Goal: Task Accomplishment & Management: Manage account settings

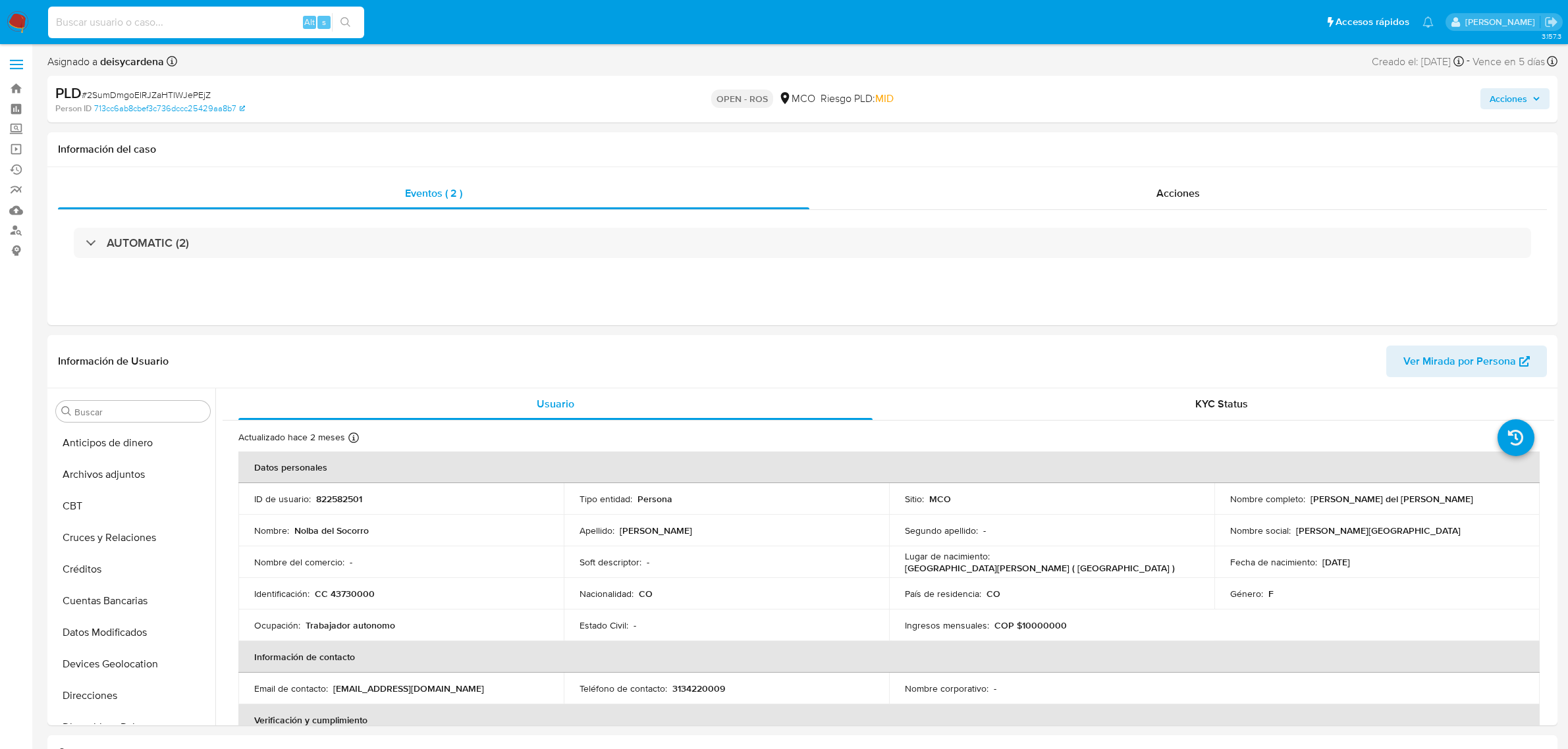
select select "10"
type input "B63LeTLSPdIcXoKaYXtJUEuO"
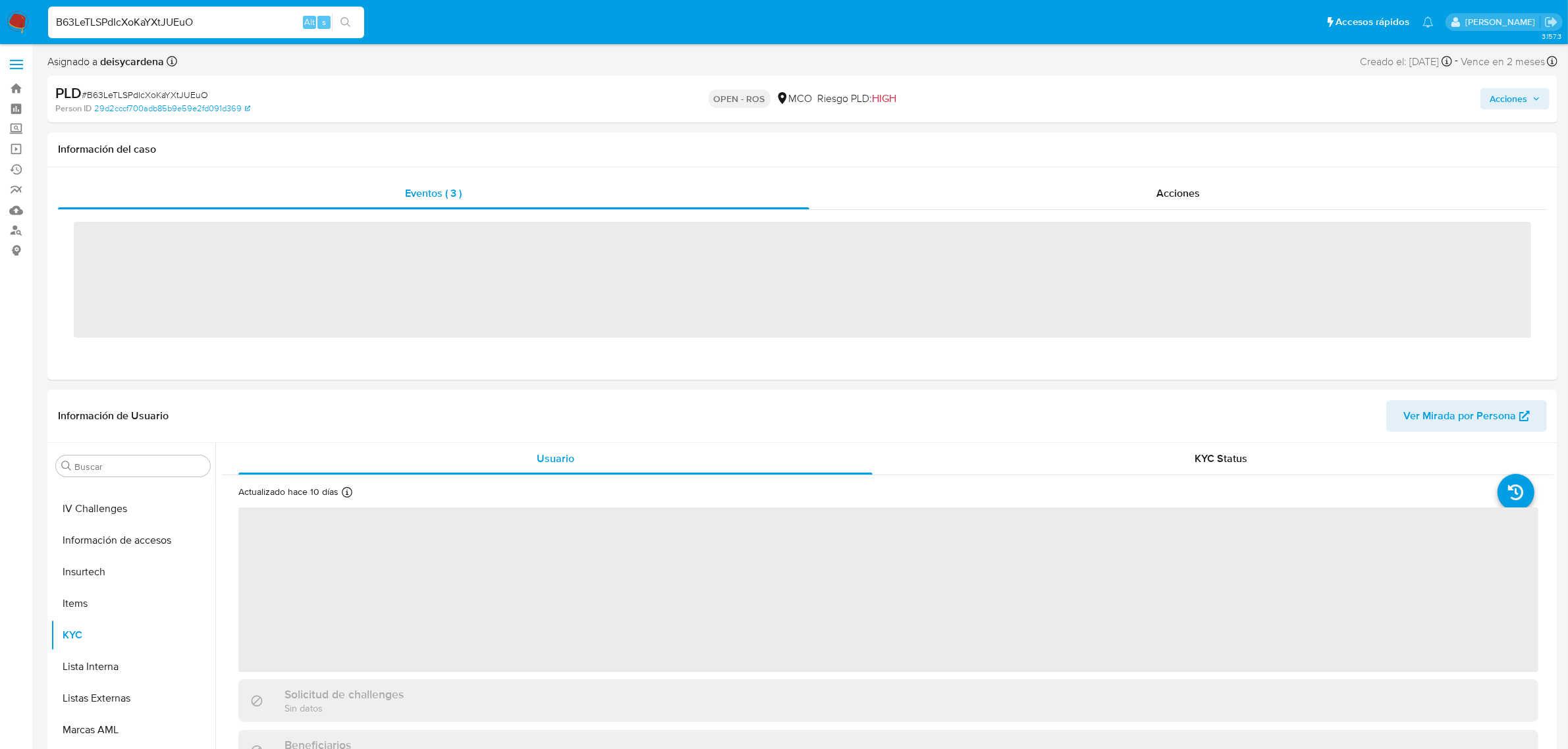
scroll to position [555, 0]
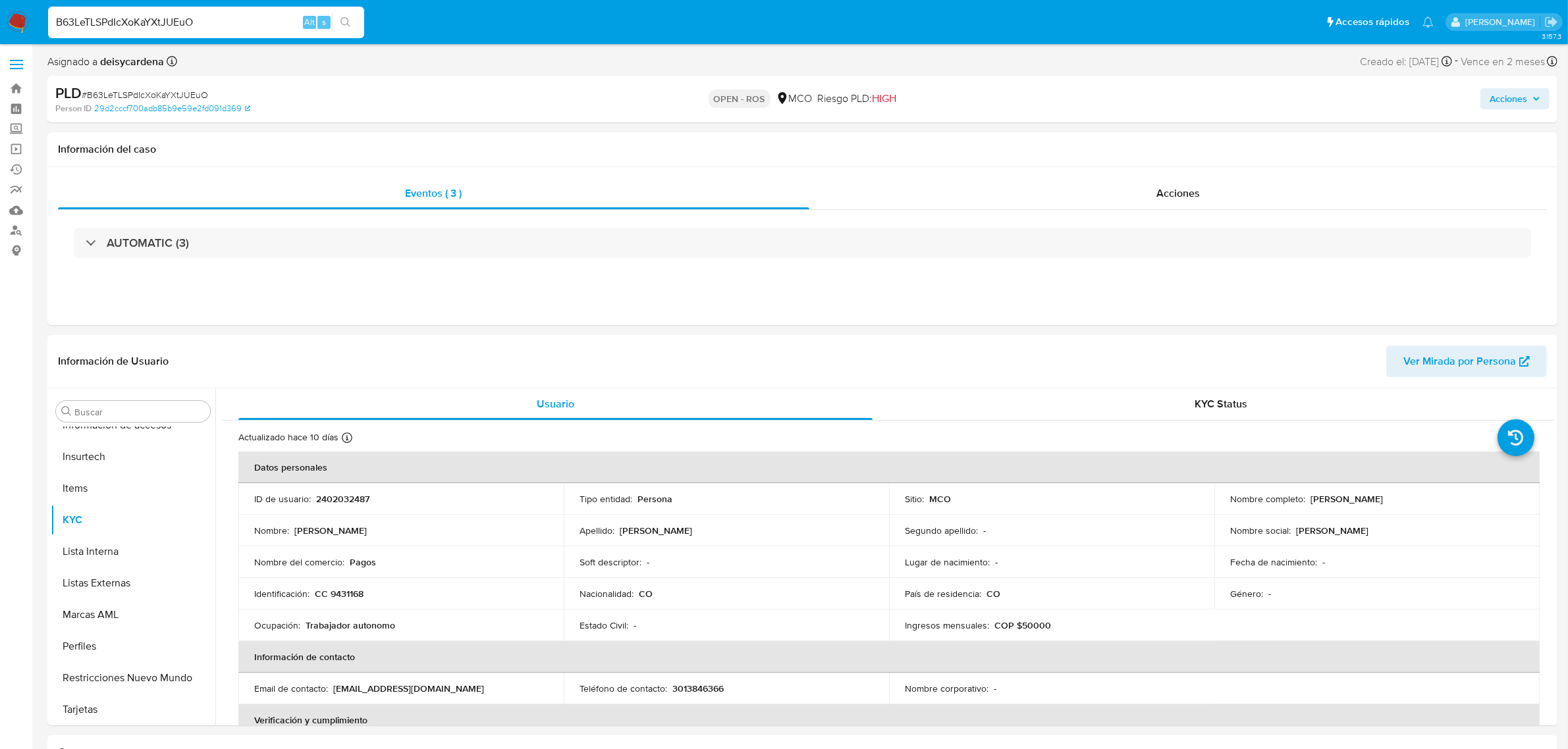
select select "10"
drag, startPoint x: 256, startPoint y: 20, endPoint x: 274, endPoint y: 17, distance: 18.2
click at [256, 18] on input "B63LeTLSPdIcXoKaYXtJUEuO" at bounding box center [206, 22] width 316 height 17
drag, startPoint x: 265, startPoint y: 18, endPoint x: 10, endPoint y: 7, distance: 255.2
click at [8, 5] on nav "Pausado Ver notificaciones B63LeTLSPdIcXoKaYXtJUEuO Alt s Accesos rápidos Presi…" at bounding box center [784, 22] width 1568 height 44
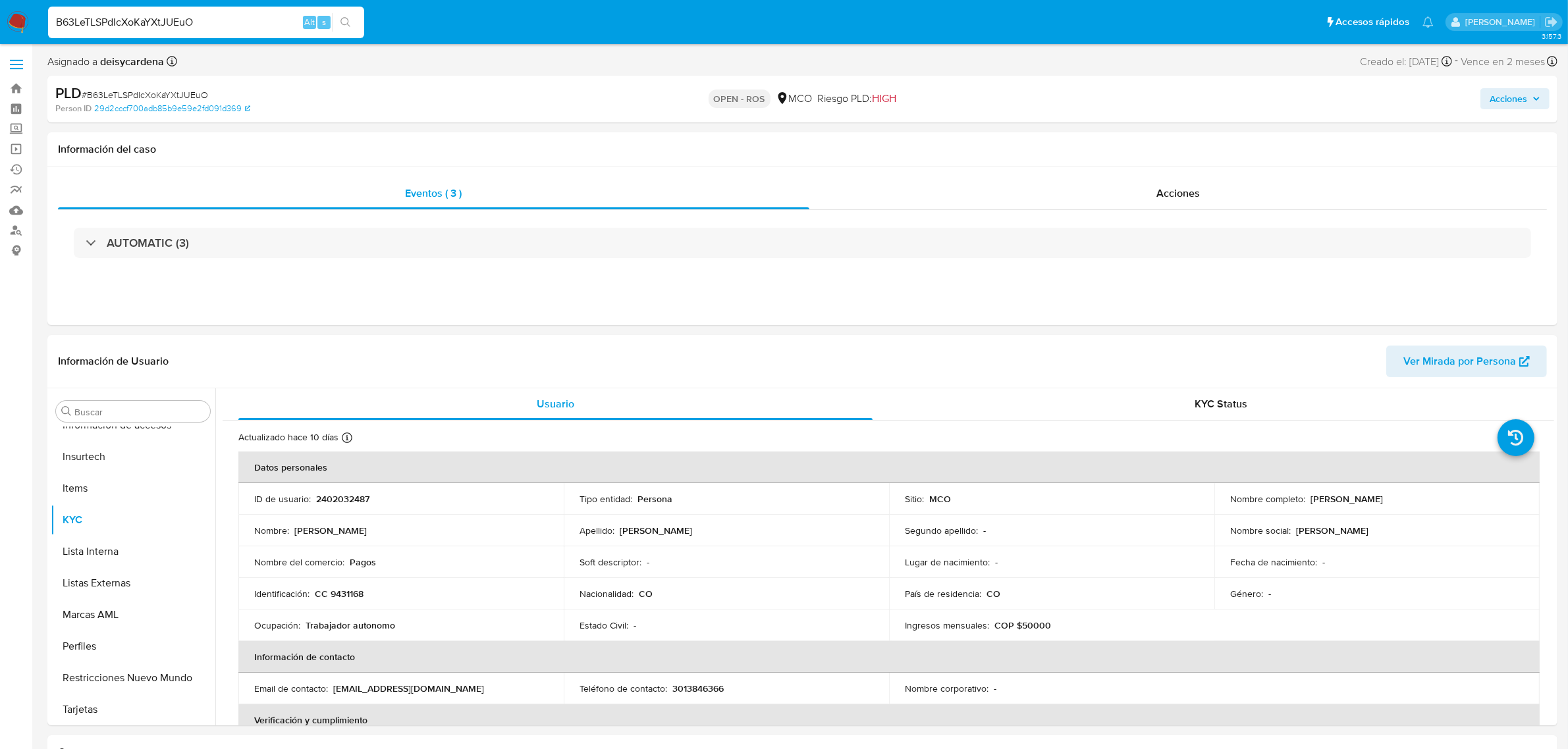
paste input "FXzjdmVF81X6G8PvusZoIVJV"
type input "FXzjdmVF81X6G8PvusZoIVJV"
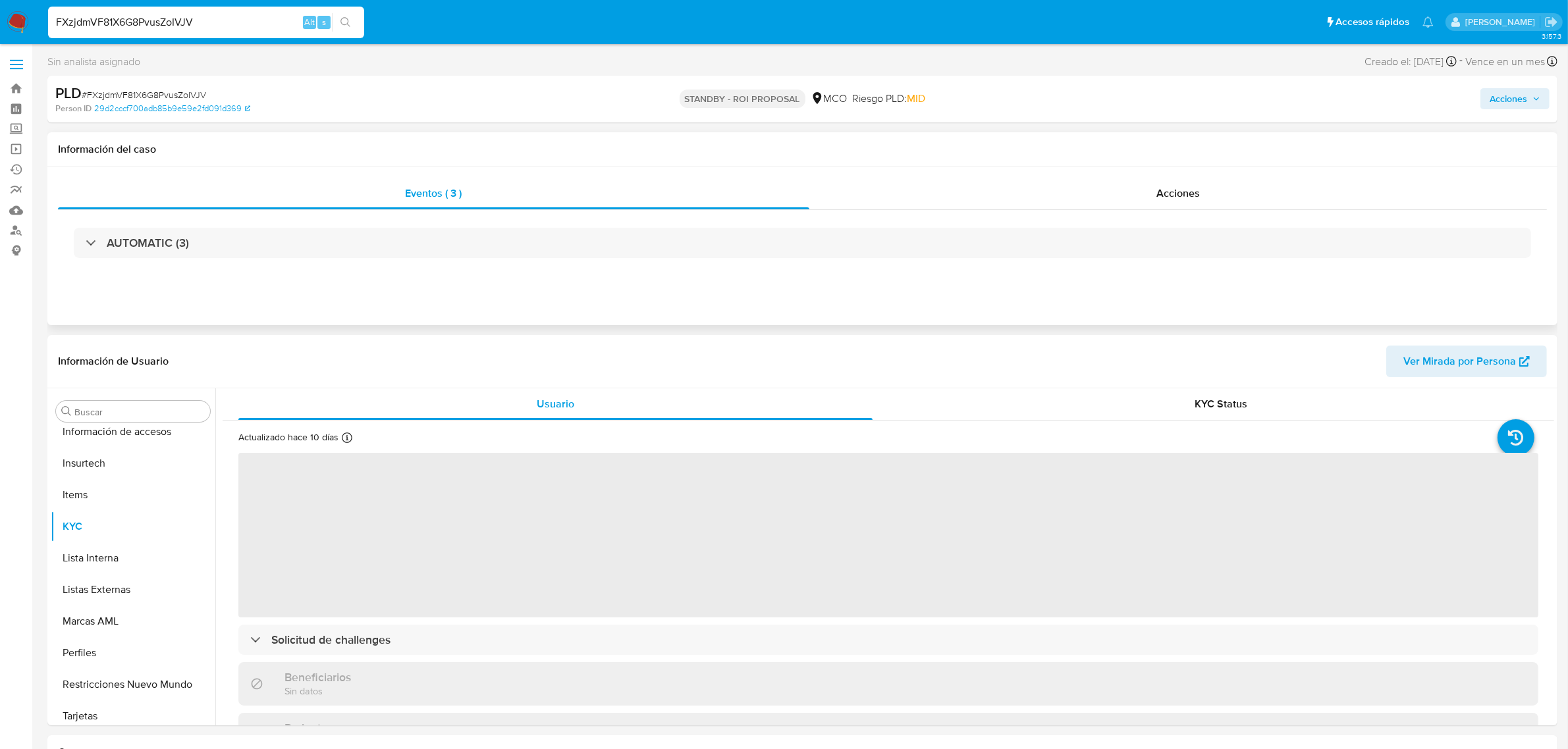
scroll to position [555, 0]
select select "10"
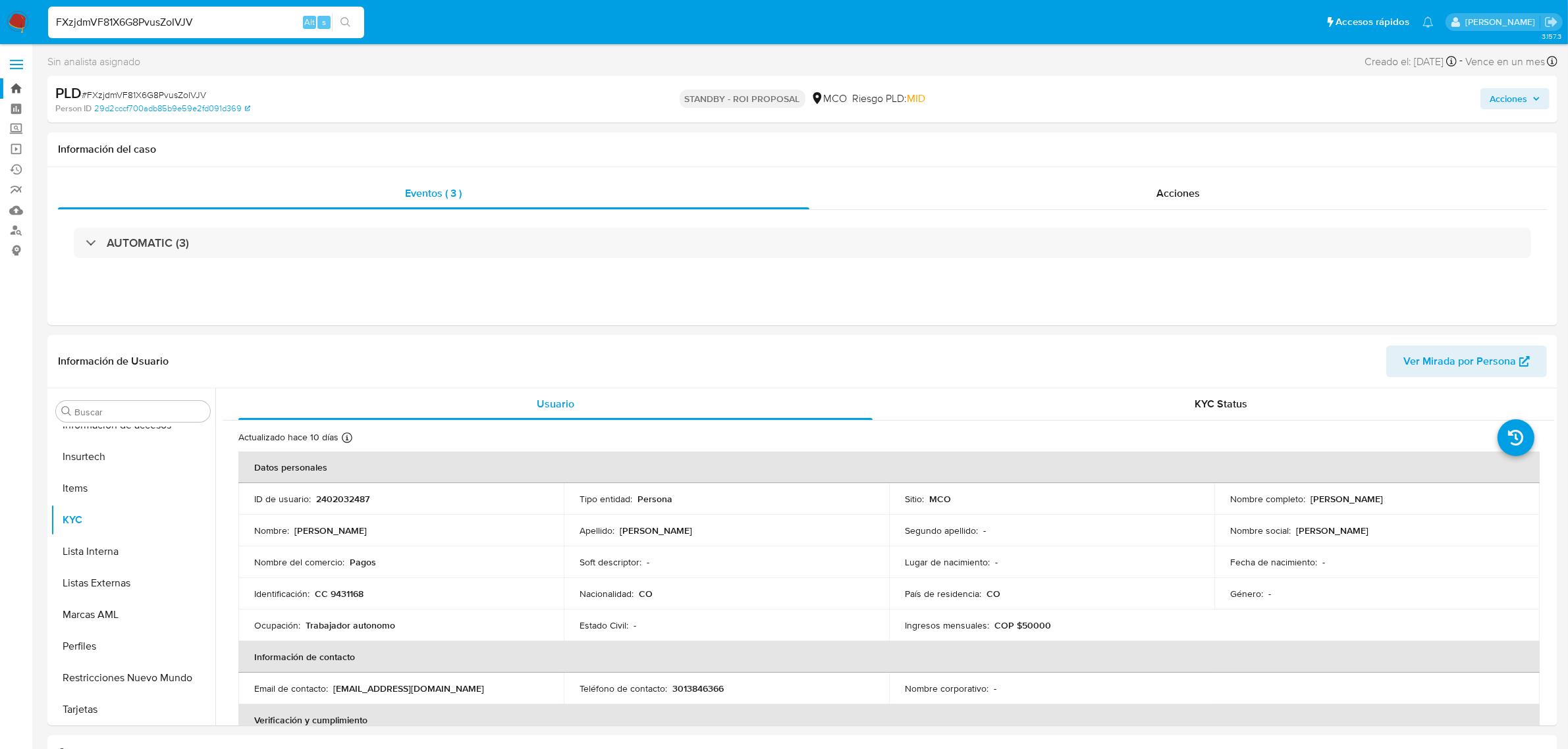
click at [15, 90] on link "Bandeja" at bounding box center [78, 88] width 157 height 21
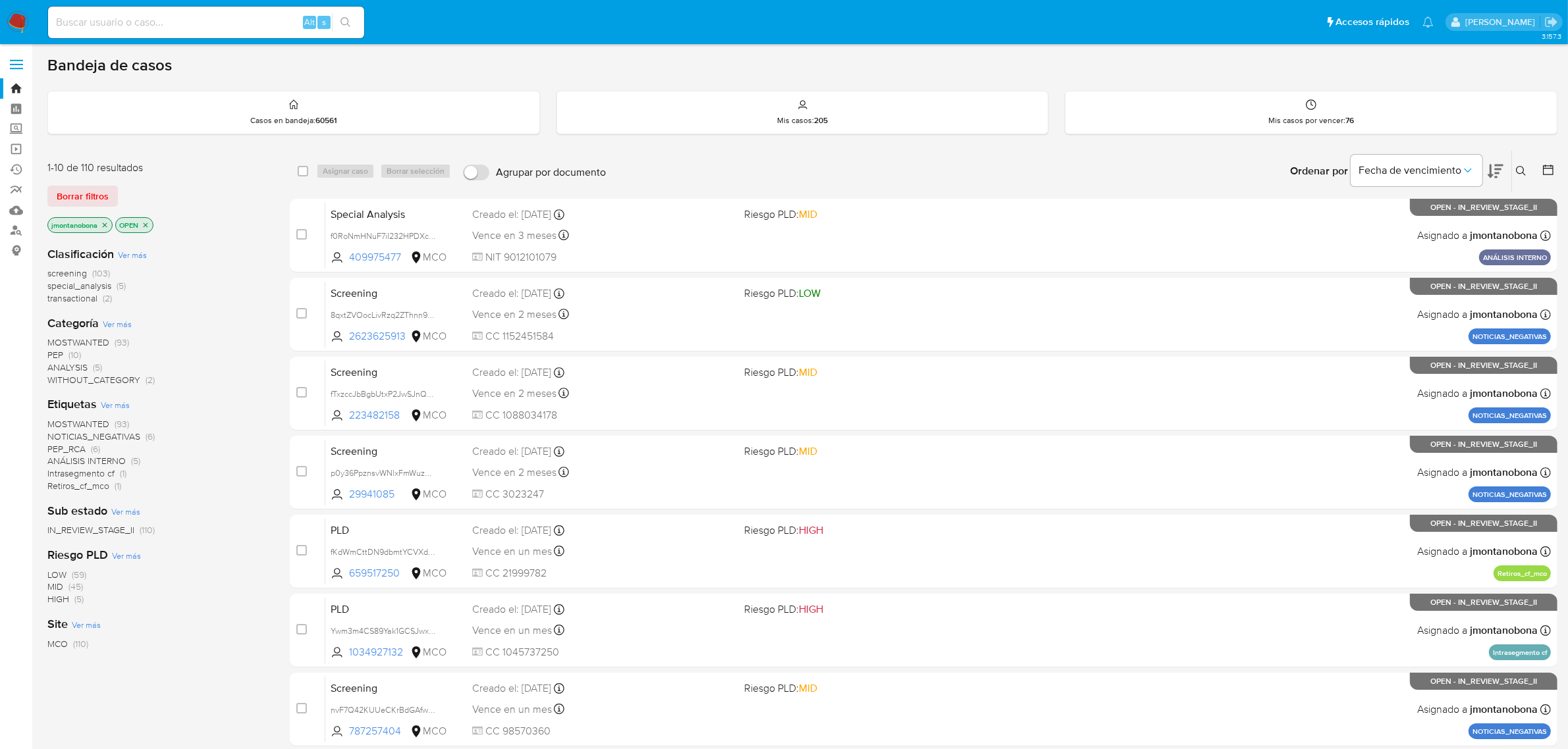
click at [1519, 169] on icon at bounding box center [1521, 170] width 10 height 10
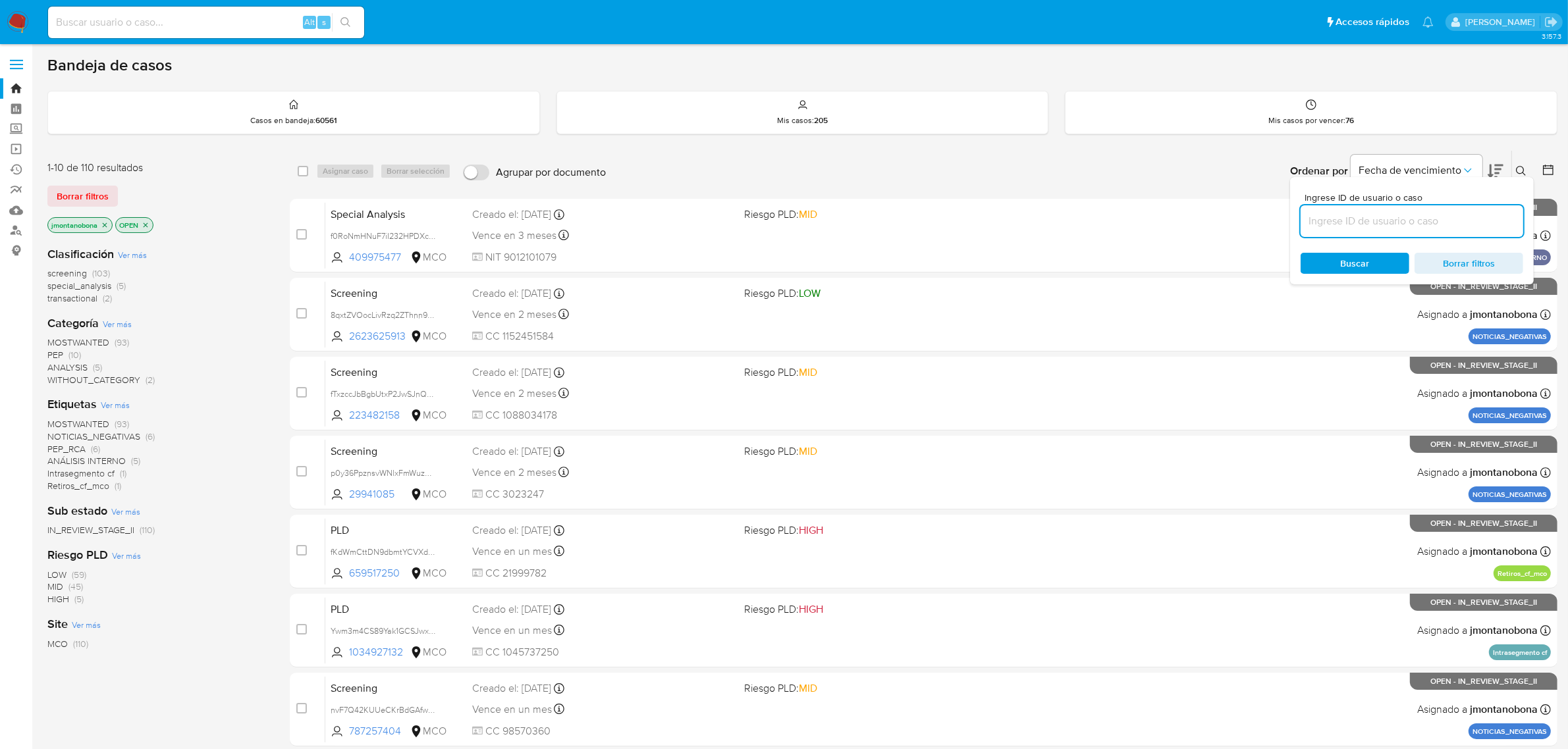
click at [1391, 228] on input at bounding box center [1412, 221] width 223 height 17
type input "FXzjdmVF81X6G8PvusZoIVJV"
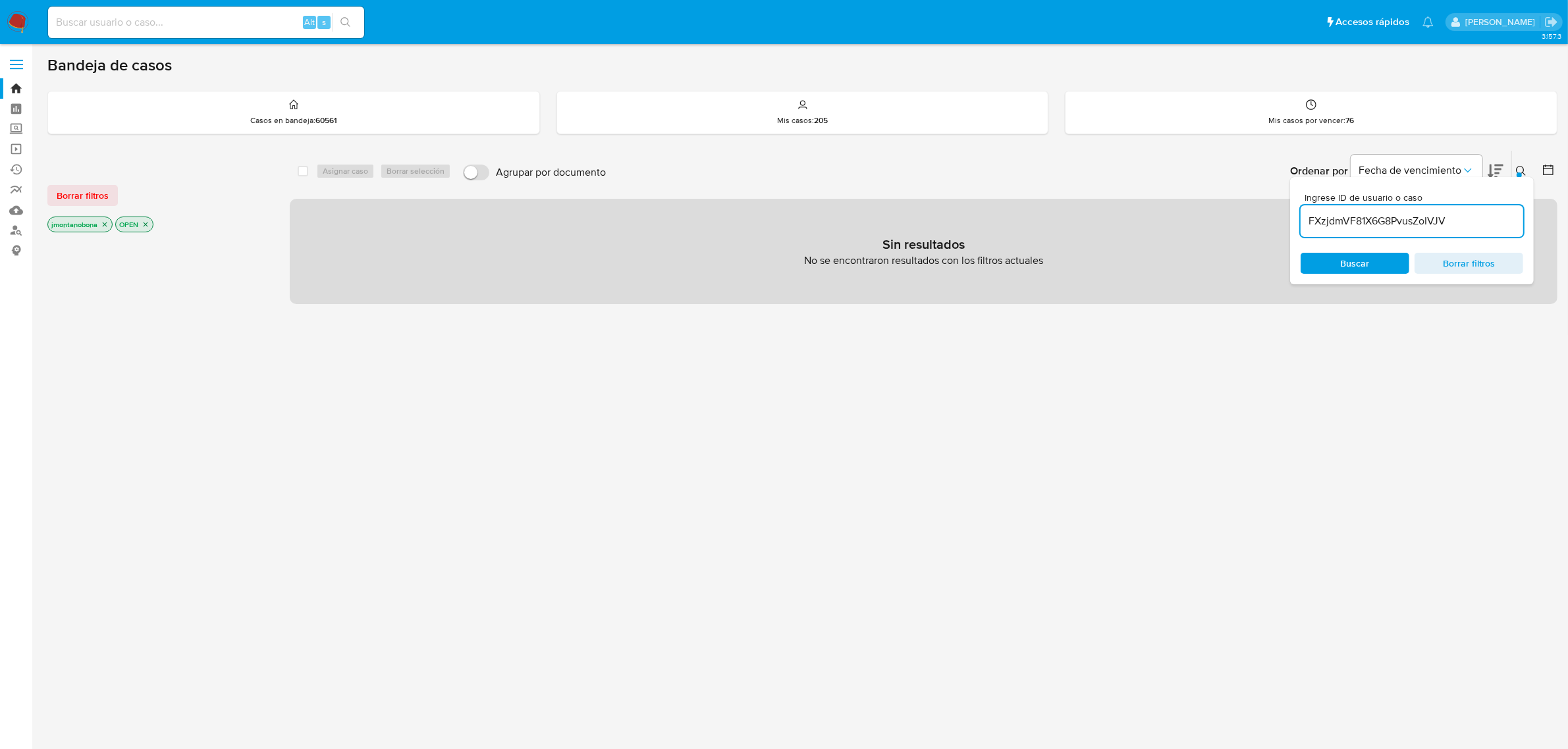
click at [104, 223] on icon "close-filter" at bounding box center [105, 225] width 5 height 5
click at [77, 222] on icon "close-filter" at bounding box center [78, 225] width 8 height 8
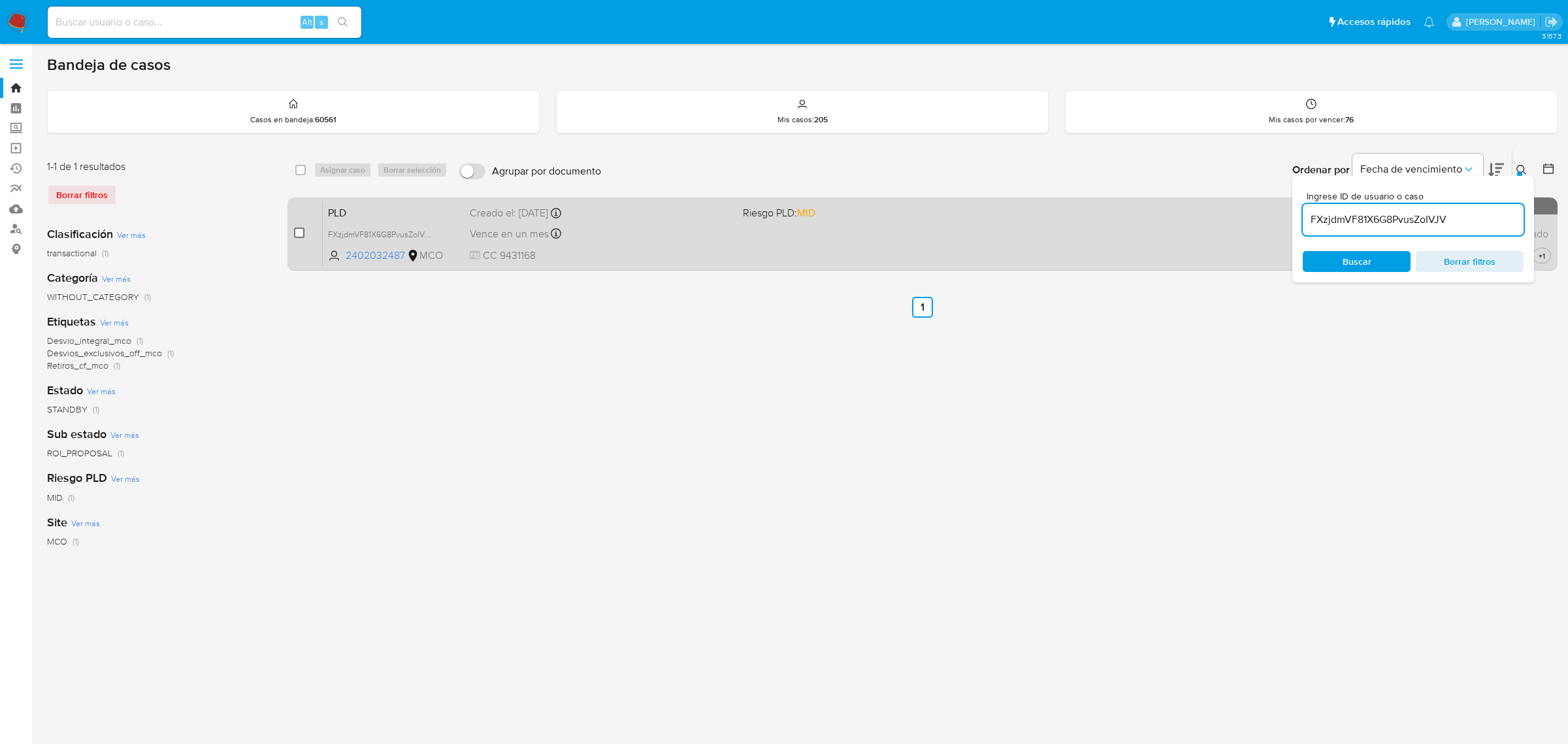
click at [299, 234] on input "checkbox" at bounding box center [299, 233] width 10 height 10
checkbox input "true"
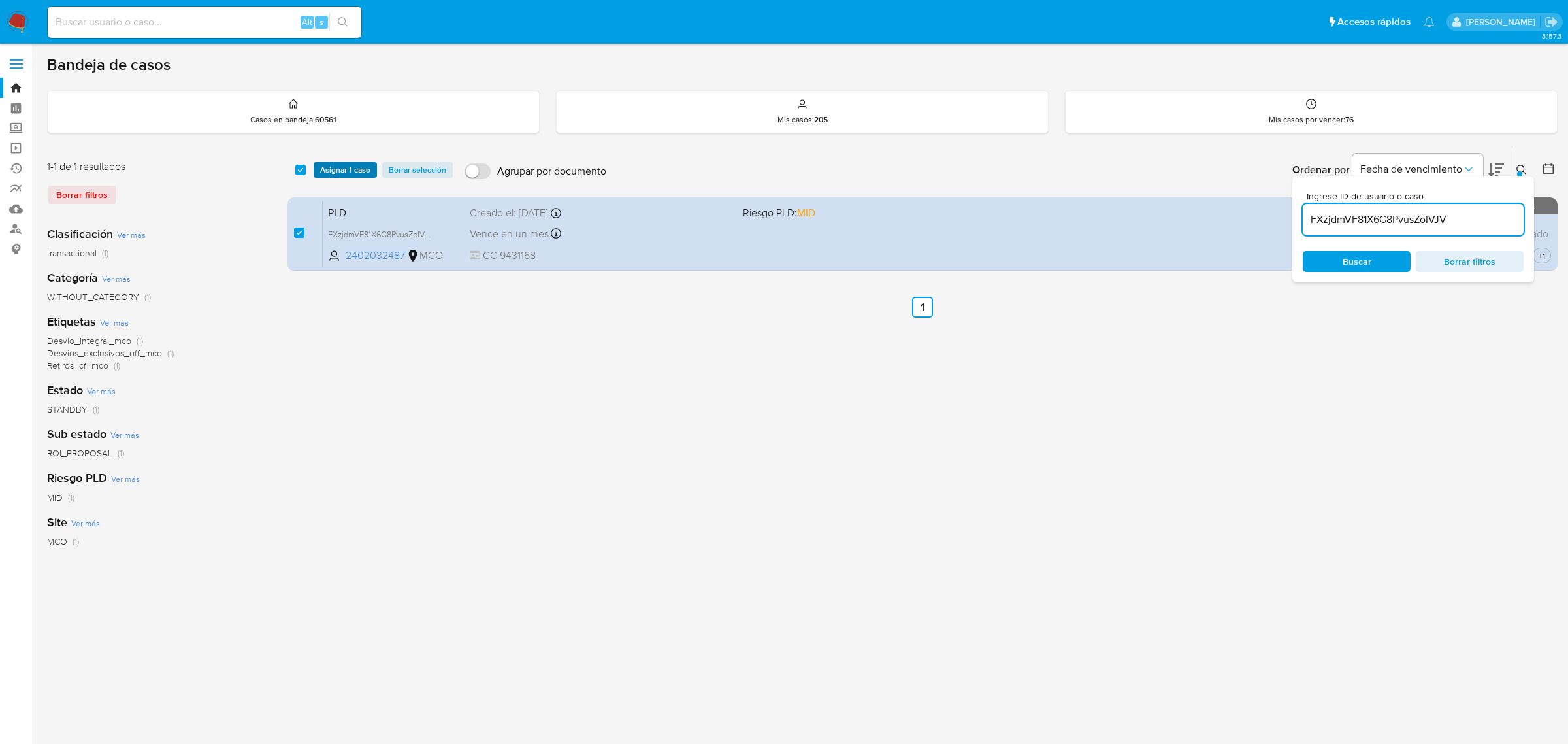
click at [347, 169] on span "Asignar 1 caso" at bounding box center [345, 169] width 50 height 13
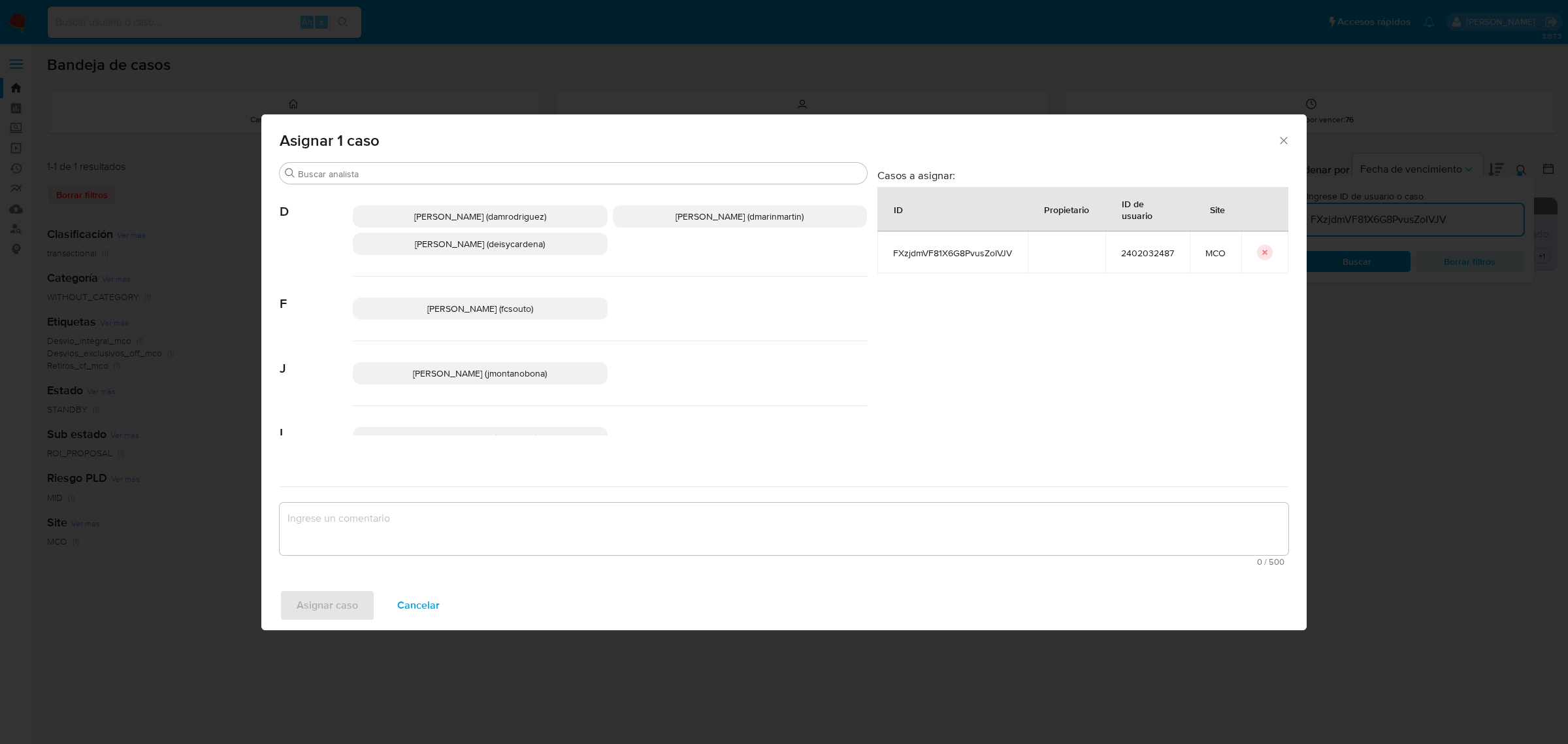
click at [415, 374] on span "Juan Pablo Montano Obonaga (jmontanobona)" at bounding box center [480, 373] width 134 height 13
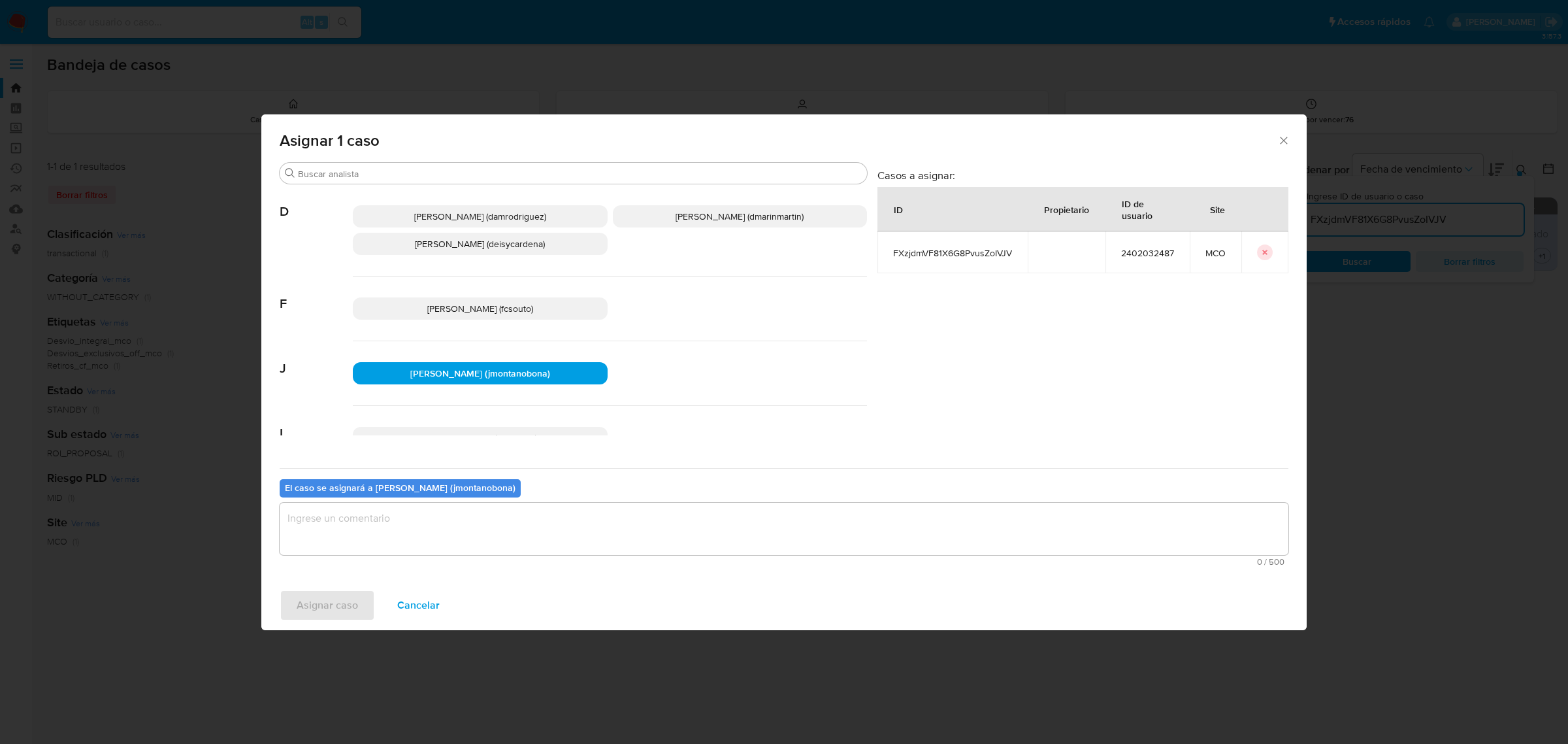
click at [449, 533] on textarea "assign-modal" at bounding box center [784, 528] width 1009 height 52
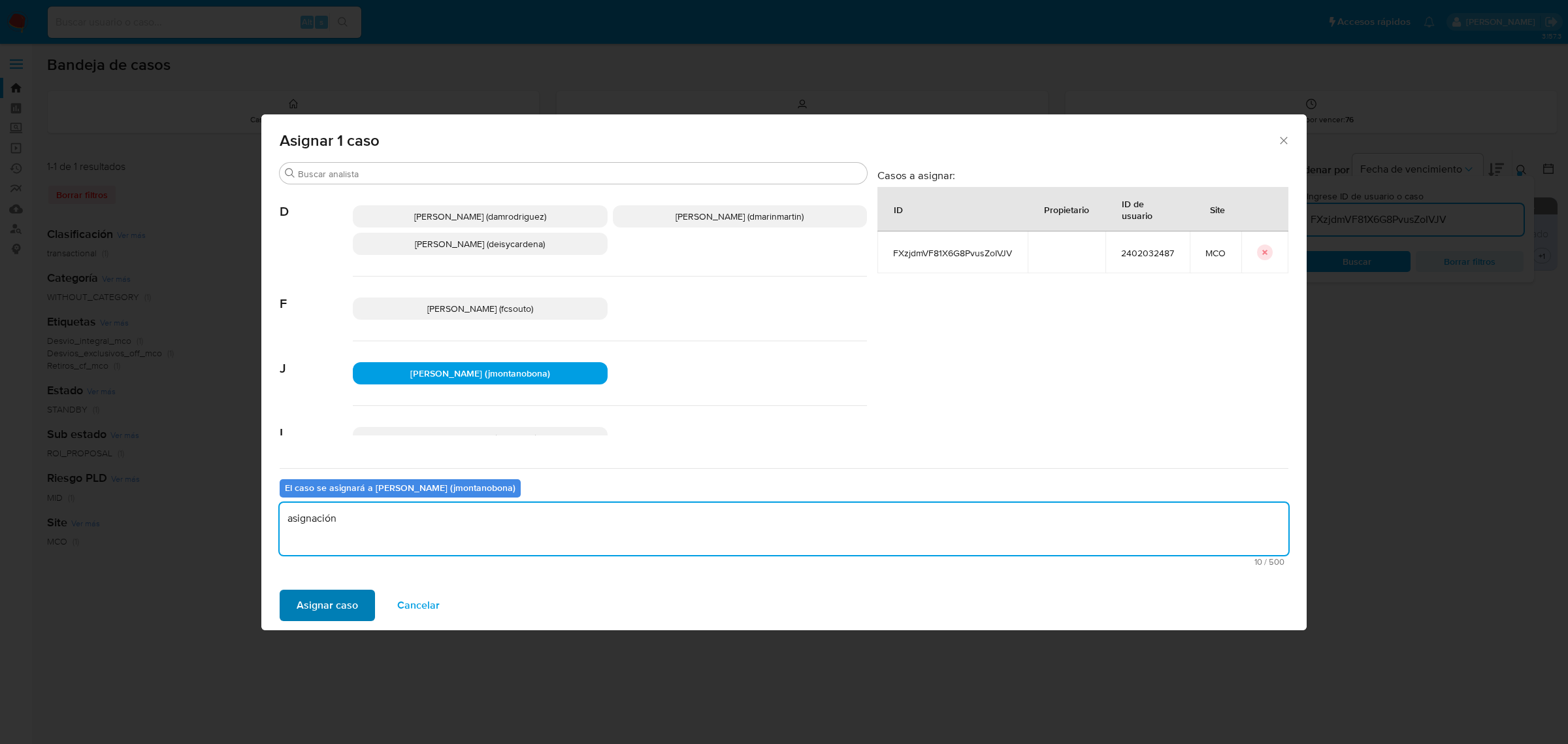
type textarea "asignación"
click at [327, 605] on span "Asignar caso" at bounding box center [327, 605] width 61 height 29
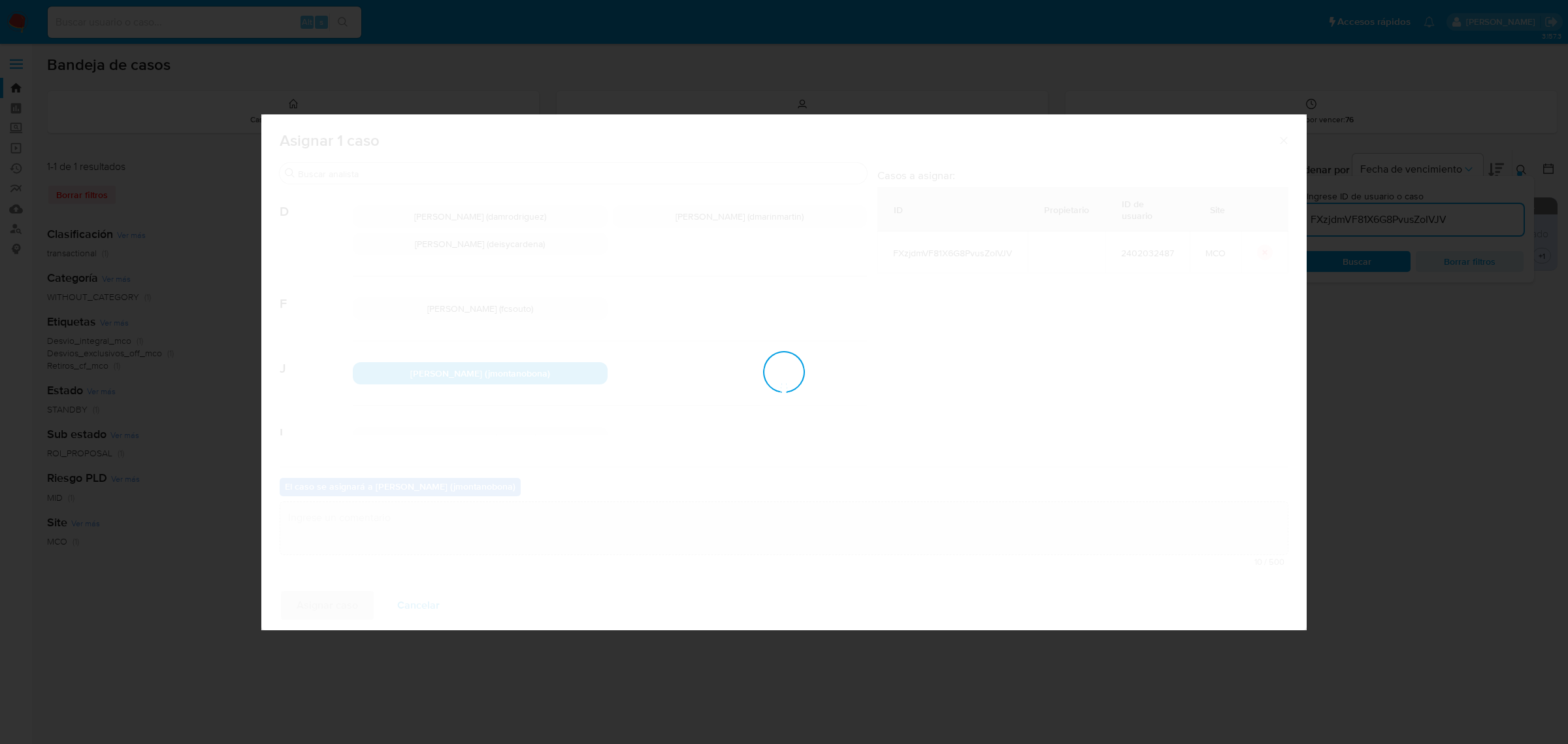
checkbox input "false"
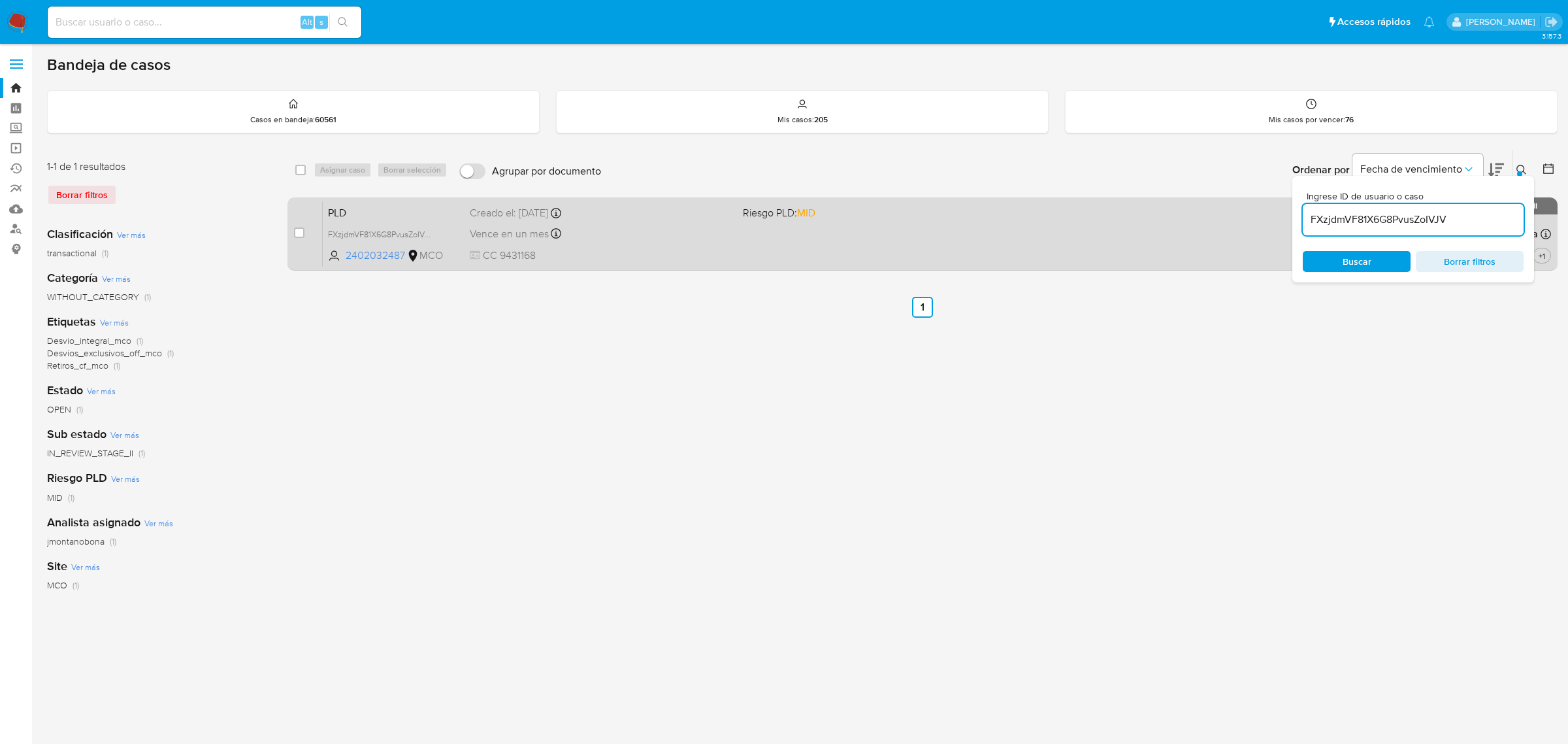
drag, startPoint x: 1465, startPoint y: 216, endPoint x: 1273, endPoint y: 220, distance: 192.0
click at [1275, 220] on div "select-all-cases-checkbox Asignar caso Borrar selección Agrupar por documento O…" at bounding box center [922, 212] width 1270 height 127
paste input "4adXgkOpSaEzOycuwCE8QfhN"
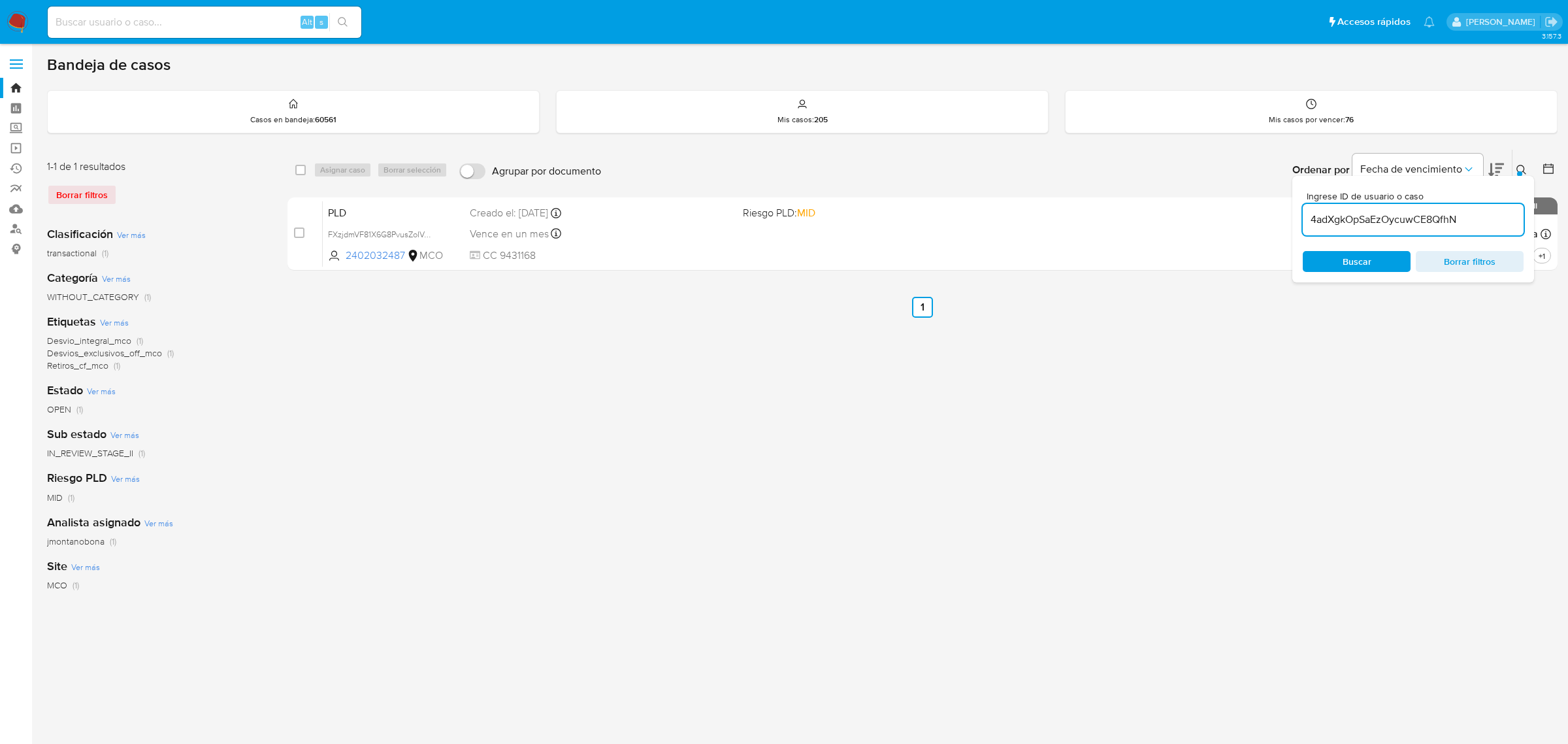
type input "4adXgkOpSaEzOycuwCE8QfhN"
click at [1522, 162] on button at bounding box center [1524, 169] width 22 height 16
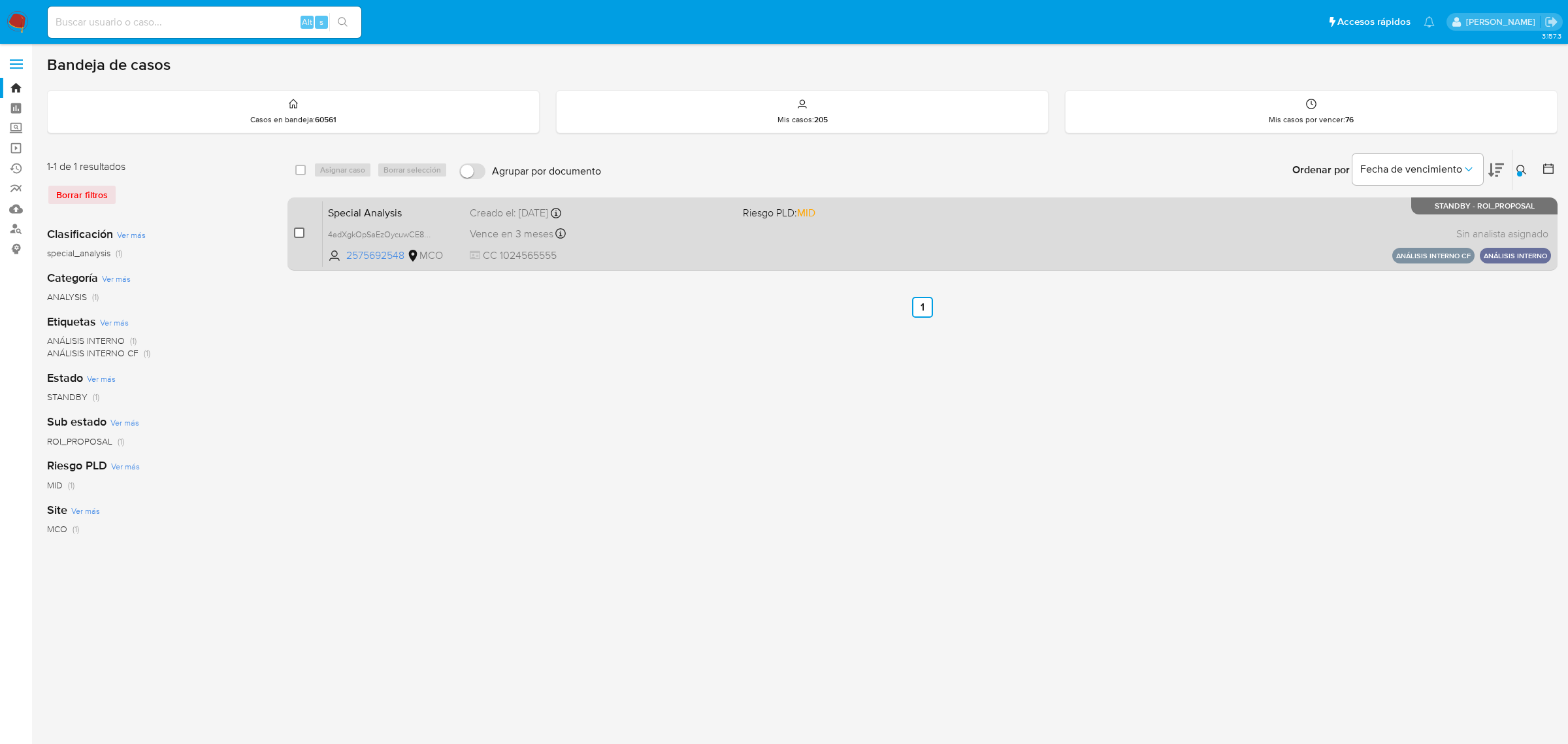
click at [302, 234] on input "checkbox" at bounding box center [299, 233] width 10 height 10
checkbox input "true"
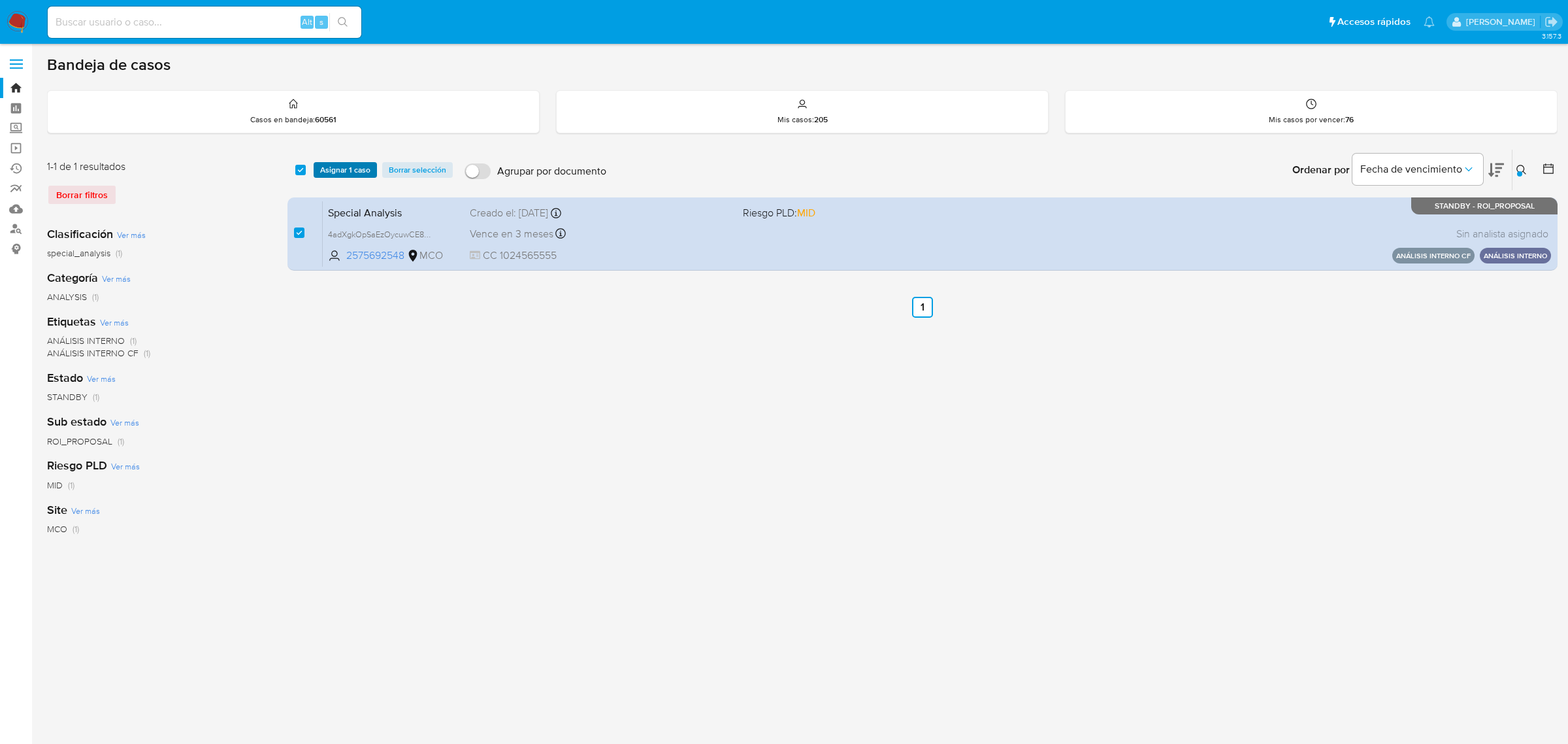
click at [353, 164] on span "Asignar 1 caso" at bounding box center [345, 169] width 50 height 13
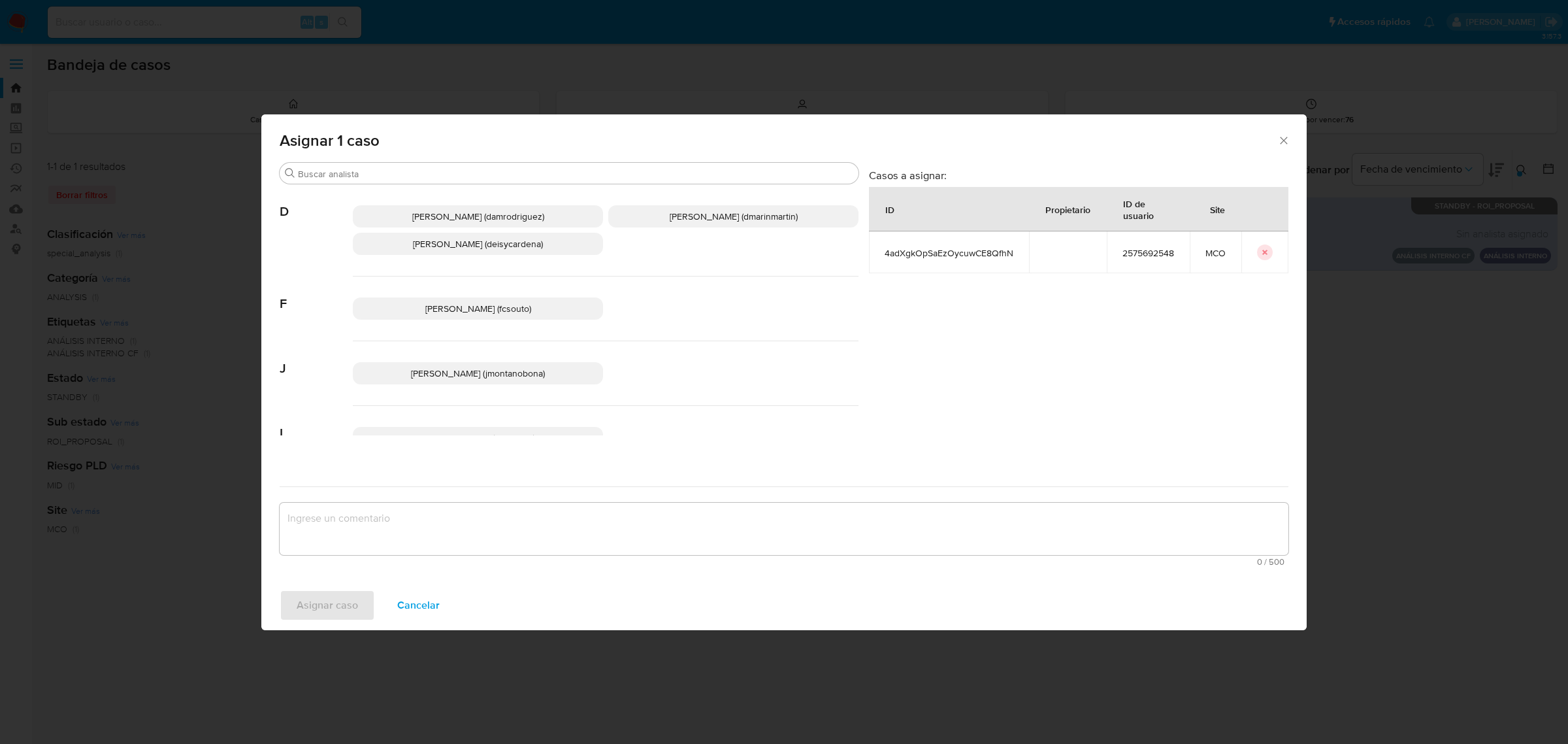
click at [462, 377] on span "Juan Pablo Montano Obonaga (jmontanobona)" at bounding box center [478, 373] width 134 height 13
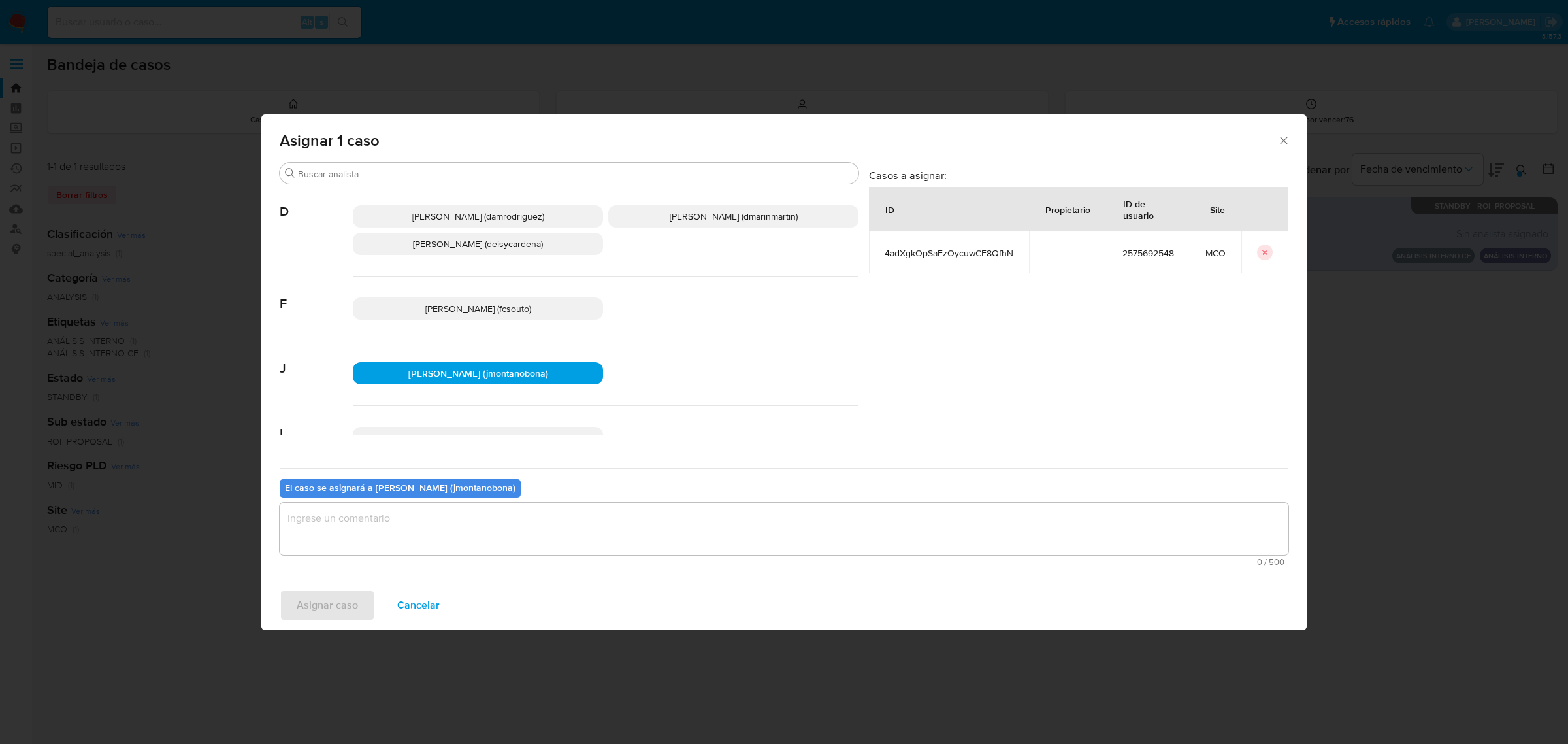
click at [432, 521] on textarea "assign-modal" at bounding box center [784, 528] width 1009 height 52
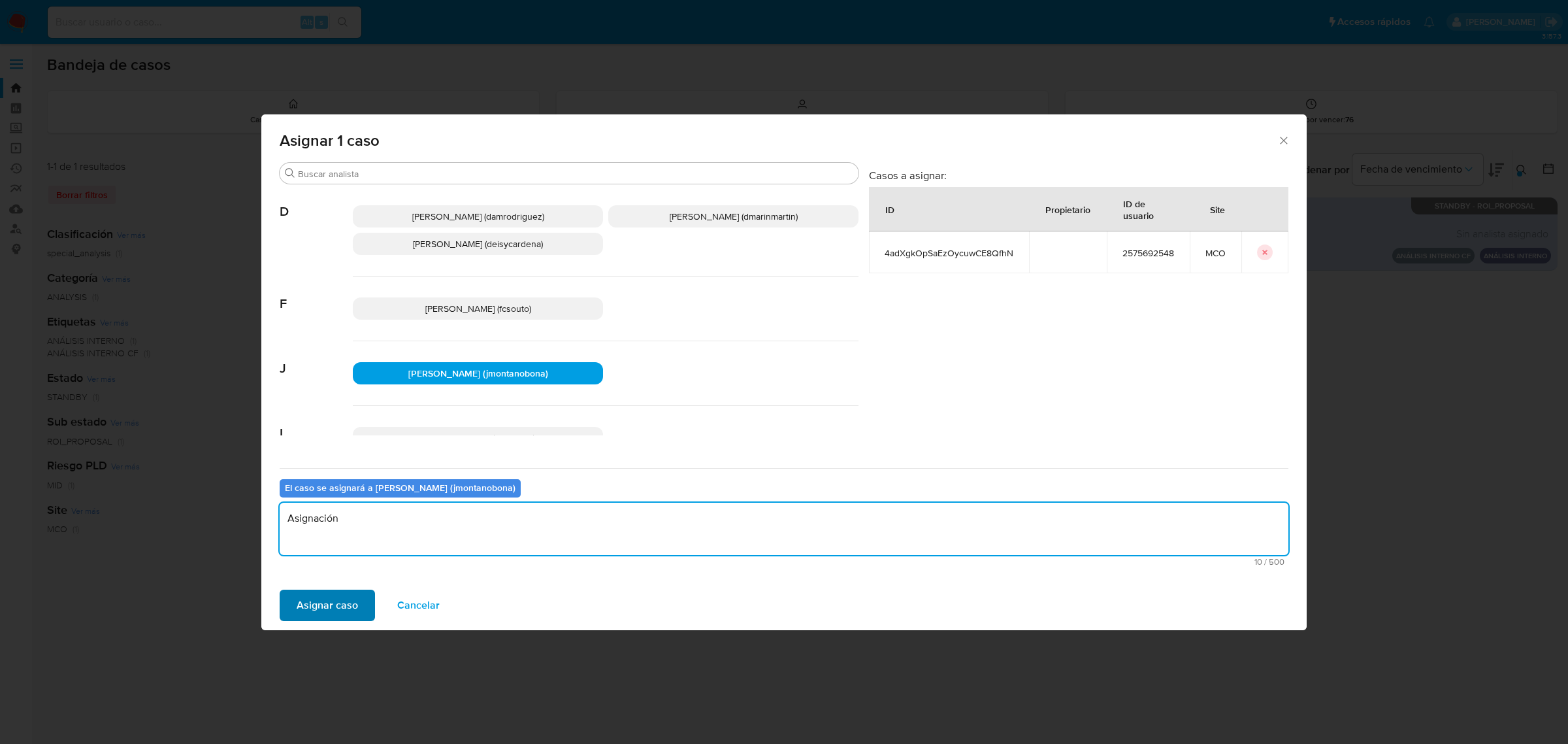
type textarea "Asignación"
click at [334, 611] on span "Asignar caso" at bounding box center [327, 605] width 61 height 29
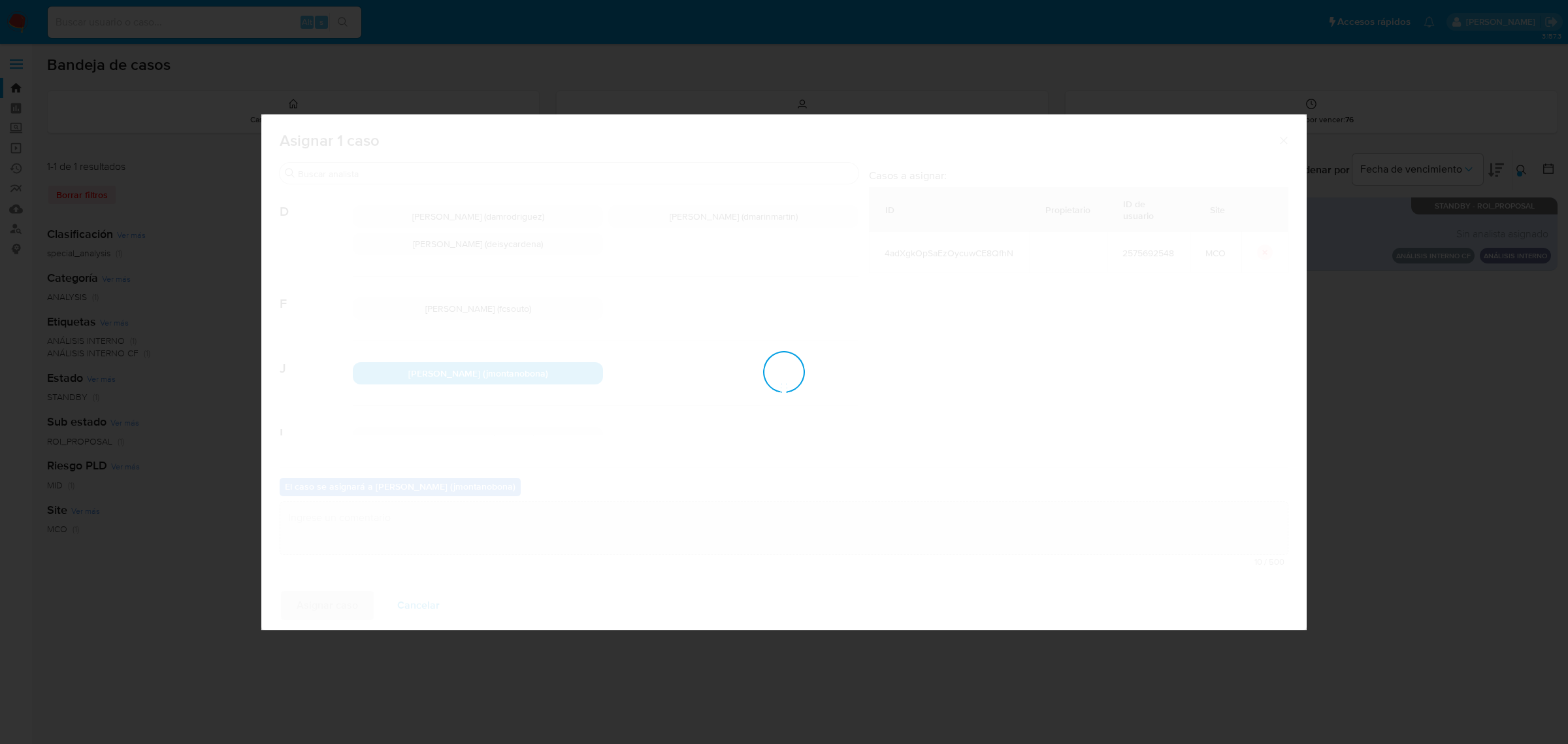
checkbox input "false"
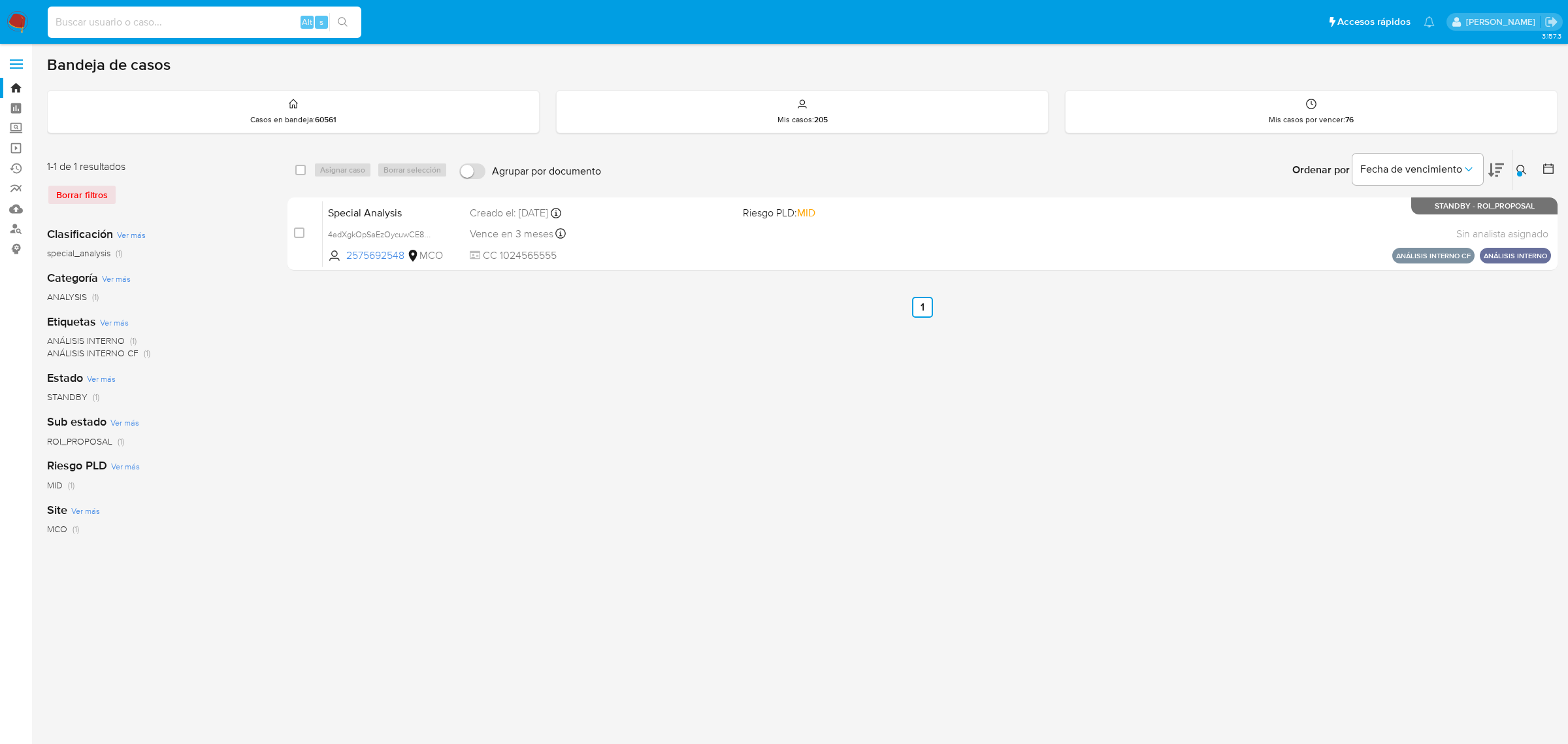
click at [171, 22] on input at bounding box center [204, 22] width 313 height 17
paste input "NEjtv57eplwdvewZz50DLcoh"
type input "NEjtv57eplwdvewZz50DLcoh"
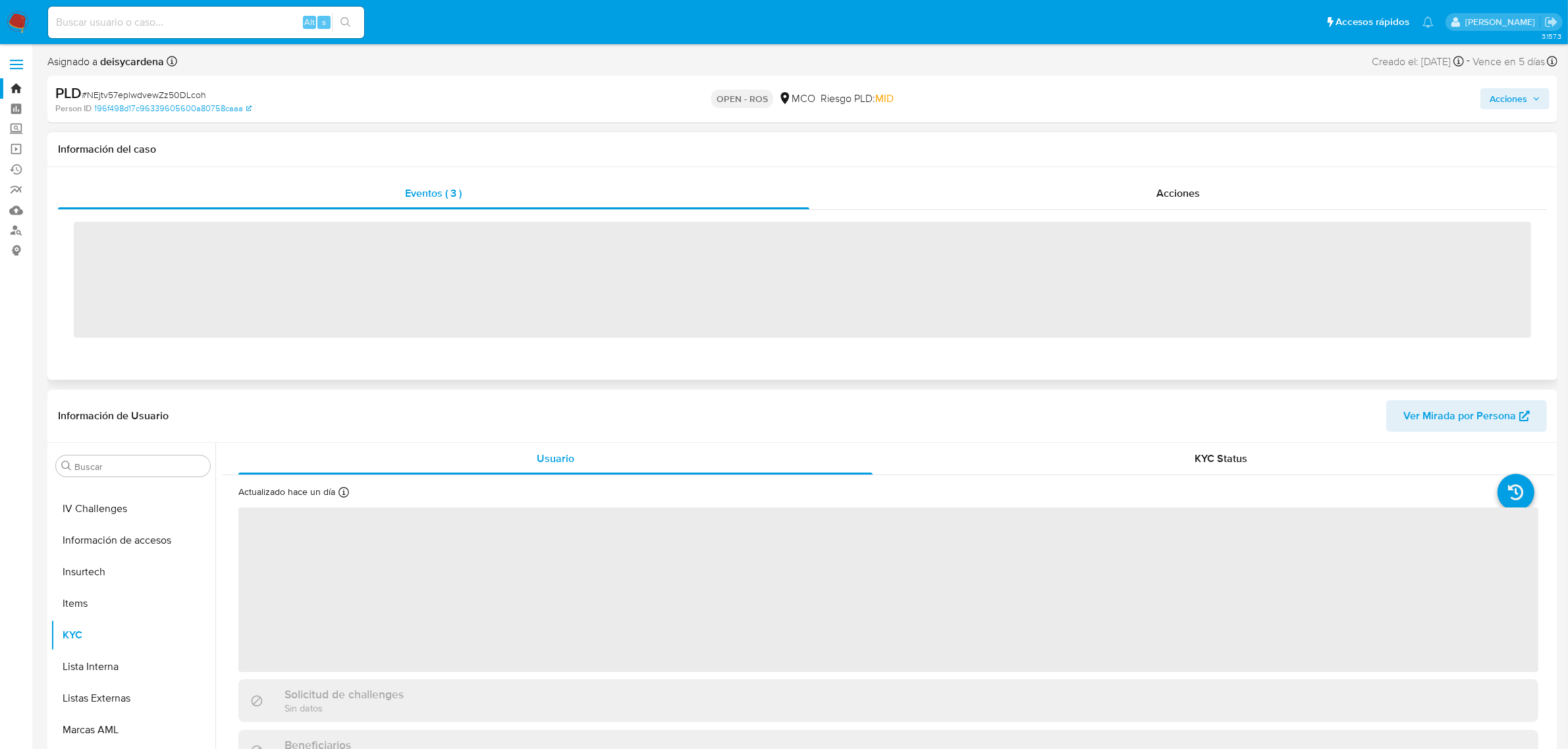
scroll to position [555, 0]
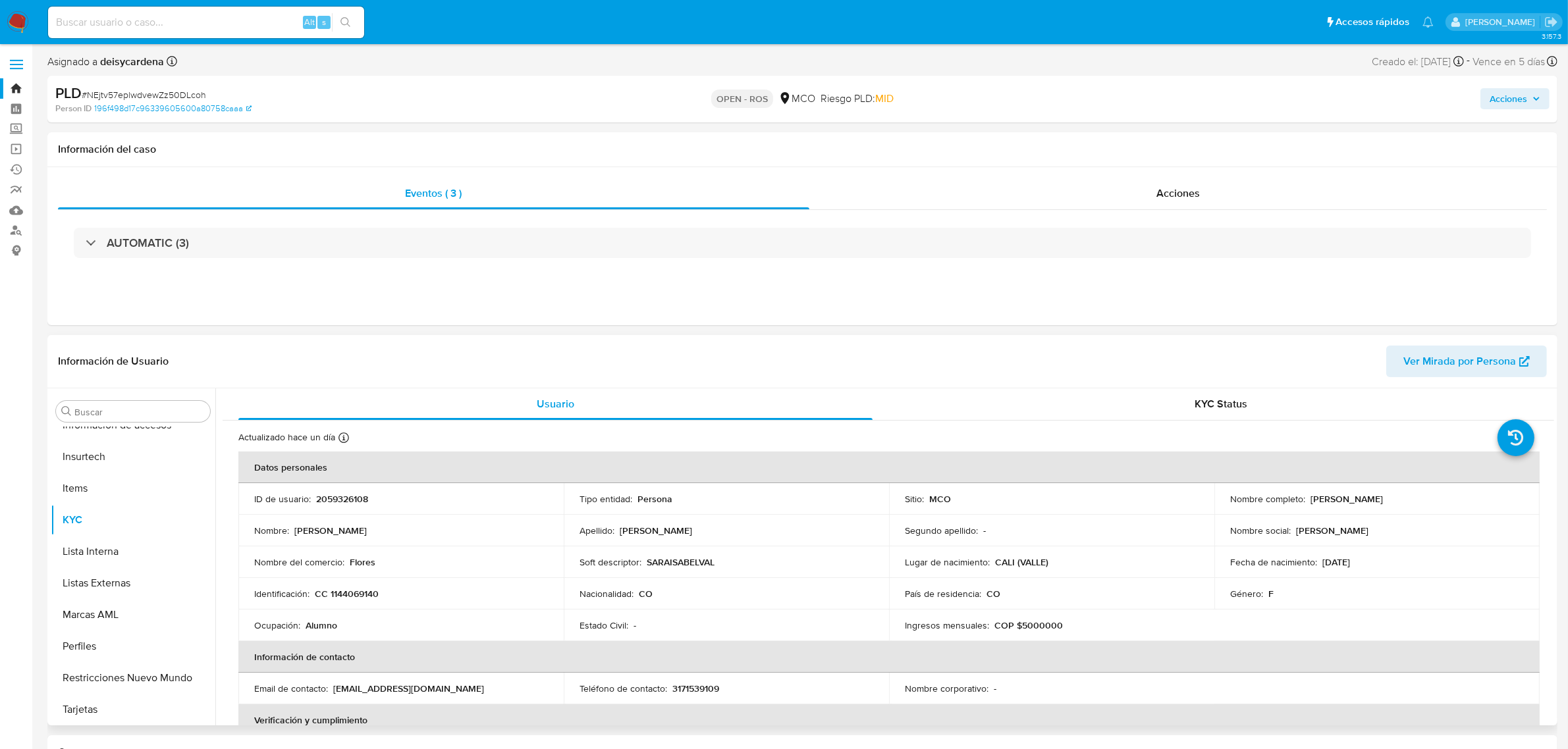
select select "10"
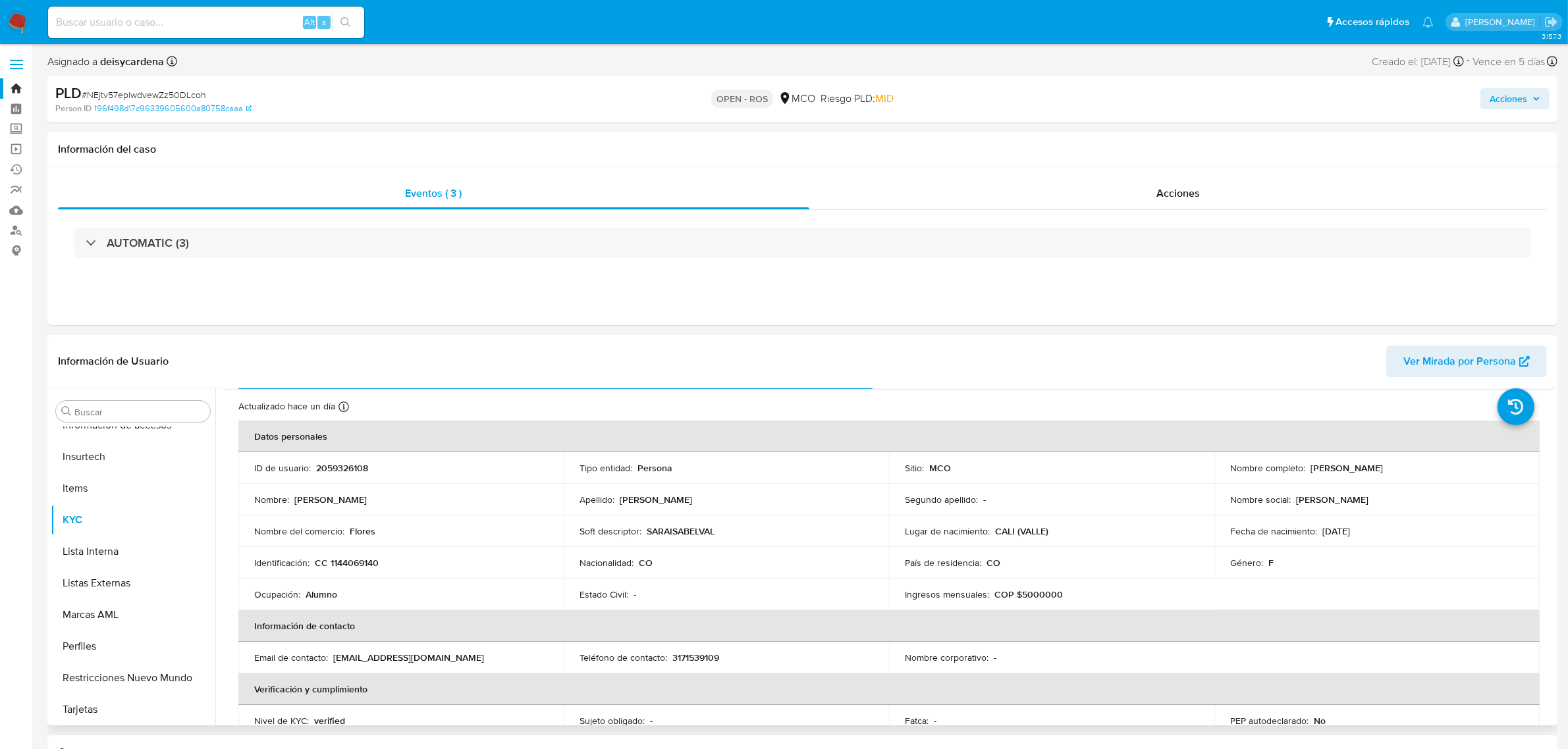
scroll to position [0, 0]
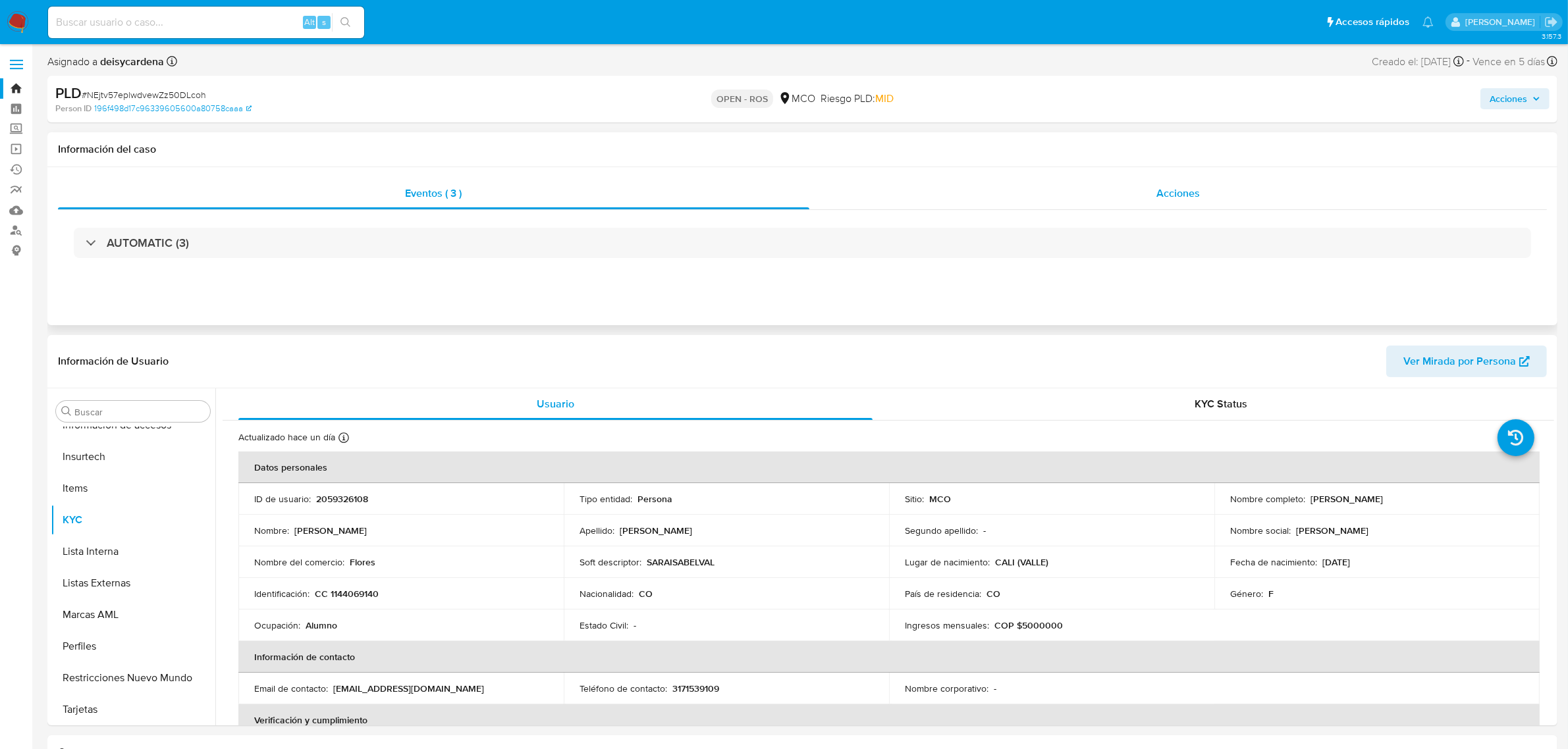
click at [1136, 191] on div "Acciones" at bounding box center [1179, 194] width 738 height 31
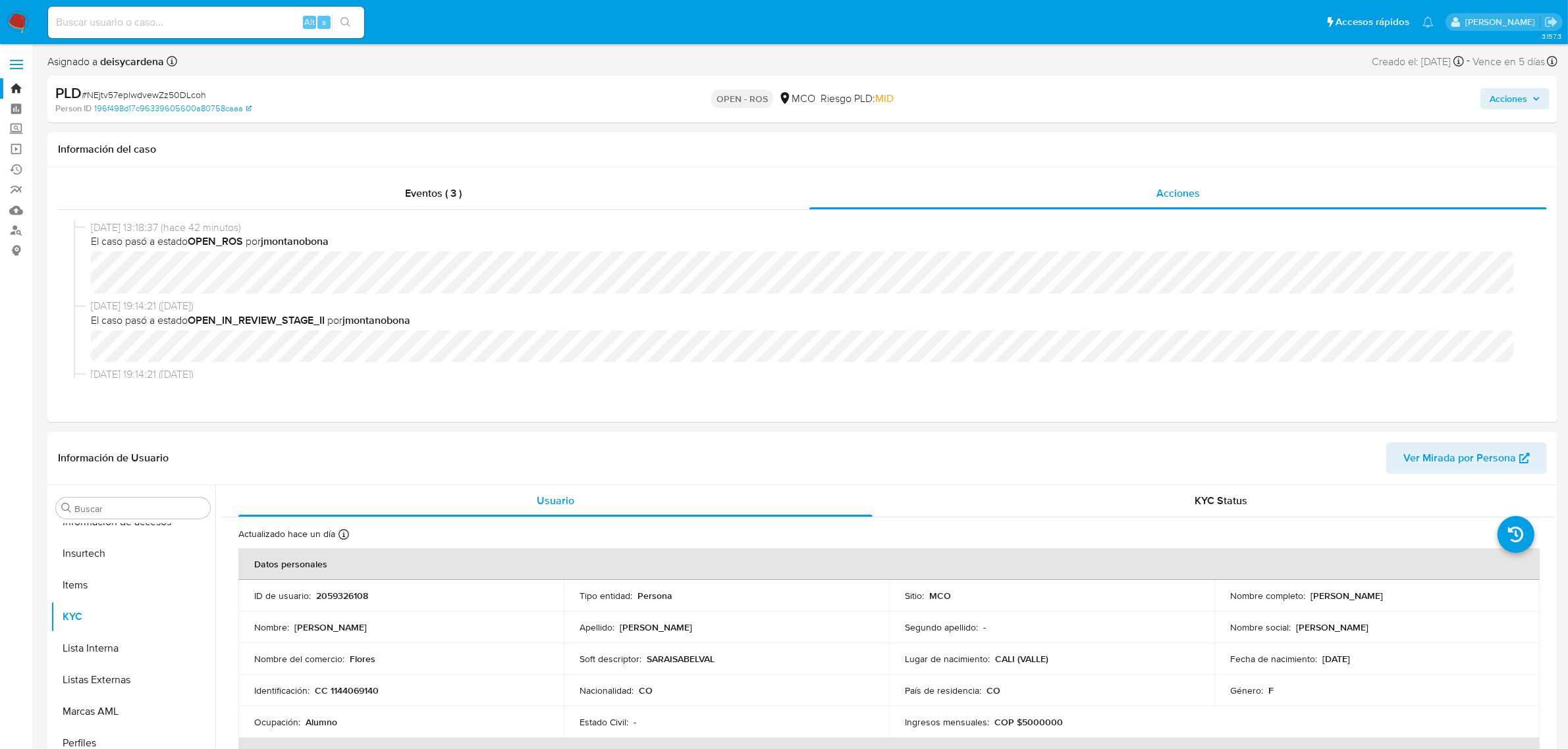
click at [188, 27] on input at bounding box center [206, 22] width 316 height 17
paste input "B63LeTLSPdIcXoKaYXtJUEuO"
type input "B63LeTLSPdIcXoKaYXtJUEuO"
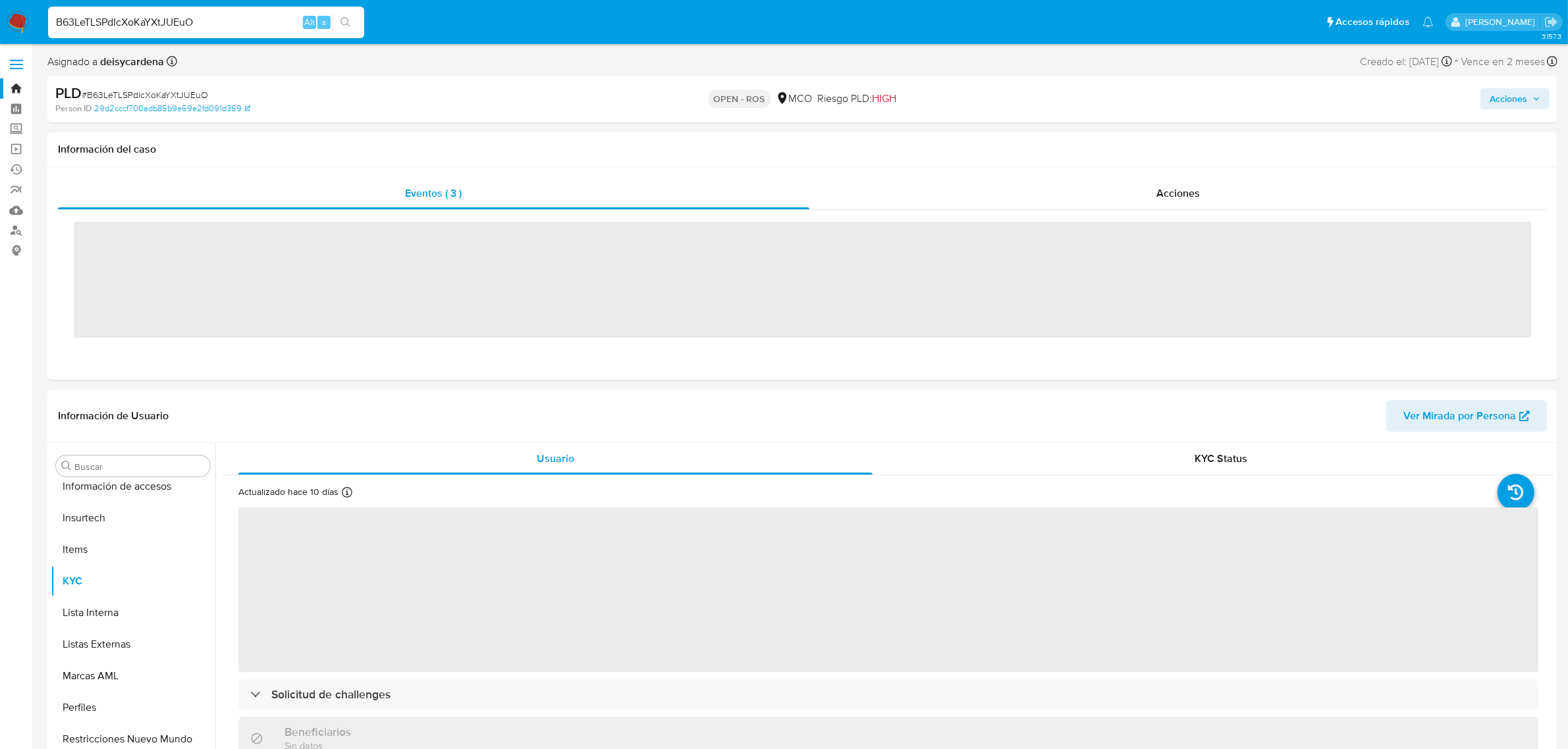
scroll to position [555, 0]
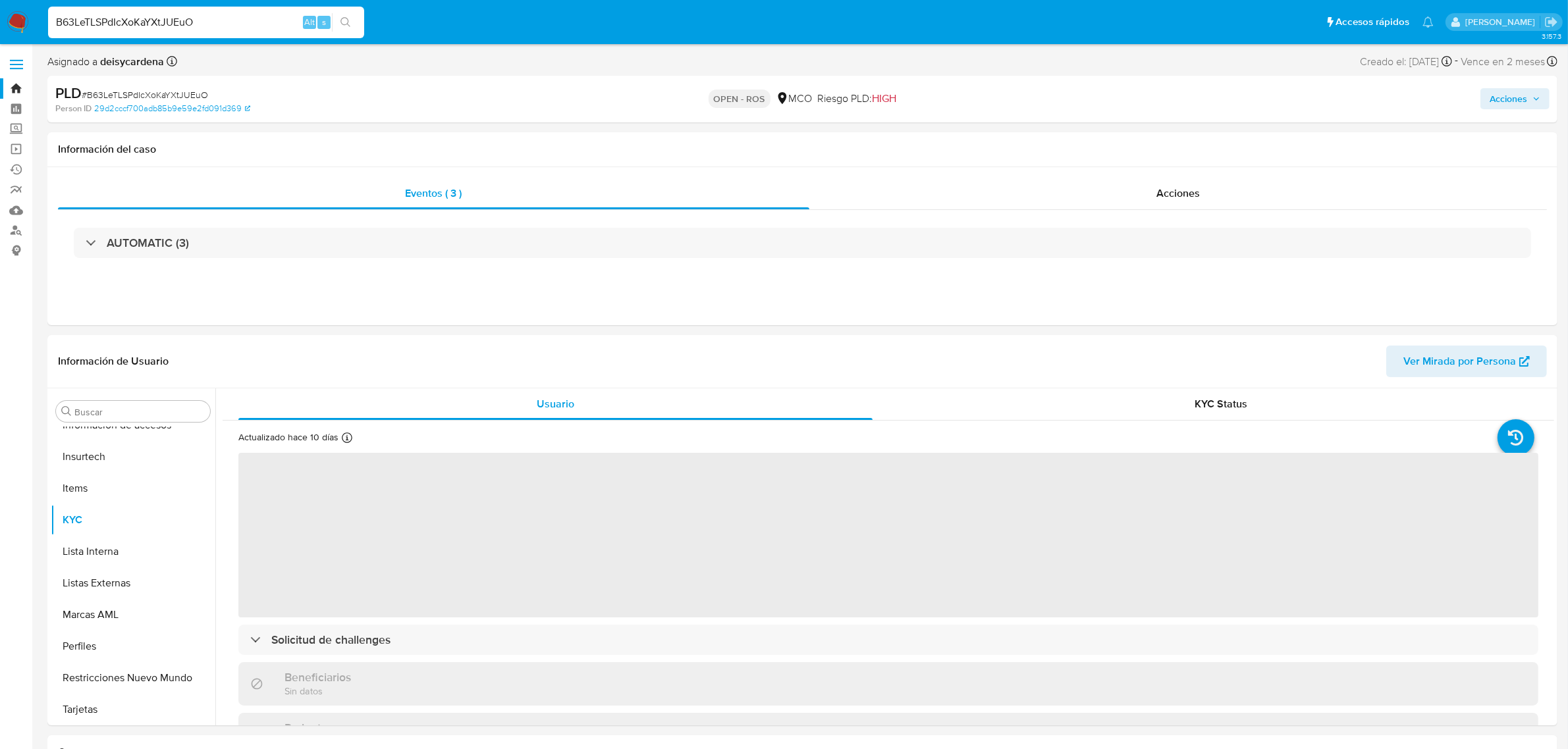
select select "10"
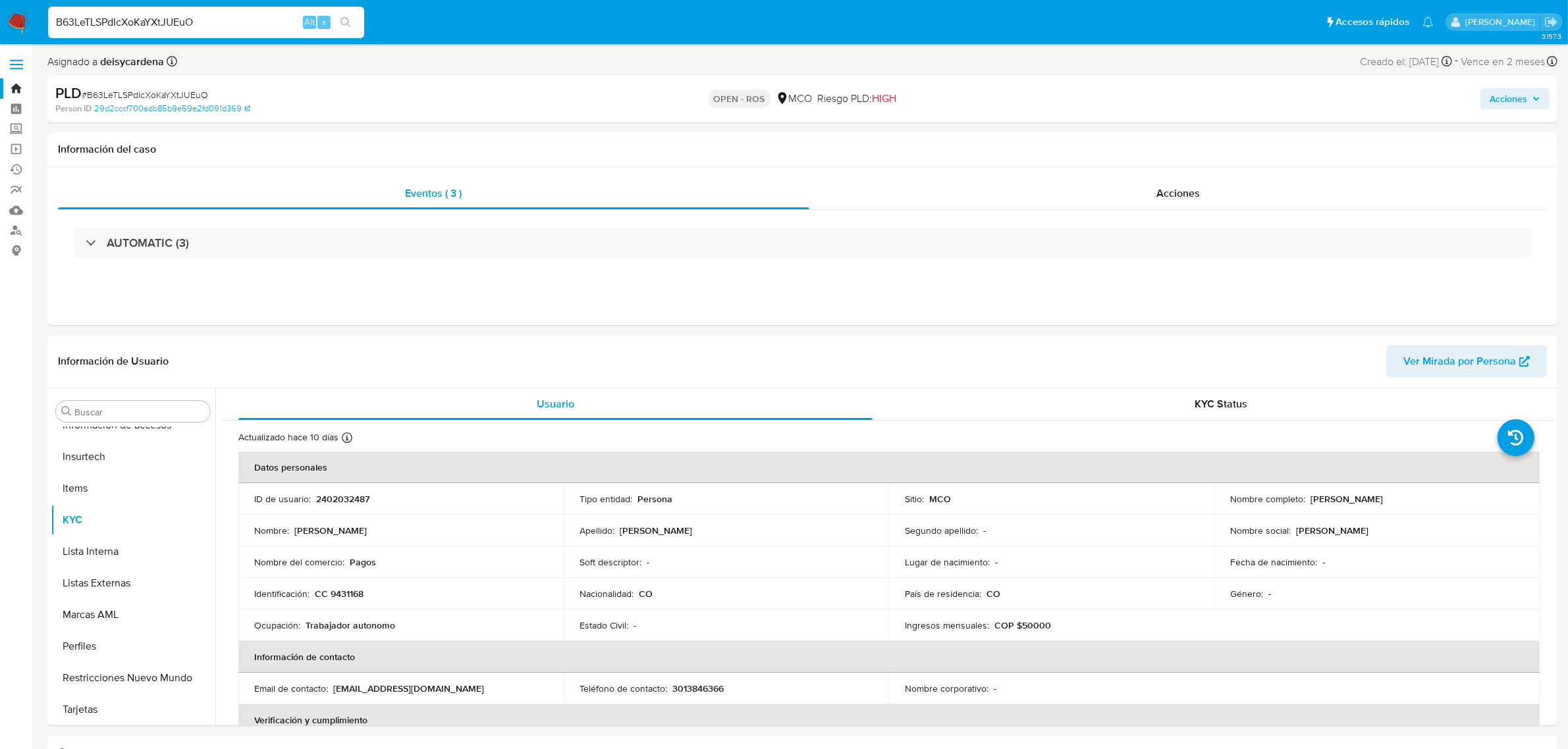
drag, startPoint x: 232, startPoint y: 24, endPoint x: 0, endPoint y: 18, distance: 232.1
click at [0, 18] on nav "Pausado Ver notificaciones B63LeTLSPdIcXoKaYXtJUEuO Alt s Accesos rápidos Presi…" at bounding box center [784, 22] width 1568 height 44
paste input "FXzjdmVF81X6G8PvusZoIVJV"
type input "FXzjdmVF81X6G8PvusZoIVJV"
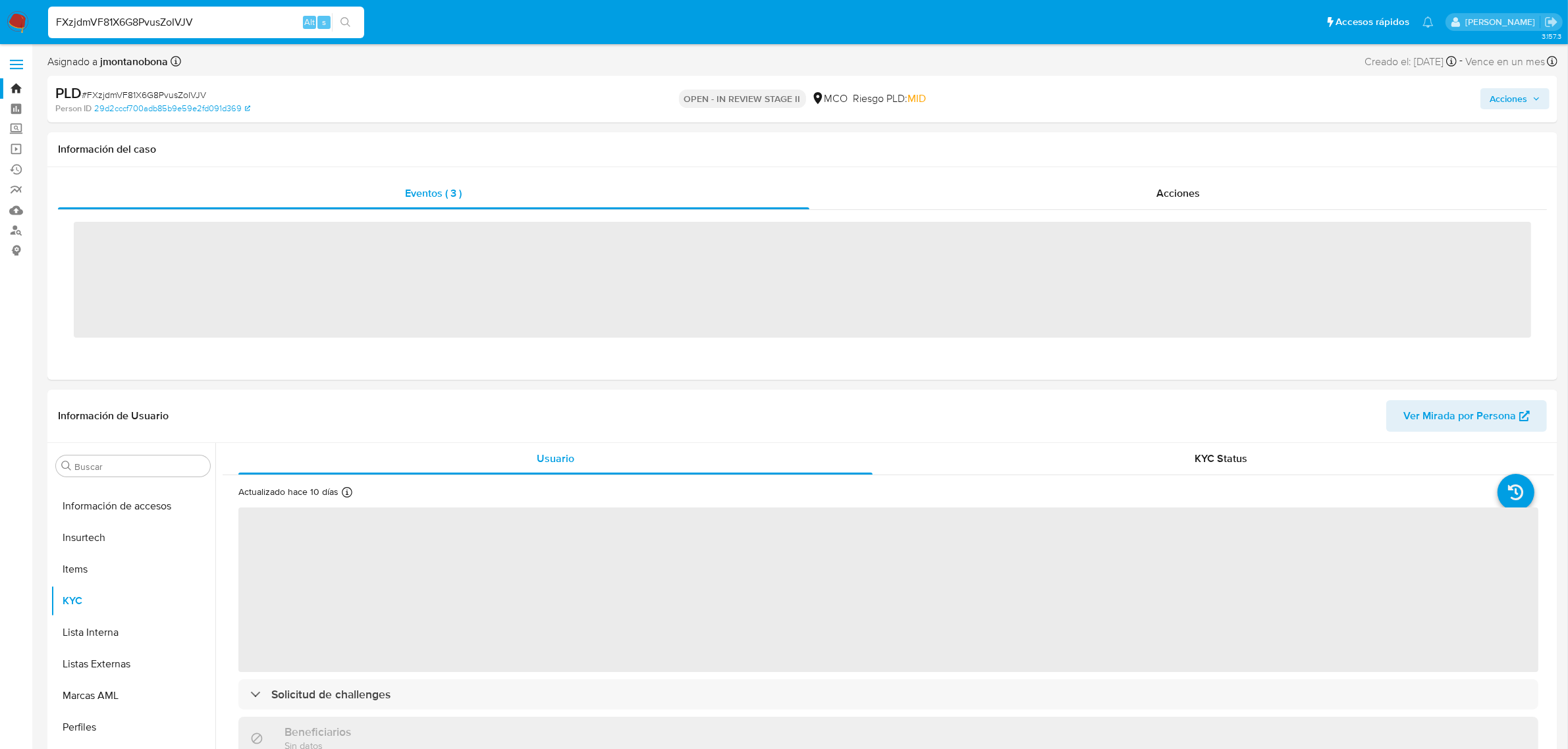
scroll to position [555, 0]
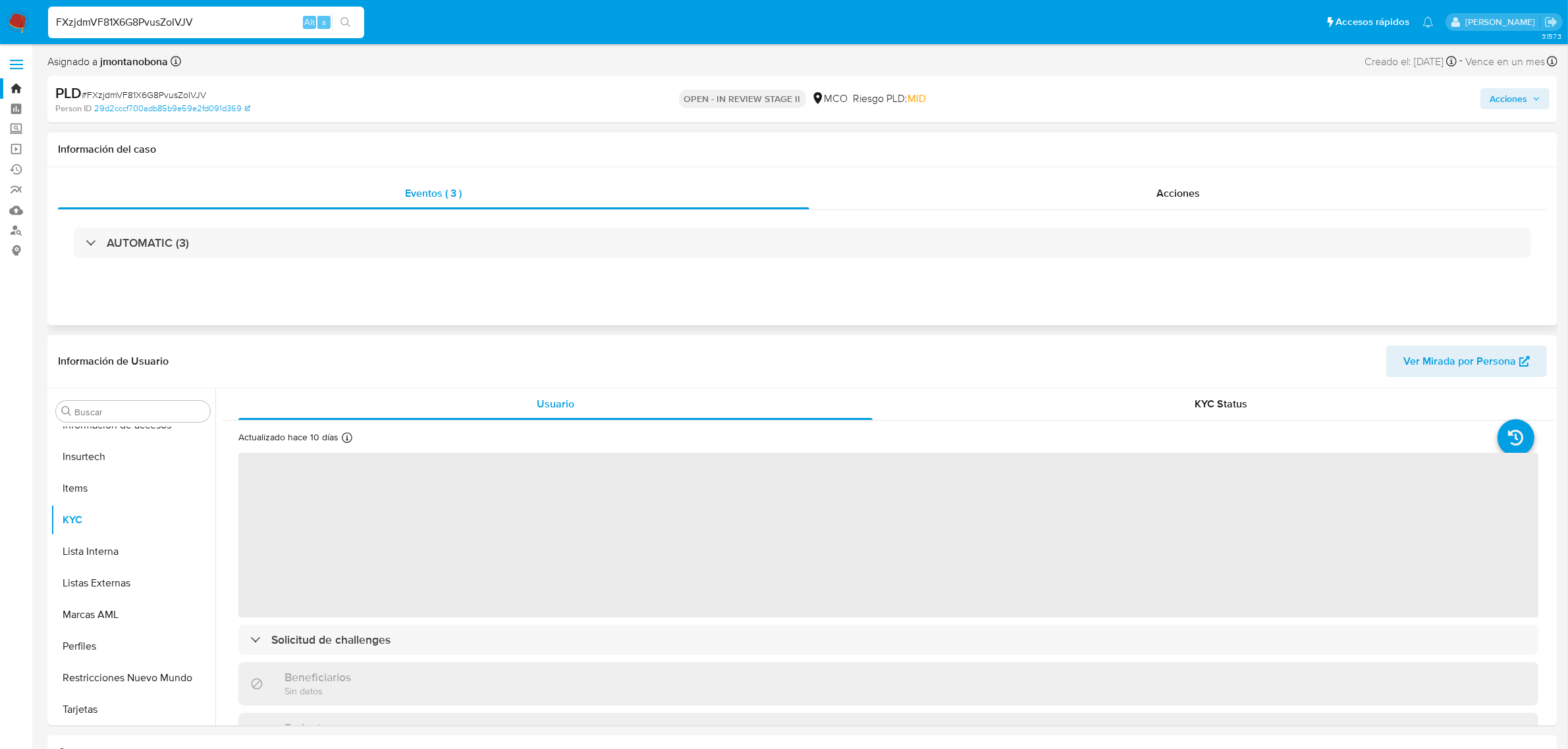
select select "10"
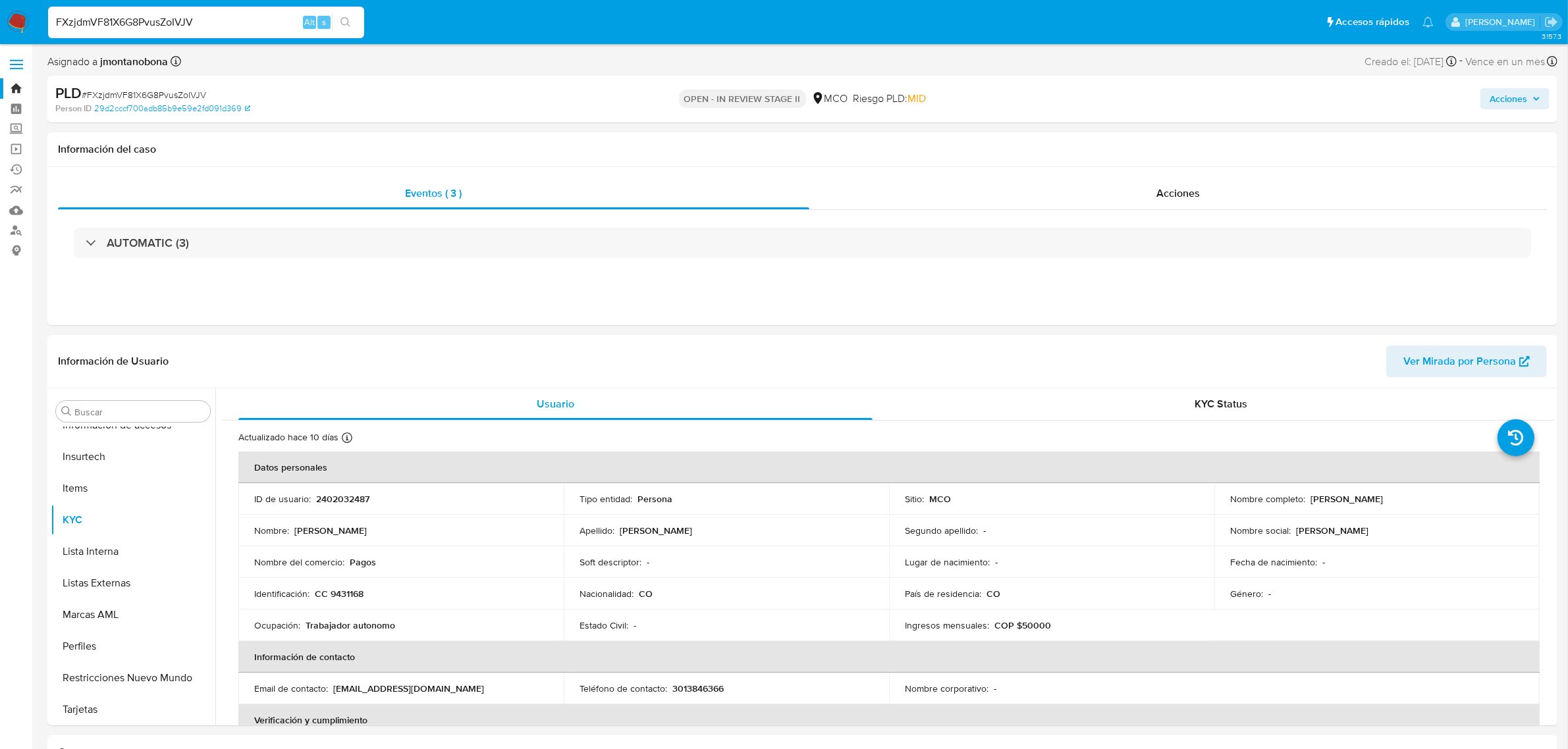
click at [1515, 96] on span "Acciones" at bounding box center [1508, 99] width 38 height 21
click at [1156, 148] on div "Resolución del caso Alt r" at bounding box center [1157, 141] width 126 height 34
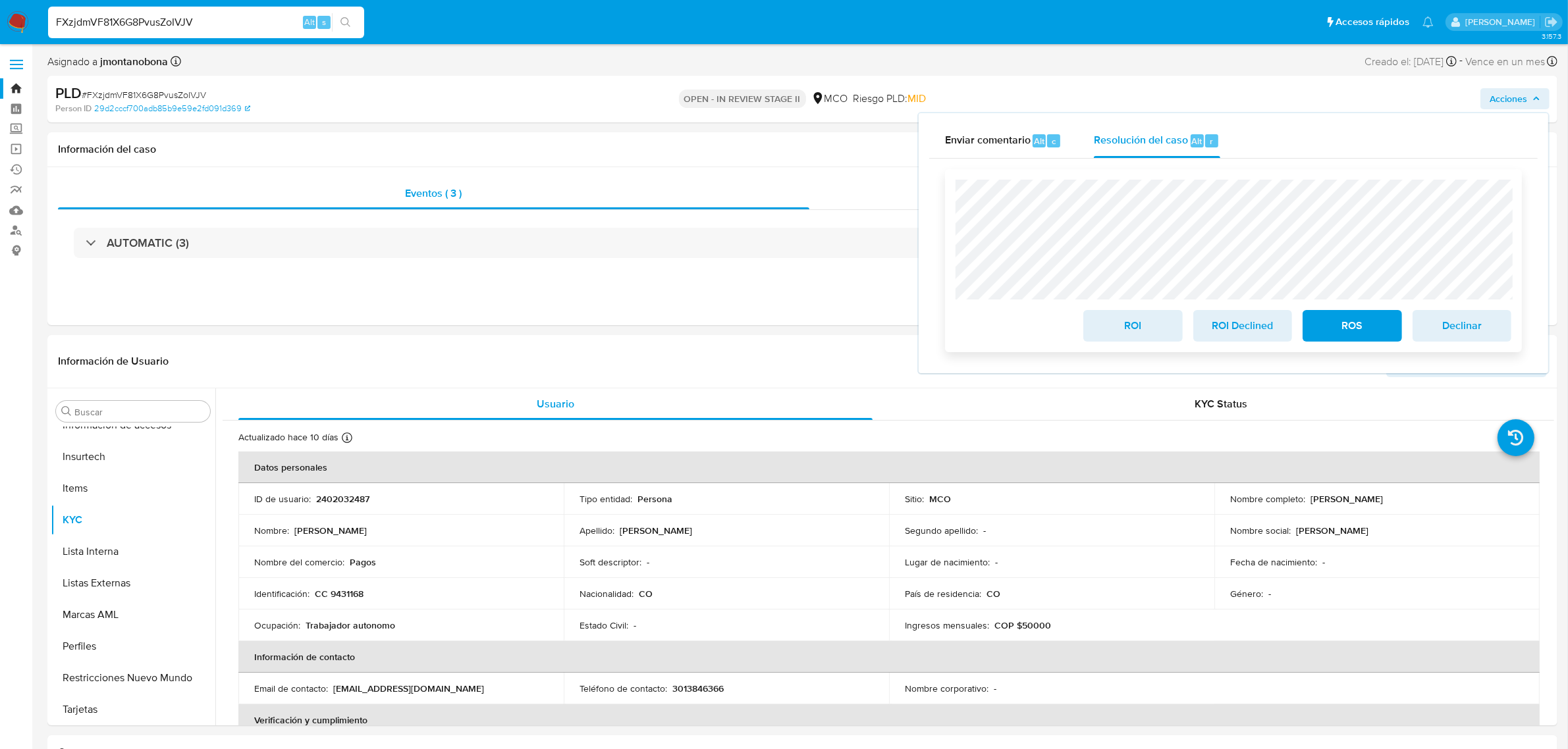
click at [1324, 322] on span "ROS" at bounding box center [1352, 326] width 64 height 29
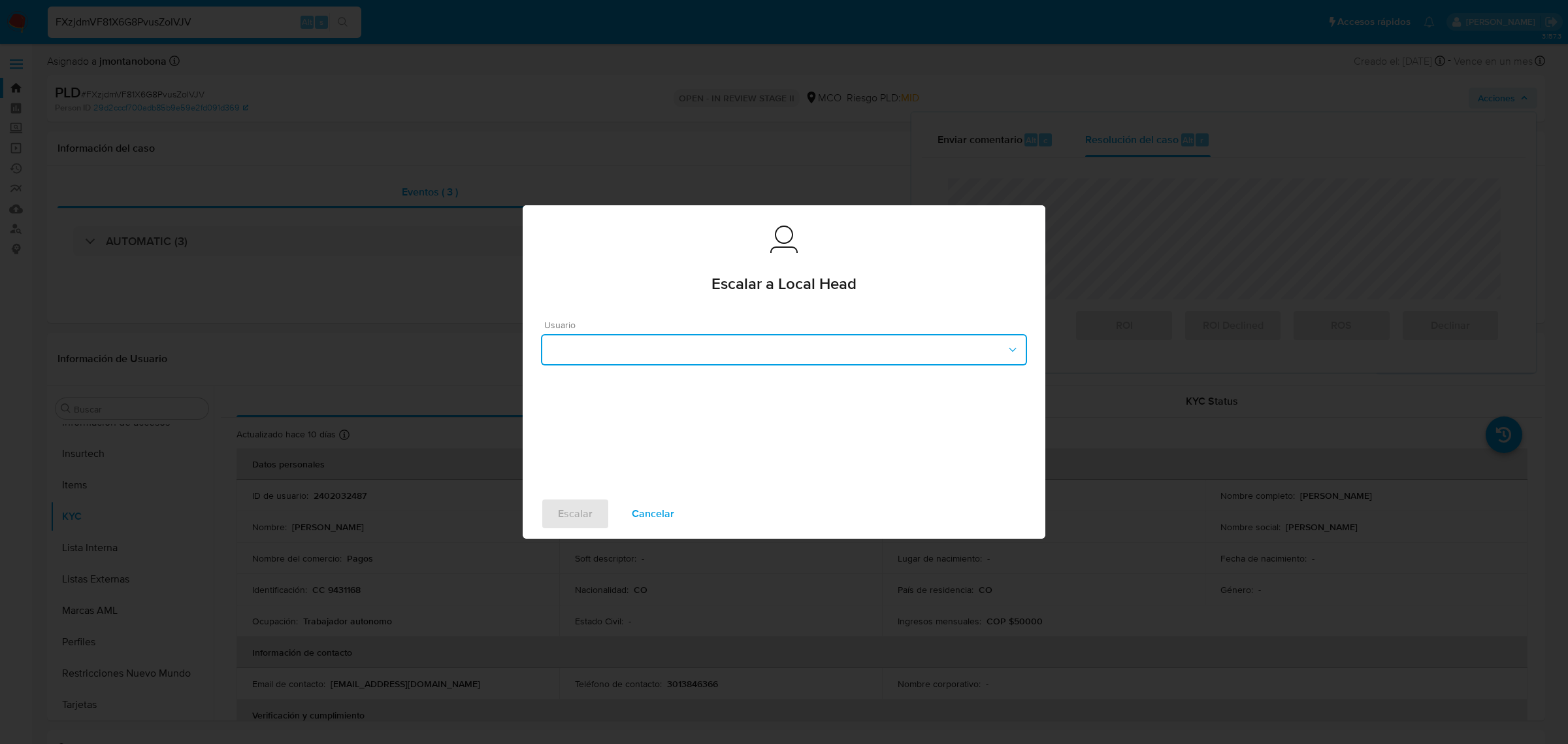
click at [907, 365] on button "button" at bounding box center [784, 350] width 486 height 31
click at [626, 383] on div "deisycardena" at bounding box center [778, 380] width 458 height 31
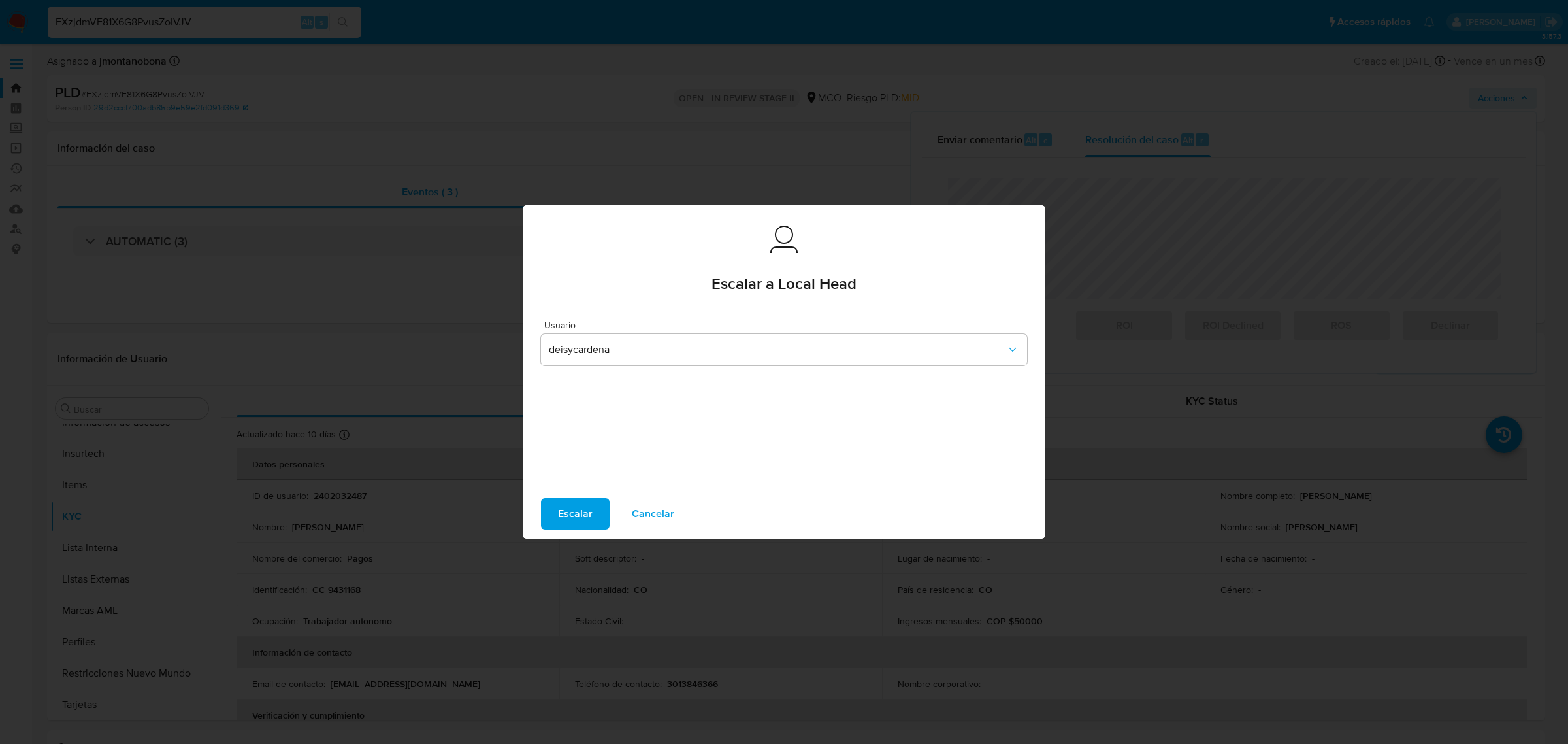
click at [574, 507] on span "Escalar" at bounding box center [575, 514] width 35 height 29
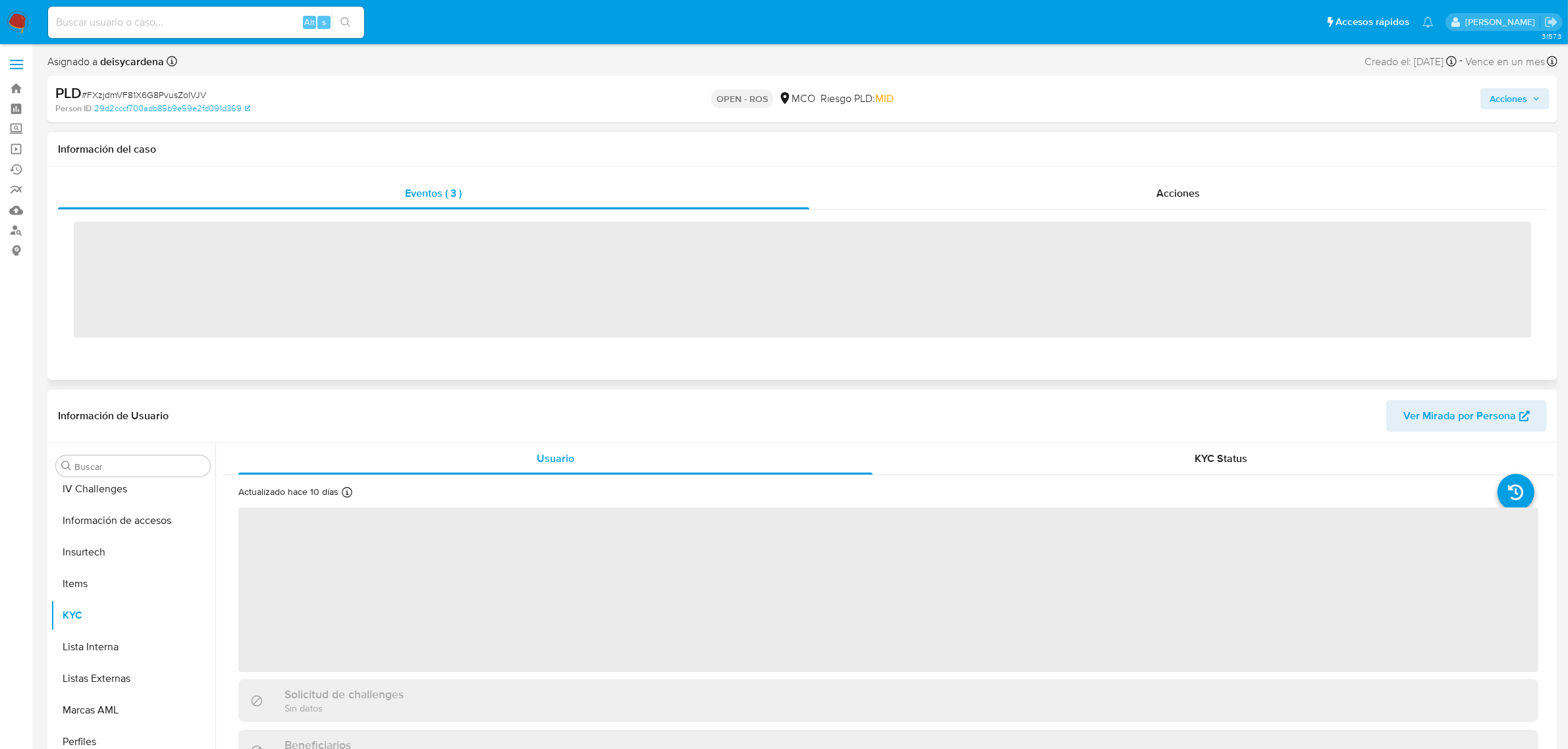
scroll to position [555, 0]
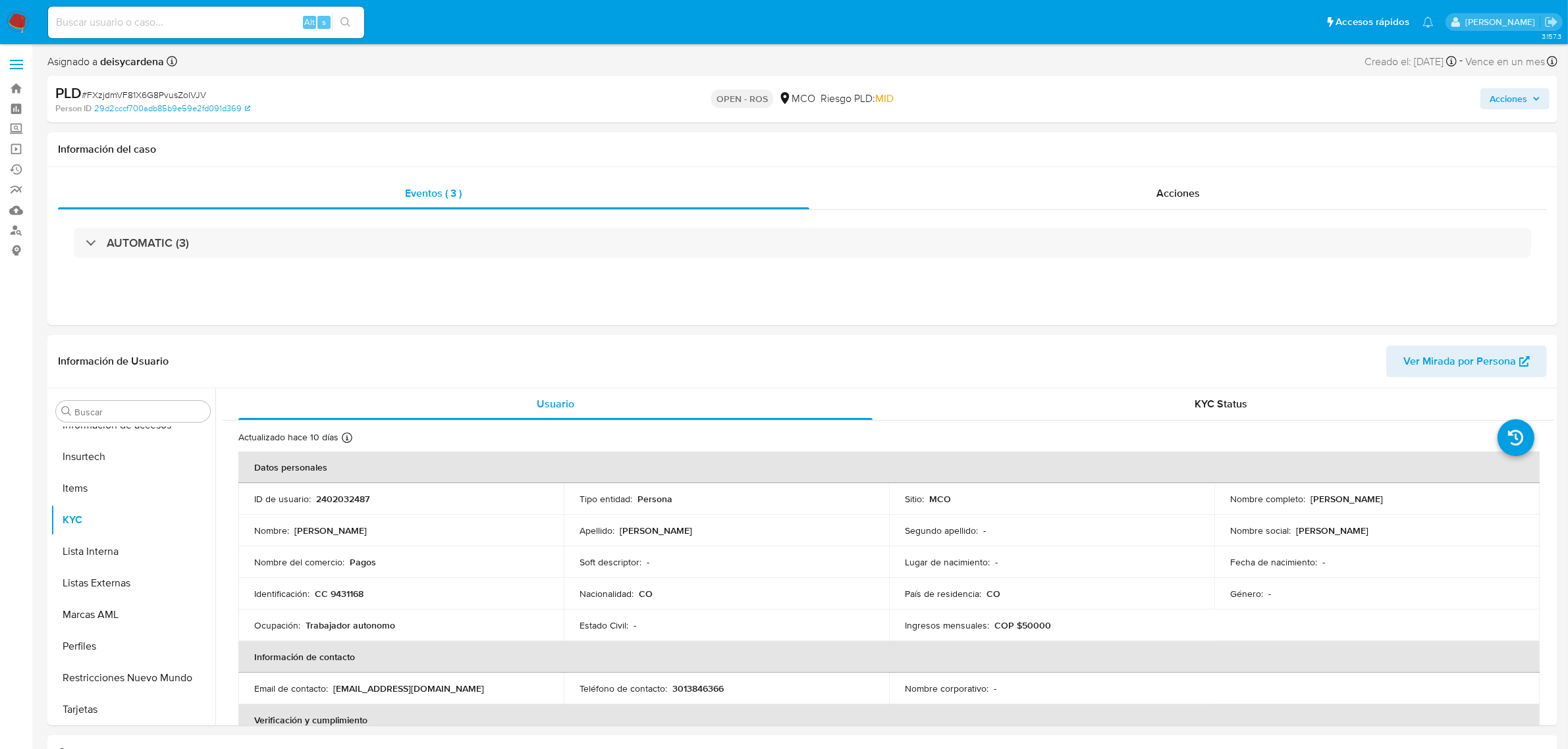
select select "10"
click at [245, 18] on input at bounding box center [206, 22] width 316 height 17
paste input "4adXgkOpSaEzOycuwCE8QfhN"
type input "4adXgkOpSaEzOycuwCE8QfhN"
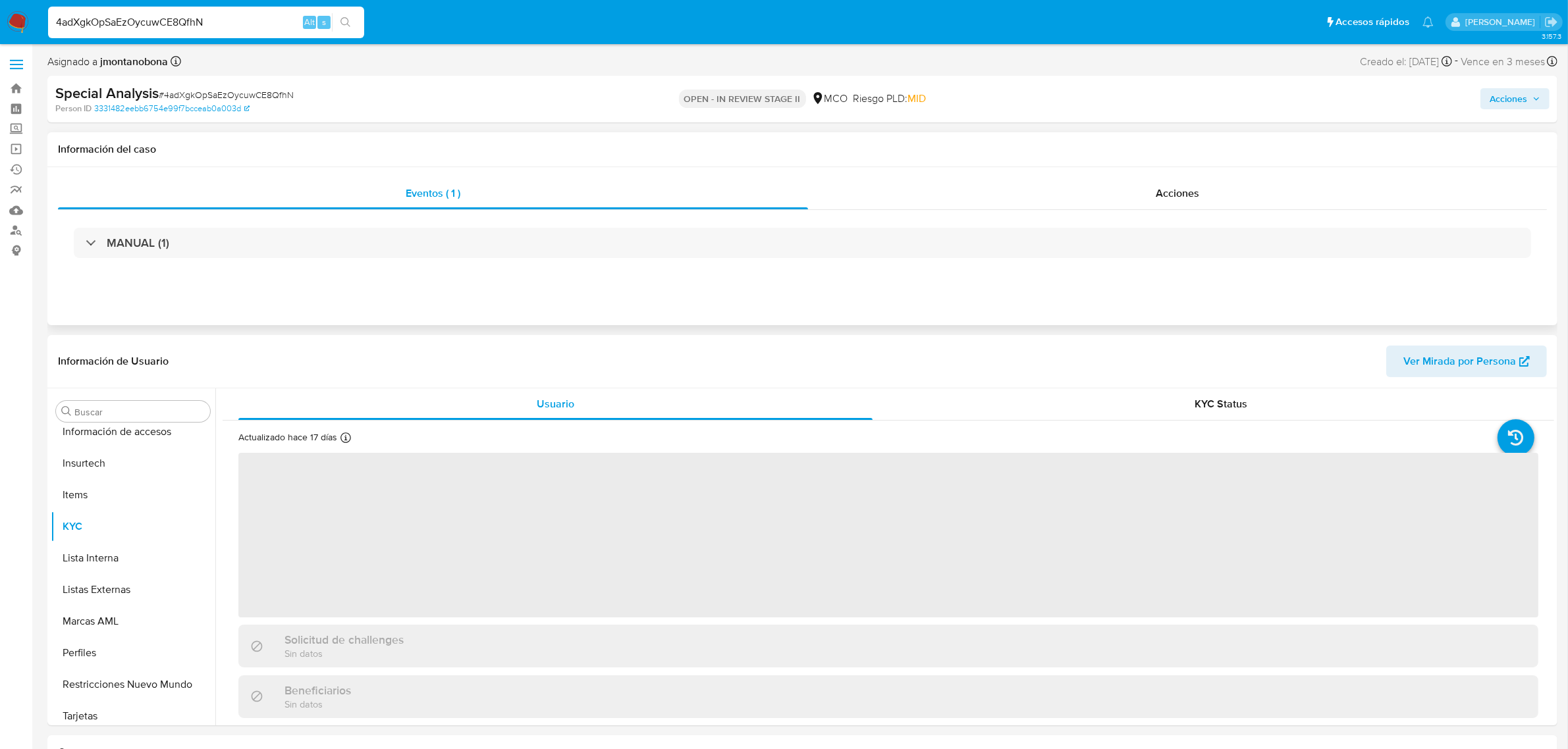
scroll to position [555, 0]
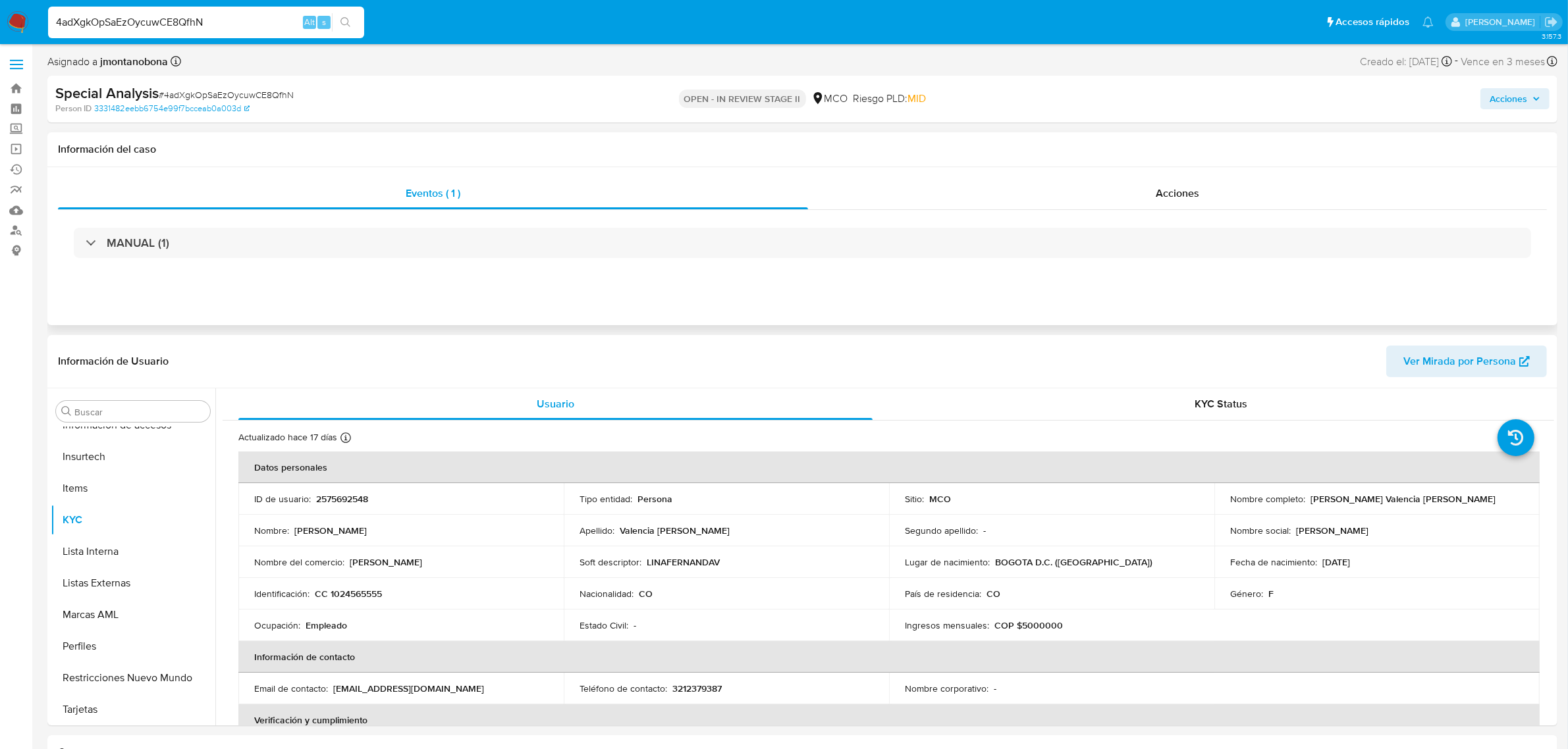
select select "10"
click at [1168, 191] on span "Acciones" at bounding box center [1177, 193] width 43 height 15
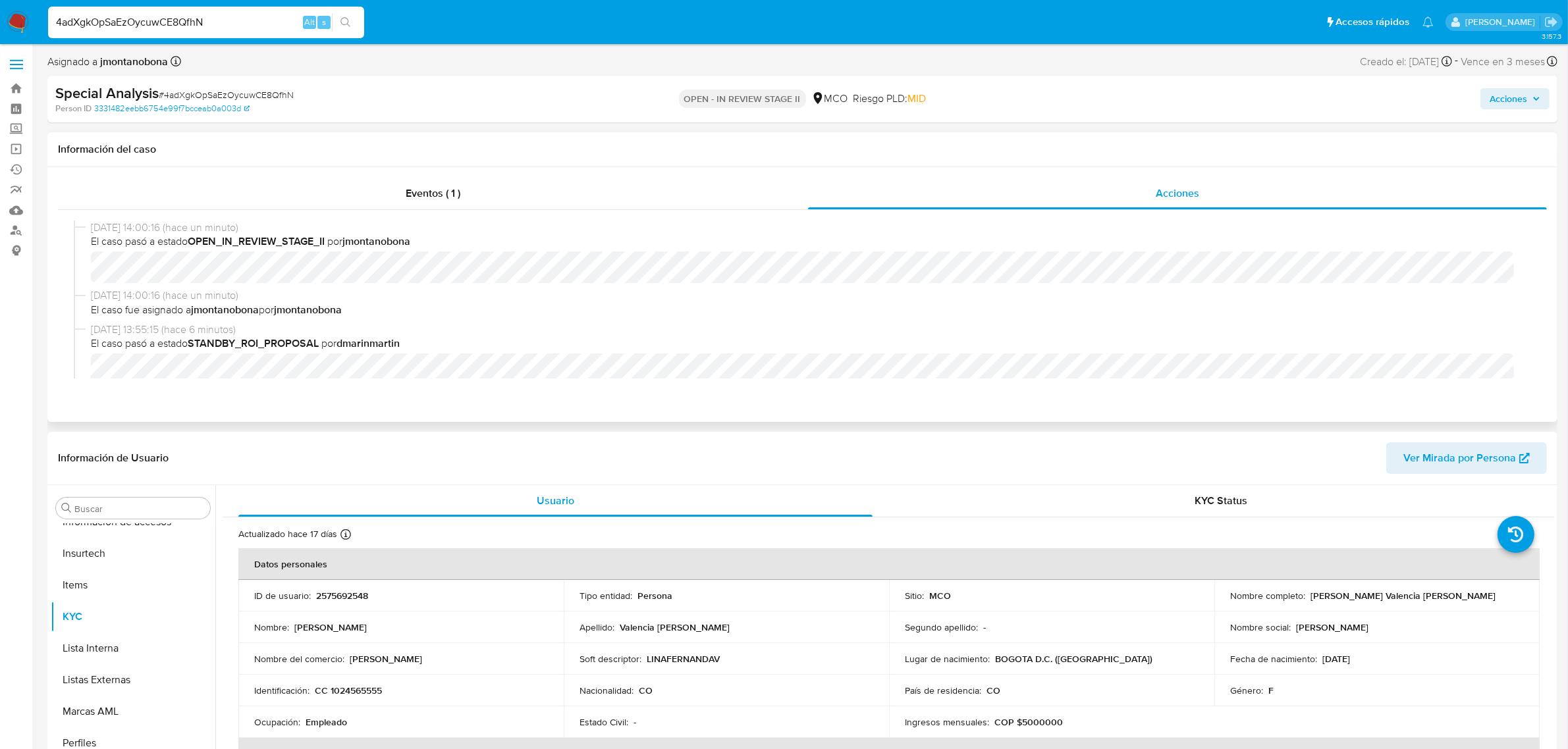
scroll to position [82, 0]
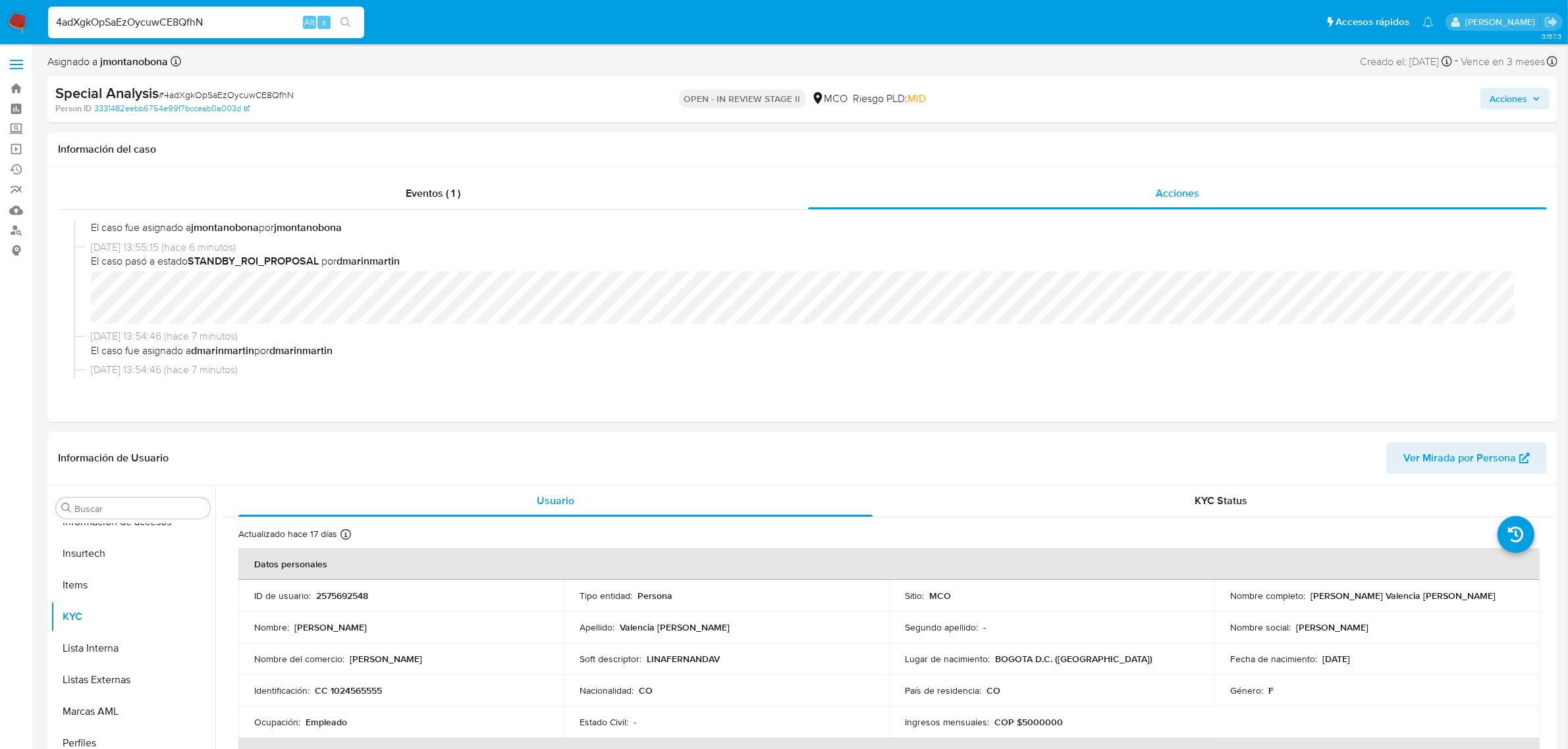
click at [1523, 94] on span "Acciones" at bounding box center [1508, 99] width 38 height 21
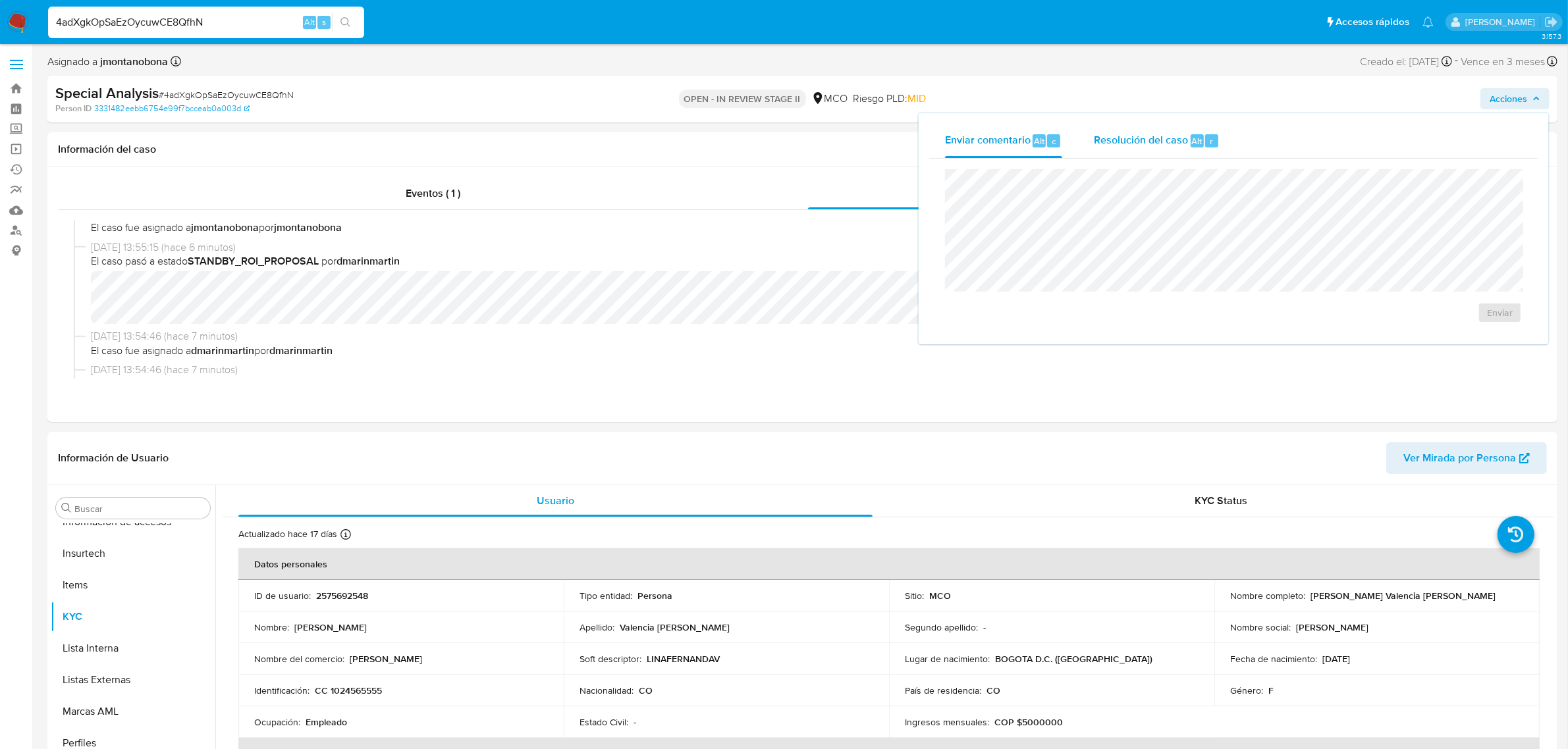
click at [1174, 127] on div "Resolución del caso Alt r" at bounding box center [1157, 141] width 126 height 34
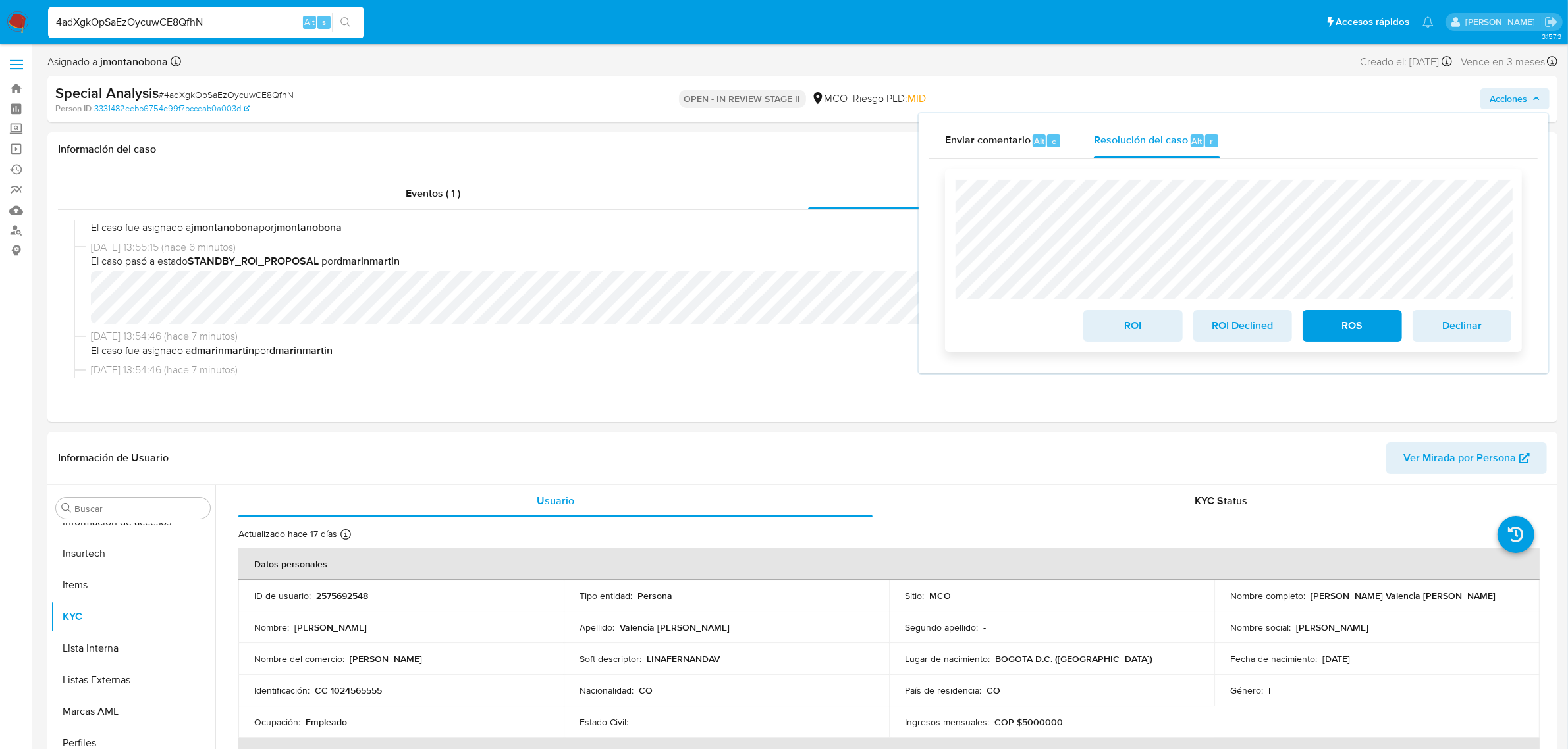
click at [1341, 324] on span "ROS" at bounding box center [1352, 326] width 64 height 29
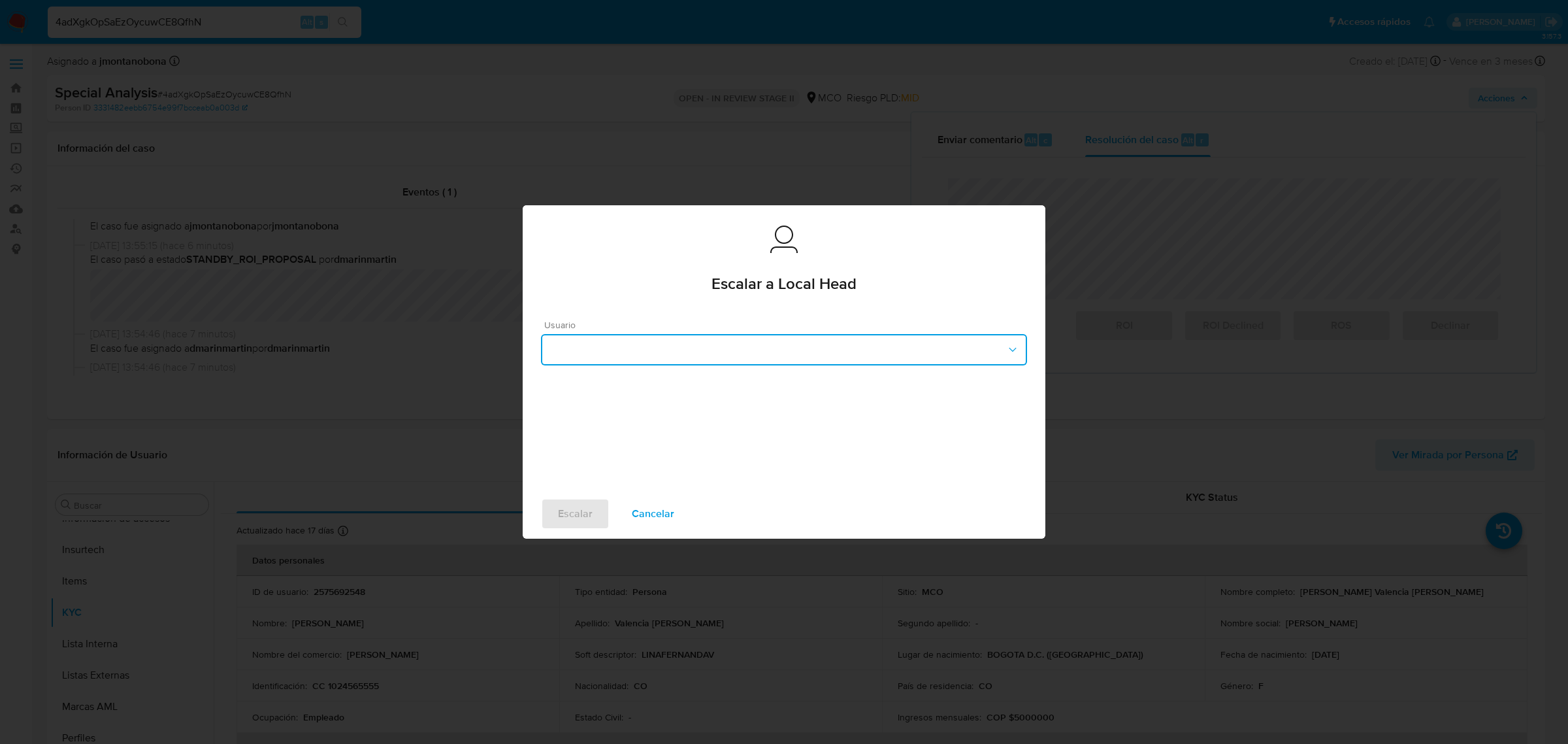
click at [852, 358] on button "button" at bounding box center [784, 350] width 486 height 31
click at [602, 377] on span "deisycardena" at bounding box center [579, 379] width 60 height 13
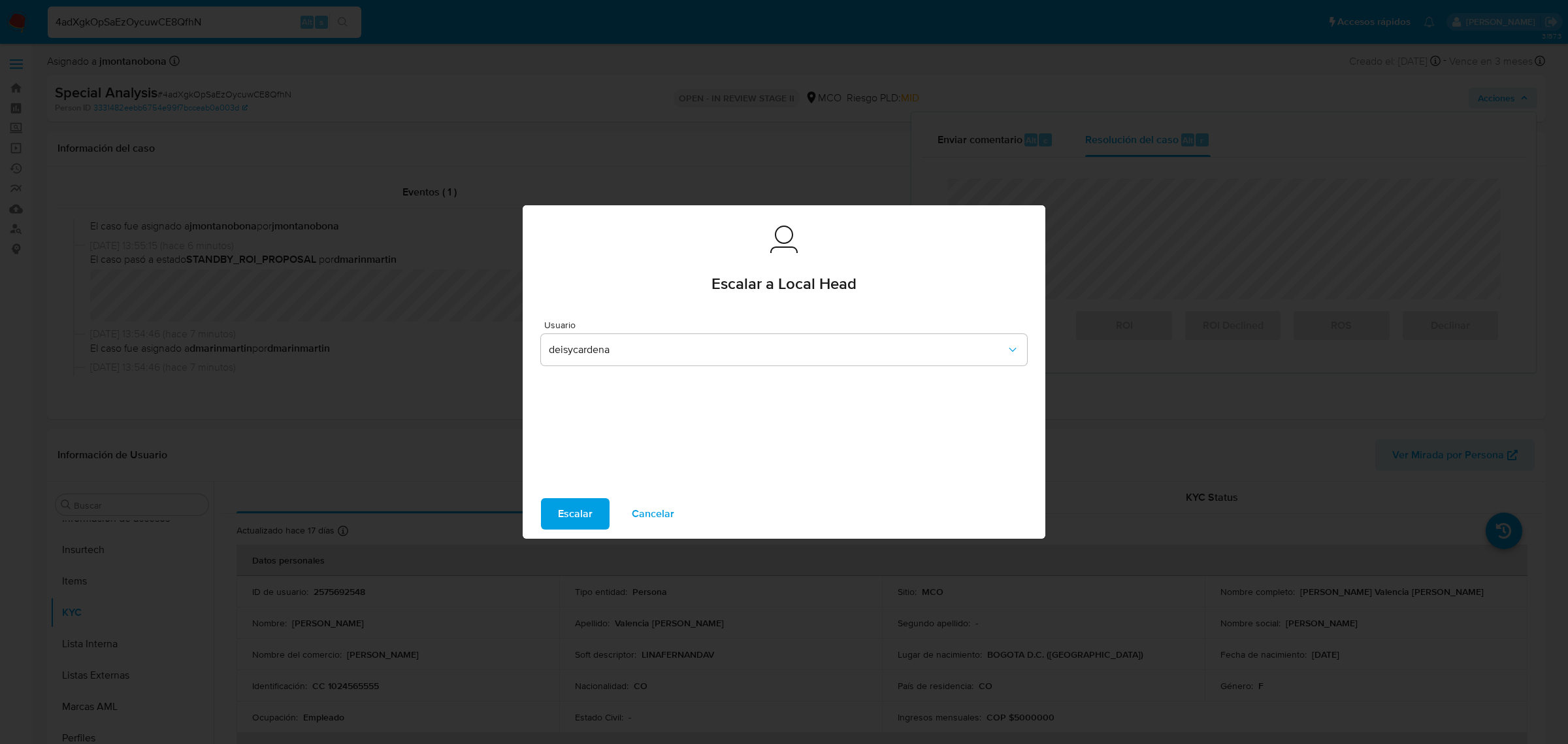
click at [547, 511] on button "Escalar" at bounding box center [575, 514] width 69 height 31
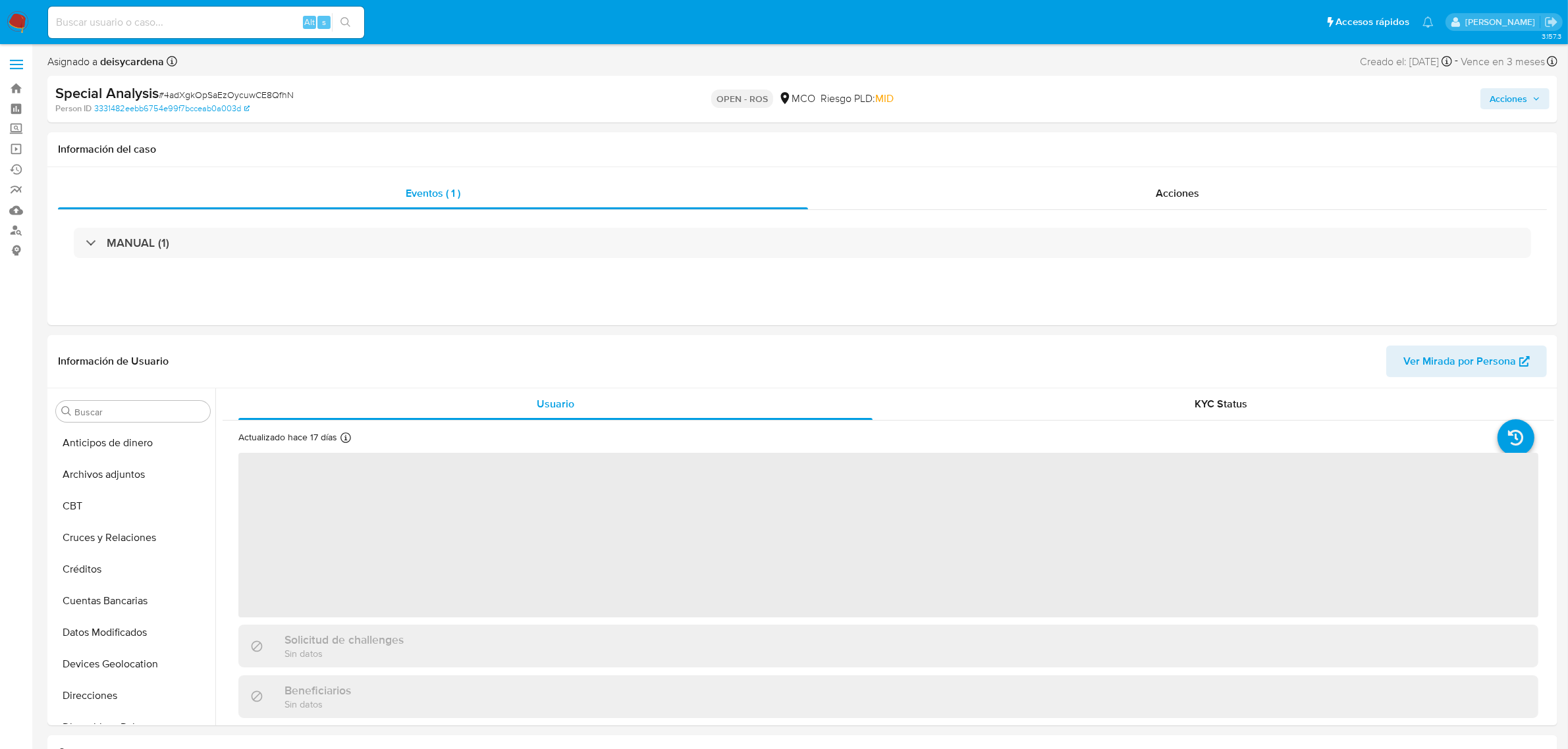
select select "10"
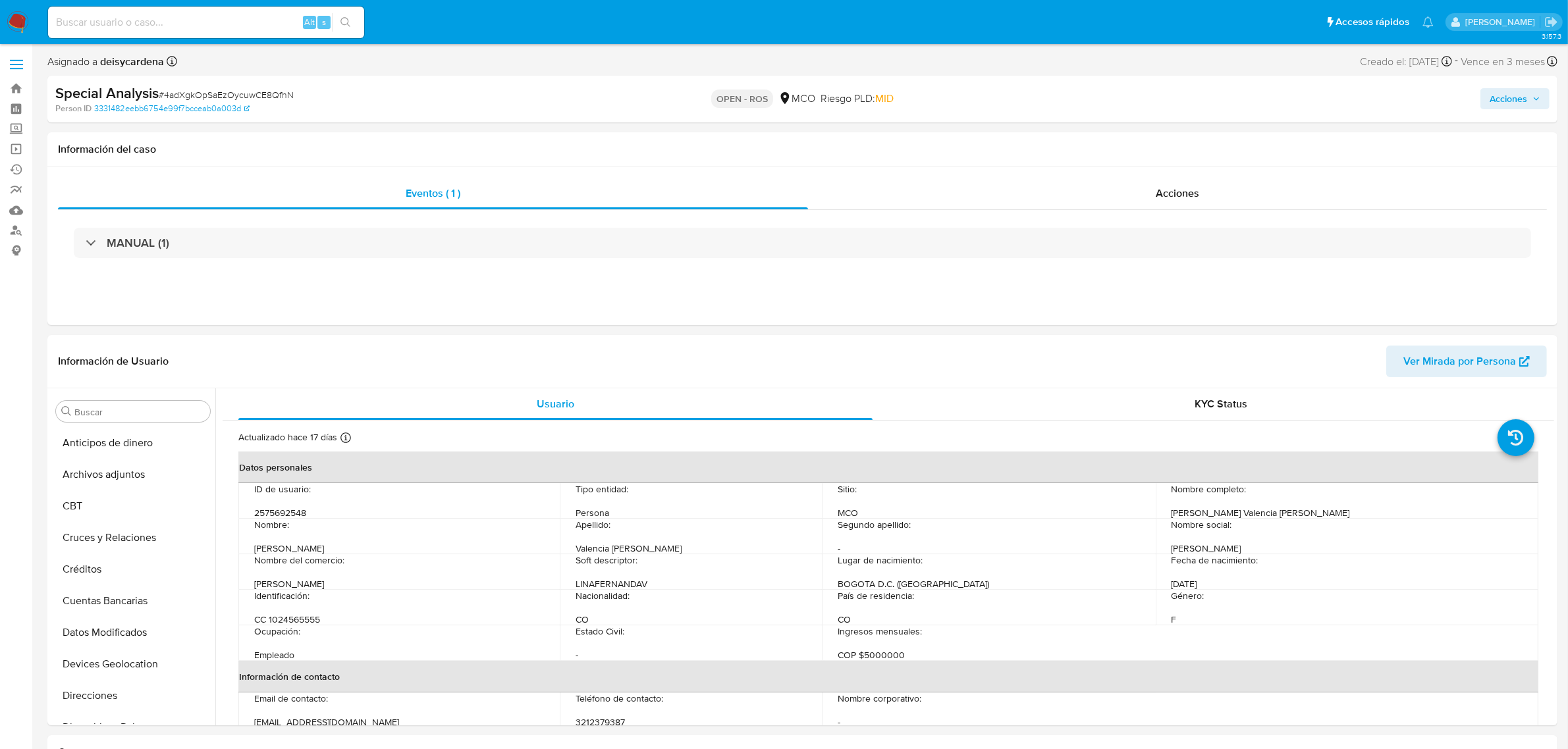
scroll to position [555, 0]
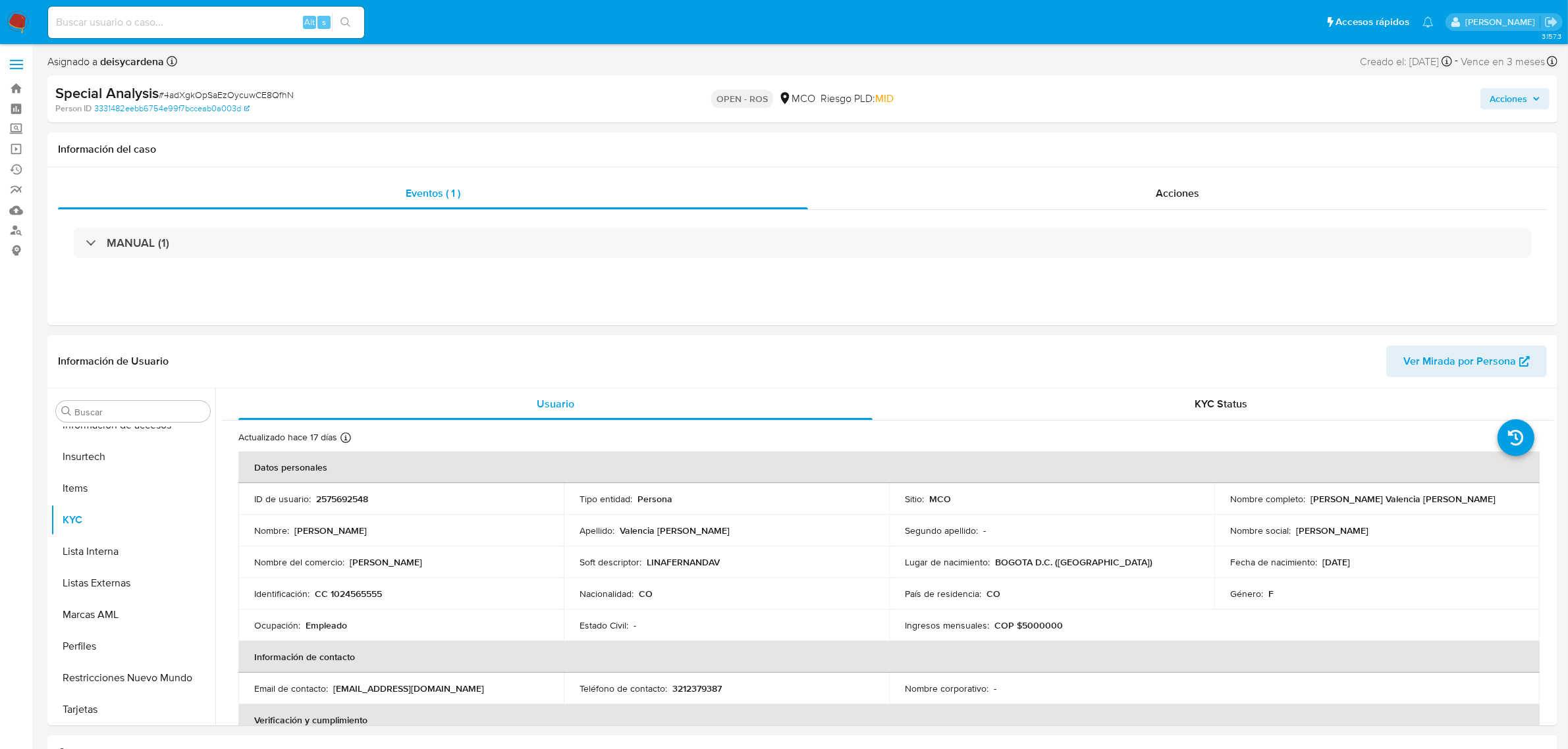
click at [215, 34] on div "Alt s" at bounding box center [206, 23] width 316 height 31
click at [227, 26] on input at bounding box center [206, 22] width 316 height 17
paste input "NEjtv57eplwdvewZz50DLcoh"
type input "NEjtv57eplwdvewZz50DLcoh"
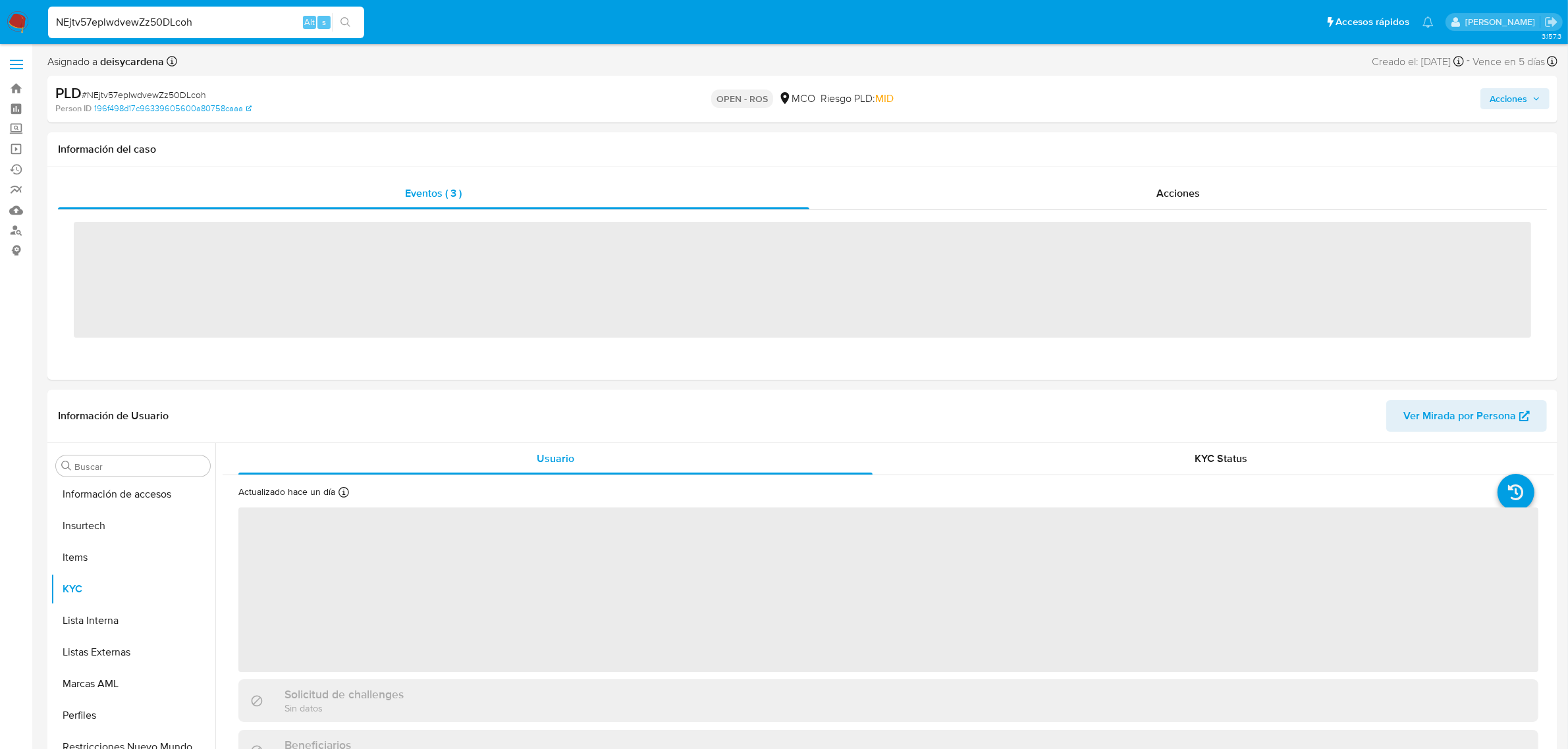
scroll to position [555, 0]
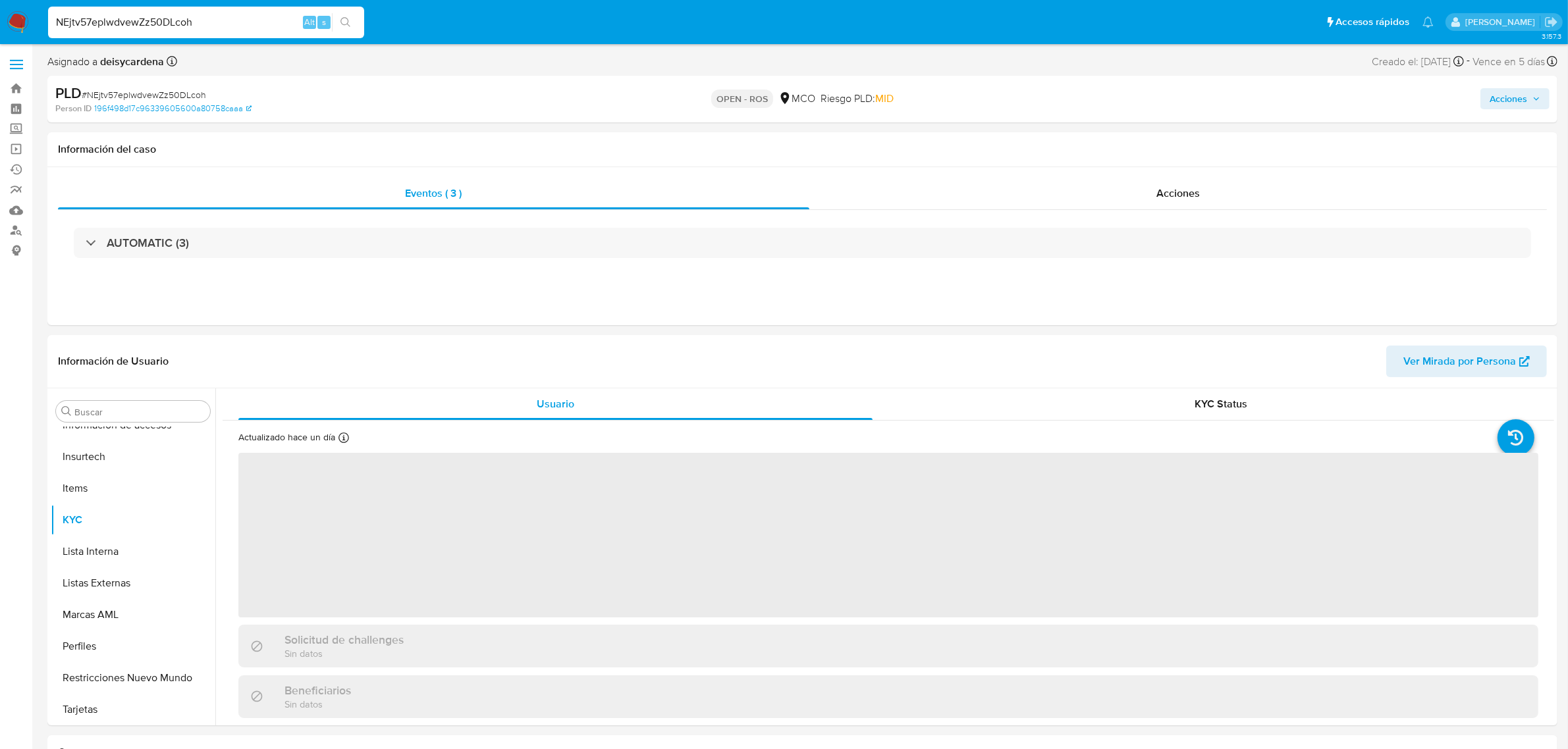
select select "10"
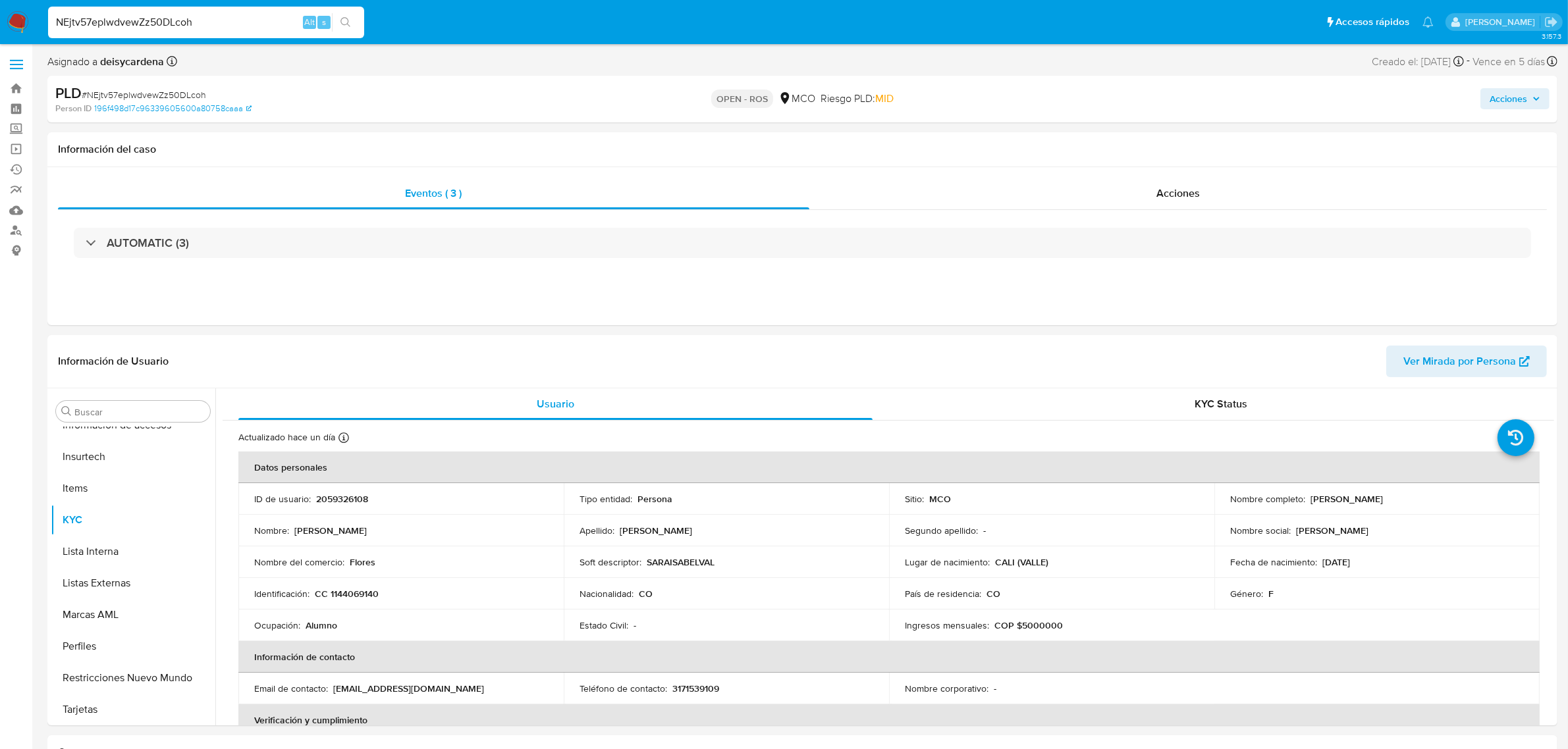
drag, startPoint x: 224, startPoint y: 31, endPoint x: 238, endPoint y: 22, distance: 16.6
click at [224, 30] on div "NEjtv57eplwdvewZz50DLcoh Alt s" at bounding box center [206, 23] width 316 height 31
drag, startPoint x: 238, startPoint y: 22, endPoint x: 18, endPoint y: 20, distance: 220.0
click at [18, 20] on nav "Pausado Ver notificaciones NEjtv57eplwdvewZz50DLcoh Alt s Accesos rápidos Presi…" at bounding box center [784, 22] width 1568 height 44
paste input "B63LeTLSPdIcXoKaYXtJUEuO"
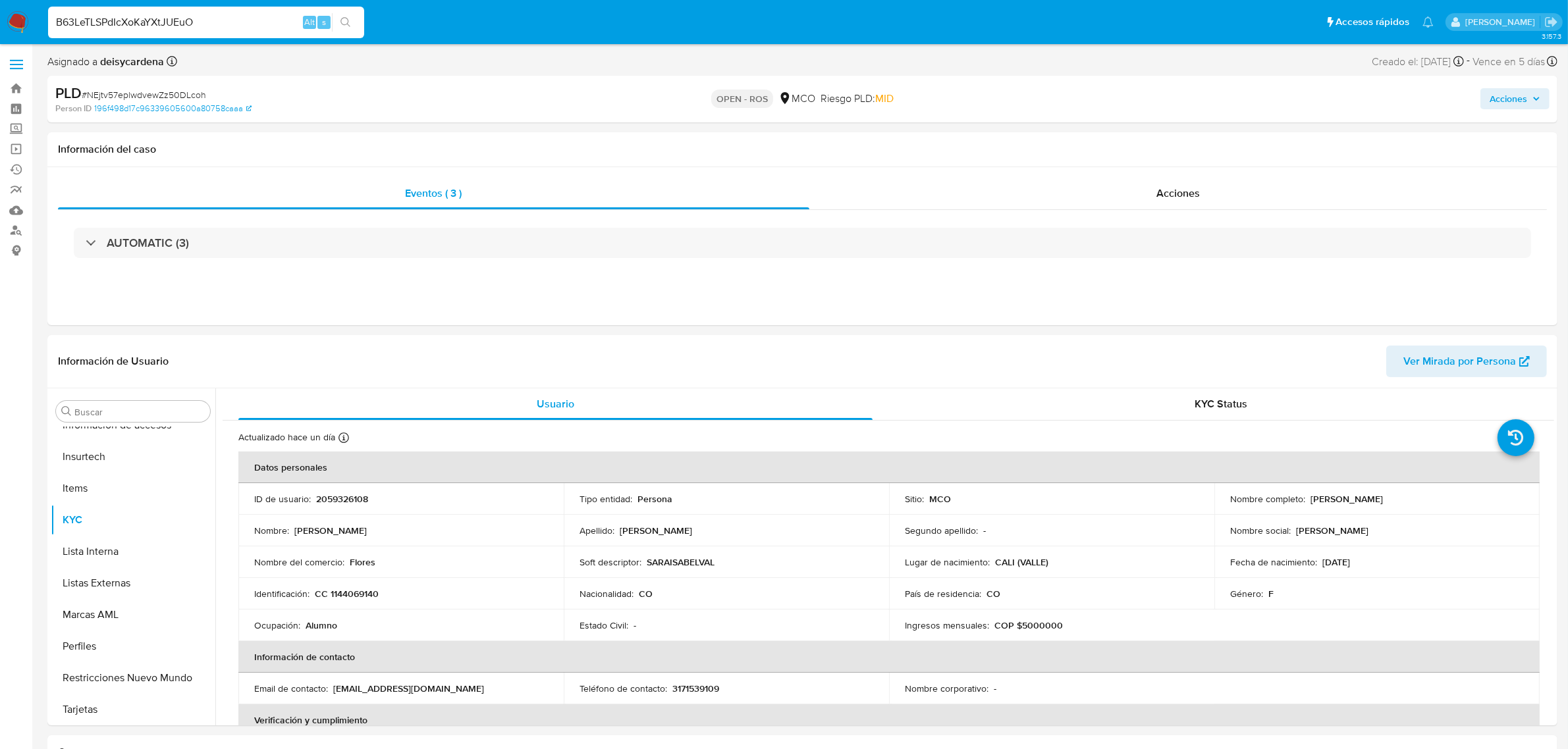
type input "B63LeTLSPdIcXoKaYXtJUEuO"
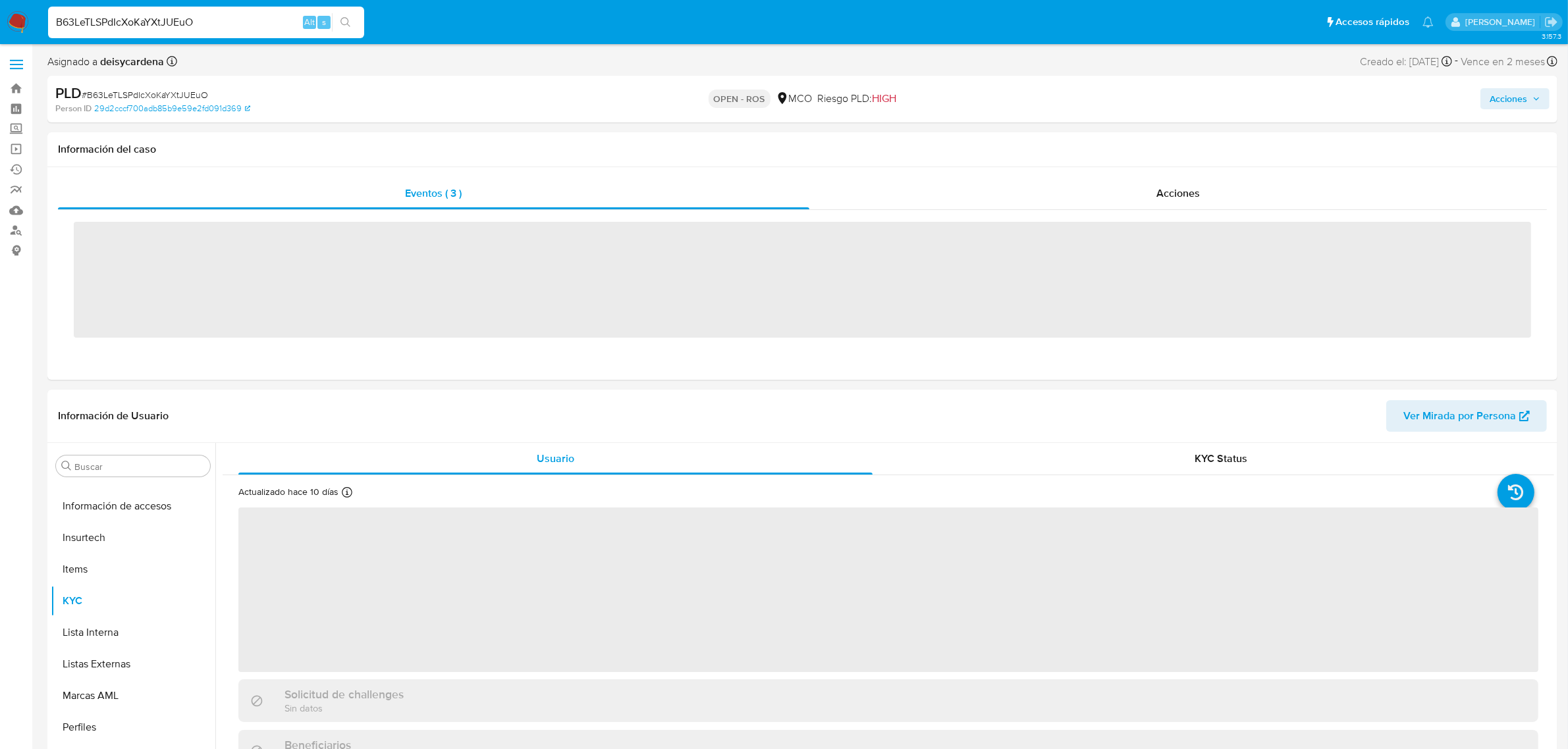
scroll to position [555, 0]
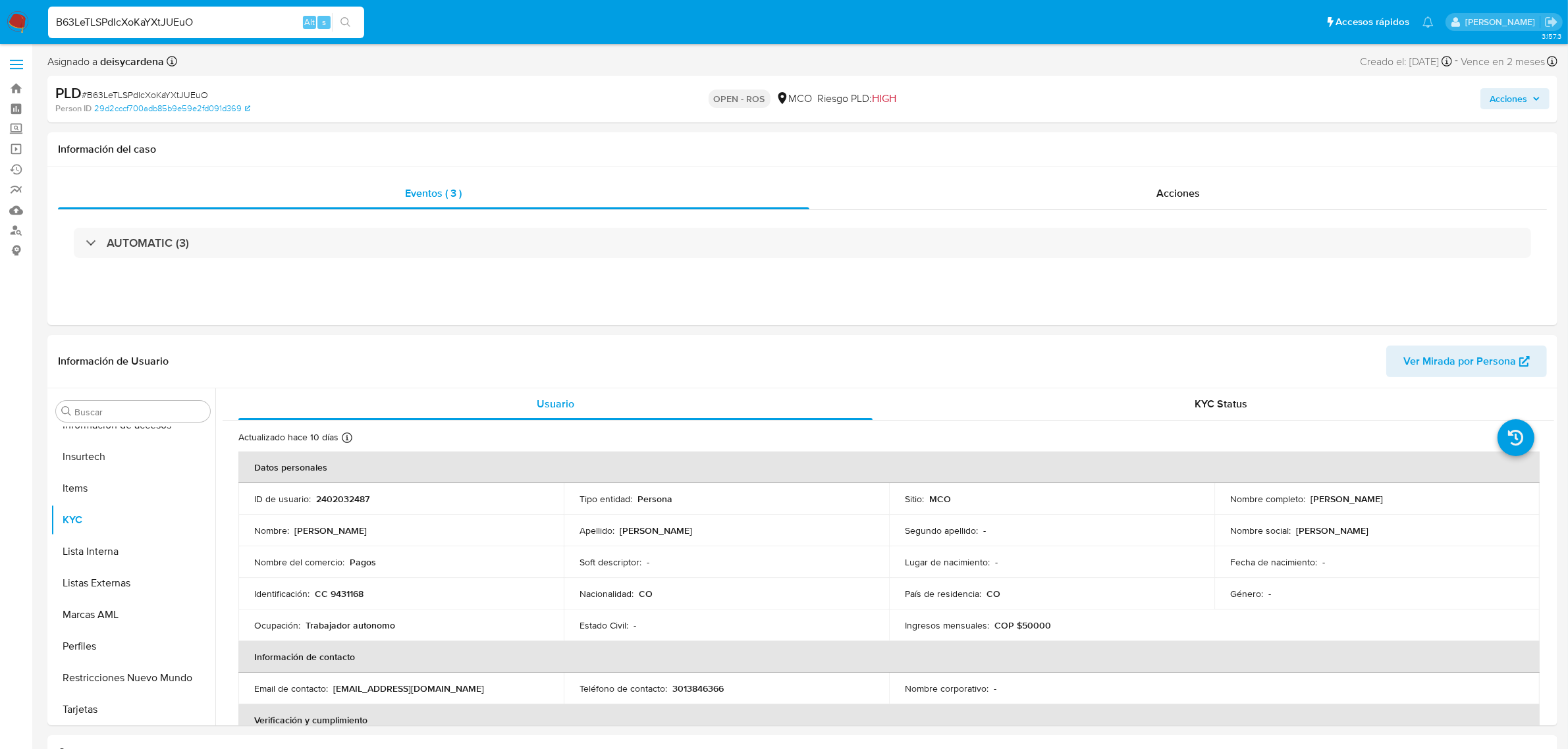
select select "10"
click at [212, 7] on div "B63LeTLSPdIcXoKaYXtJUEuO Alt s" at bounding box center [206, 23] width 316 height 31
click at [219, 21] on input "B63LeTLSPdIcXoKaYXtJUEuO" at bounding box center [206, 22] width 316 height 17
drag, startPoint x: 218, startPoint y: 20, endPoint x: 0, endPoint y: 14, distance: 218.1
click at [0, 15] on nav "Pausado Ver notificaciones B63LeTLSPdIcXoKaYXtJUEuO Alt s Accesos rápidos Presi…" at bounding box center [784, 22] width 1568 height 44
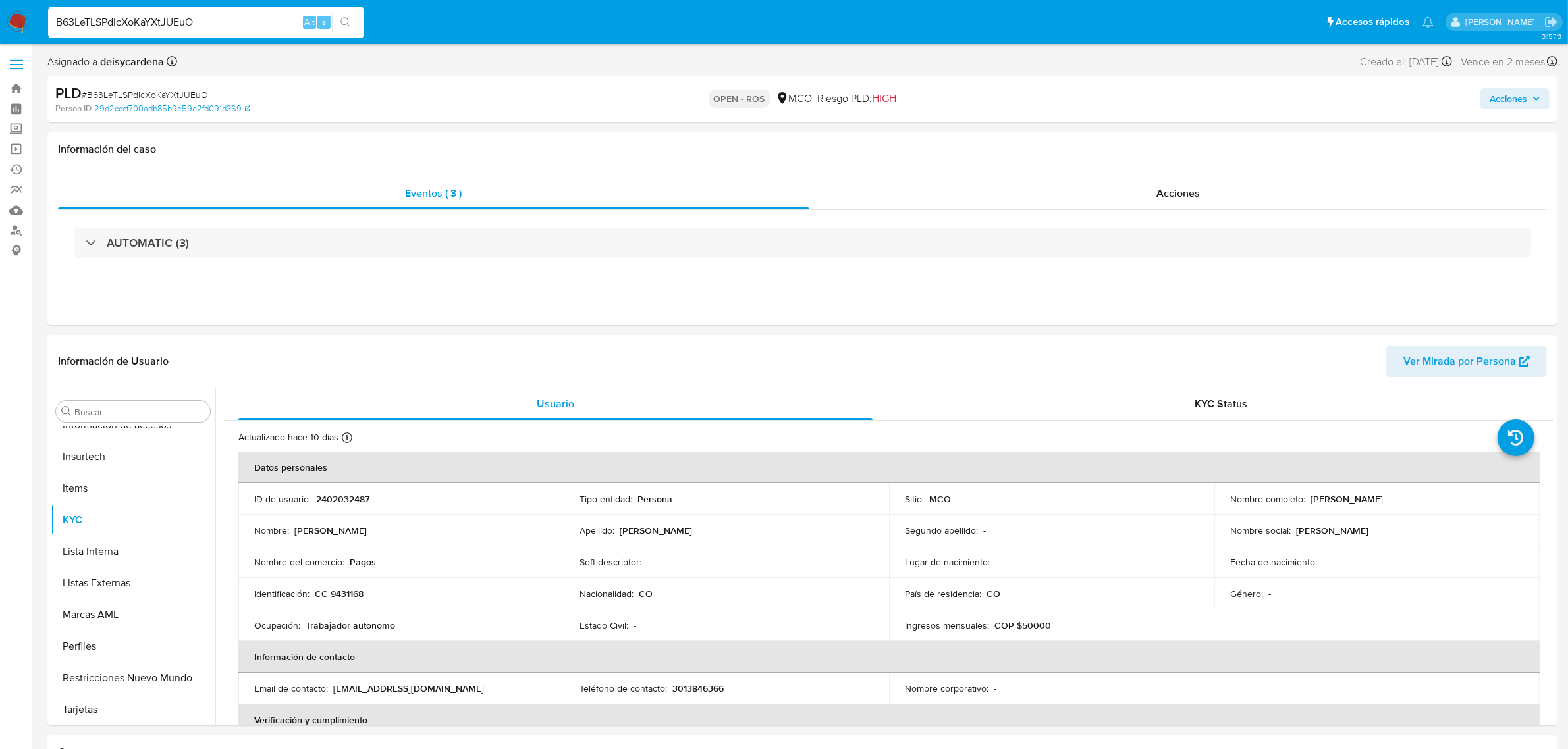
paste input "FXzjdmVF81X6G8PvusZoIVJV"
type input "FXzjdmVF81X6G8PvusZoIVJV"
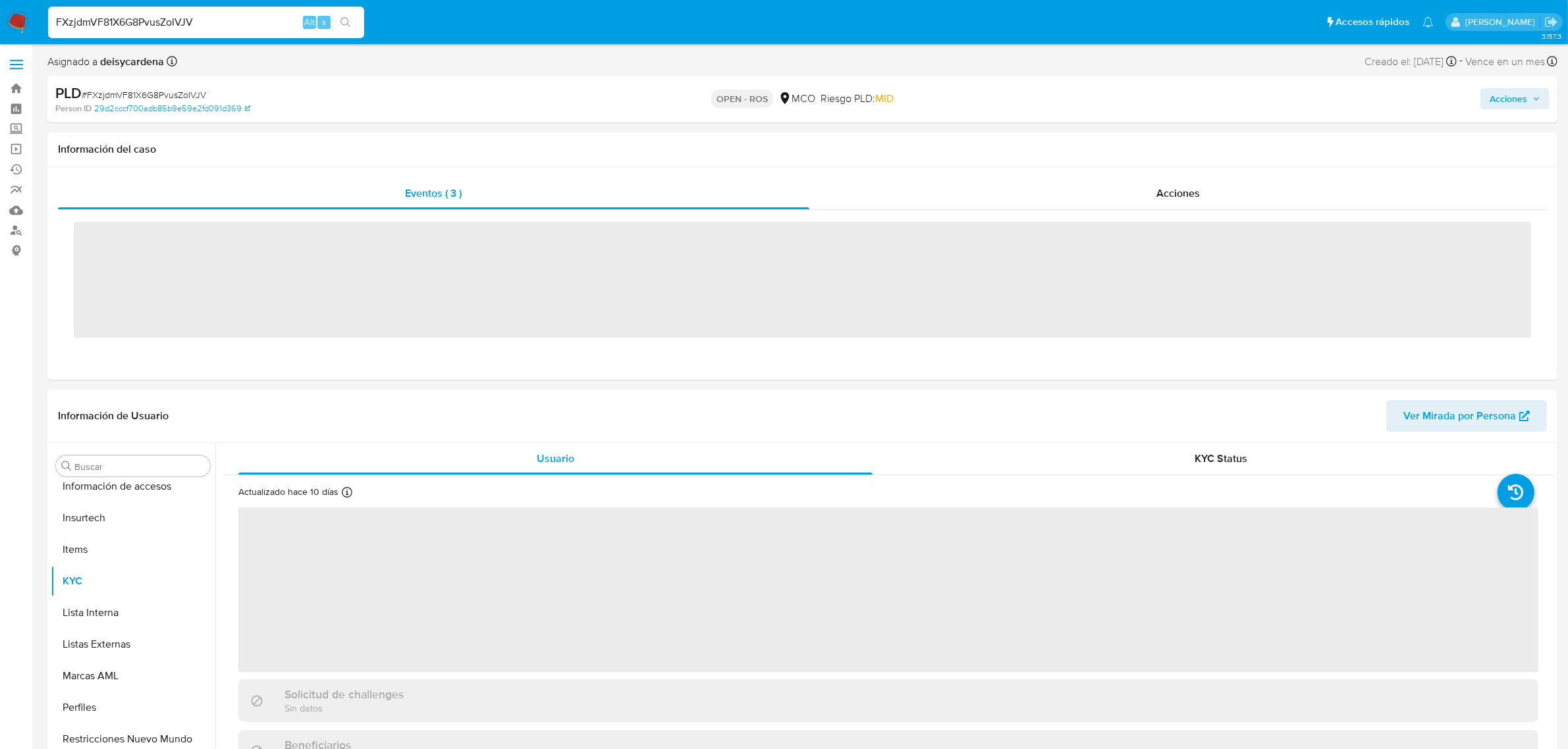
scroll to position [555, 0]
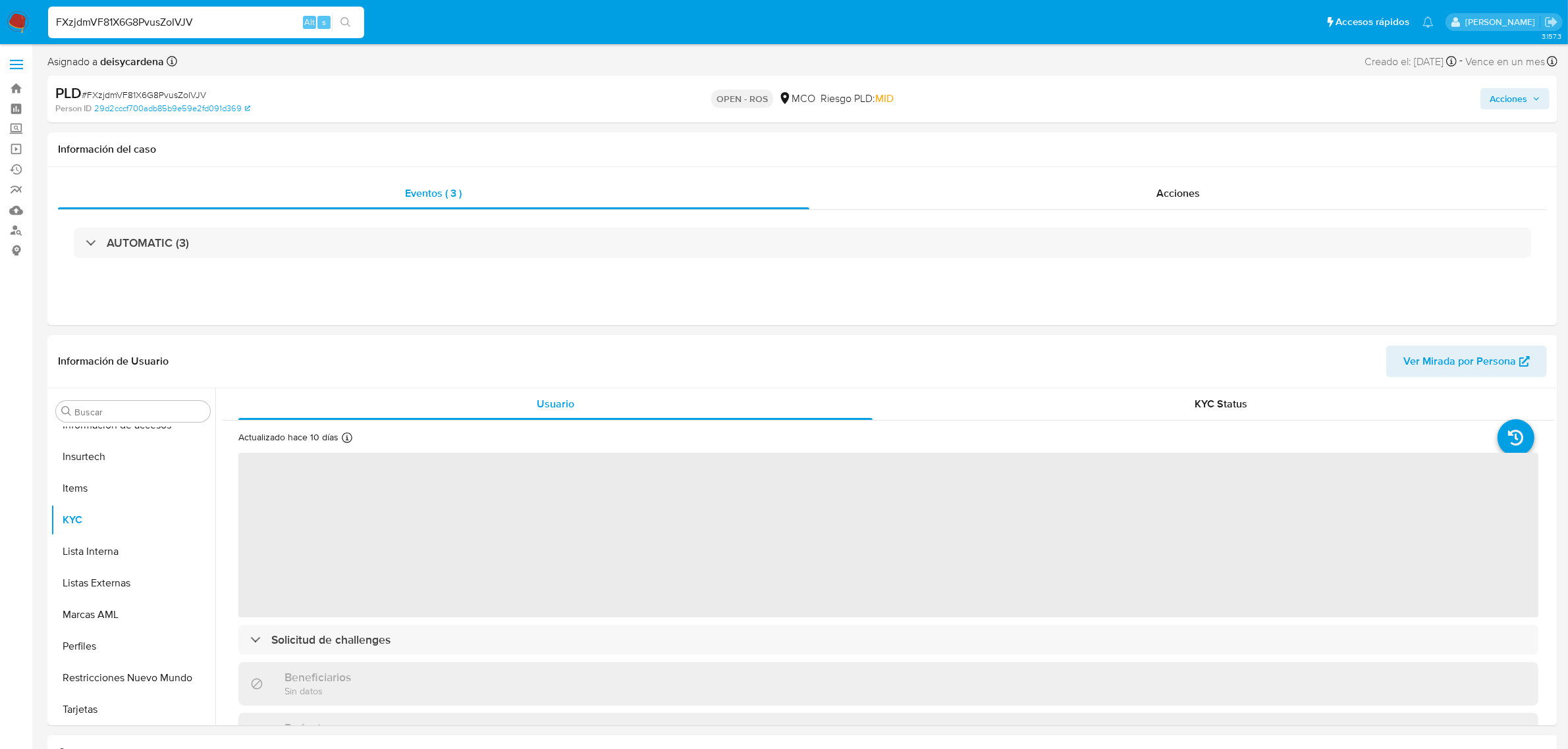
select select "10"
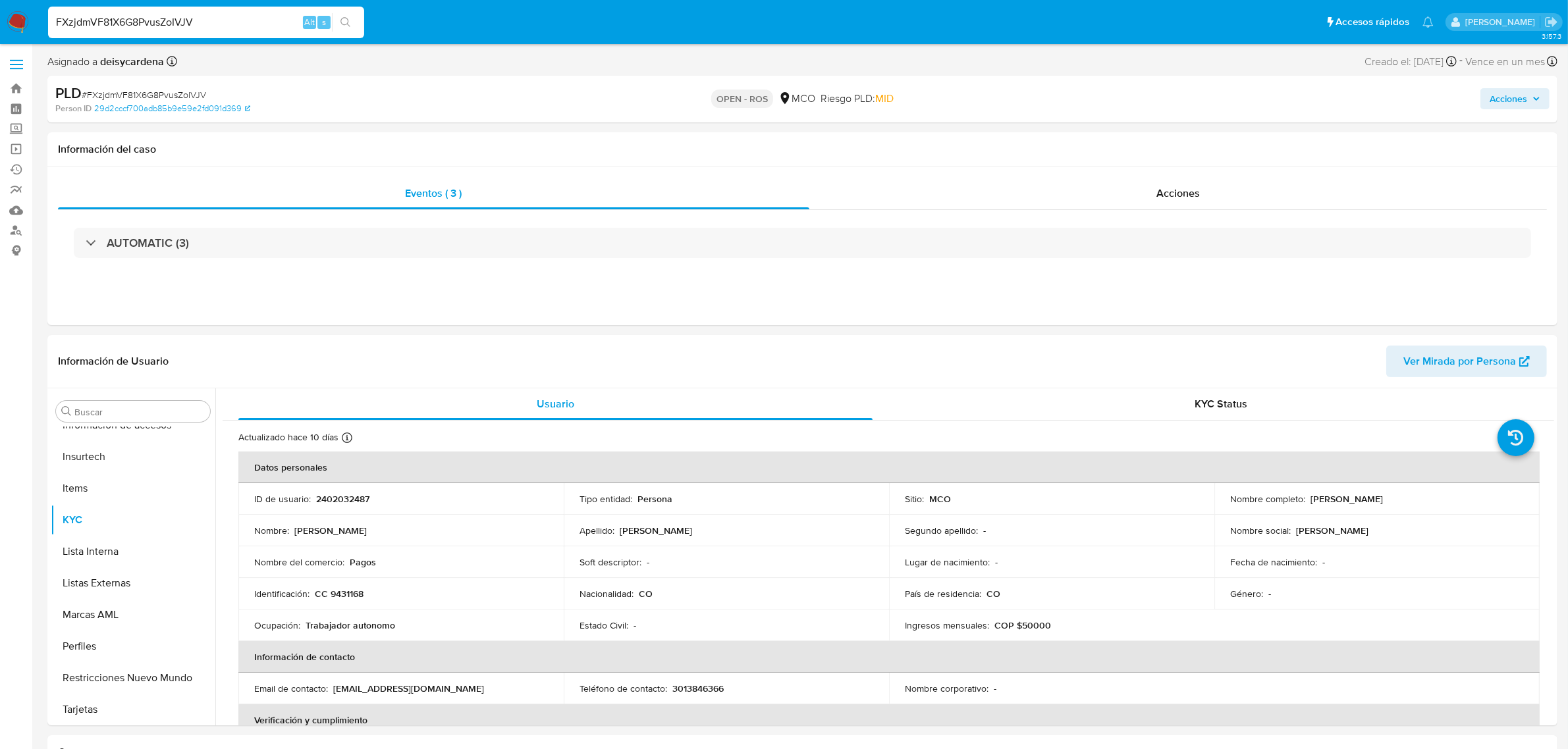
click at [273, 14] on input "FXzjdmVF81X6G8PvusZoIVJV" at bounding box center [206, 22] width 316 height 17
drag, startPoint x: 267, startPoint y: 16, endPoint x: 0, endPoint y: 20, distance: 267.0
click at [0, 21] on nav "Pausado Ver notificaciones FXzjdmVF81X6G8PvusZoIVJV Alt s Accesos rápidos Presi…" at bounding box center [784, 22] width 1568 height 44
paste input "4adXgkOpSaEzOycuwCE8QfhN"
type input "4adXgkOpSaEzOycuwCE8QfhN"
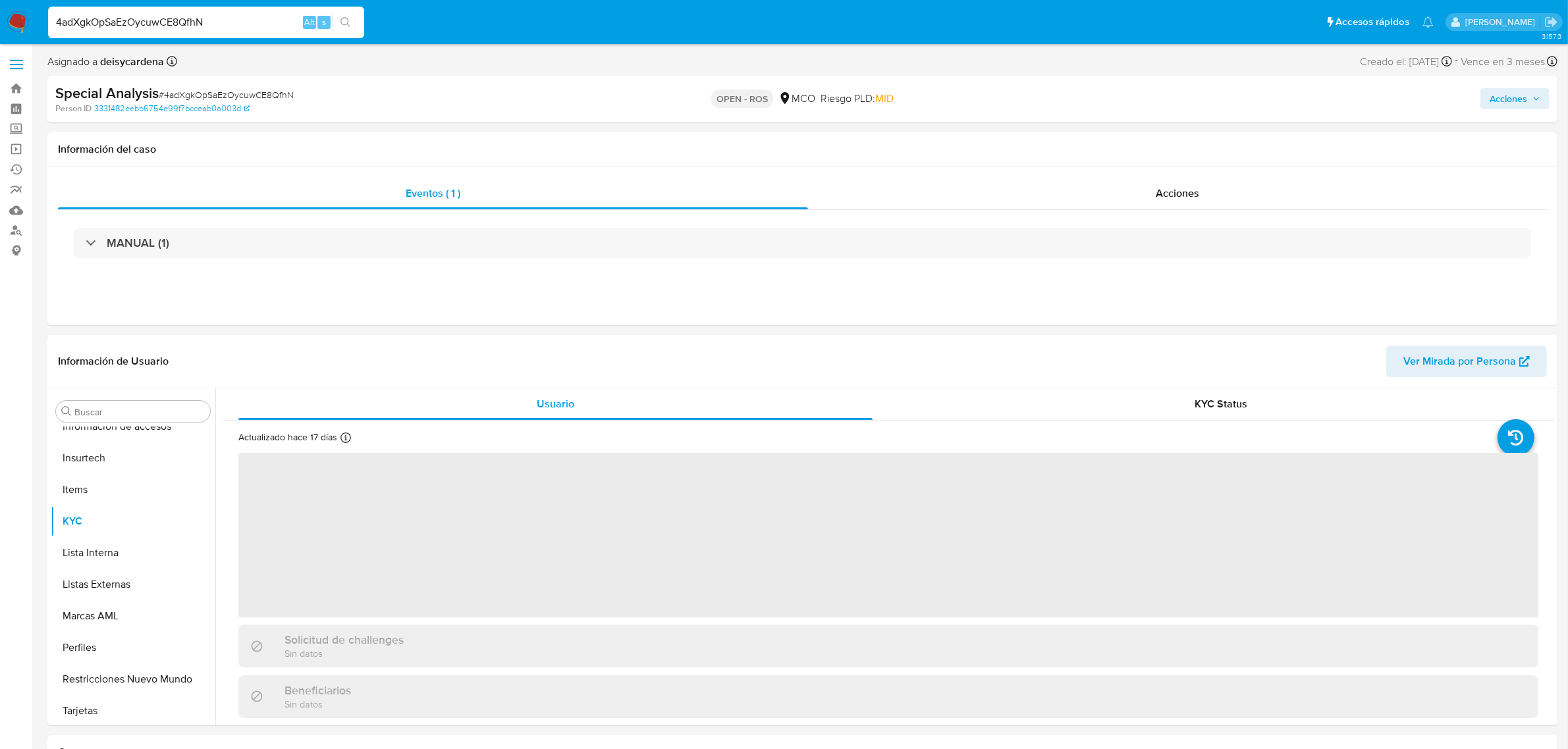
scroll to position [555, 0]
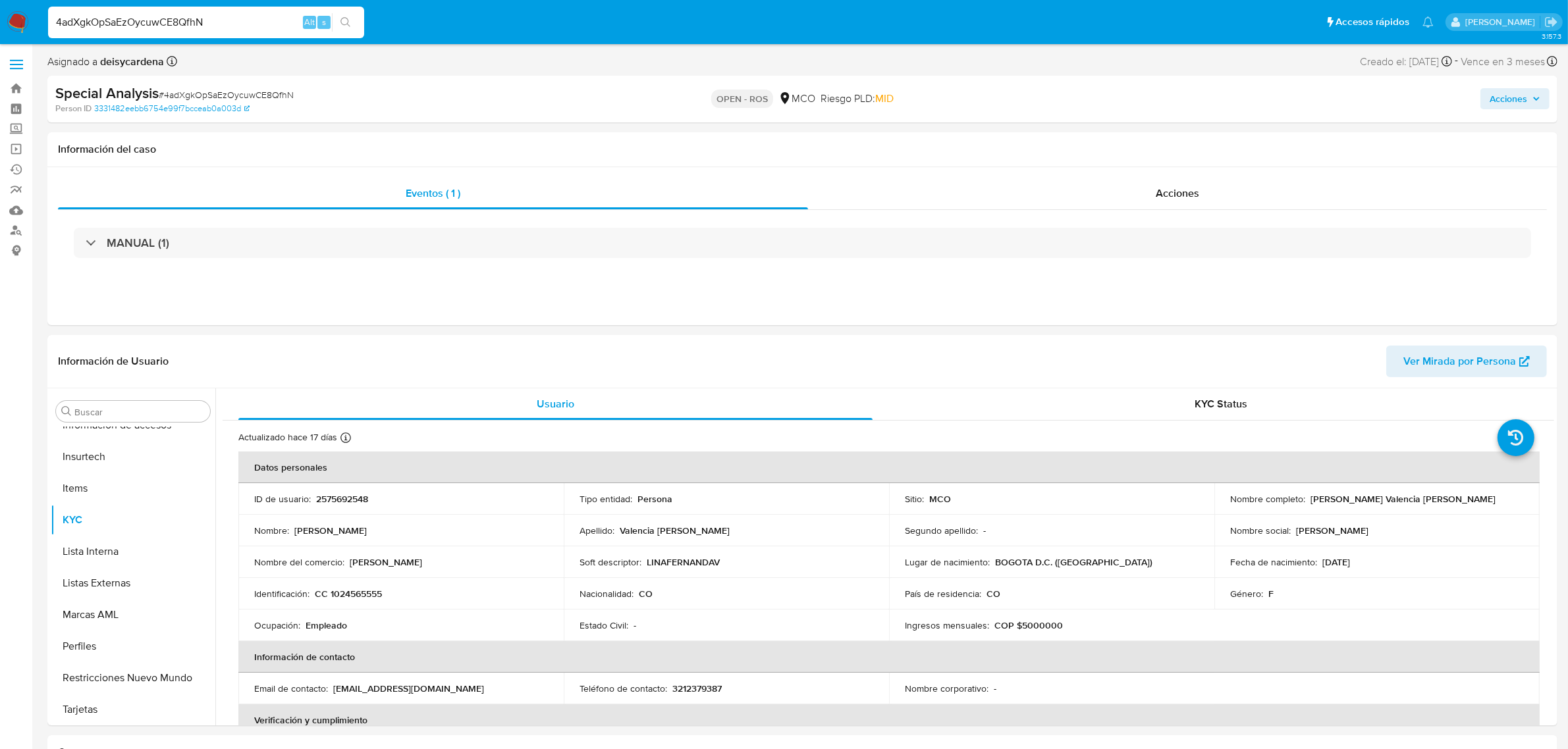
select select "10"
click at [229, 26] on input "4adXgkOpSaEzOycuwCE8QfhN" at bounding box center [206, 22] width 316 height 17
drag, startPoint x: 240, startPoint y: 21, endPoint x: 0, endPoint y: 15, distance: 240.1
click at [0, 18] on nav "Pausado Ver notificaciones 4adXgkOpSaEzOycuwCE8QfhN Alt s Accesos rápidos Presi…" at bounding box center [784, 22] width 1568 height 44
paste input "2SumDmgoEIRJZaHTIWJePEjZ"
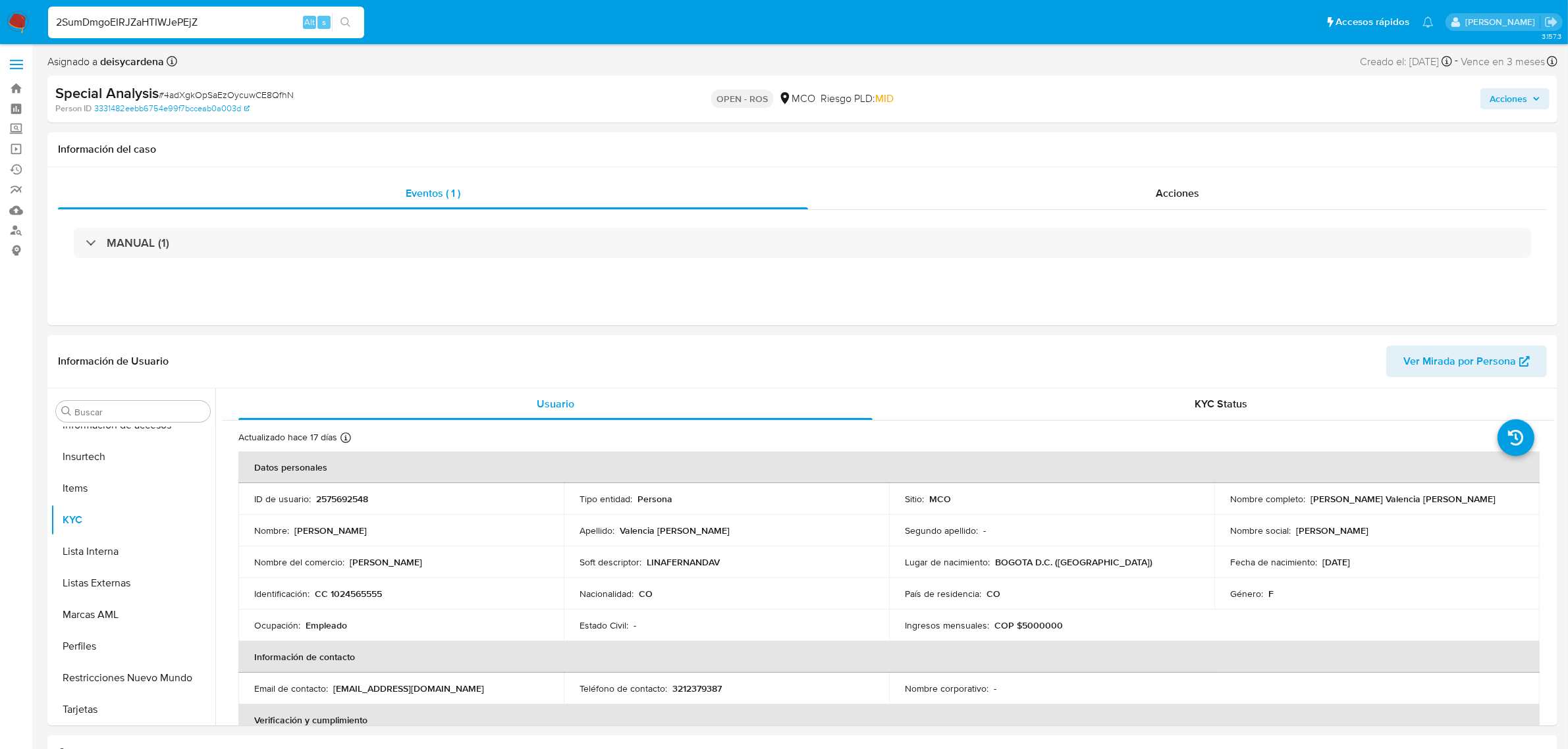
type input "2SumDmgoEIRJZaHTIWJePEjZ"
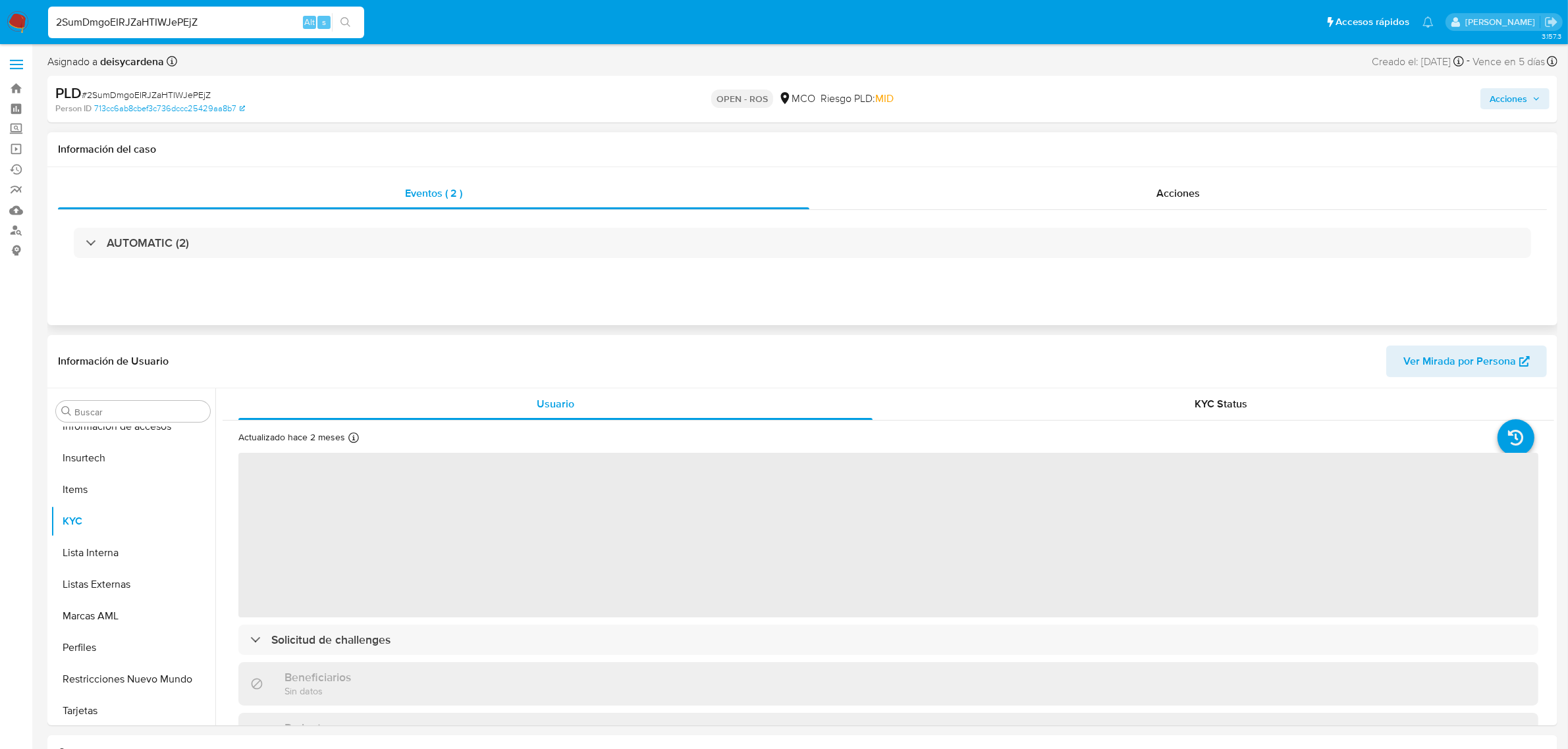
scroll to position [555, 0]
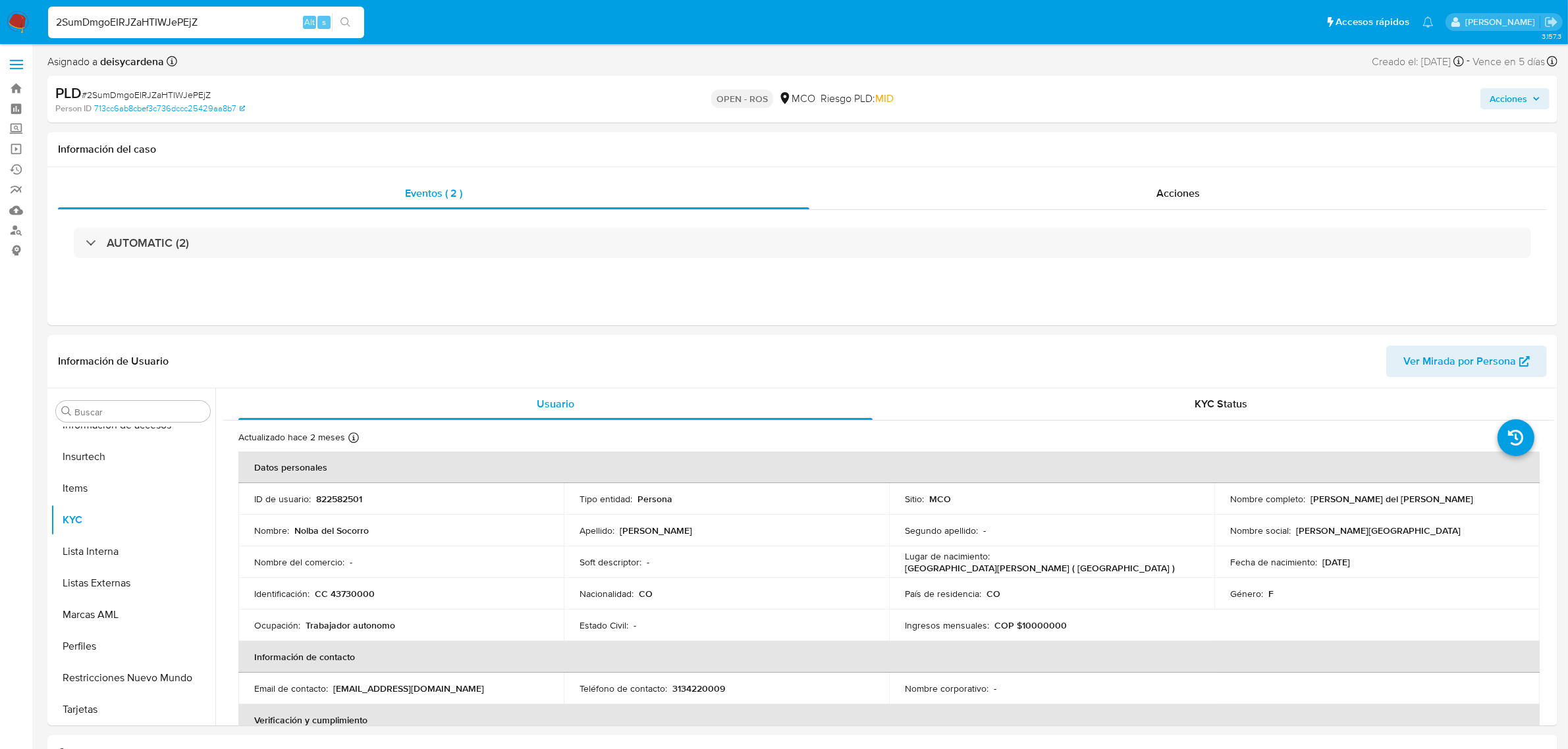
select select "10"
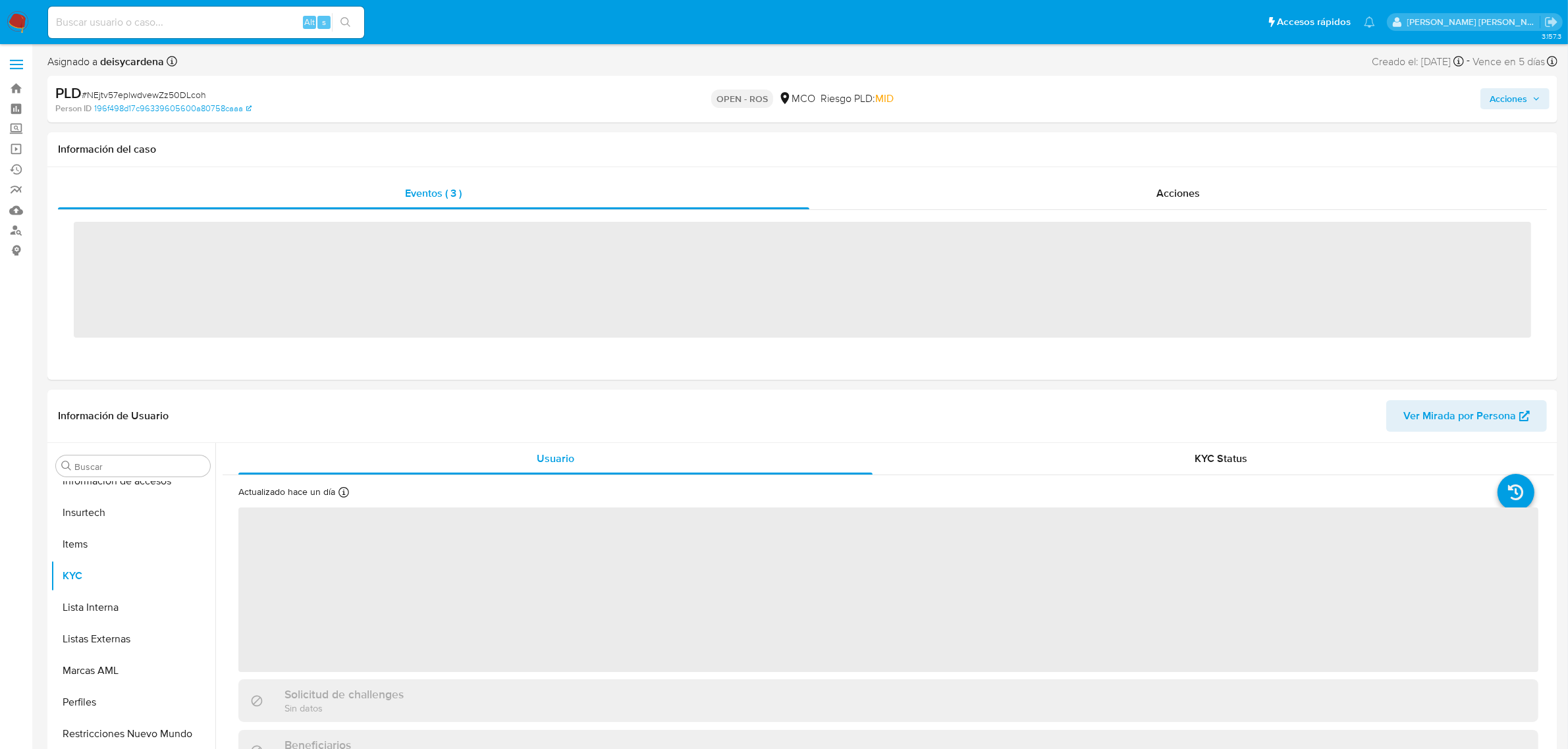
scroll to position [555, 0]
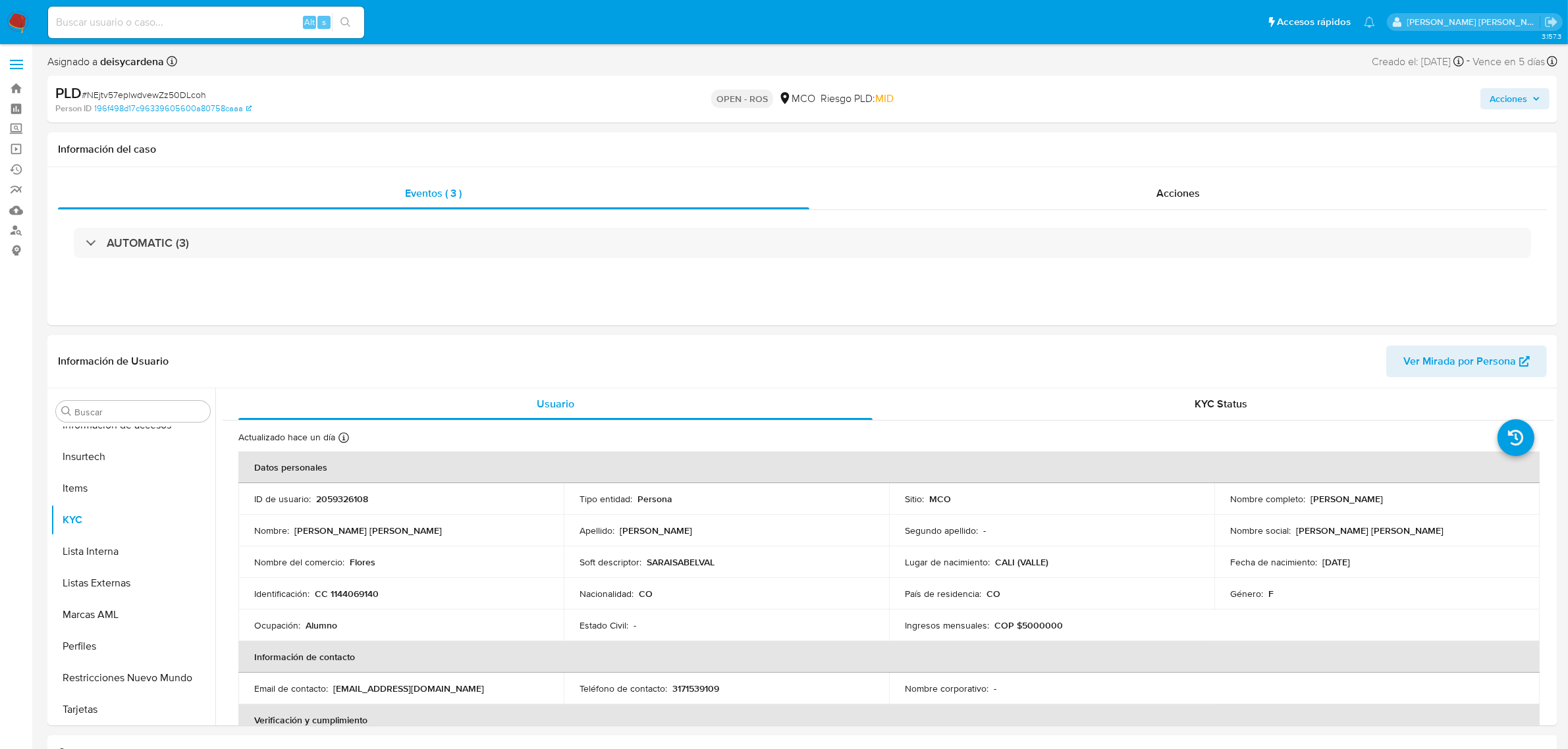
select select "10"
click at [16, 86] on link "Bandeja" at bounding box center [78, 88] width 157 height 21
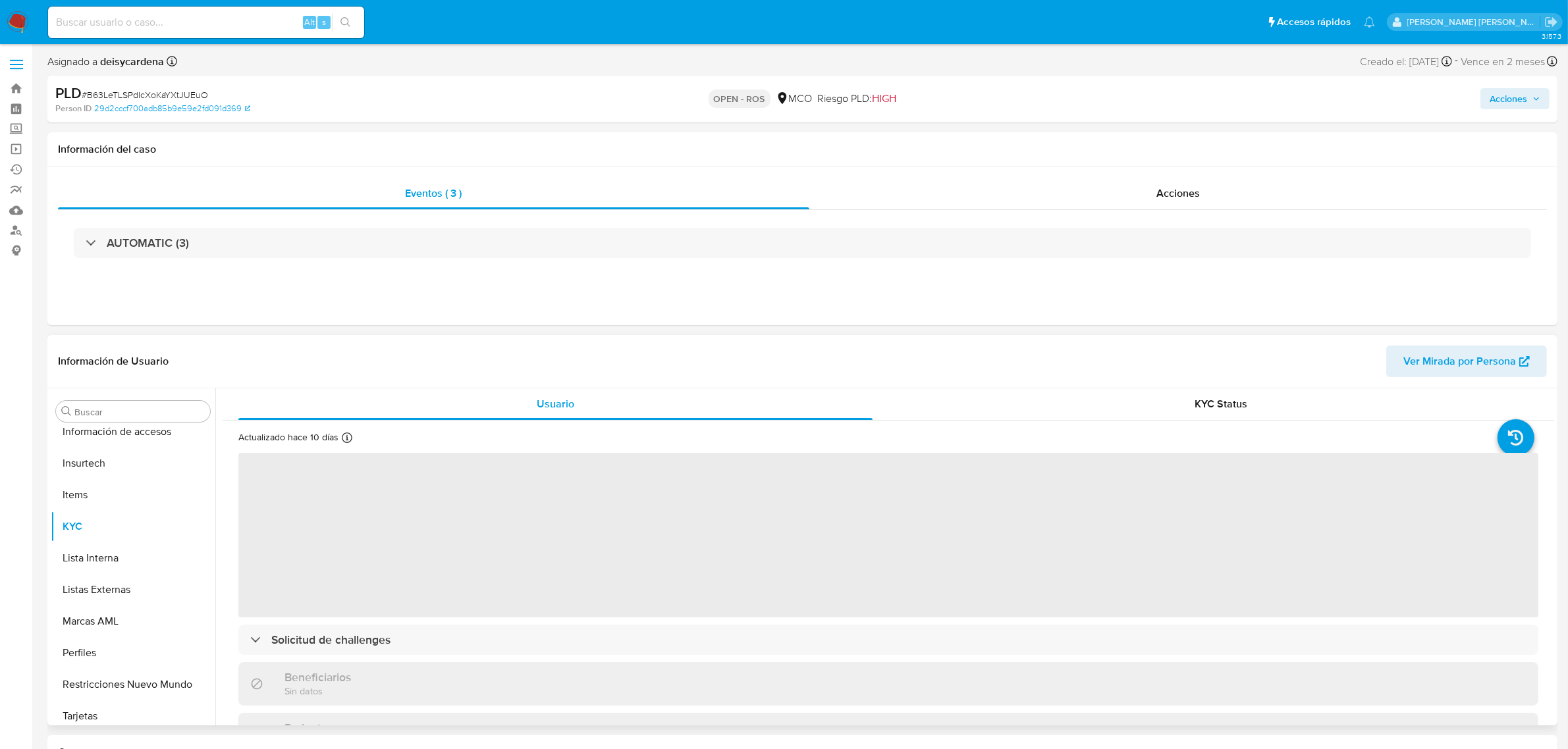
scroll to position [555, 0]
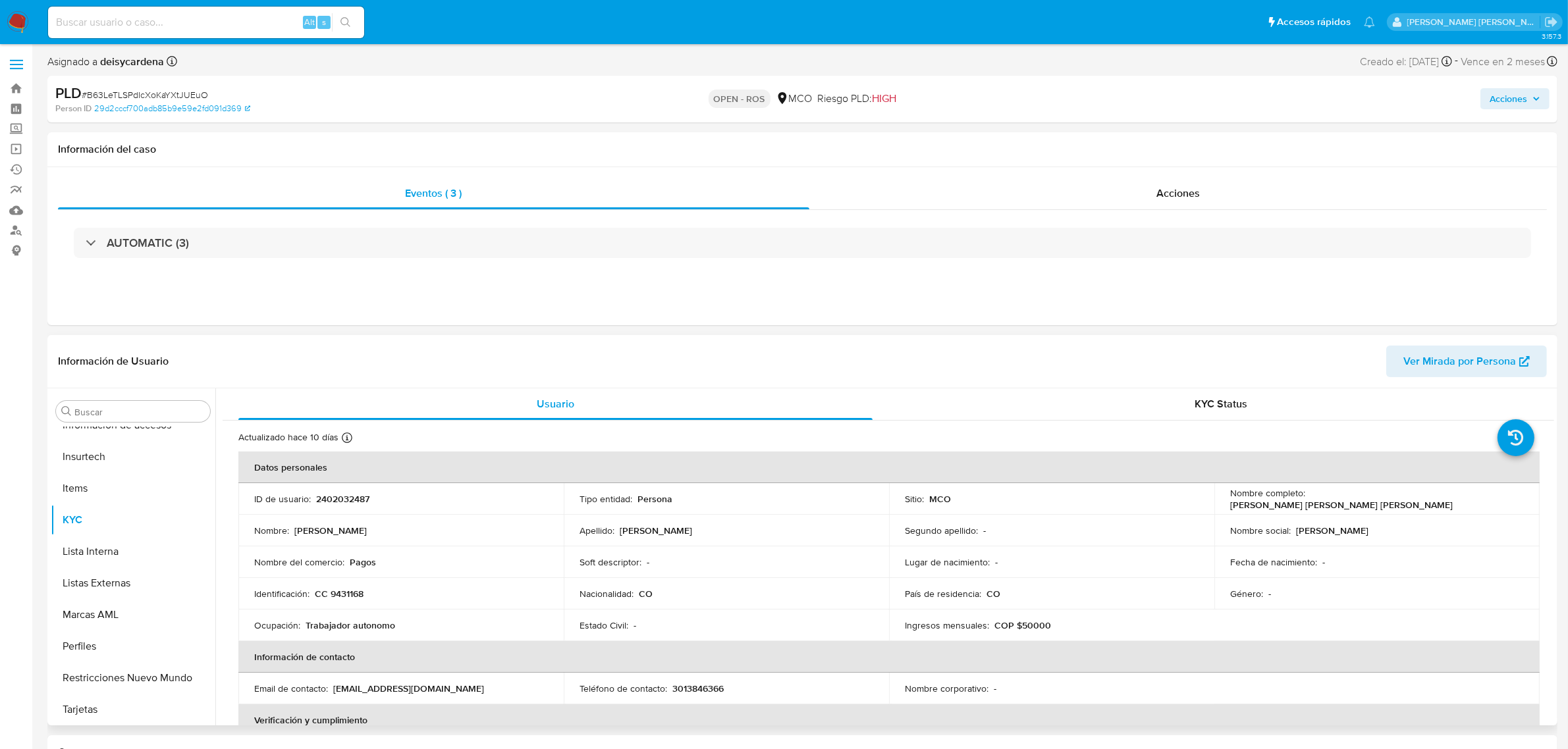
select select "10"
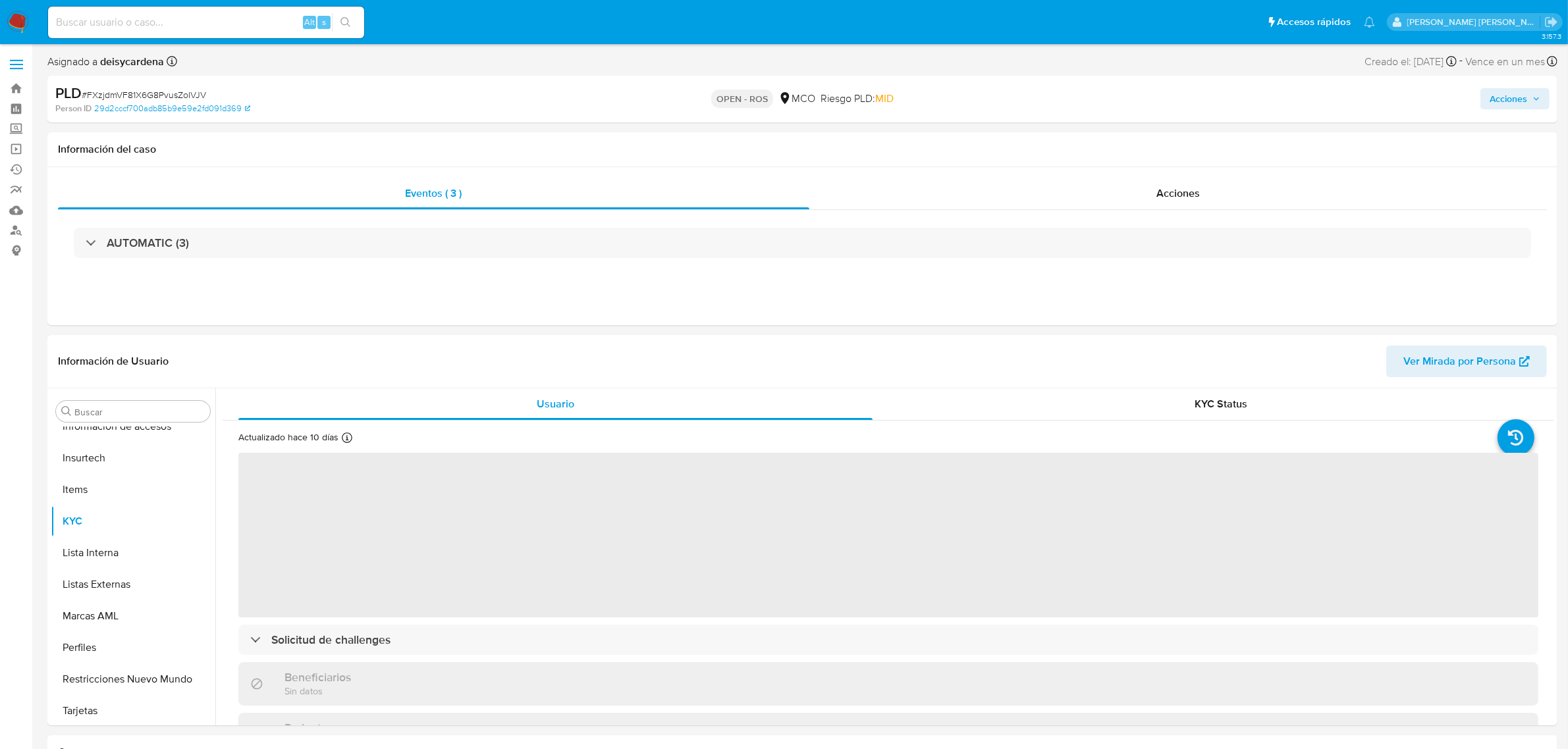
scroll to position [555, 0]
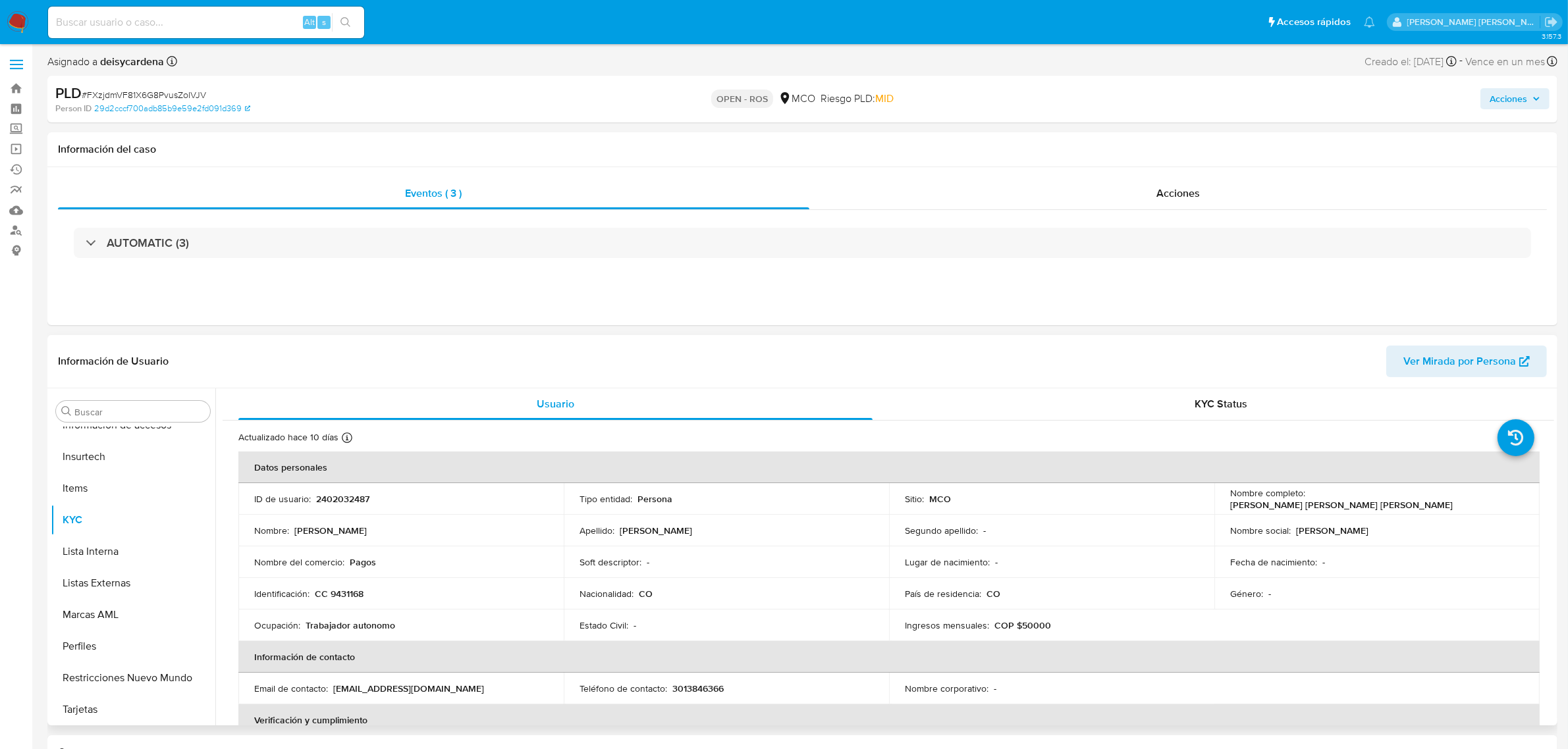
select select "10"
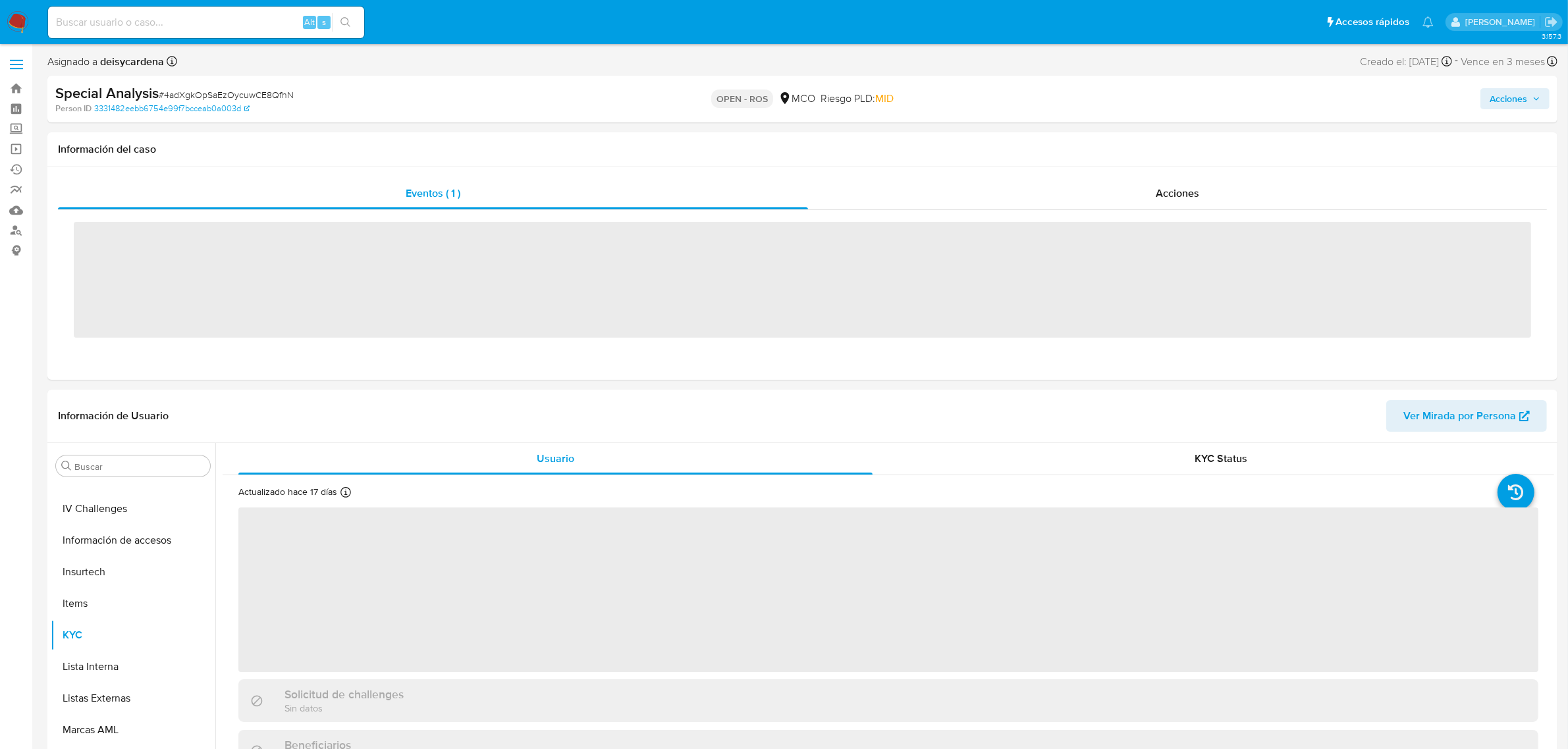
scroll to position [555, 0]
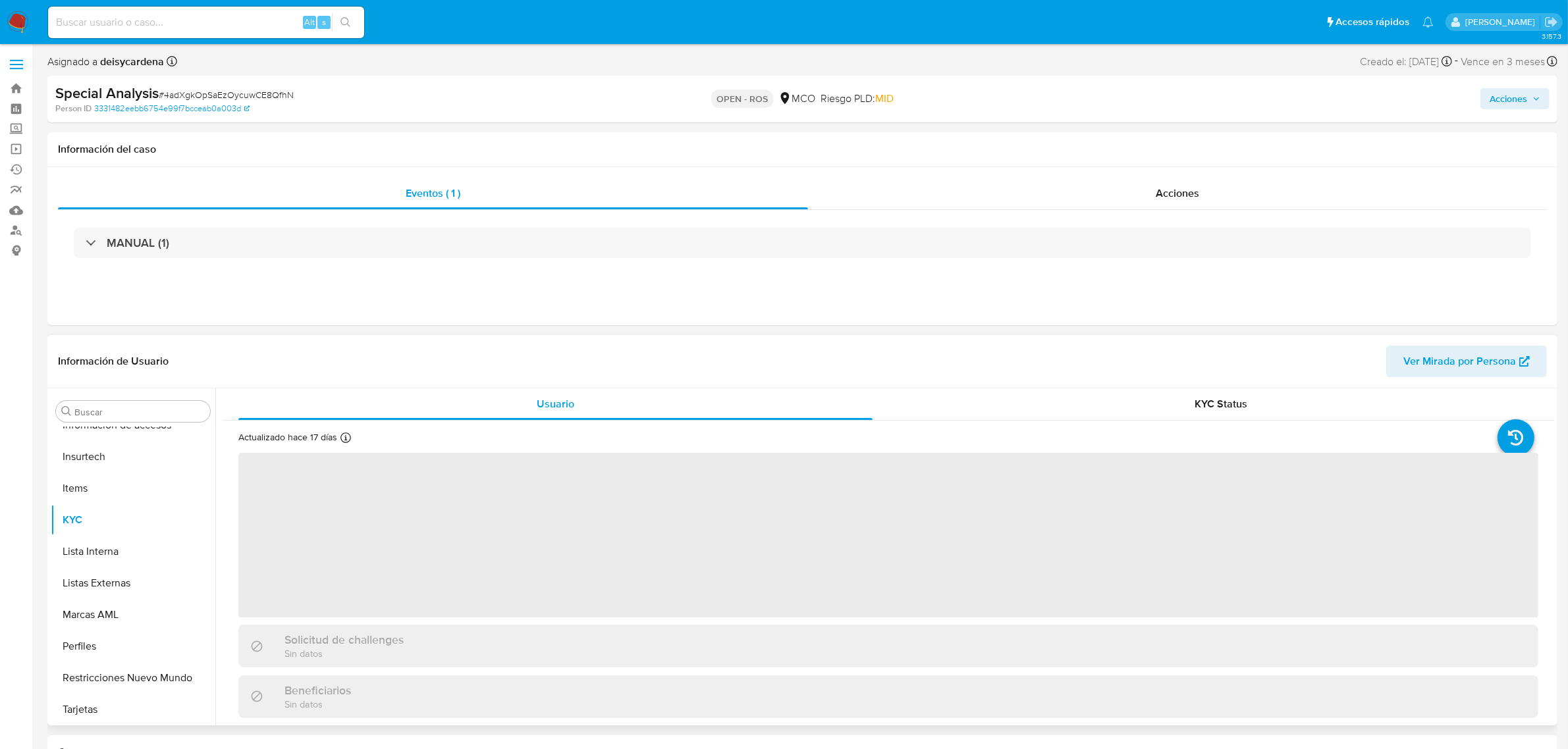
select select "10"
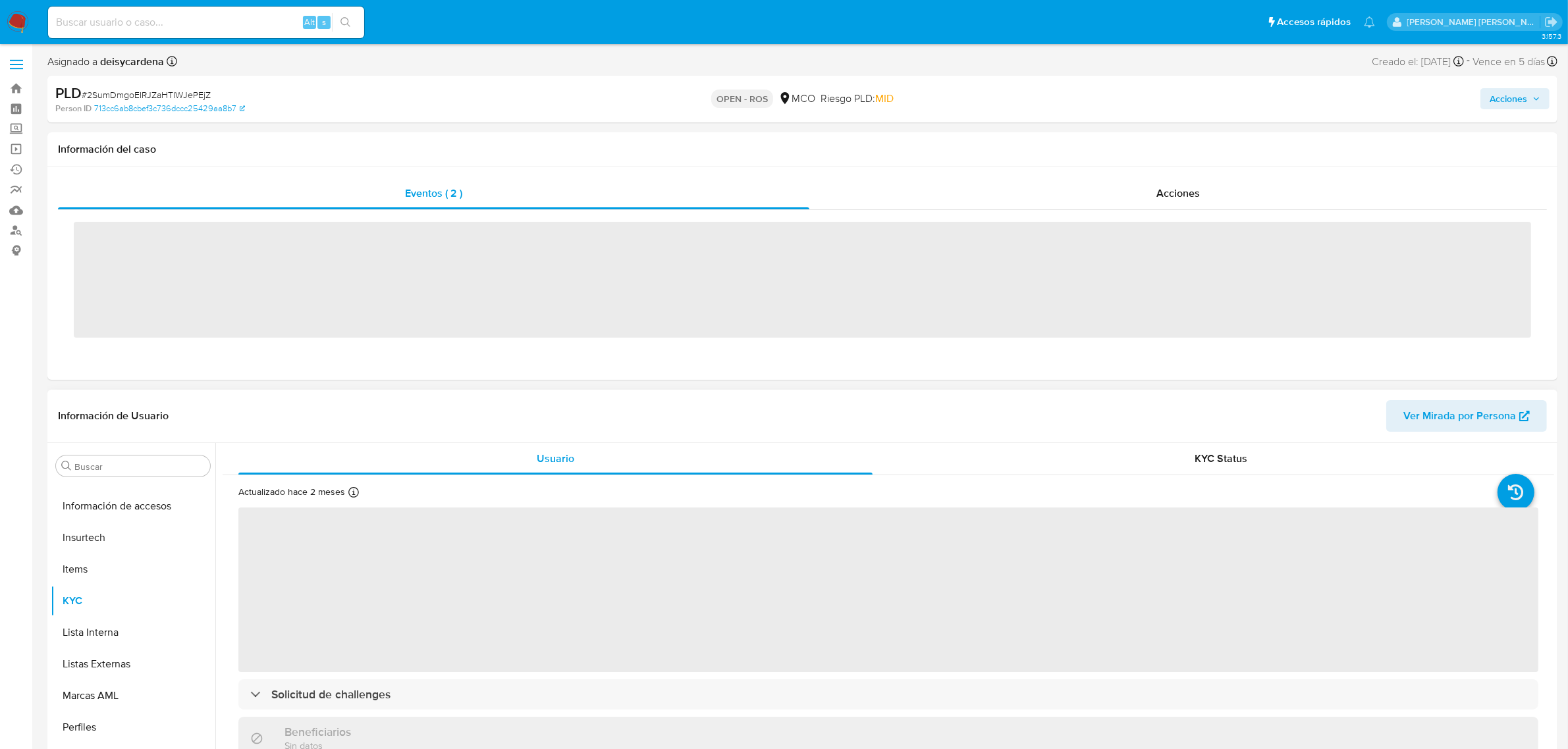
scroll to position [555, 0]
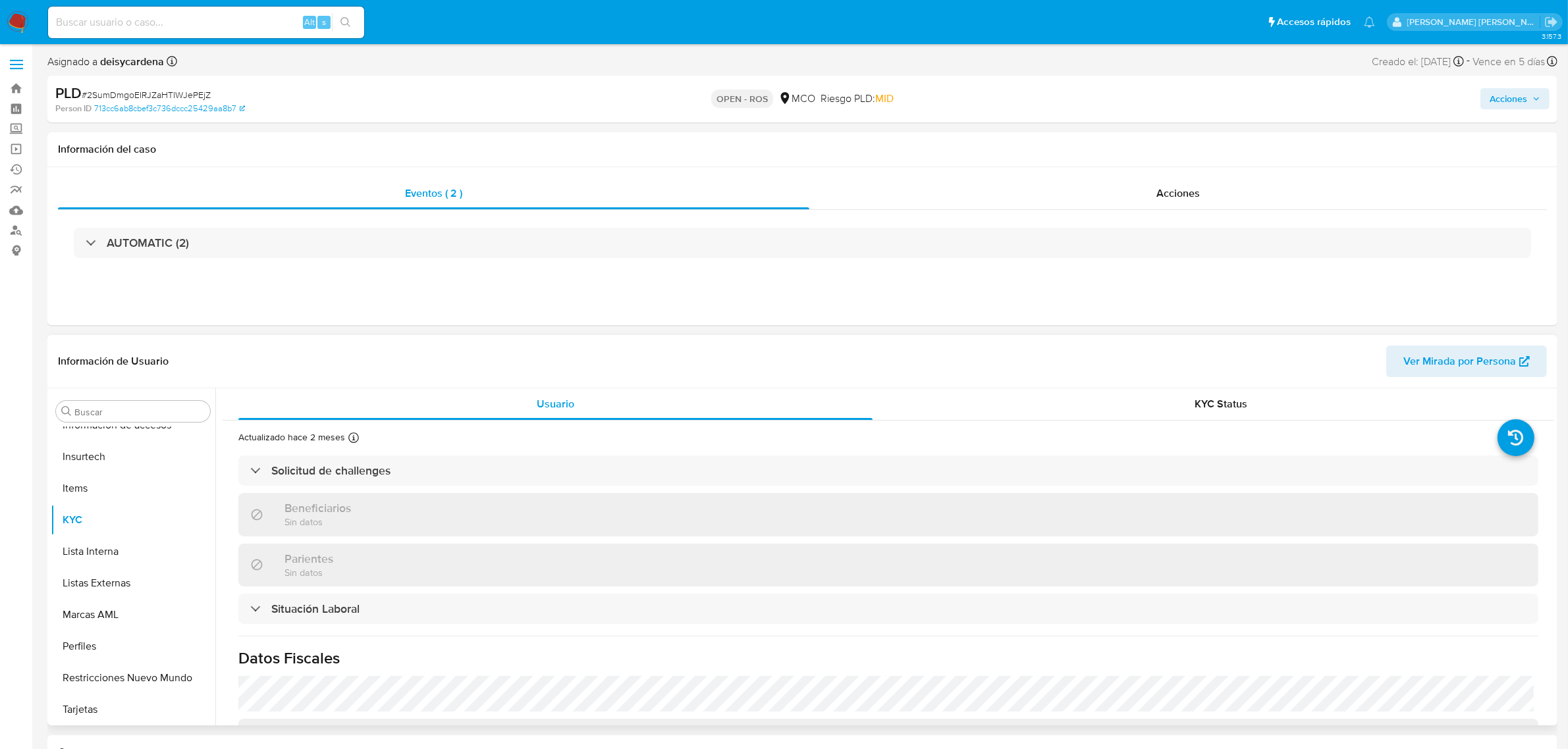
select select "10"
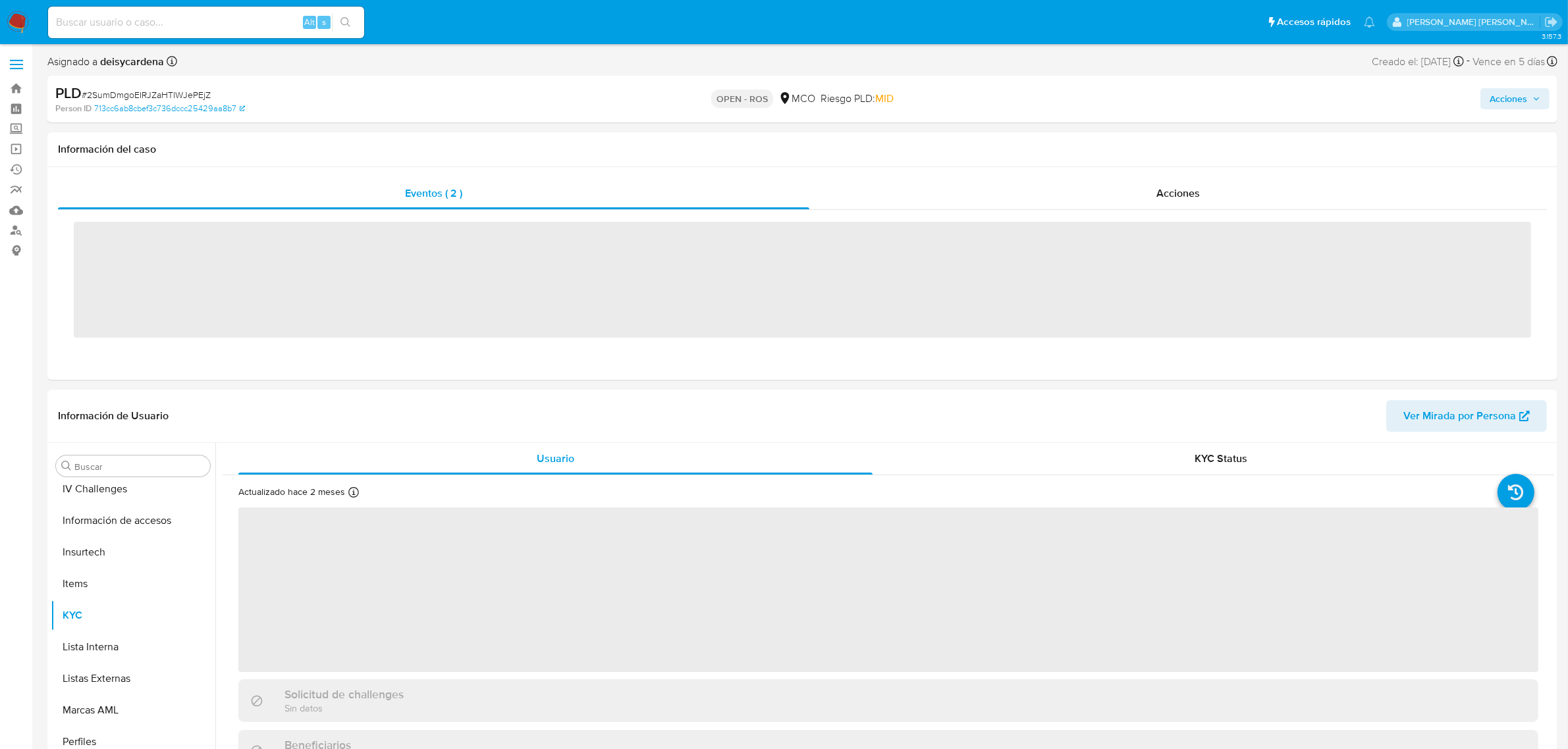
scroll to position [555, 0]
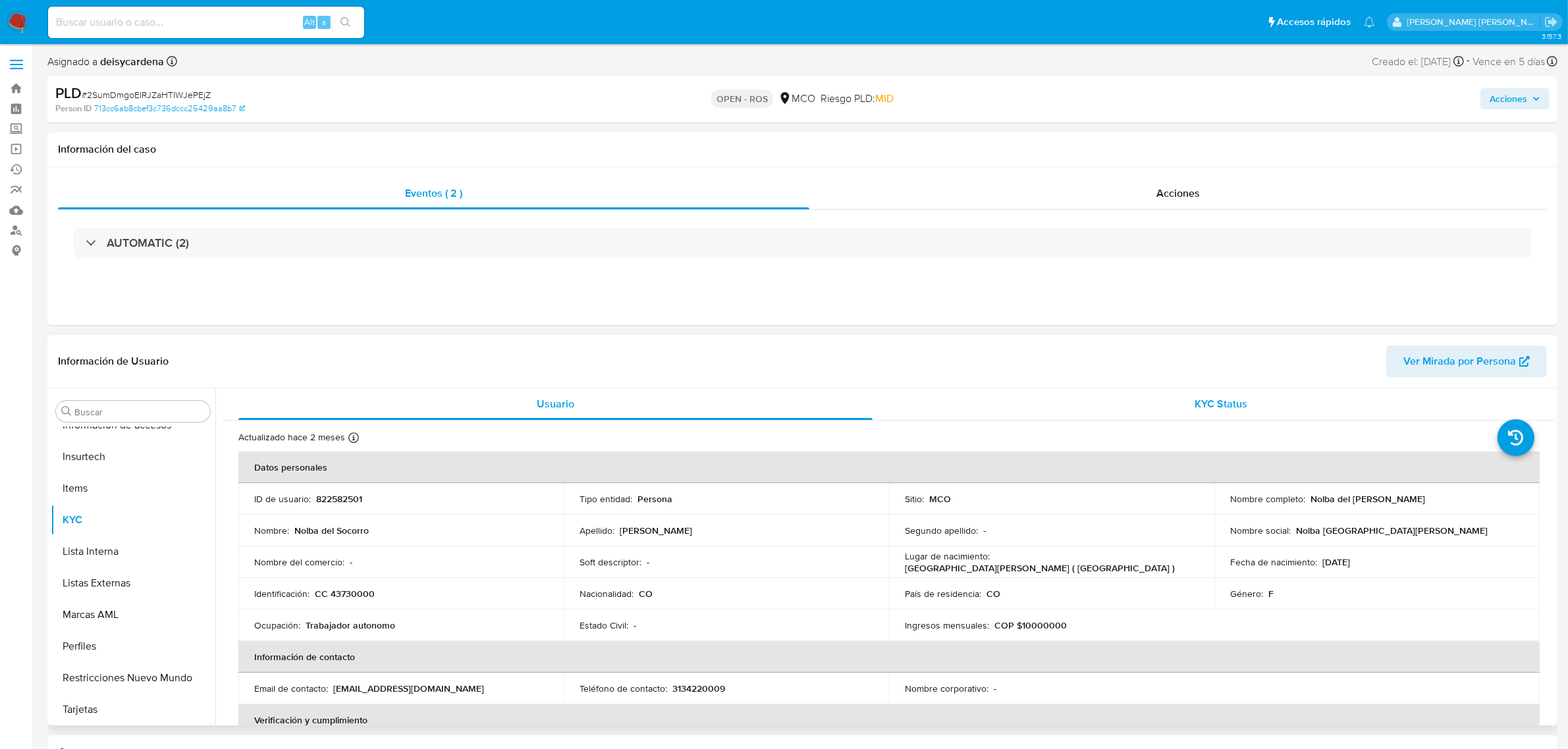
select select "10"
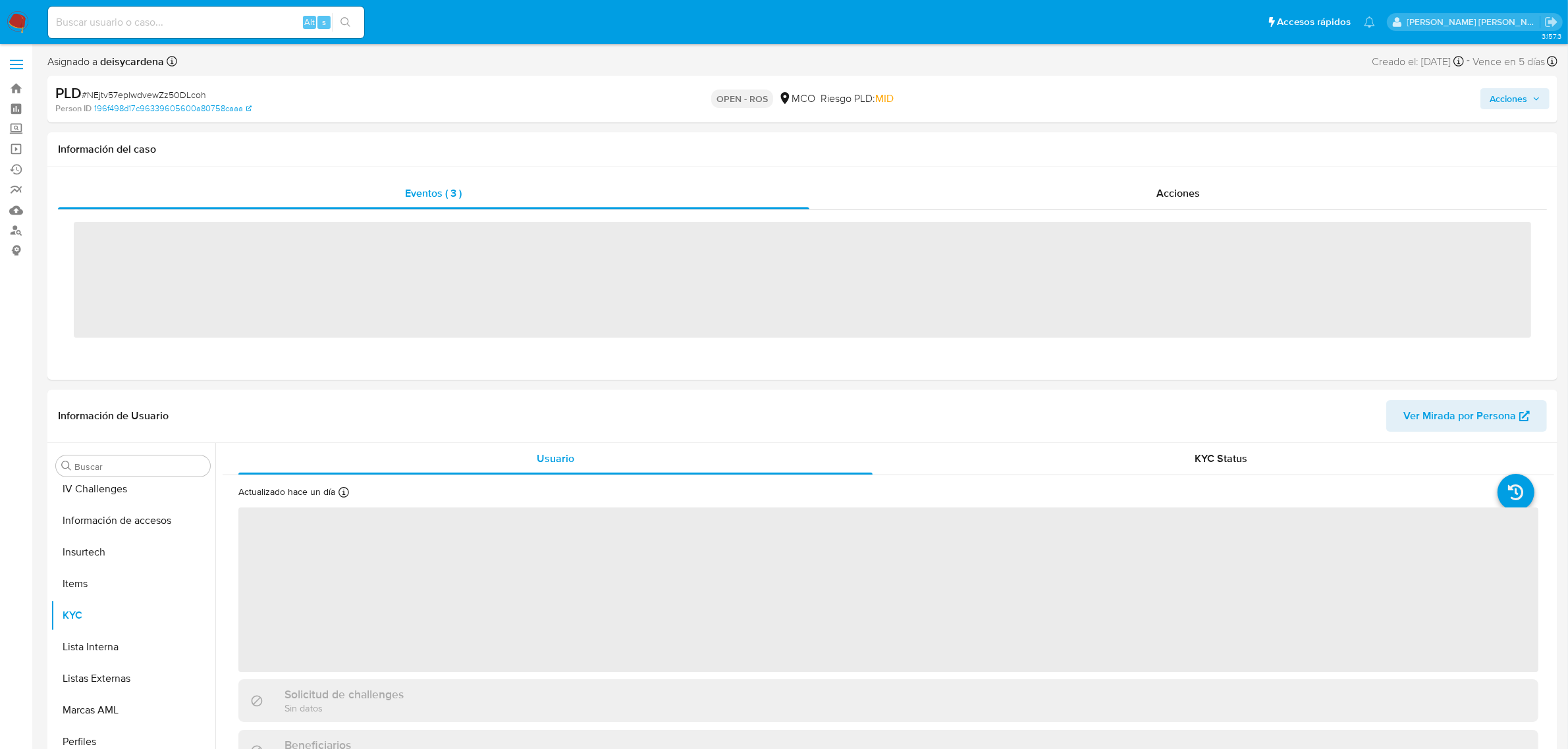
scroll to position [555, 0]
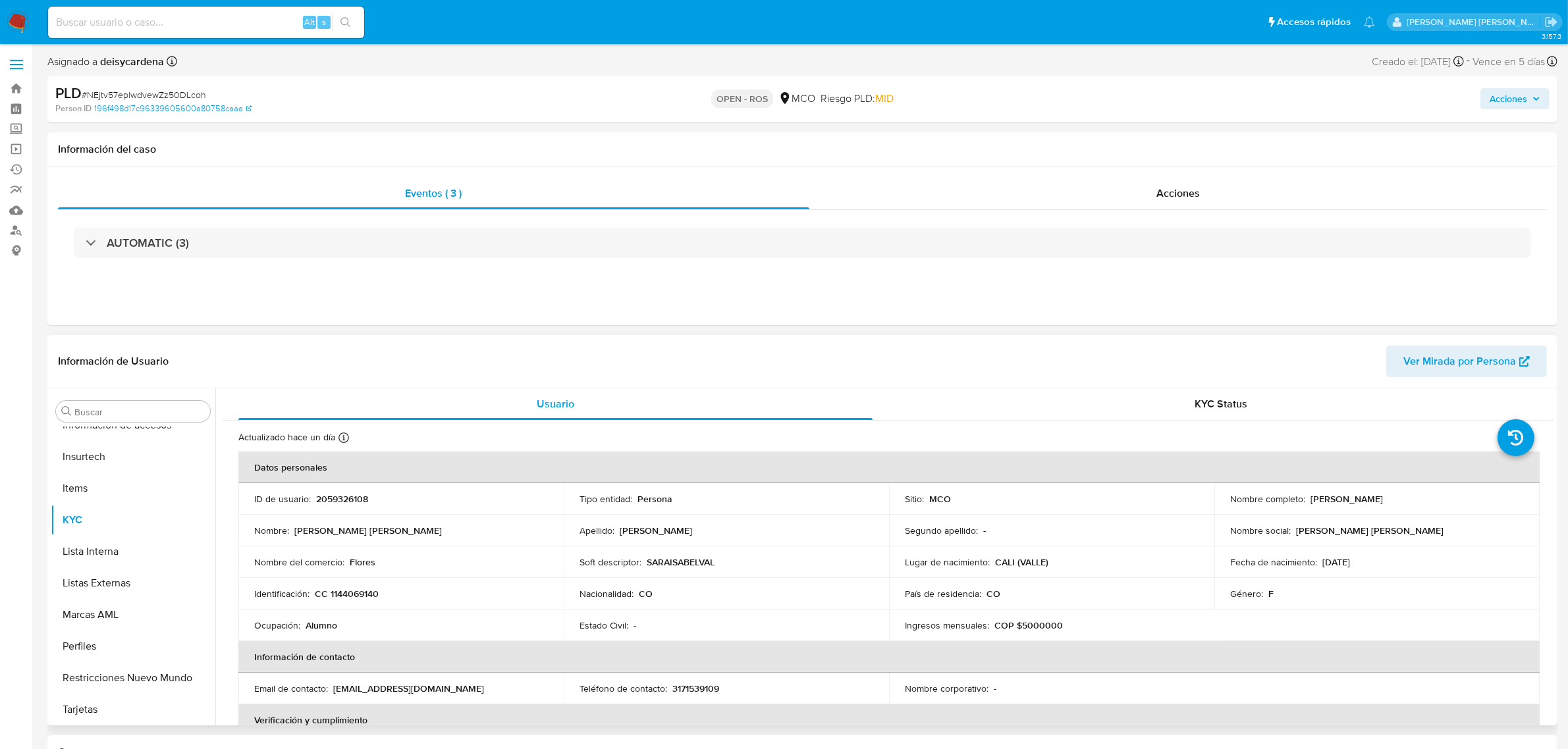
select select "10"
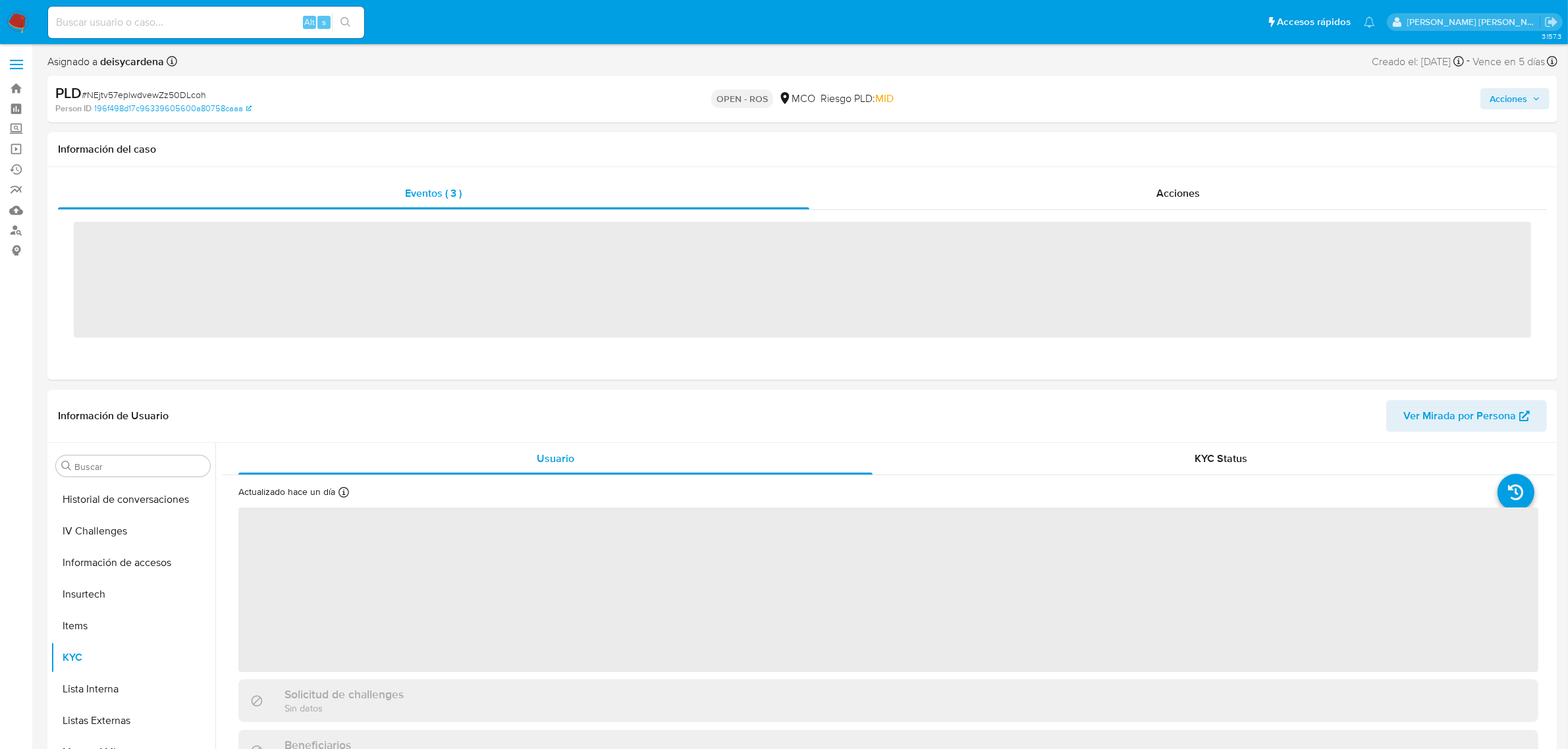
scroll to position [555, 0]
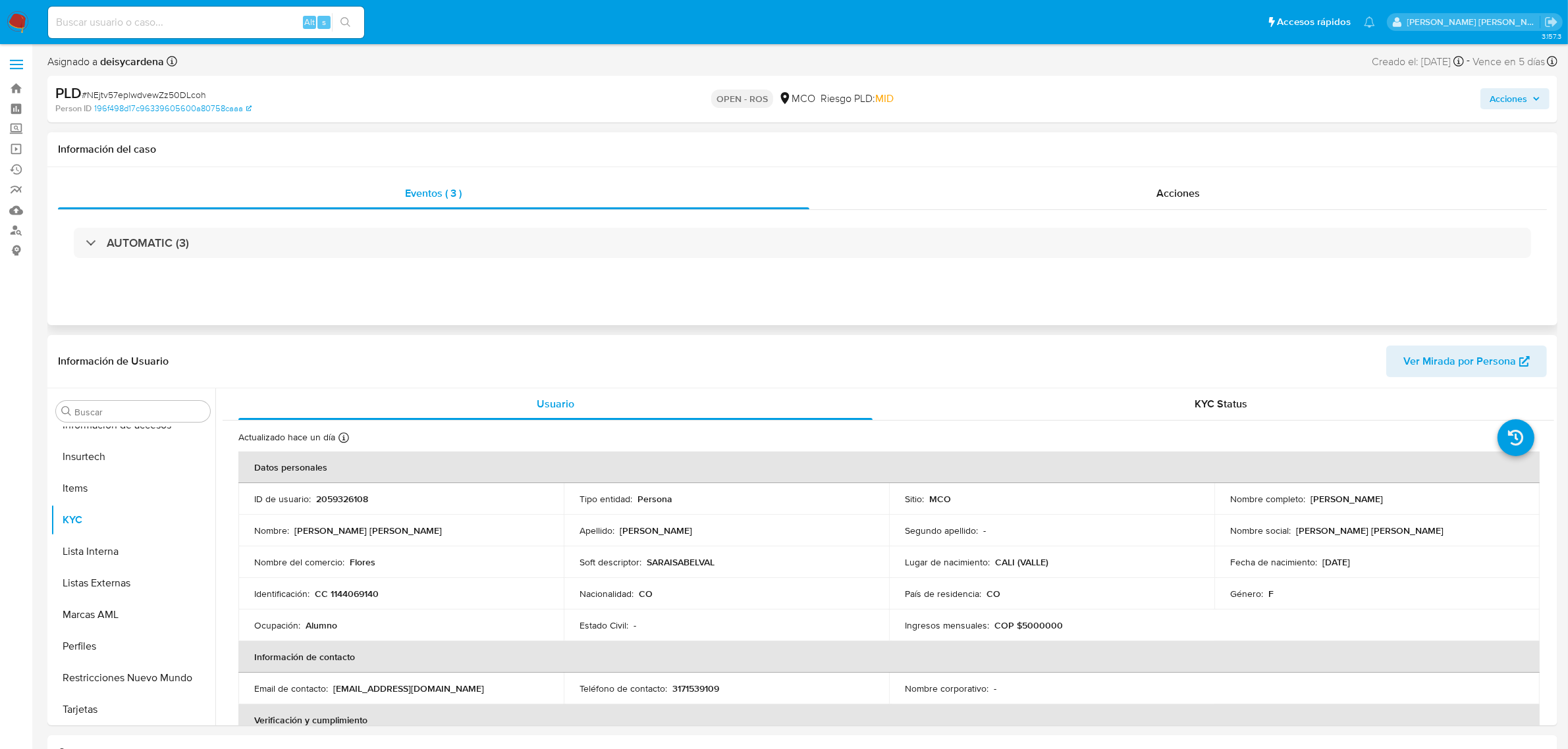
select select "10"
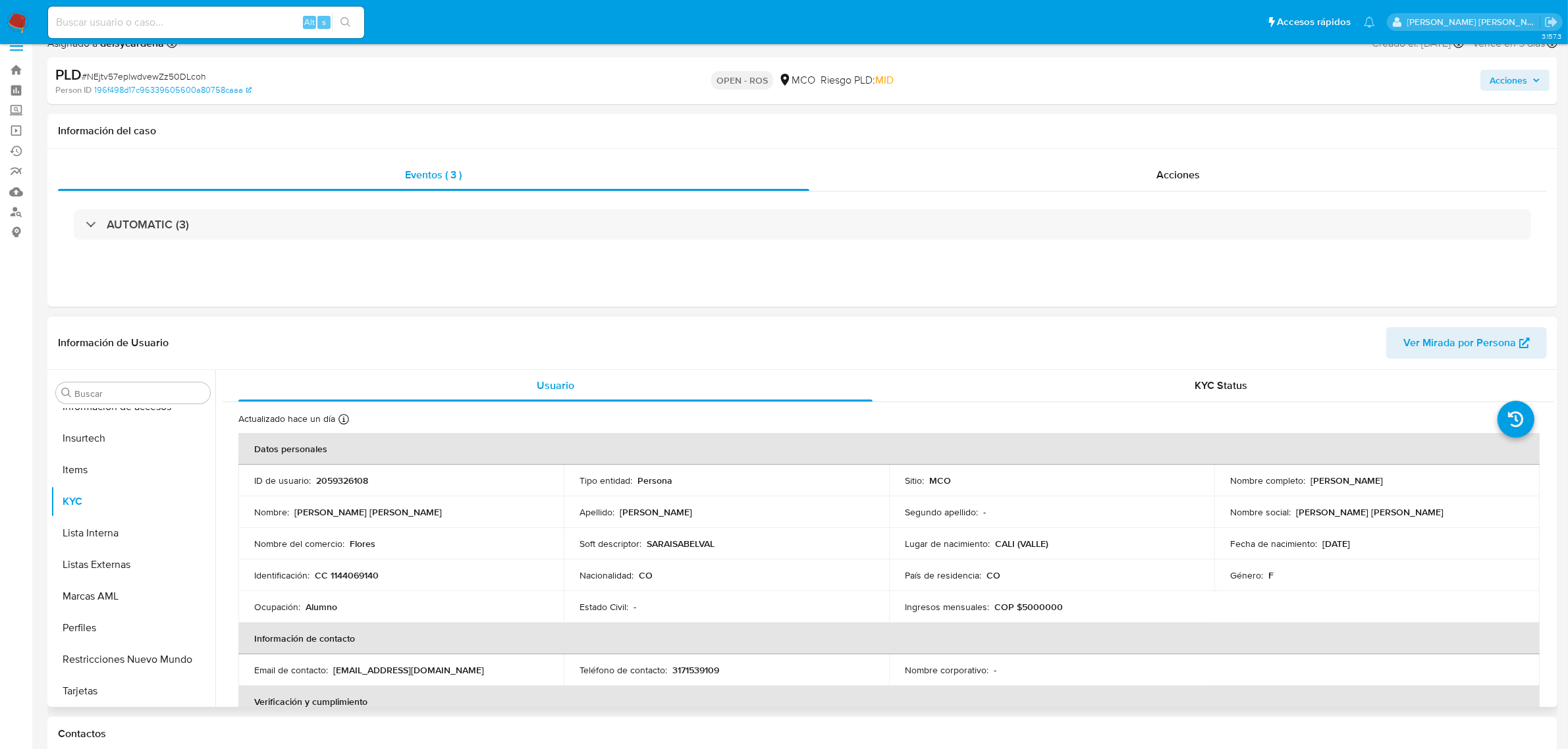
scroll to position [0, 0]
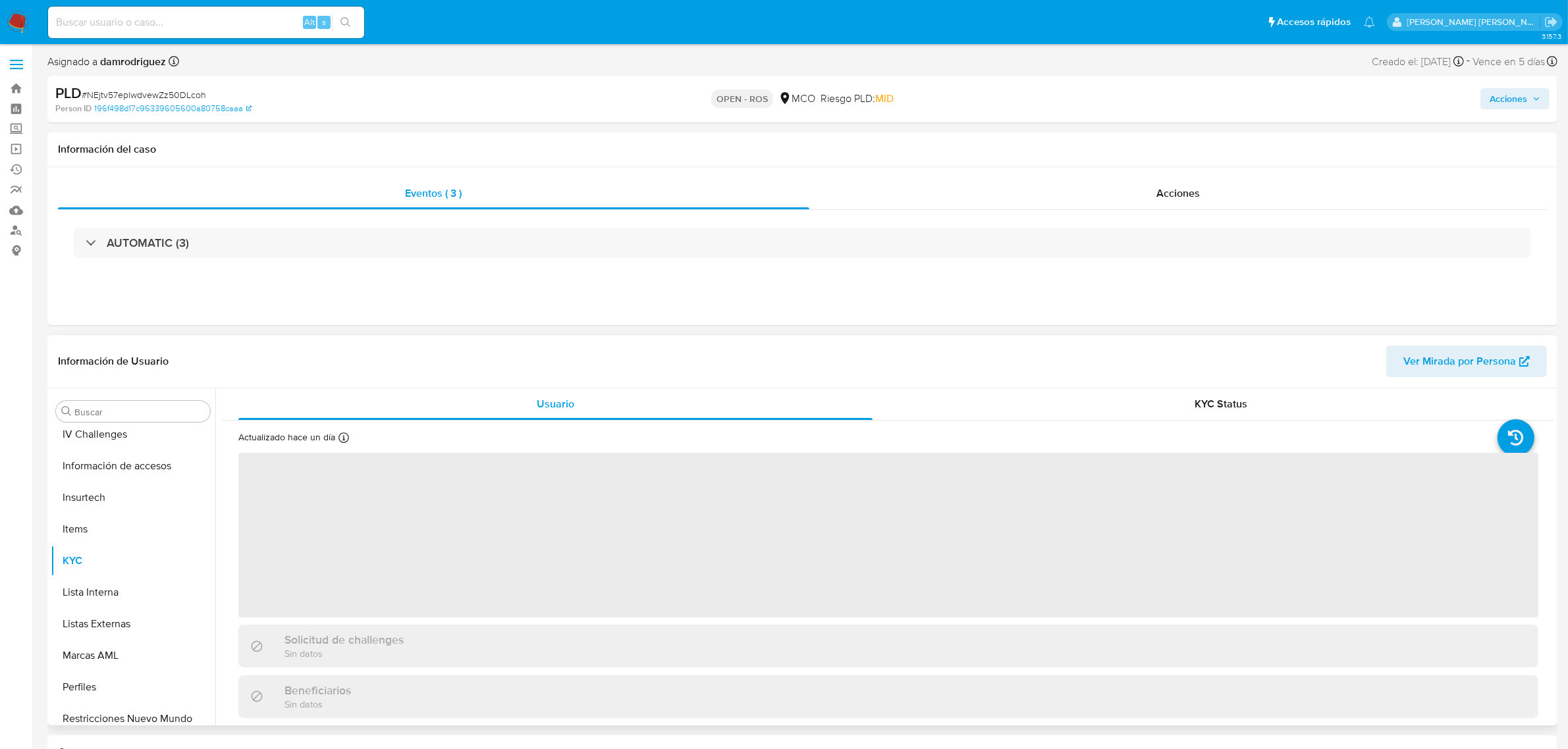
scroll to position [555, 0]
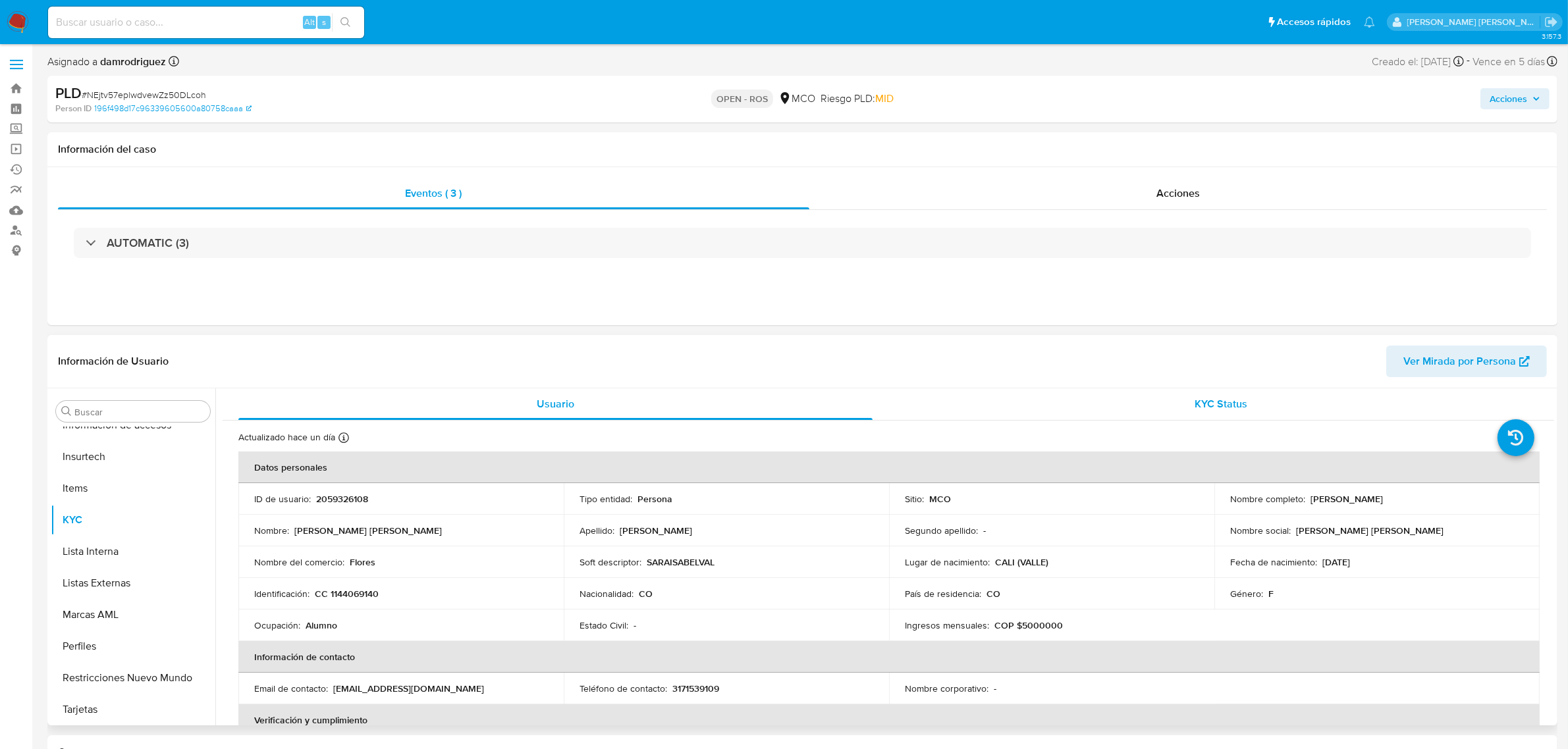
select select "10"
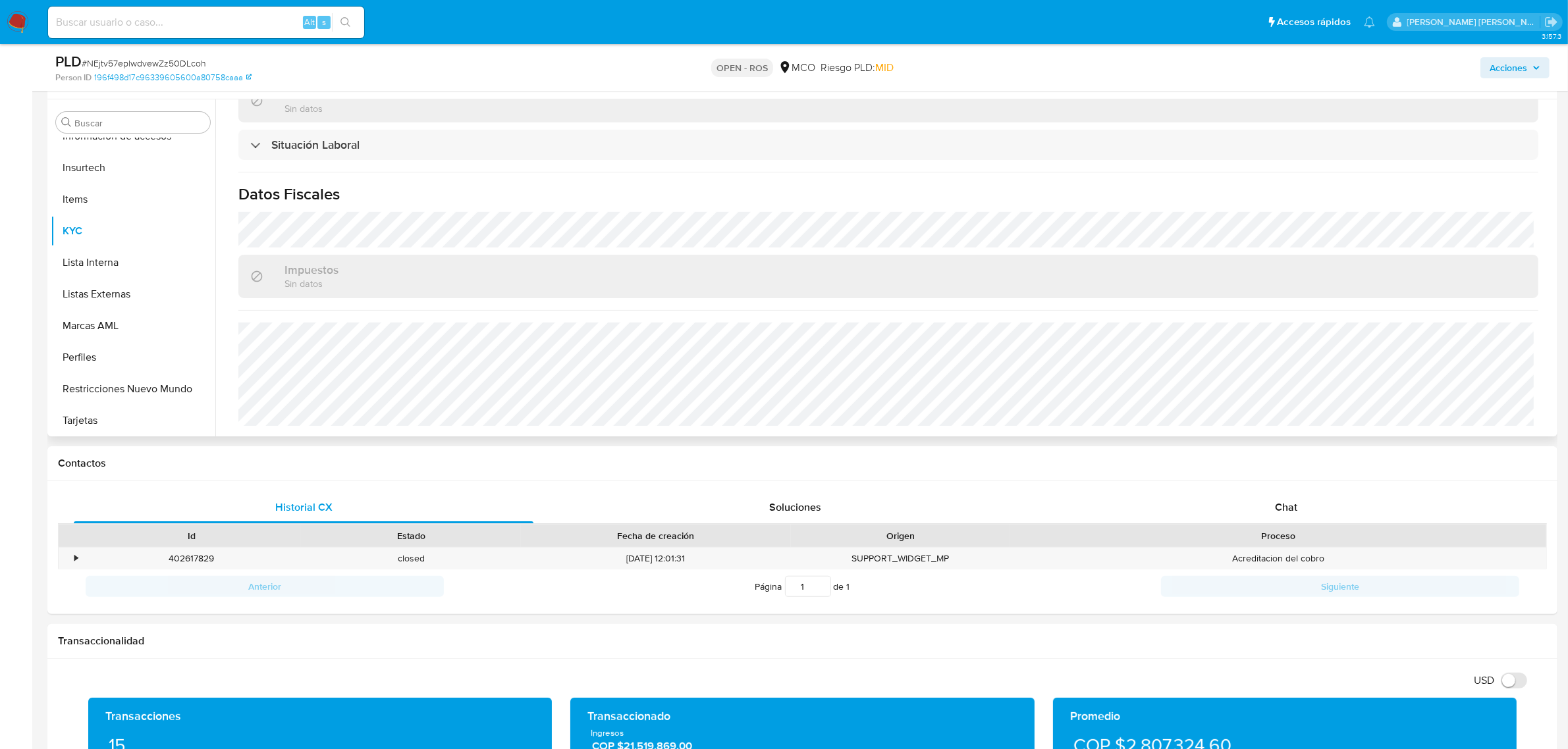
scroll to position [0, 0]
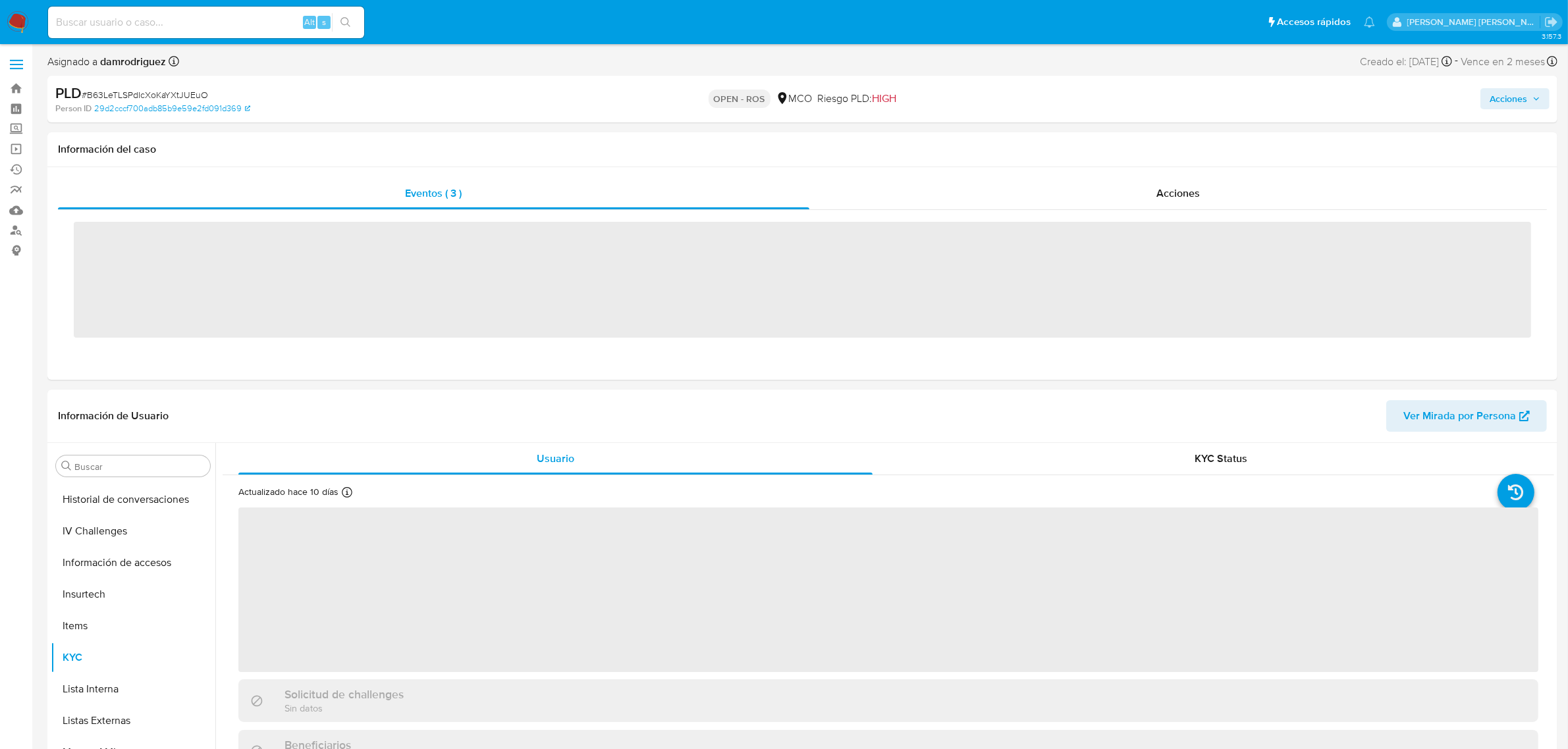
scroll to position [555, 0]
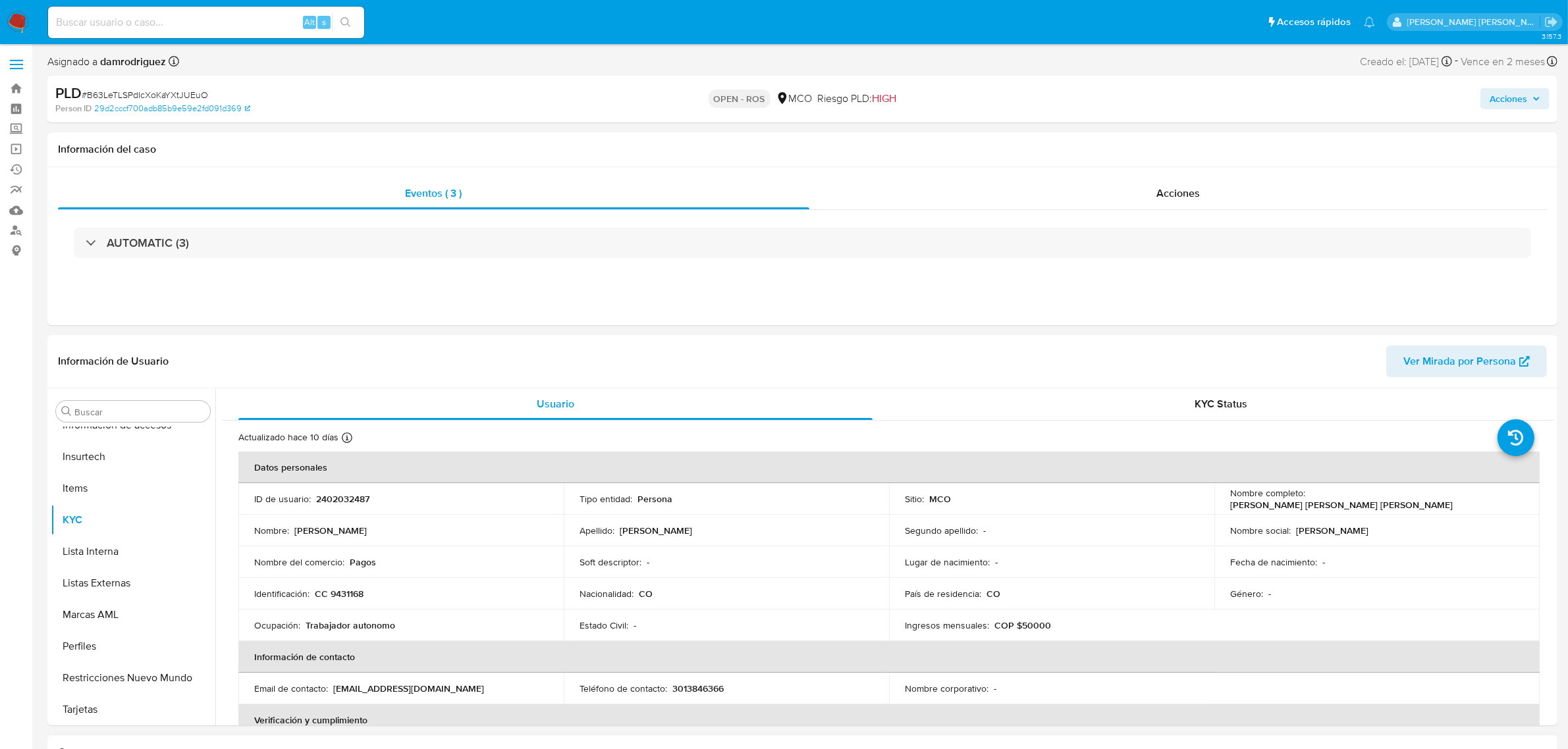
select select "10"
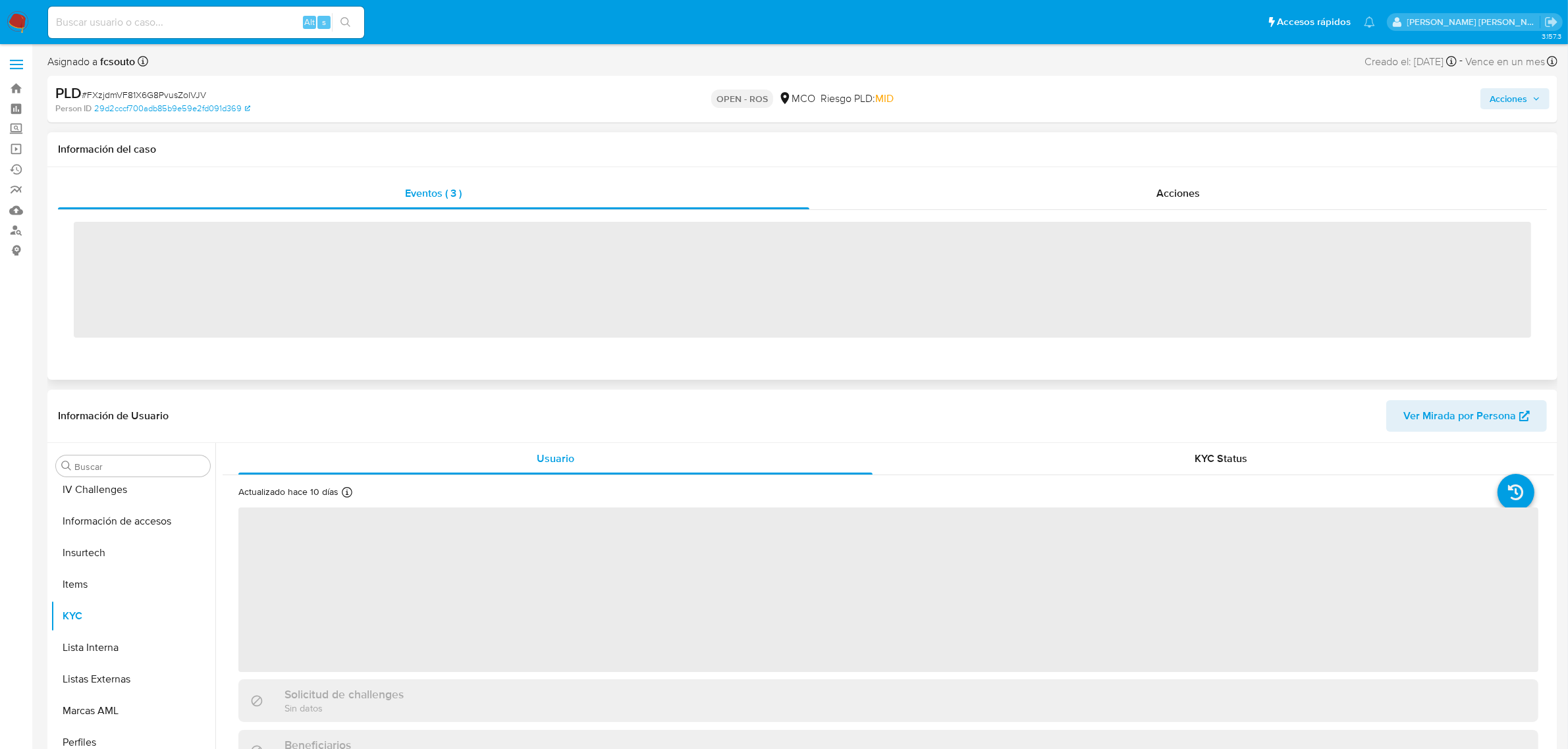
scroll to position [555, 0]
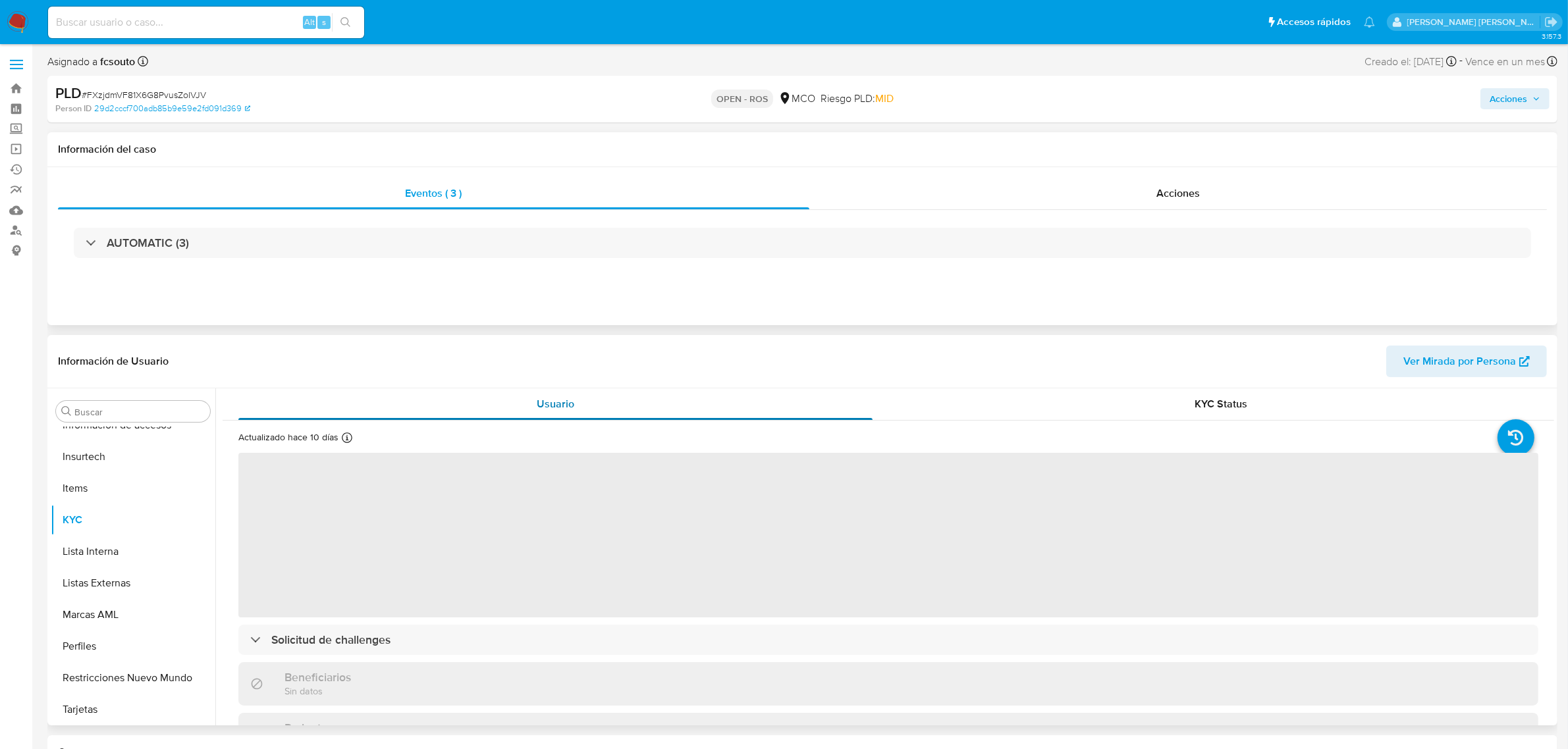
select select "10"
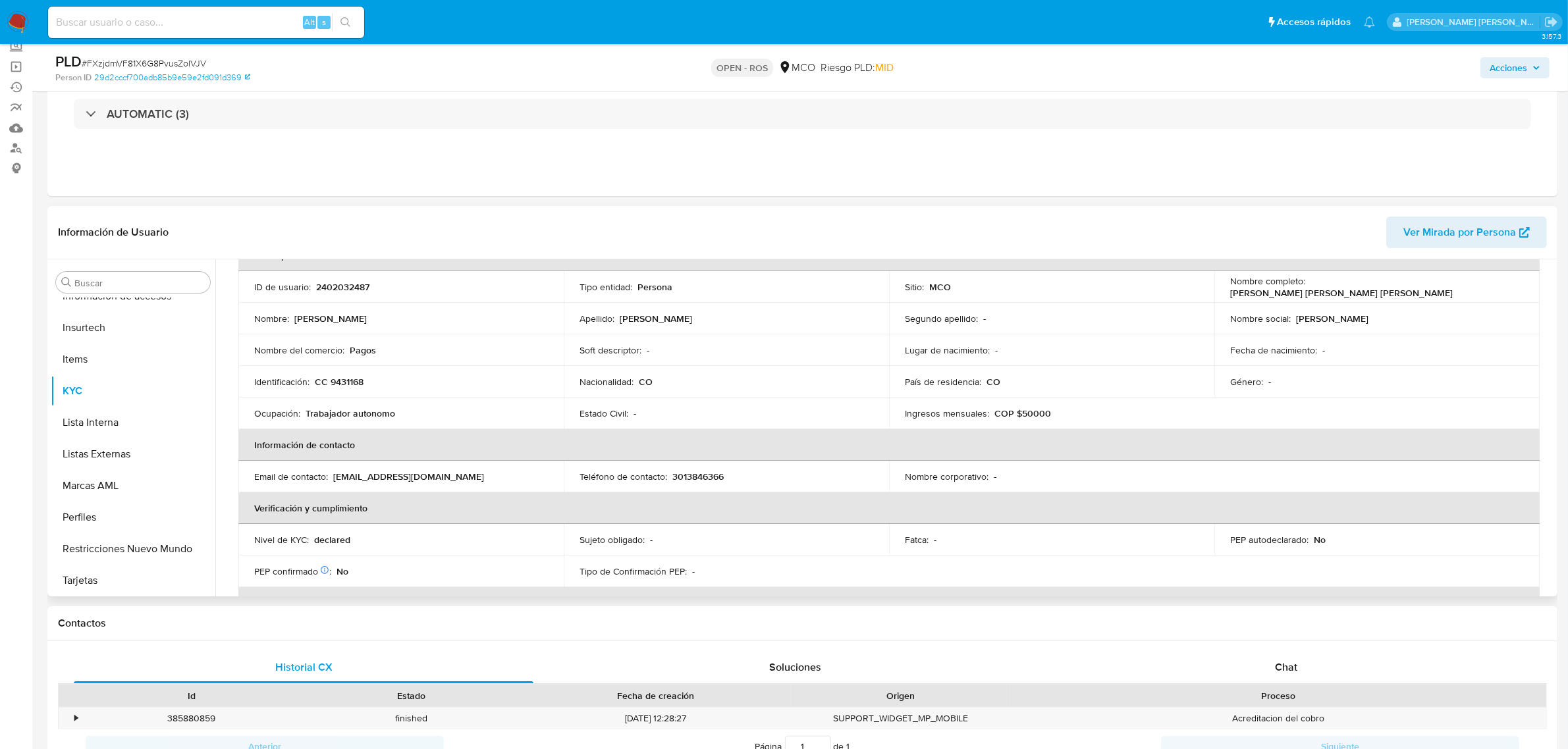
scroll to position [0, 0]
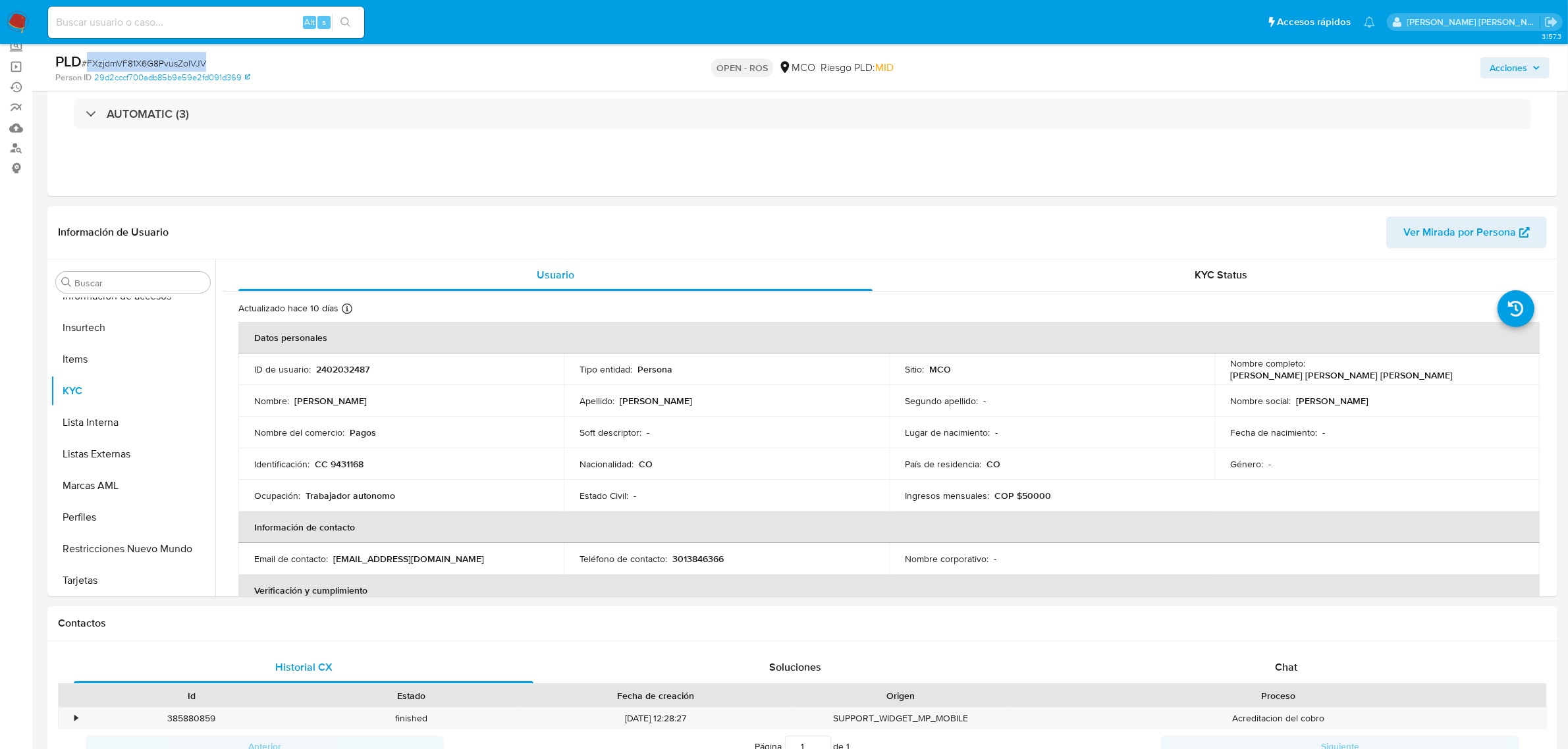
drag, startPoint x: 214, startPoint y: 60, endPoint x: 88, endPoint y: 66, distance: 126.1
click at [88, 66] on div "PLD # FXzjdmVF81X6G8PvusZoIVJV" at bounding box center [302, 62] width 493 height 20
copy span "FXzjdmVF81X6G8PvusZoIVJV"
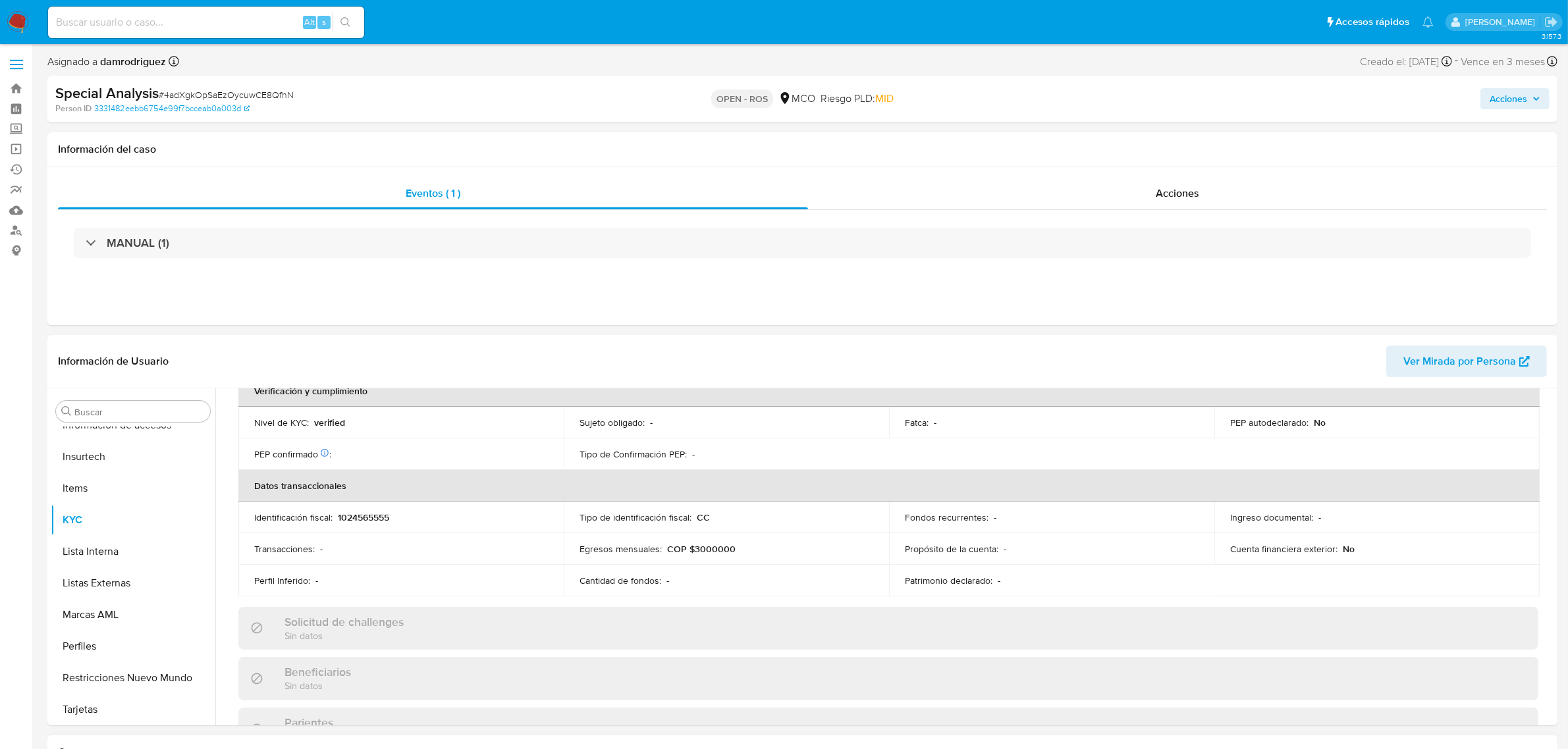
scroll to position [640, 0]
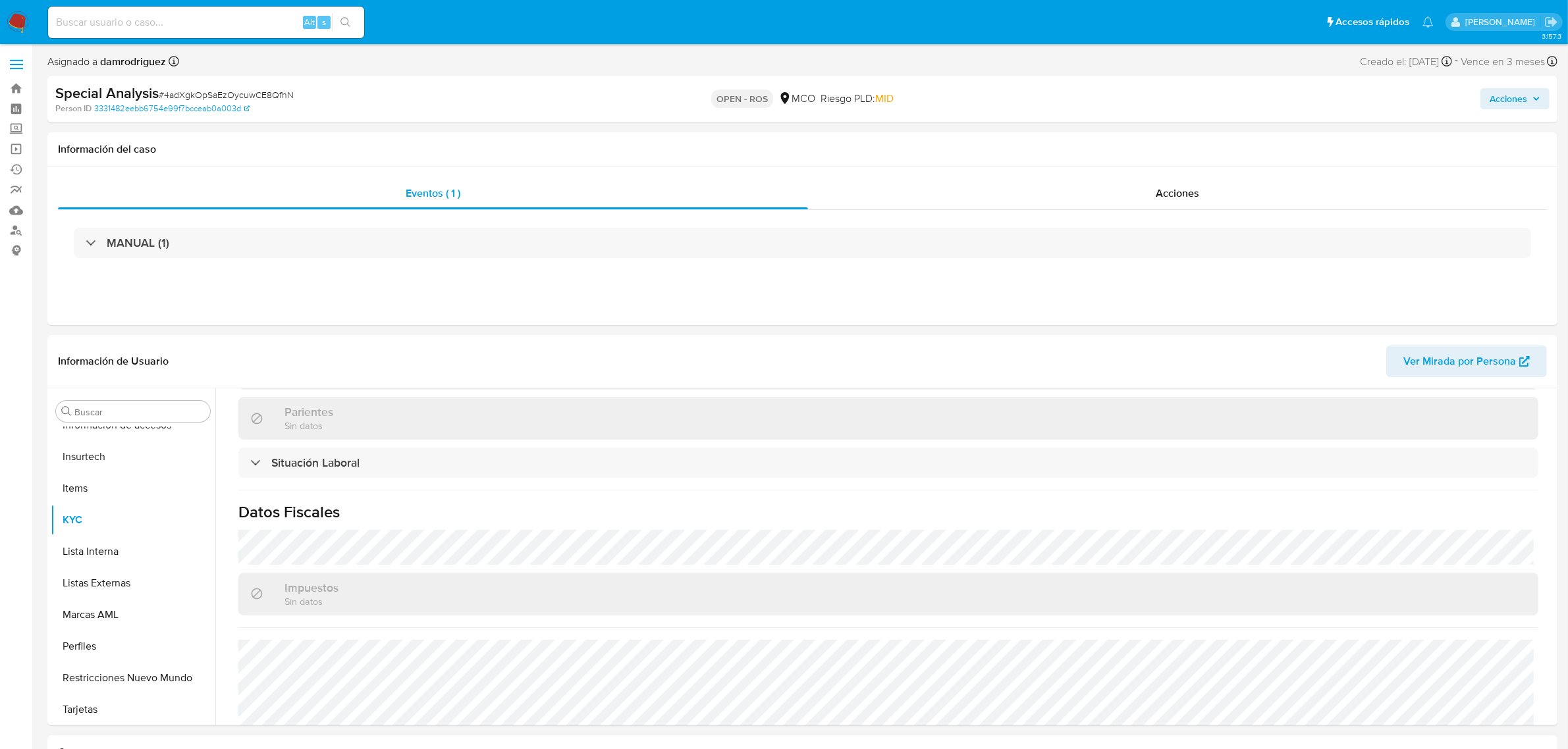
select select "10"
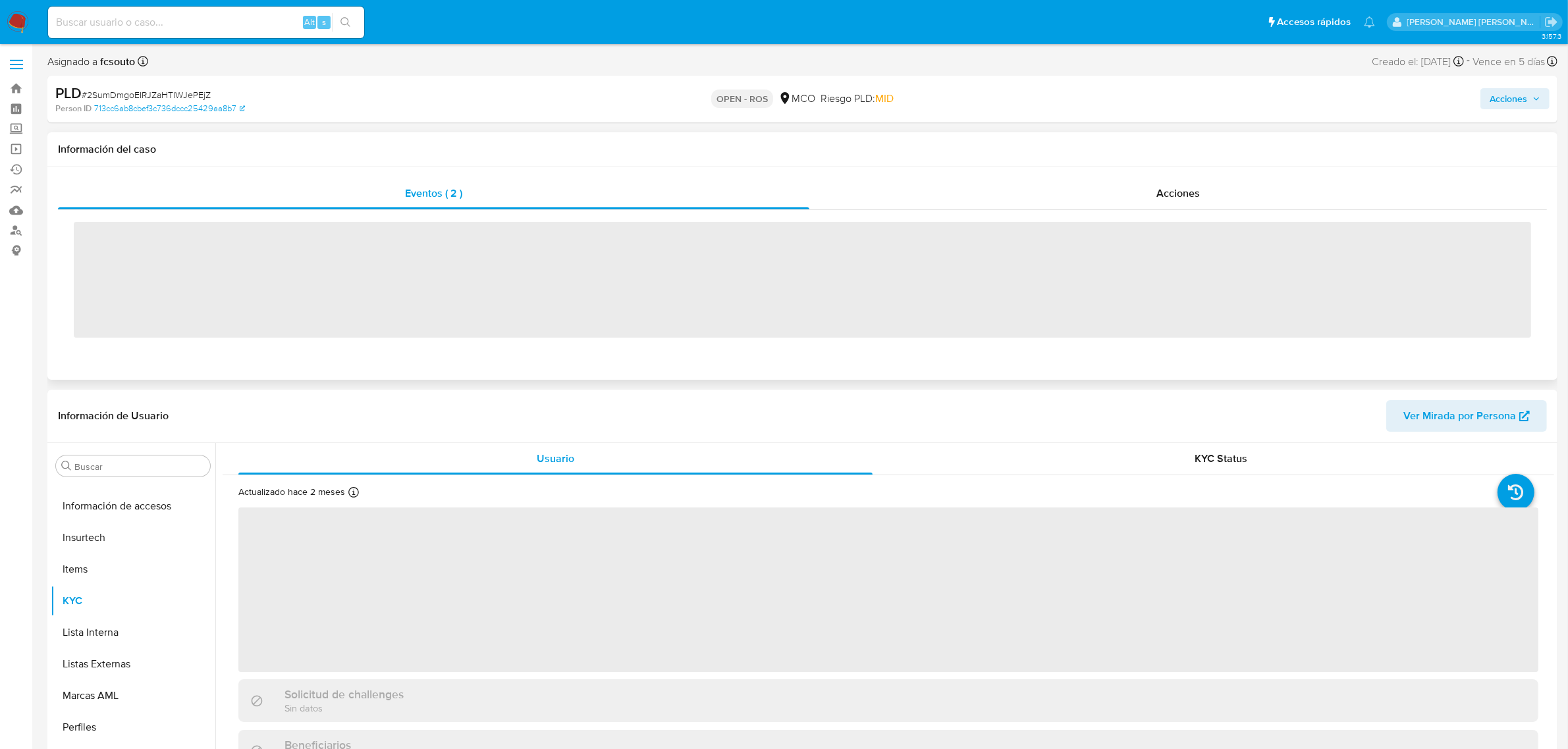
scroll to position [555, 0]
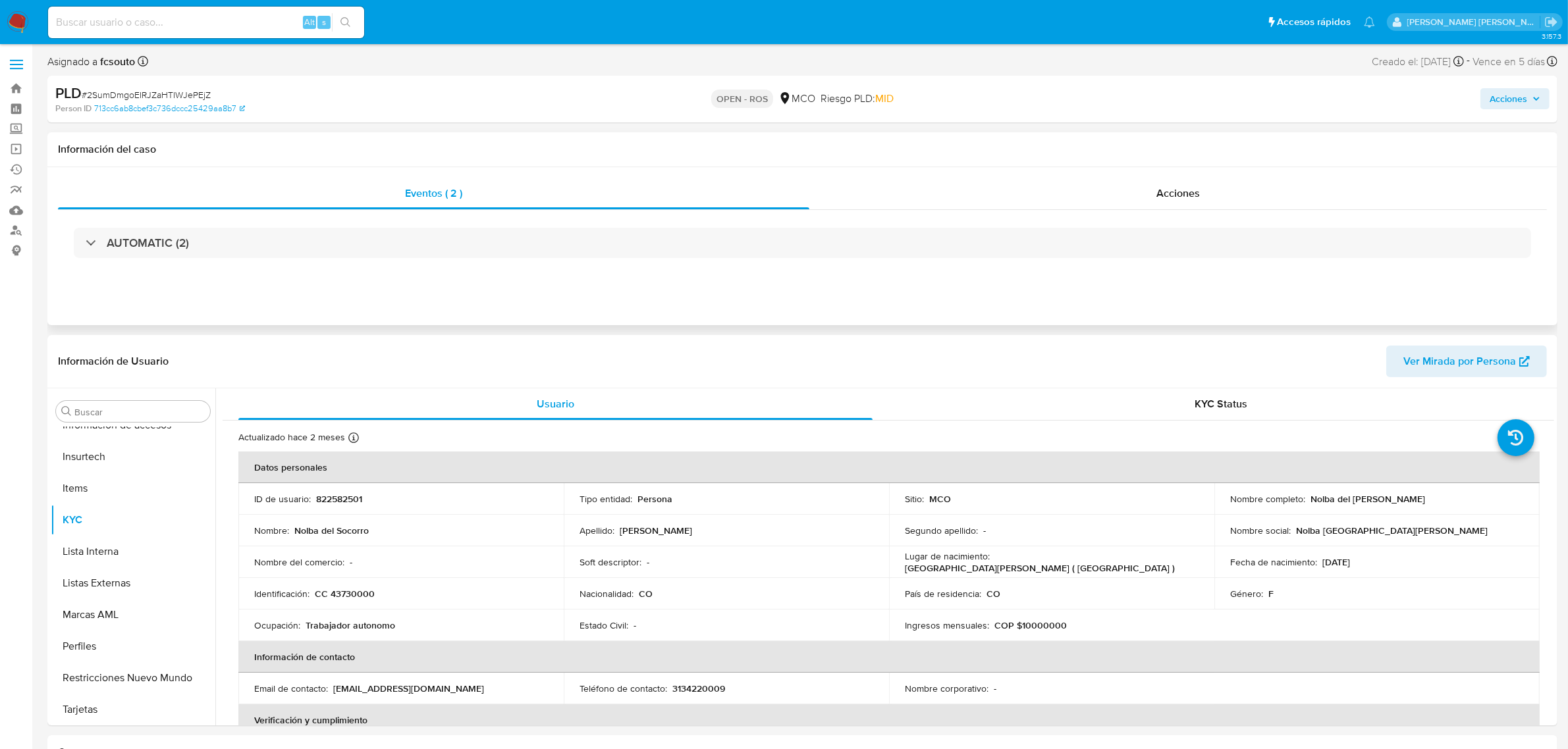
select select "10"
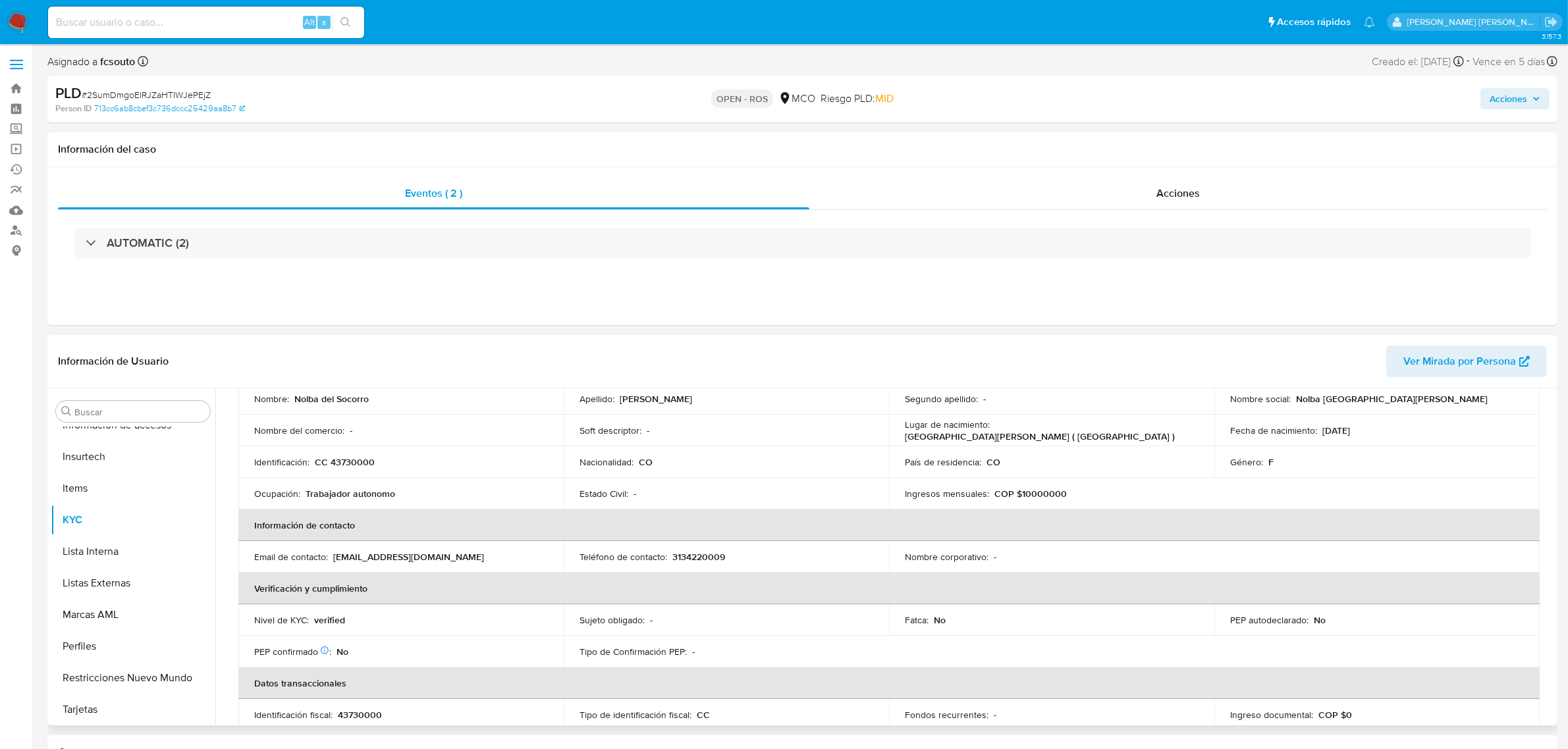
scroll to position [82, 0]
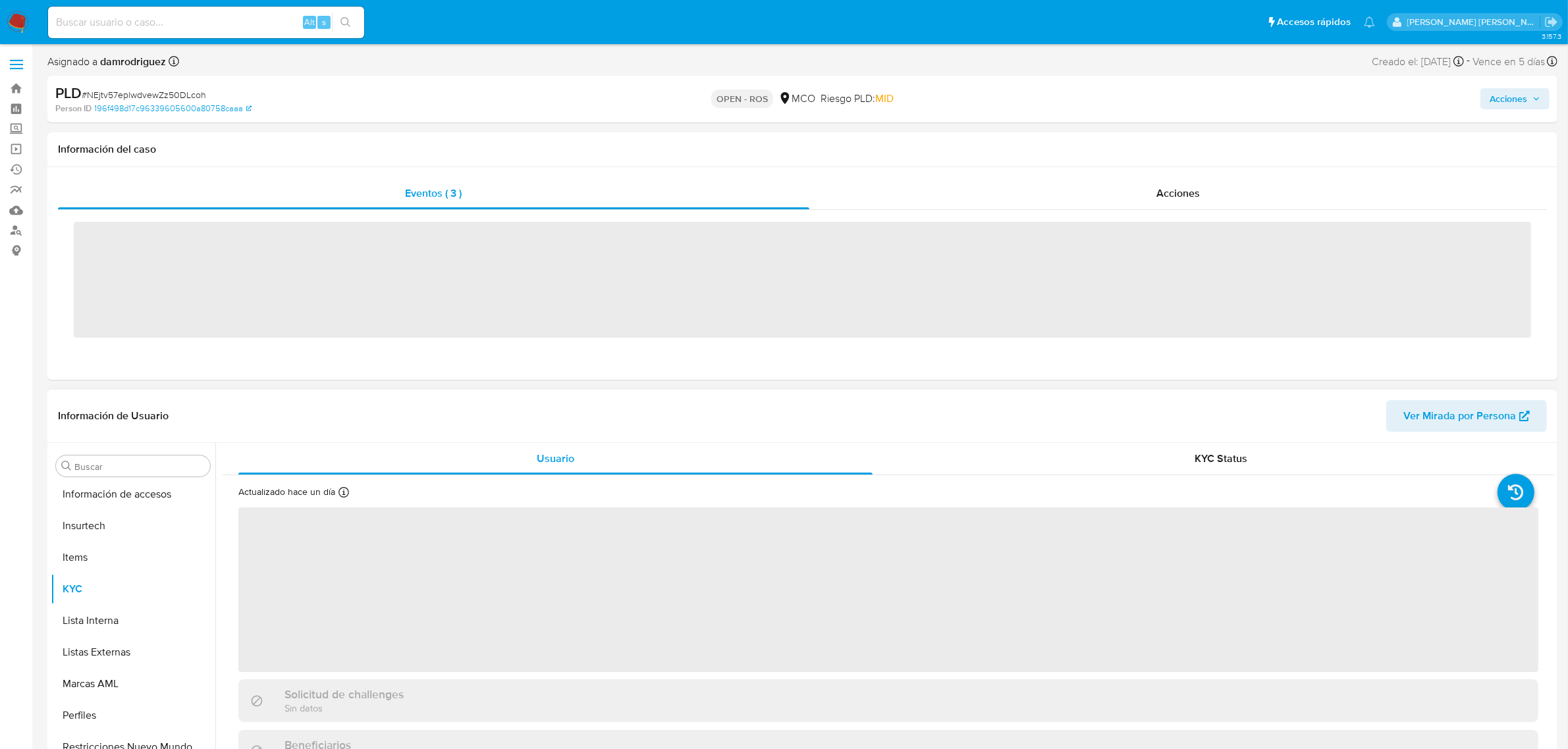
scroll to position [555, 0]
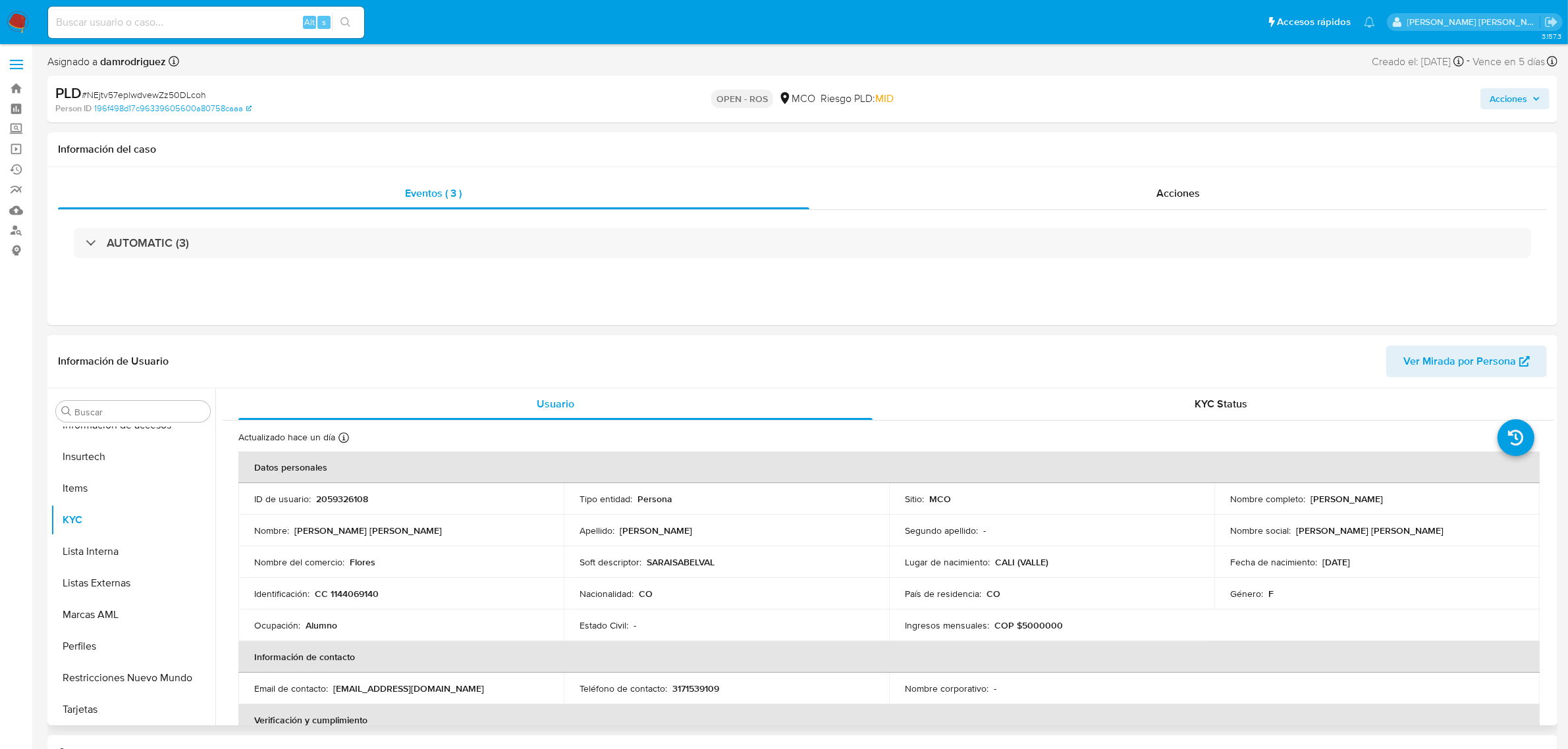
select select "10"
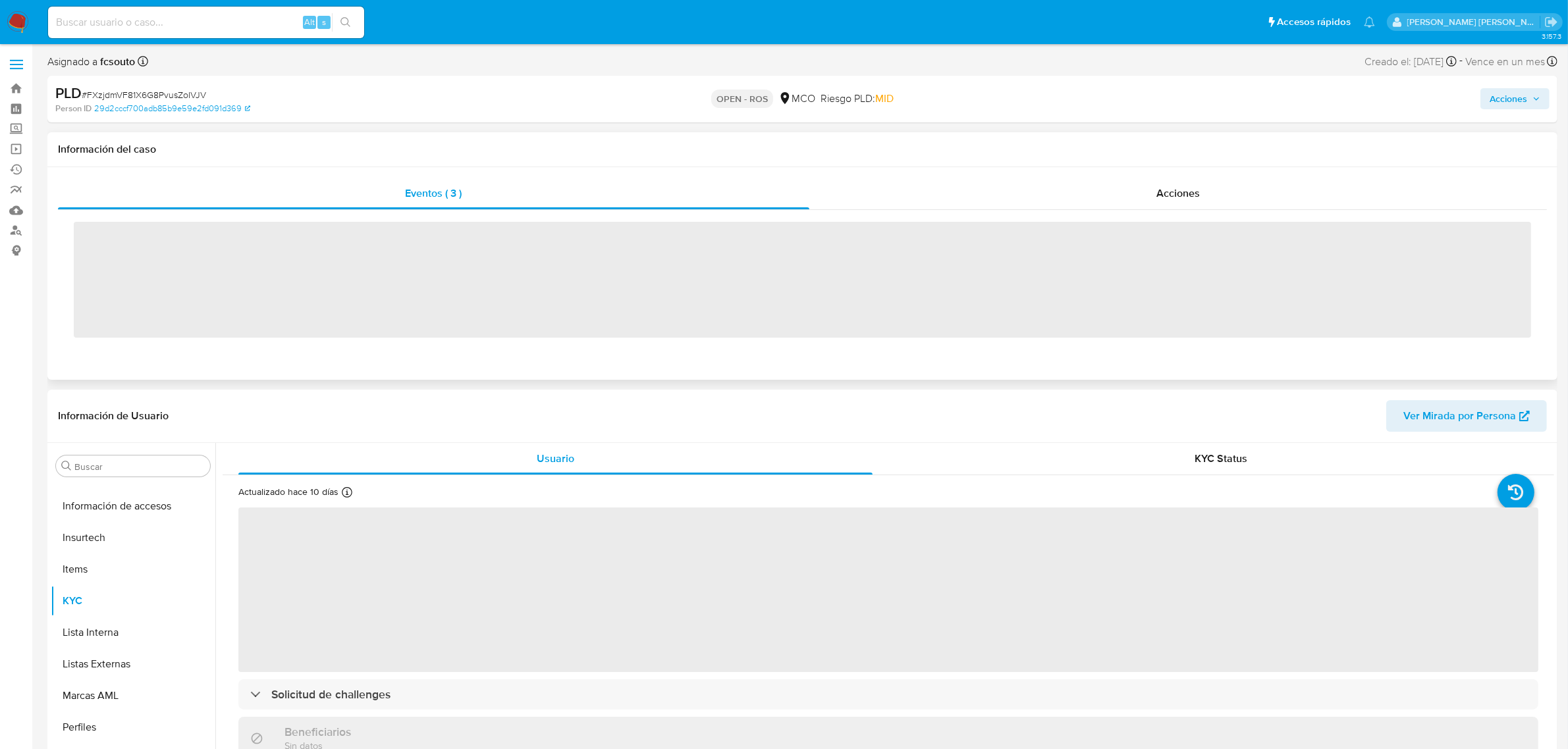
scroll to position [555, 0]
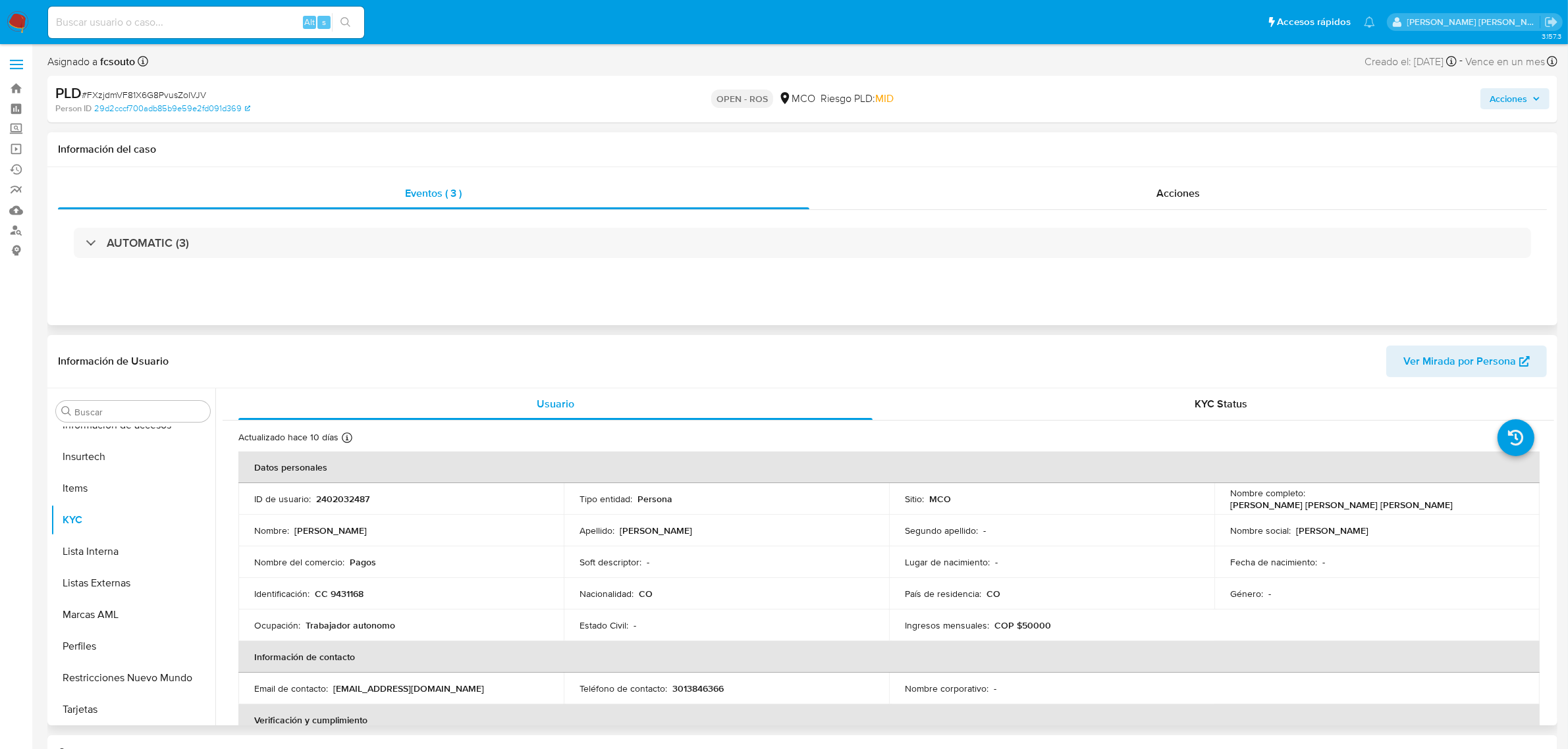
select select "10"
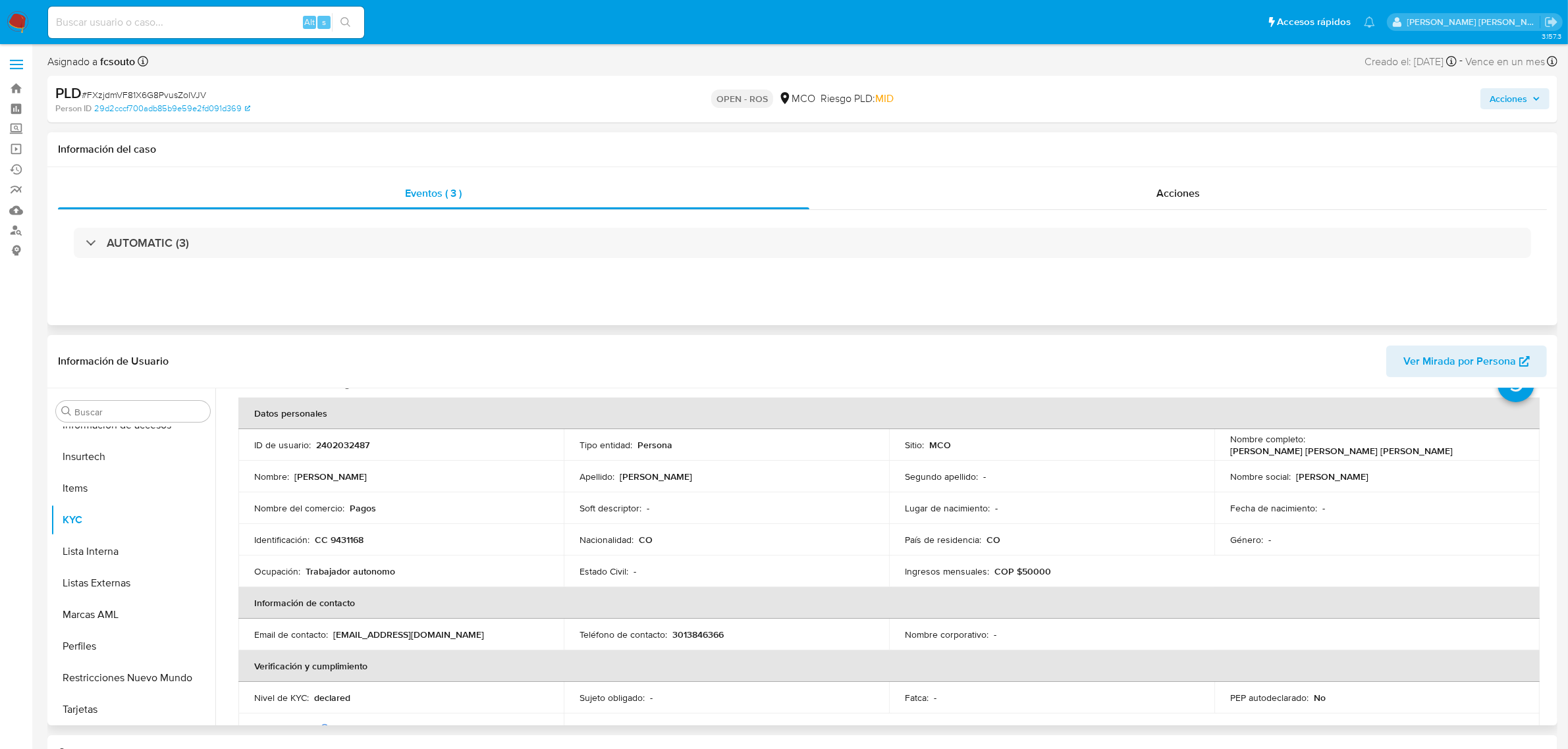
scroll to position [82, 0]
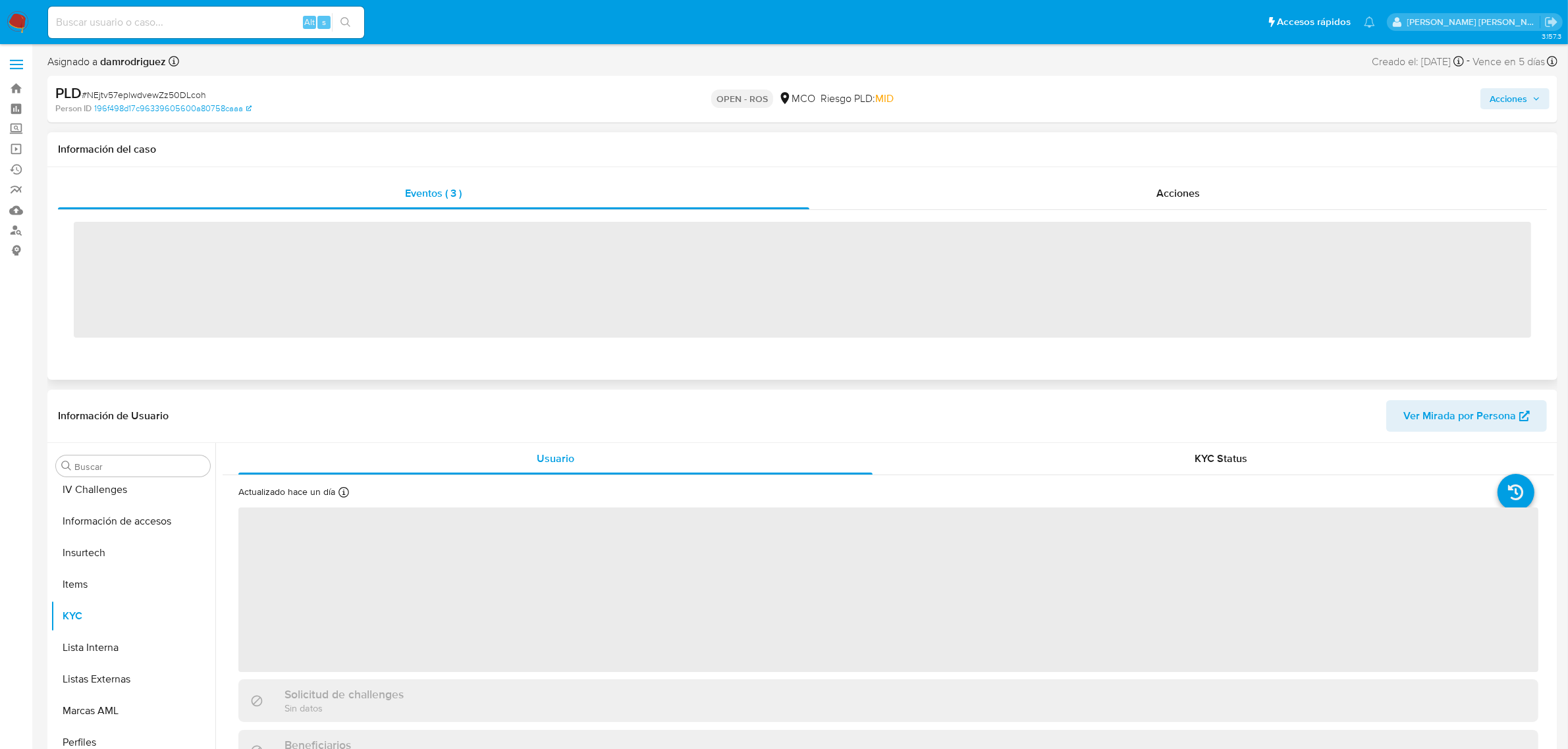
scroll to position [555, 0]
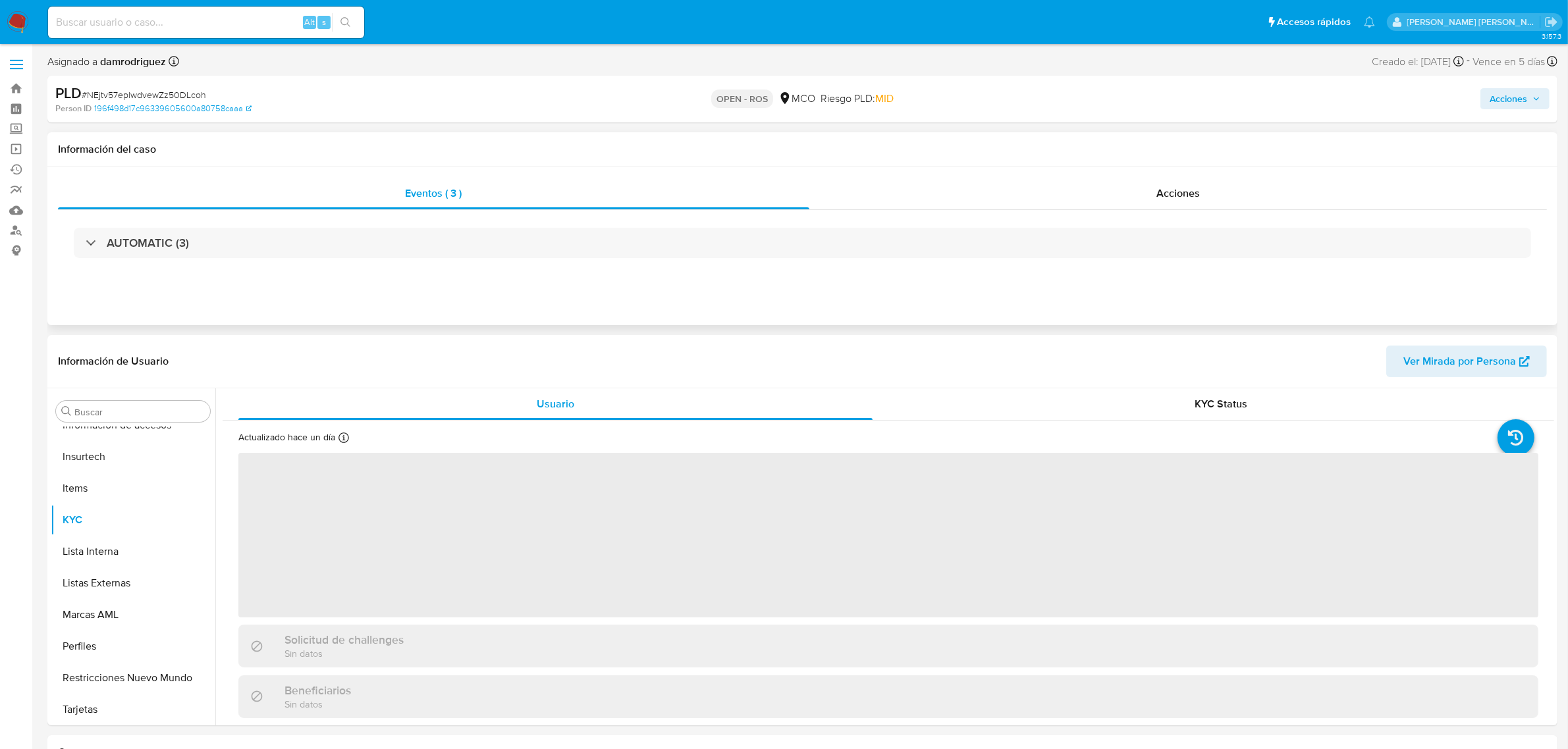
select select "10"
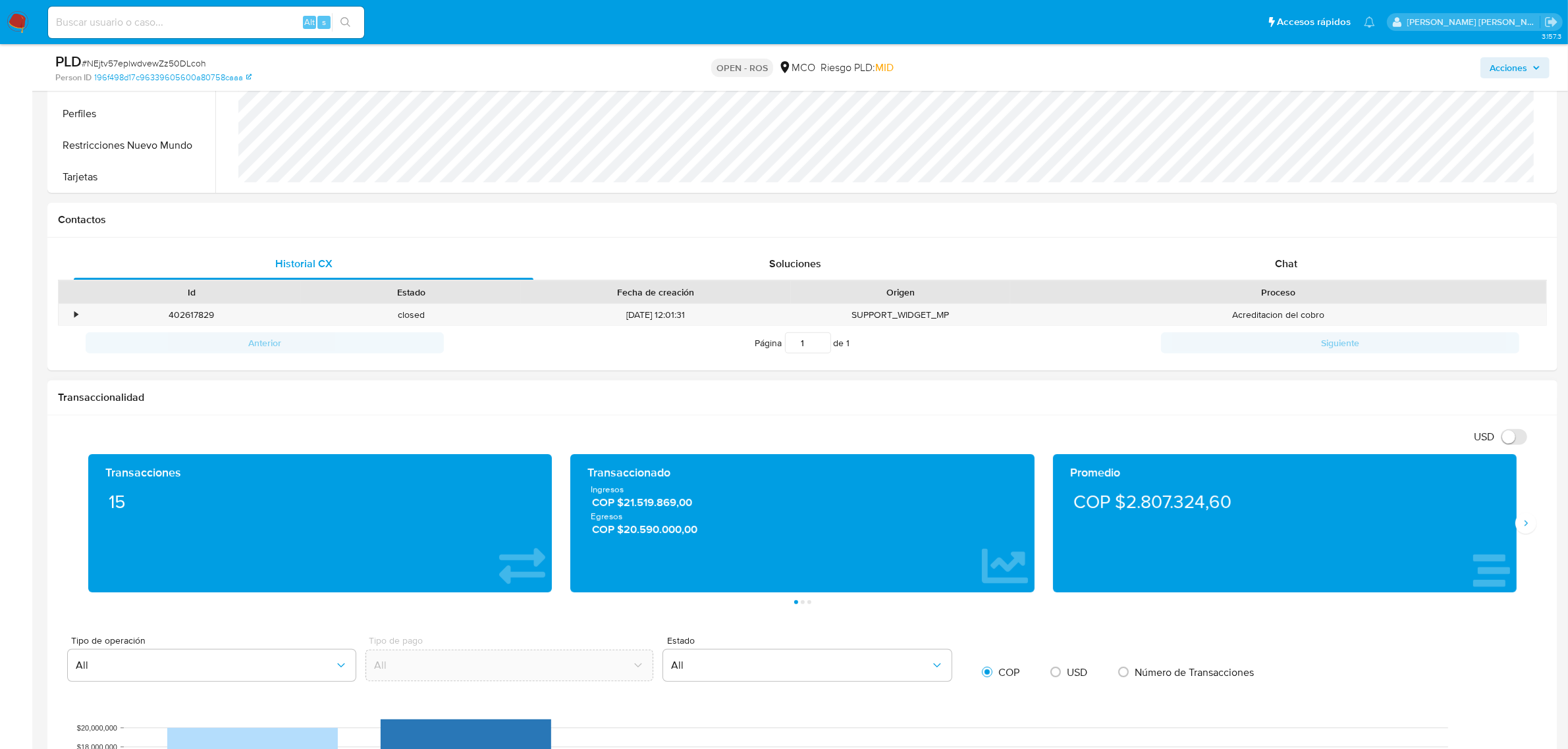
scroll to position [494, 0]
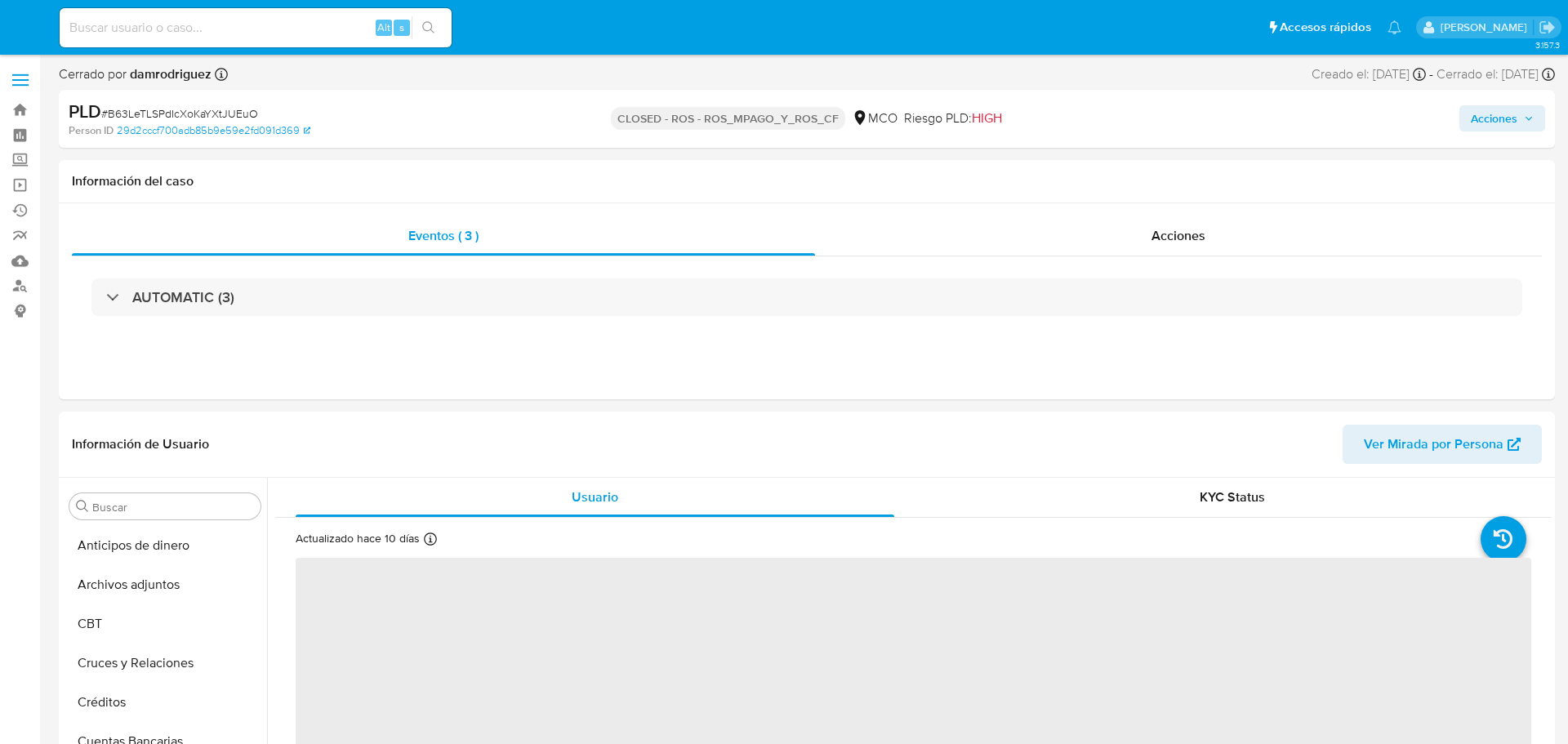
select select "10"
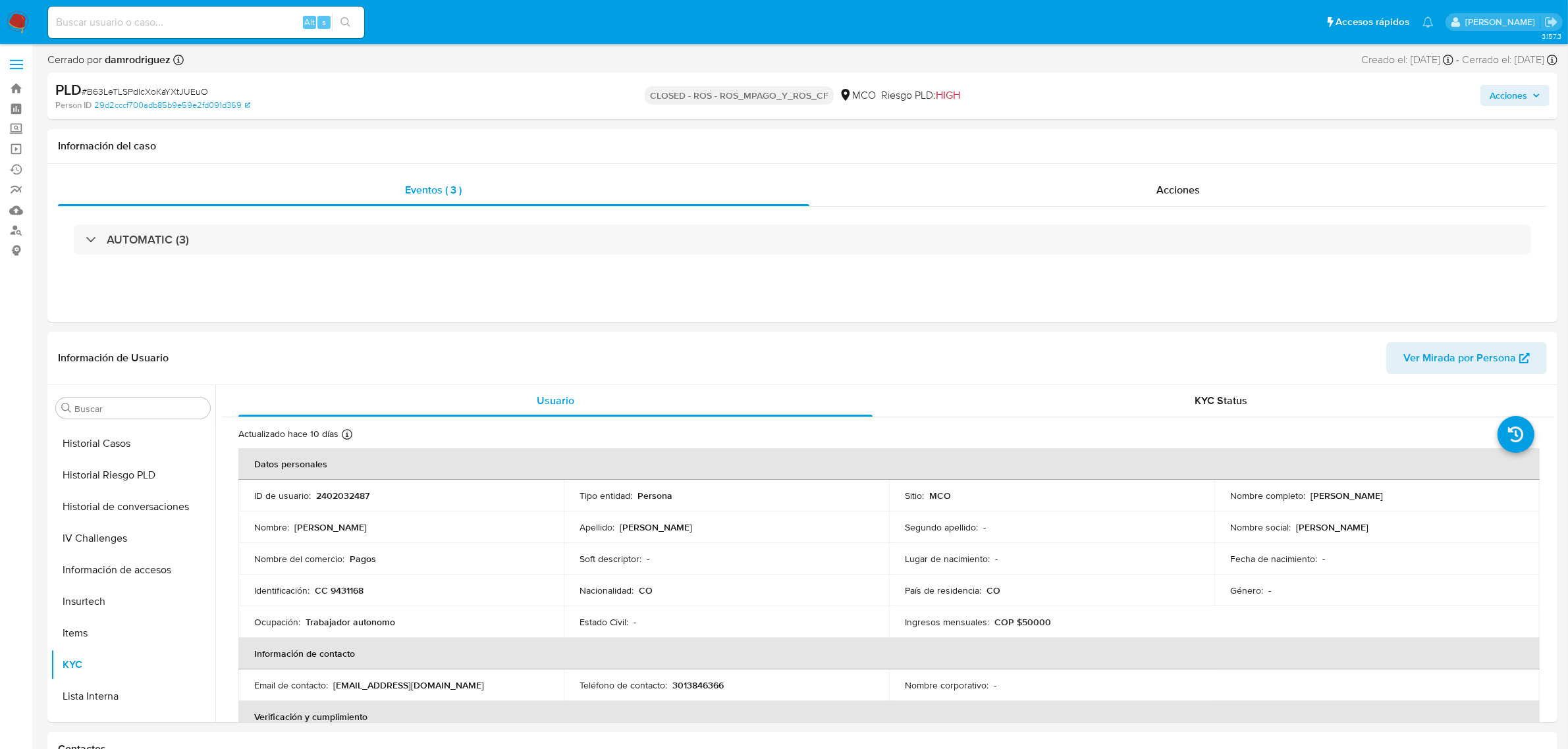
scroll to position [555, 0]
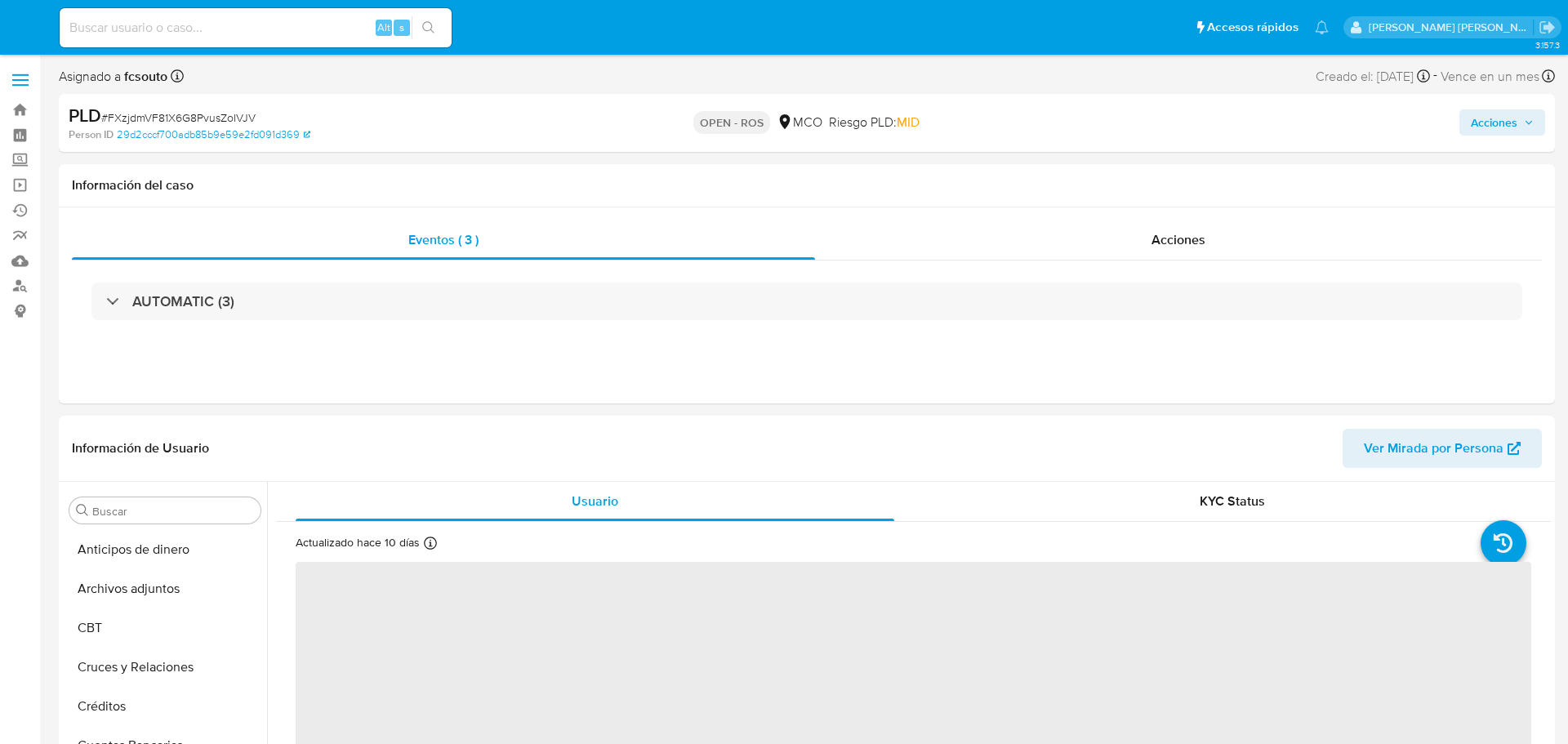
select select "10"
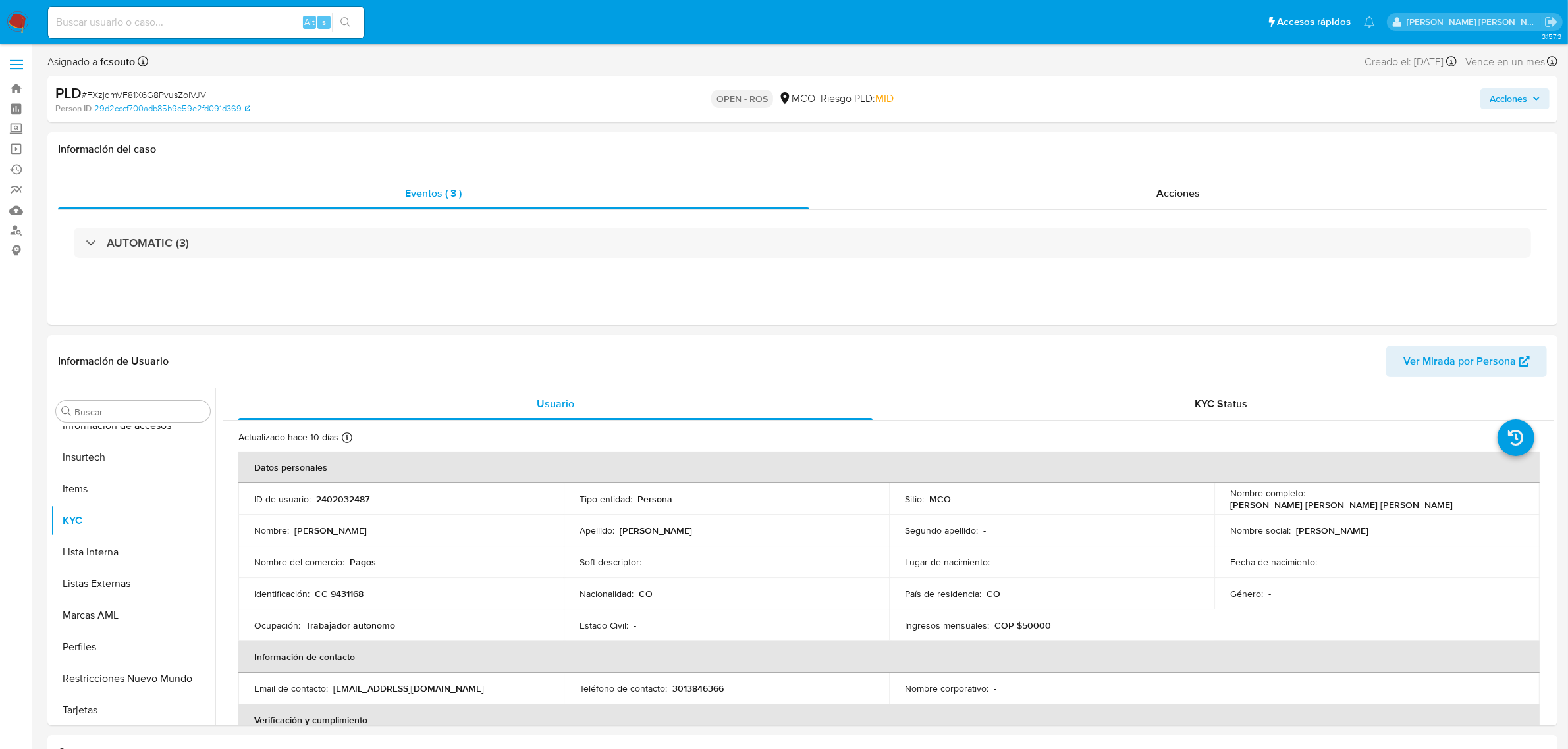
scroll to position [555, 0]
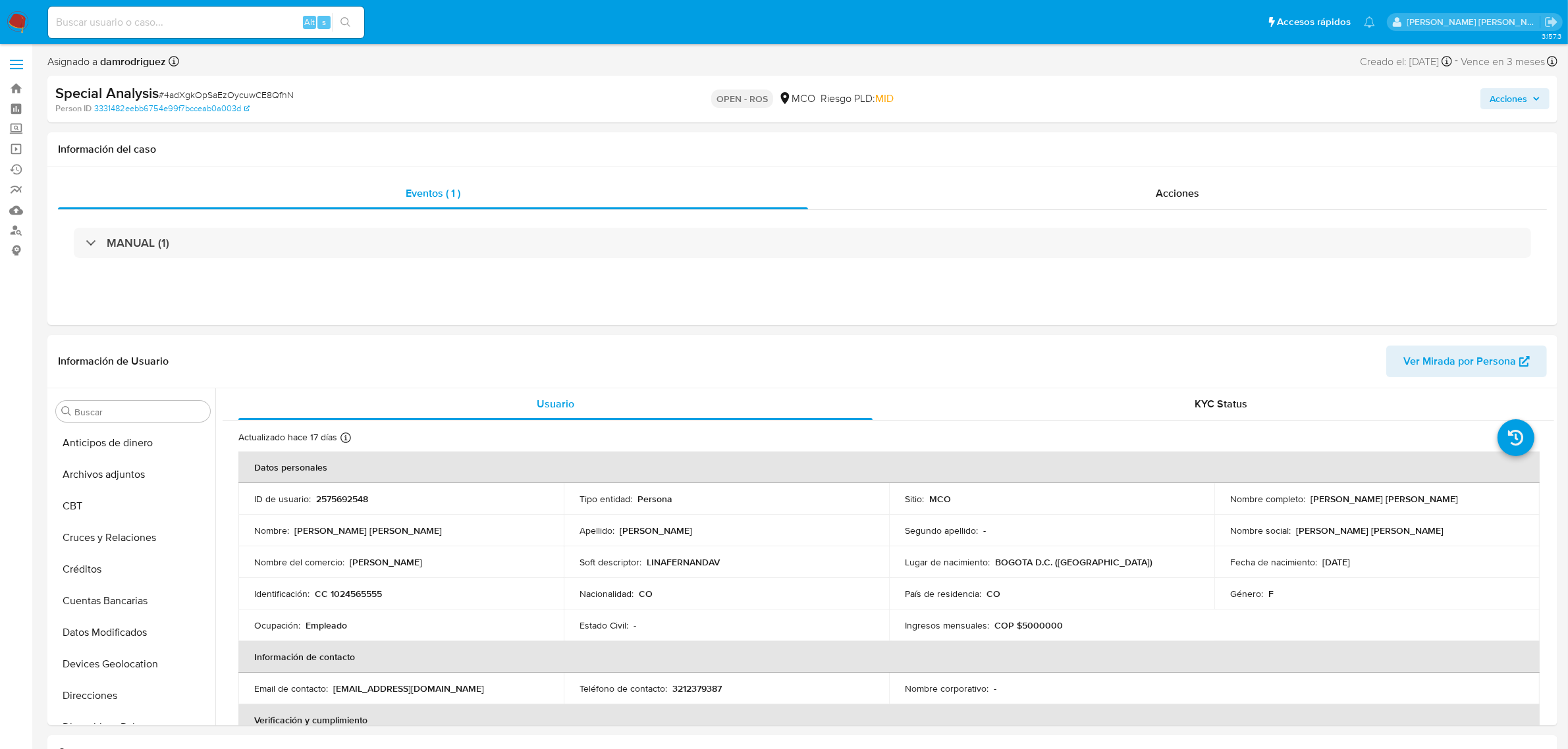
scroll to position [350, 0]
select select "10"
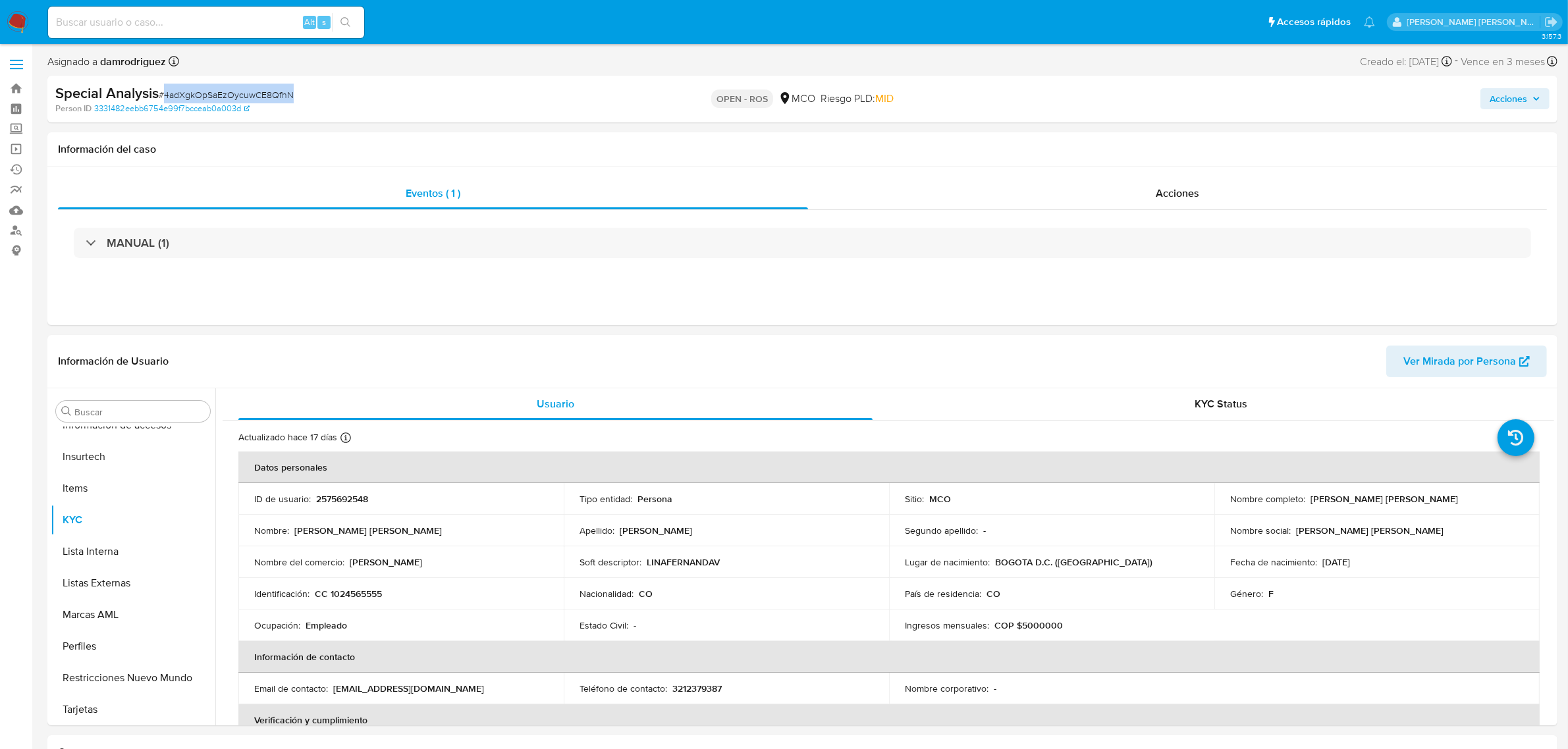
drag, startPoint x: 163, startPoint y: 95, endPoint x: 297, endPoint y: 90, distance: 134.1
click at [297, 90] on div "Special Analysis # 4adXgkOpSaEzOycuwCE8QfhN" at bounding box center [302, 93] width 493 height 20
copy span "4adXgkOpSaEzOycuwCE8QfhN"
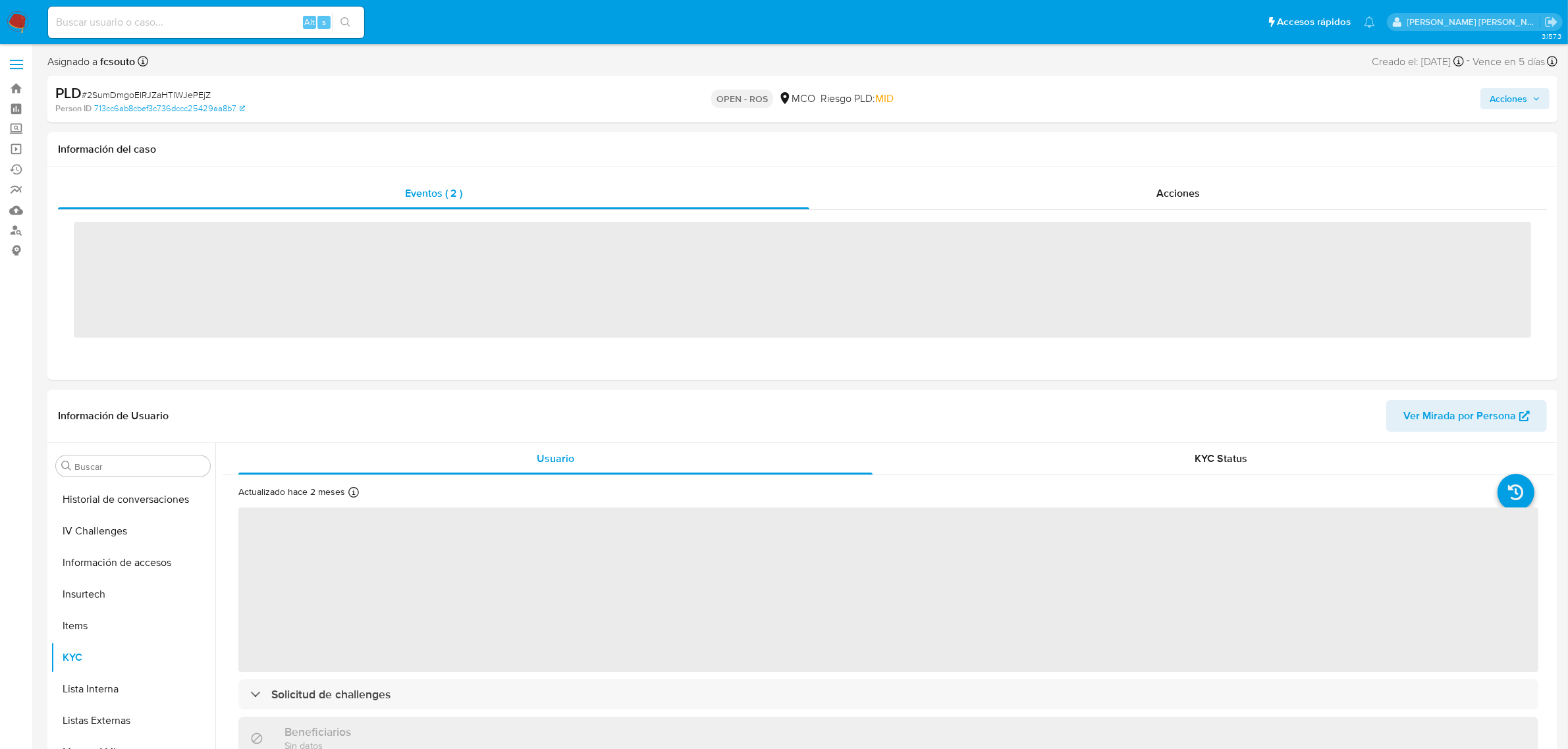
scroll to position [555, 0]
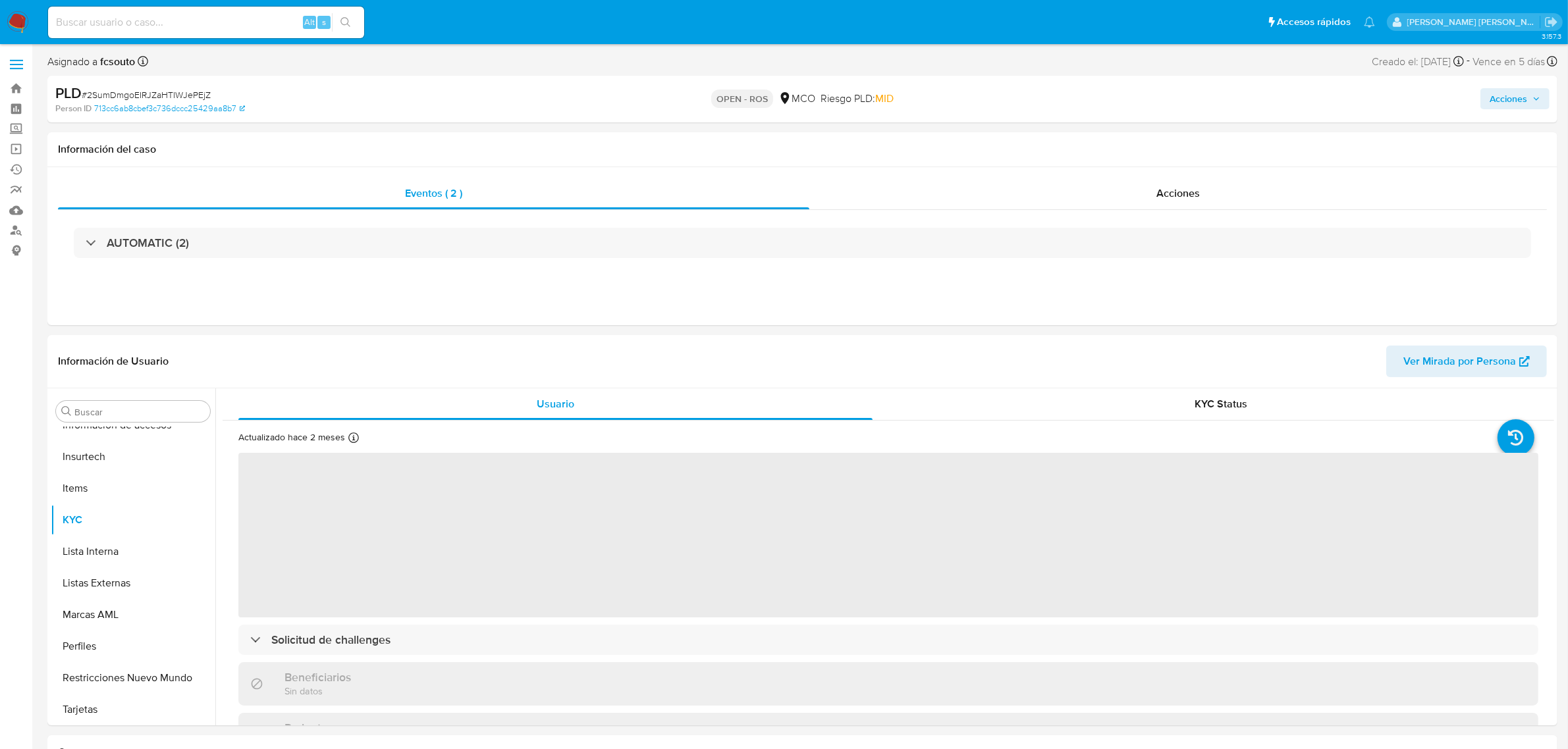
select select "10"
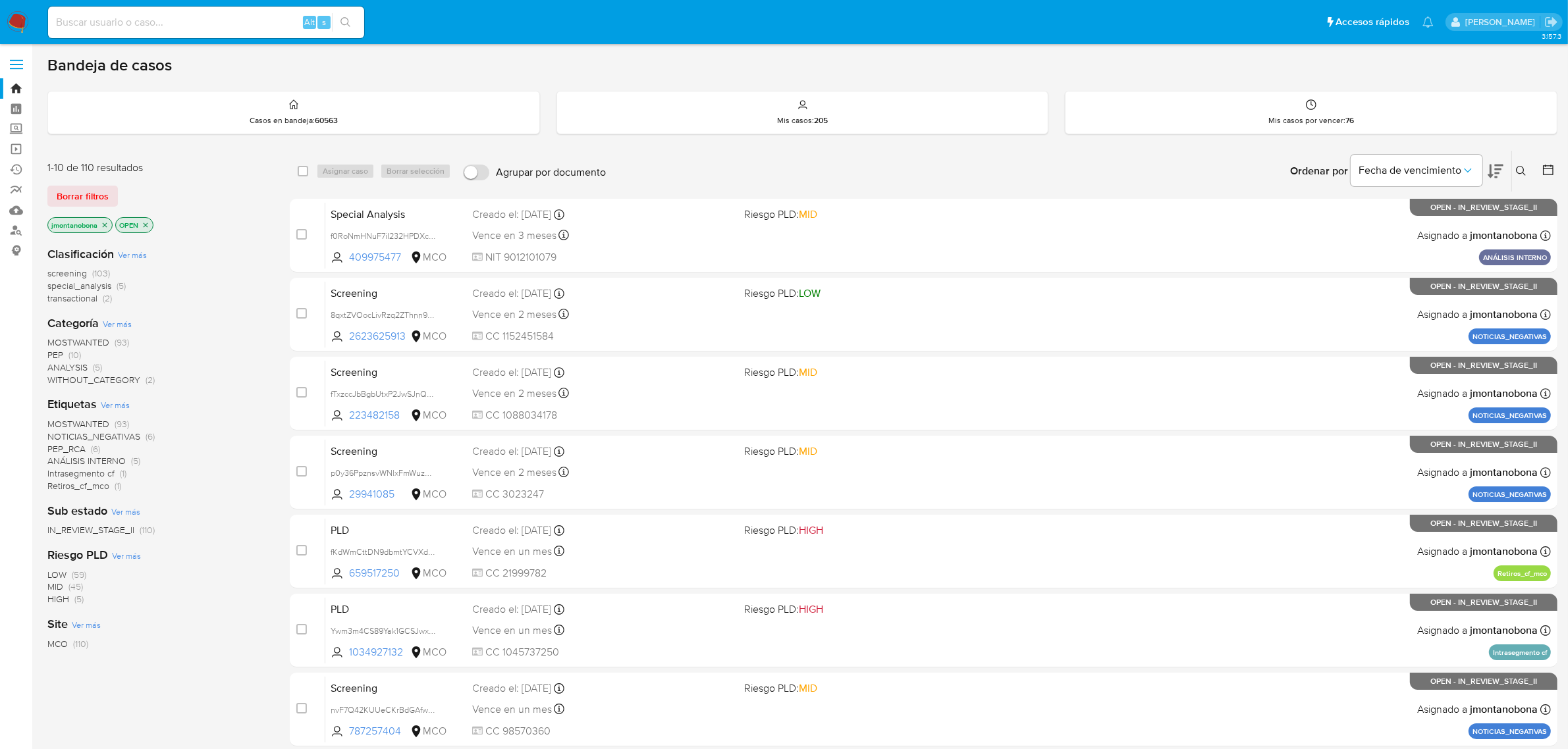
click at [105, 226] on icon "close-filter" at bounding box center [105, 225] width 8 height 8
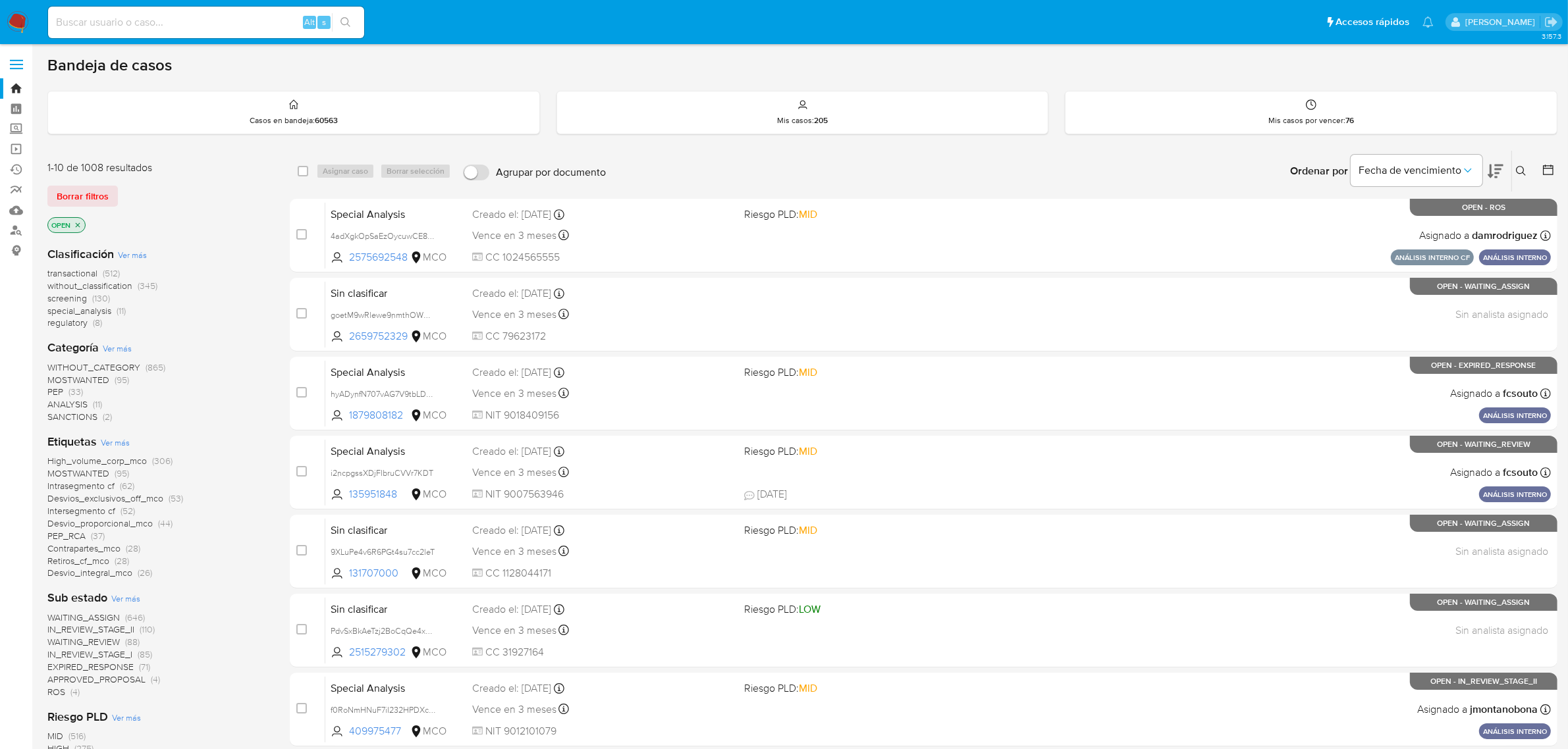
click at [77, 227] on icon "close-filter" at bounding box center [78, 225] width 8 height 8
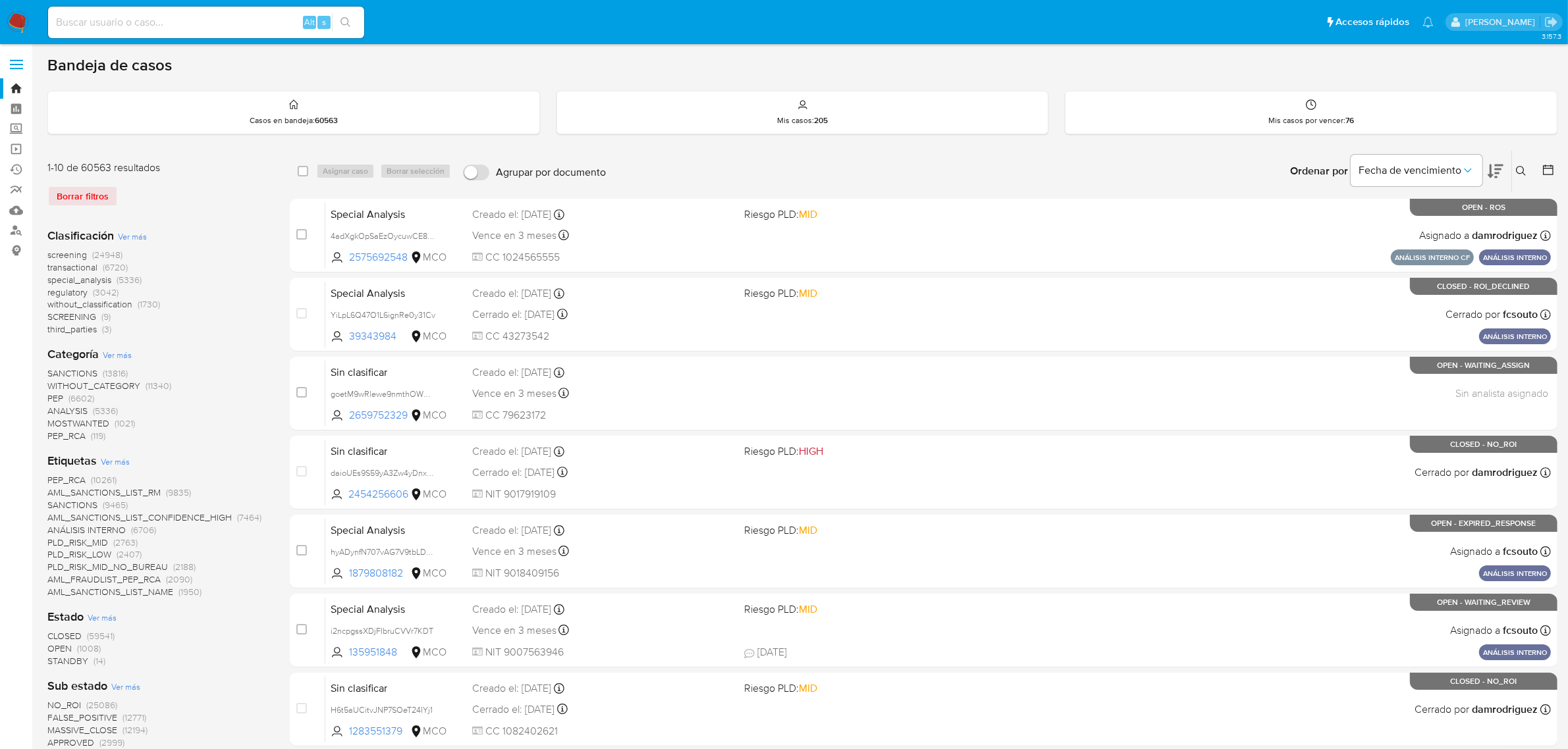
click at [1519, 166] on icon at bounding box center [1521, 170] width 10 height 10
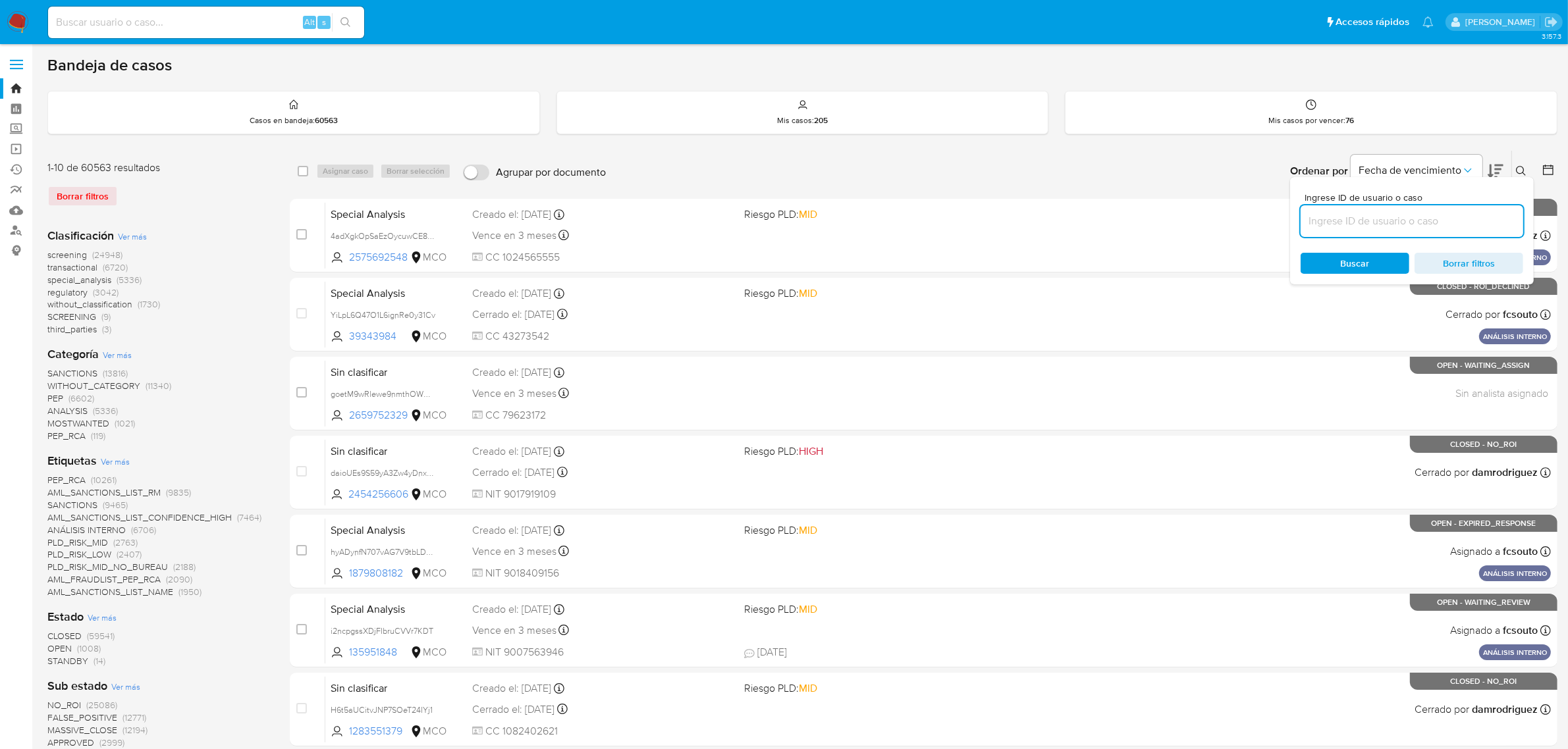
click at [1367, 219] on input at bounding box center [1412, 221] width 223 height 17
type input "NEjtv57eplwdvewZz50DLcoh"
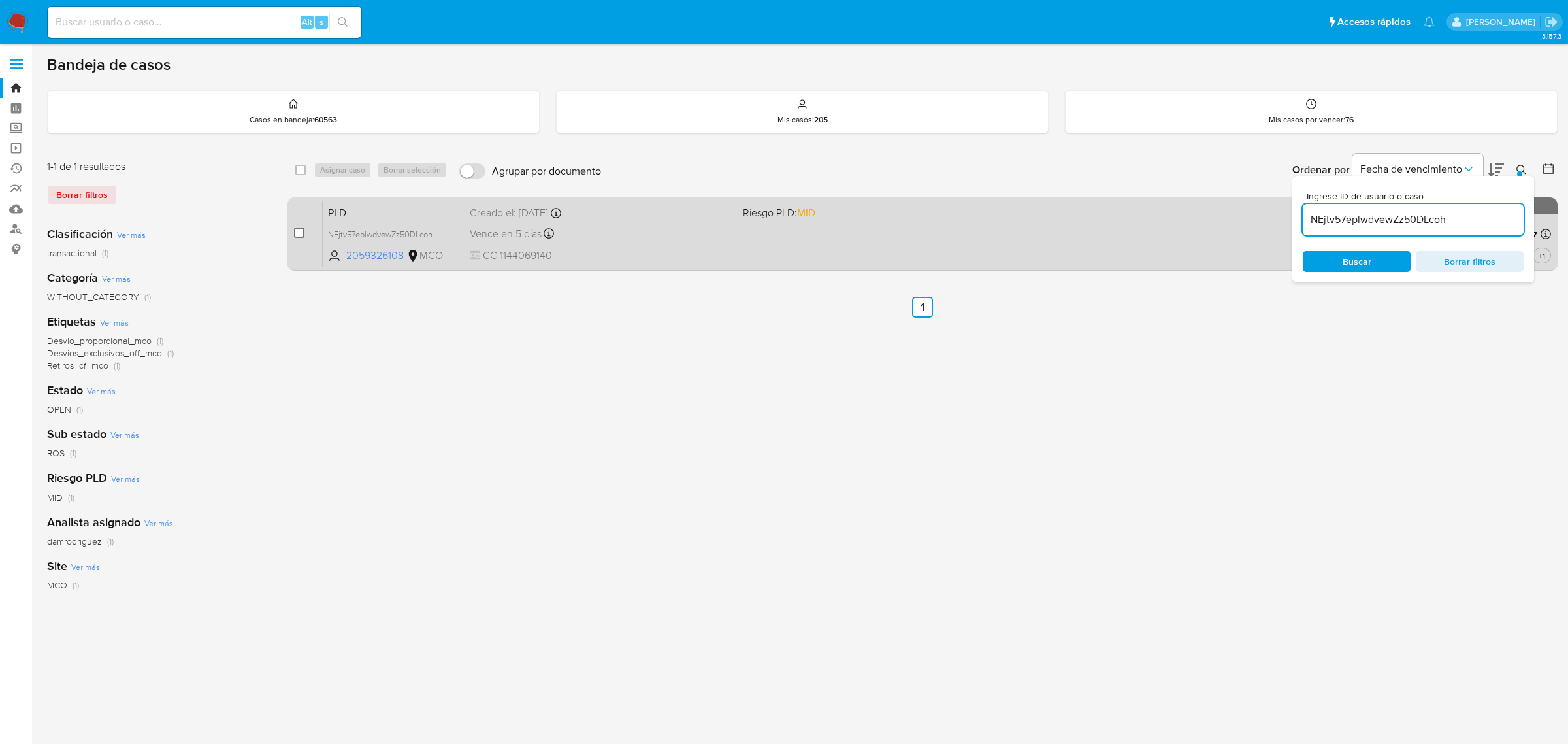
click at [297, 233] on input "checkbox" at bounding box center [299, 233] width 10 height 10
checkbox input "true"
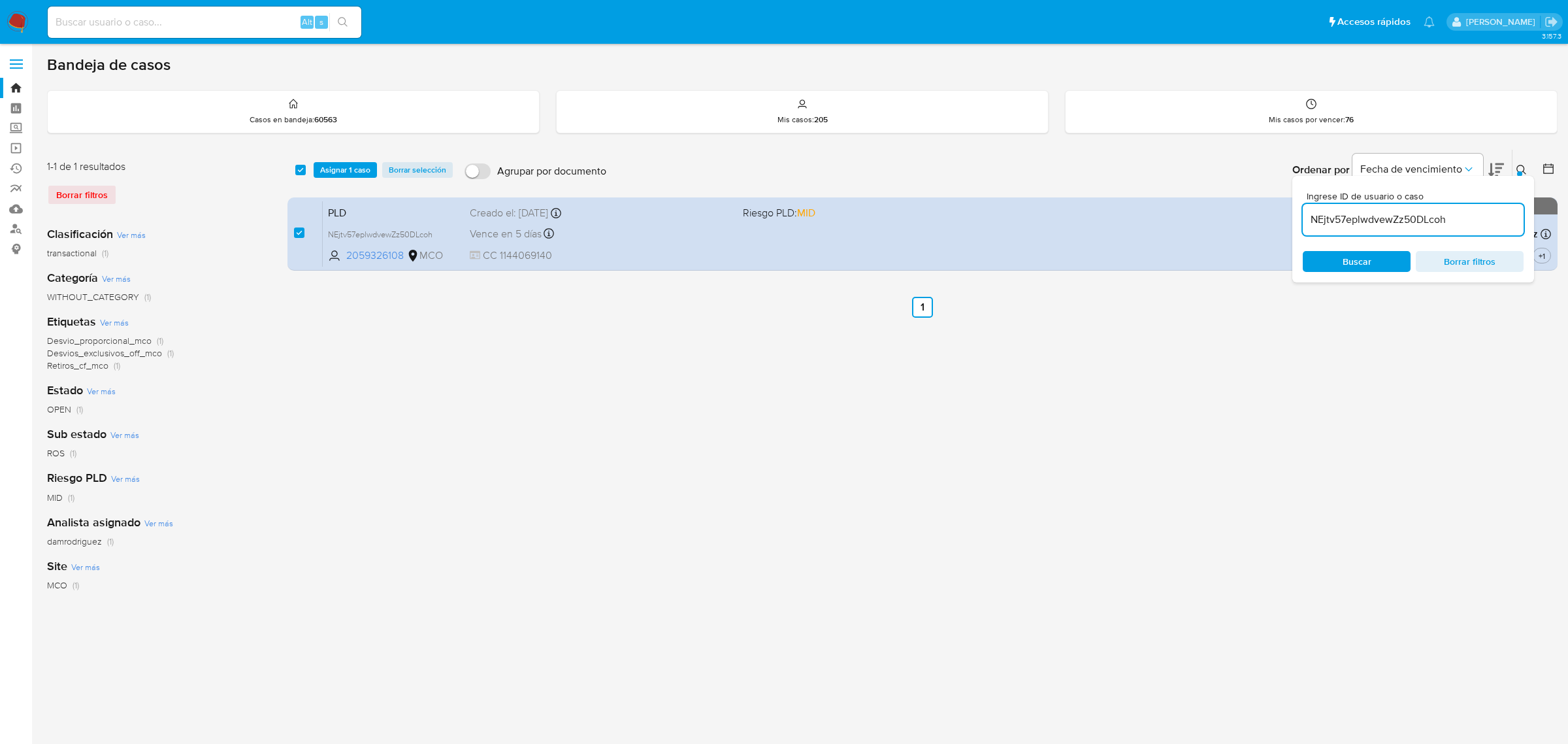
click at [1518, 169] on icon at bounding box center [1521, 169] width 10 height 10
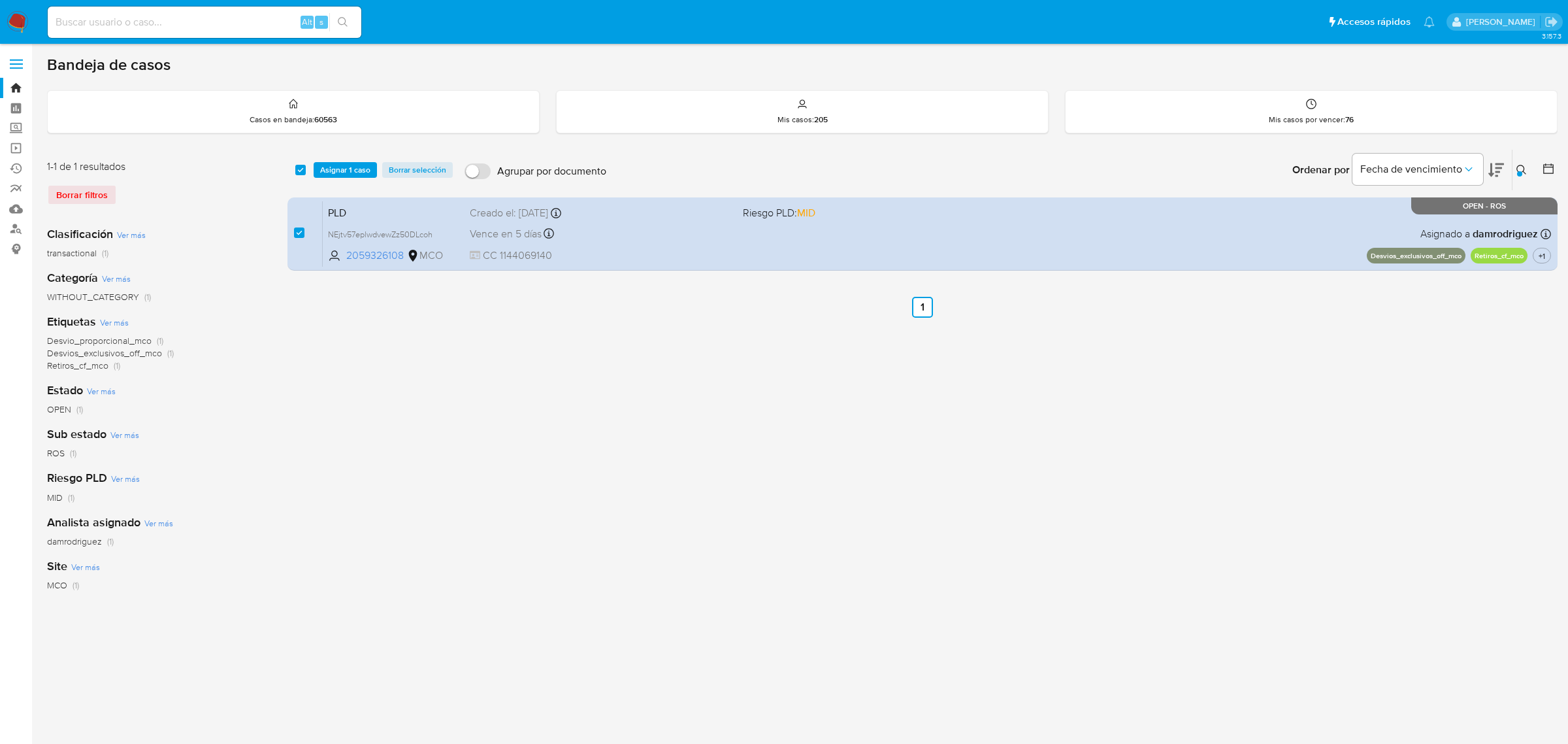
click at [1519, 162] on button at bounding box center [1524, 169] width 22 height 16
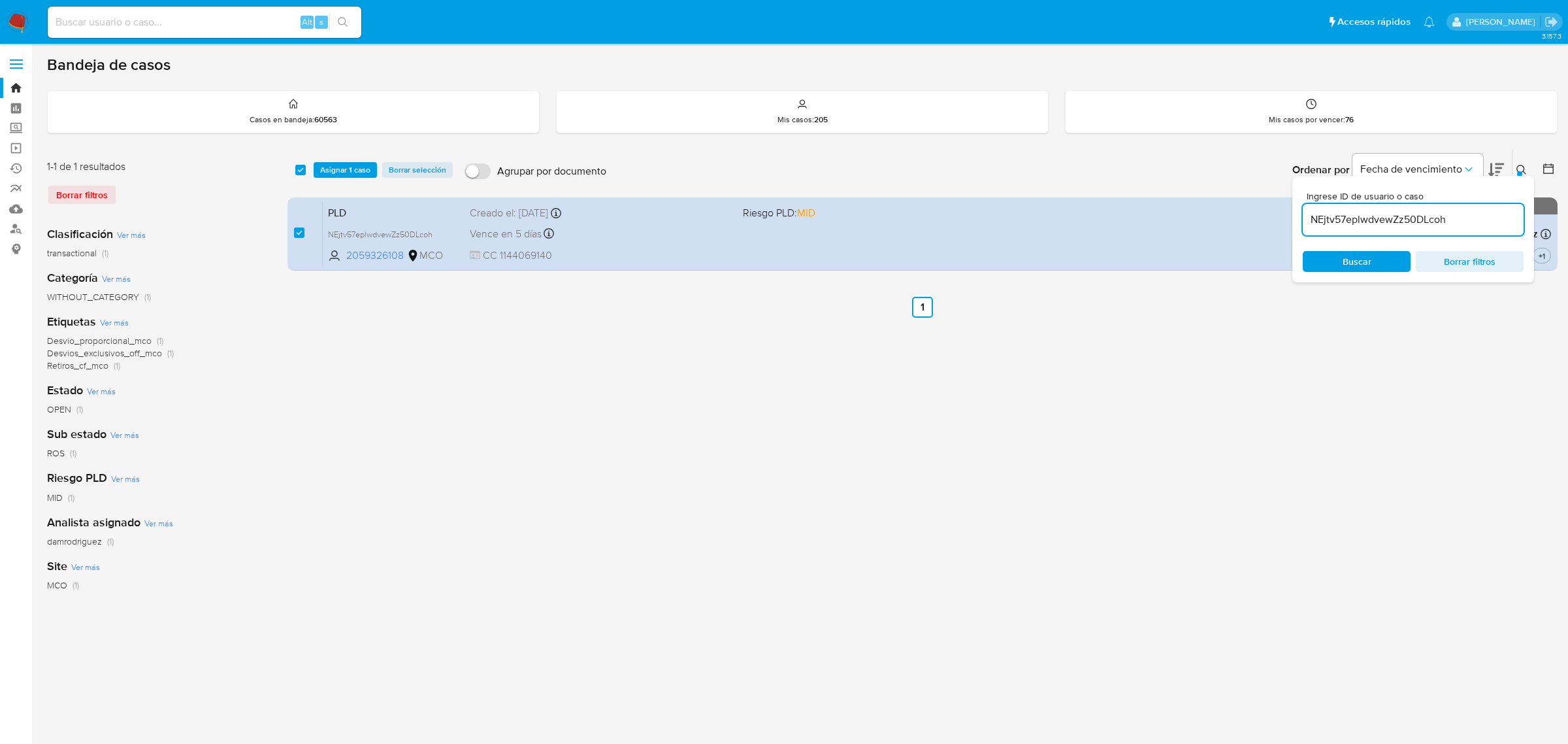
click at [1355, 218] on input "NEjtv57eplwdvewZz50DLcoh" at bounding box center [1413, 220] width 221 height 17
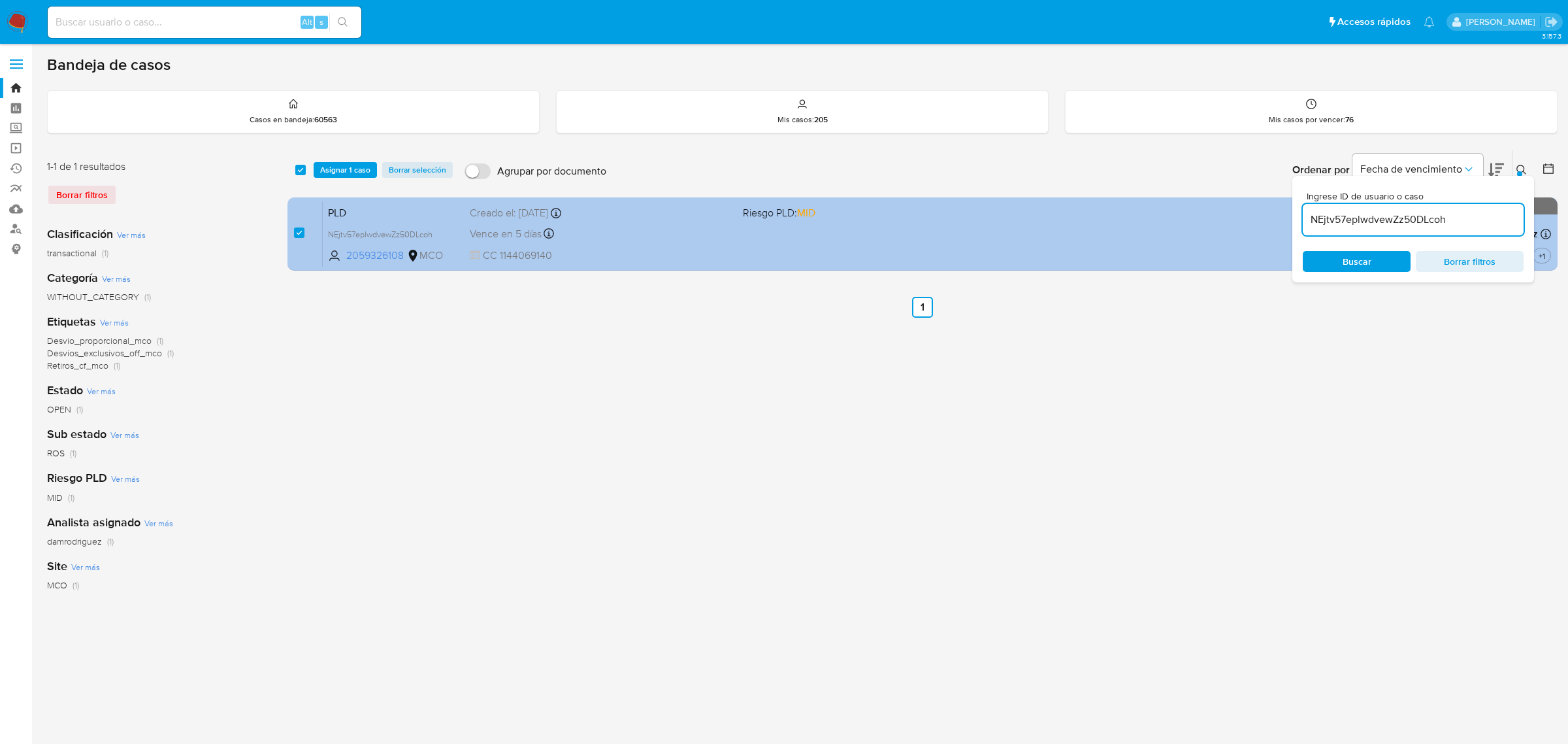
drag, startPoint x: 1425, startPoint y: 217, endPoint x: 1230, endPoint y: 214, distance: 195.0
click at [1242, 214] on div "select-all-cases-checkbox Asignar 1 caso Borrar selección Agrupar por documento…" at bounding box center [922, 212] width 1270 height 127
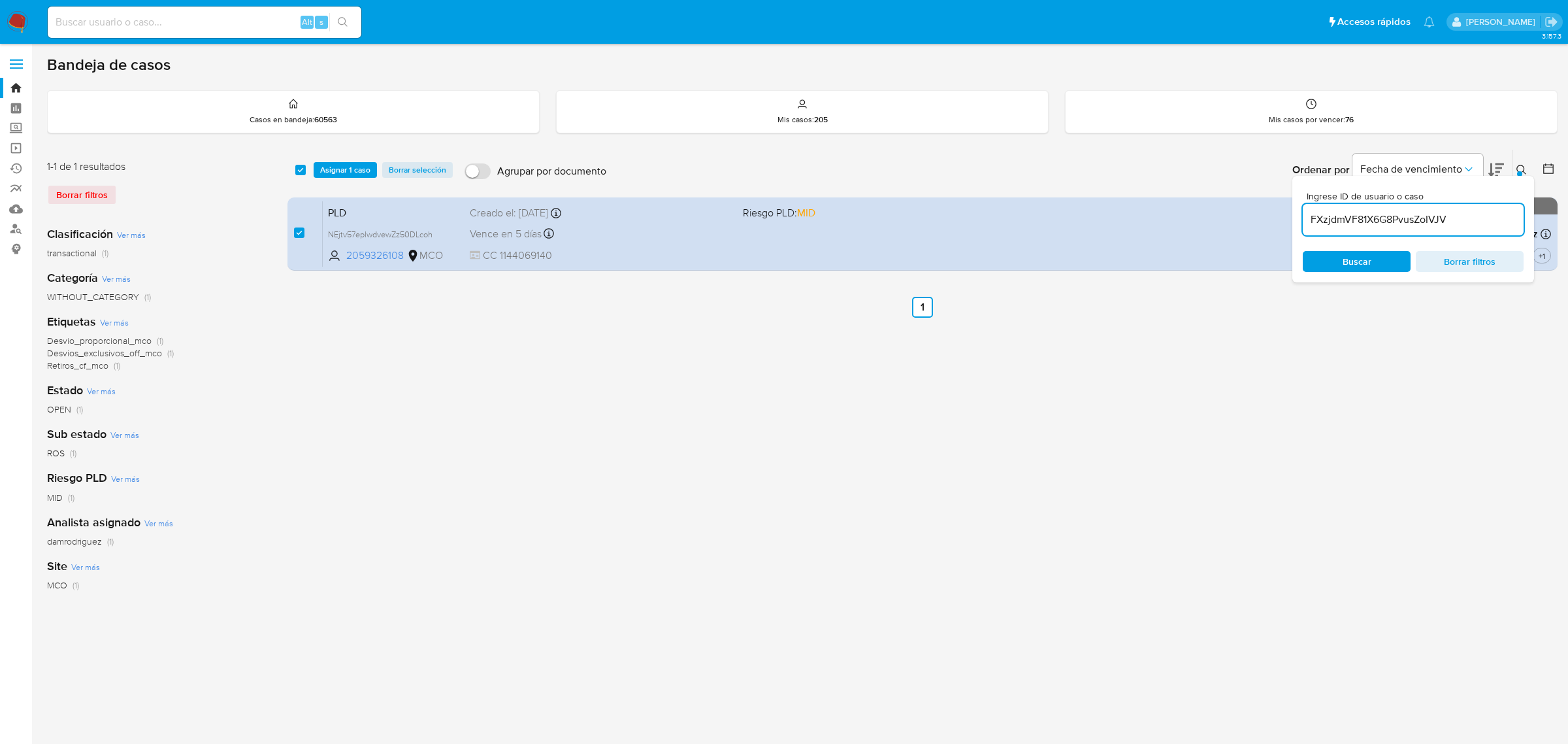
type input "FXzjdmVF81X6G8PvusZoIVJV"
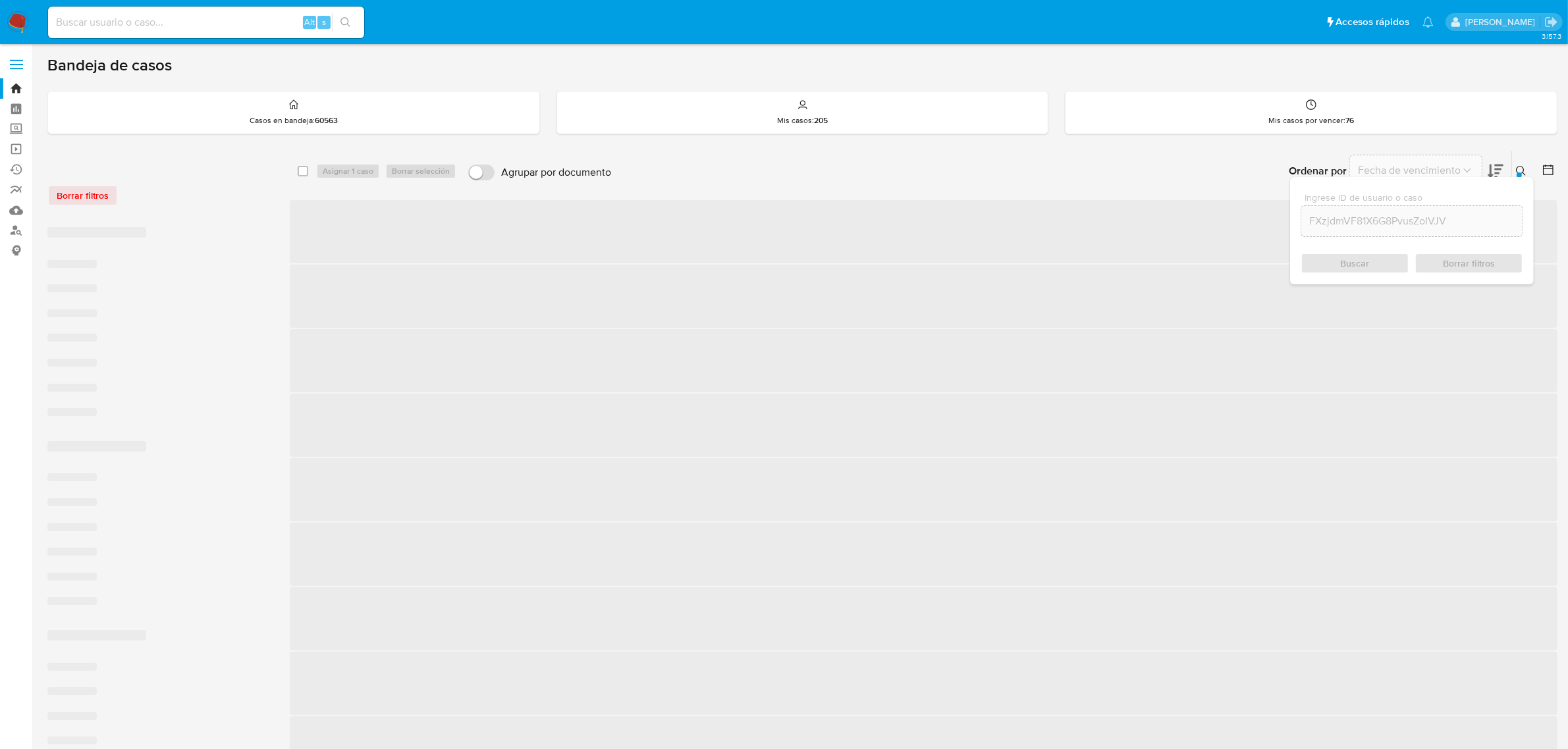
checkbox input "false"
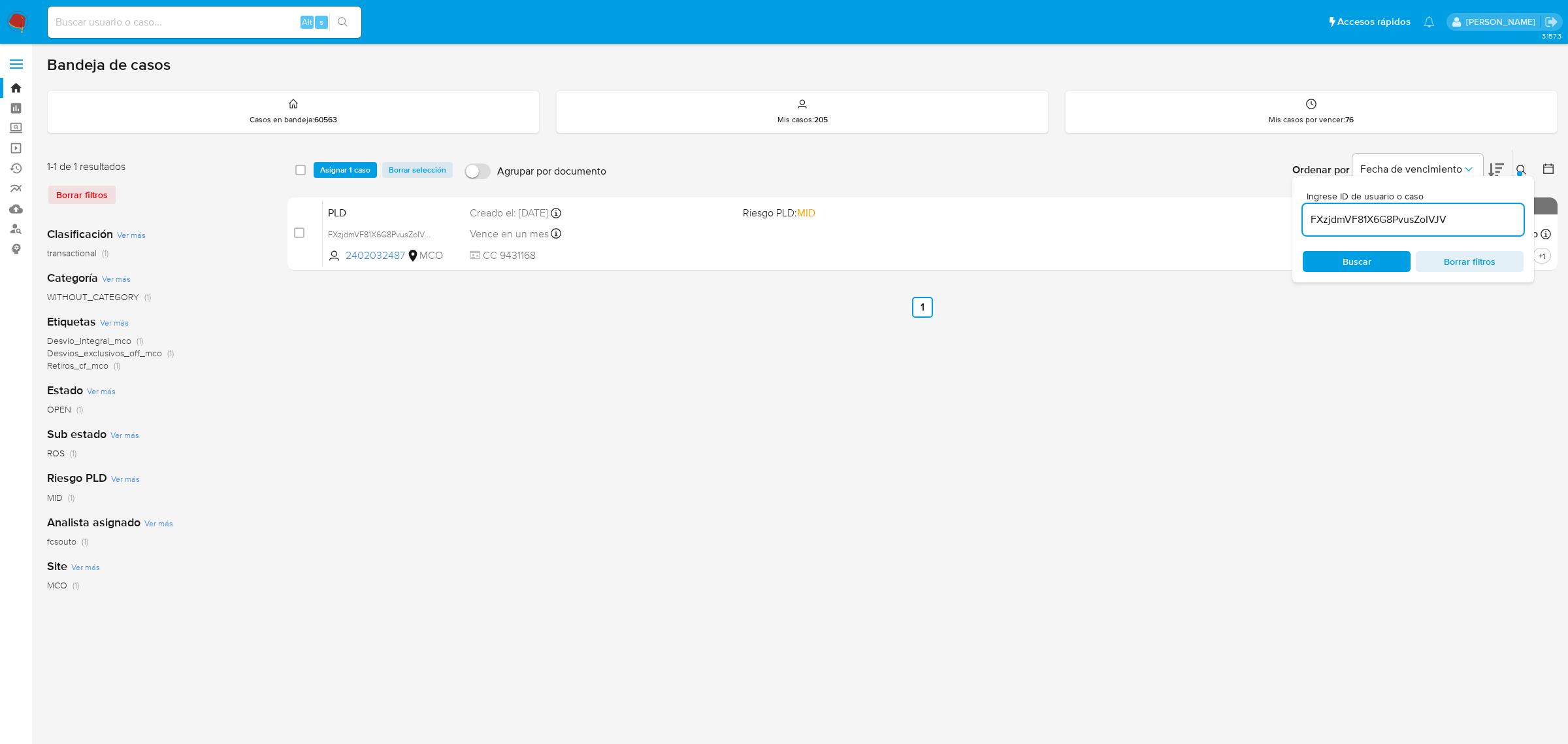
click at [1526, 165] on icon at bounding box center [1521, 169] width 10 height 10
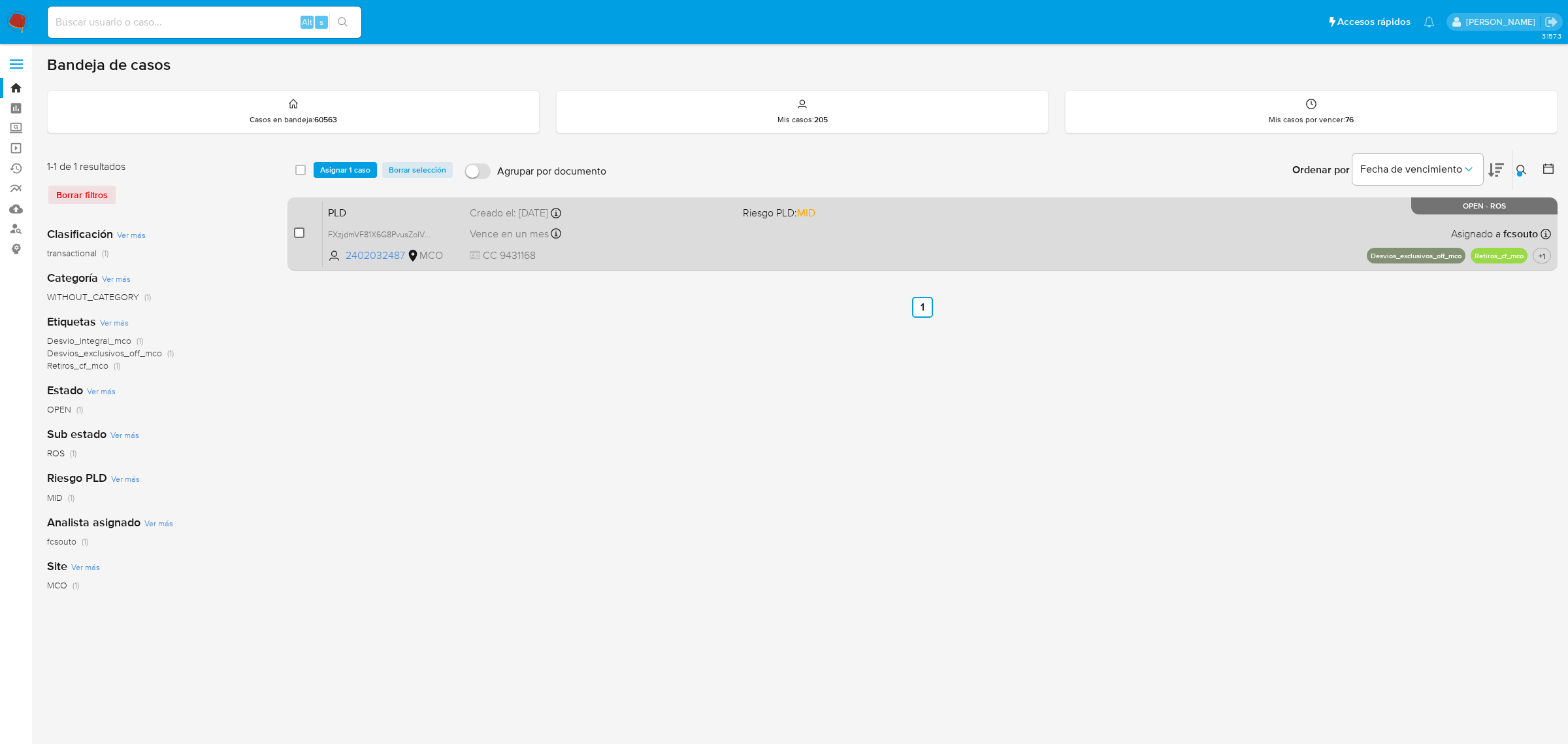
click at [302, 229] on input "checkbox" at bounding box center [299, 233] width 10 height 10
checkbox input "true"
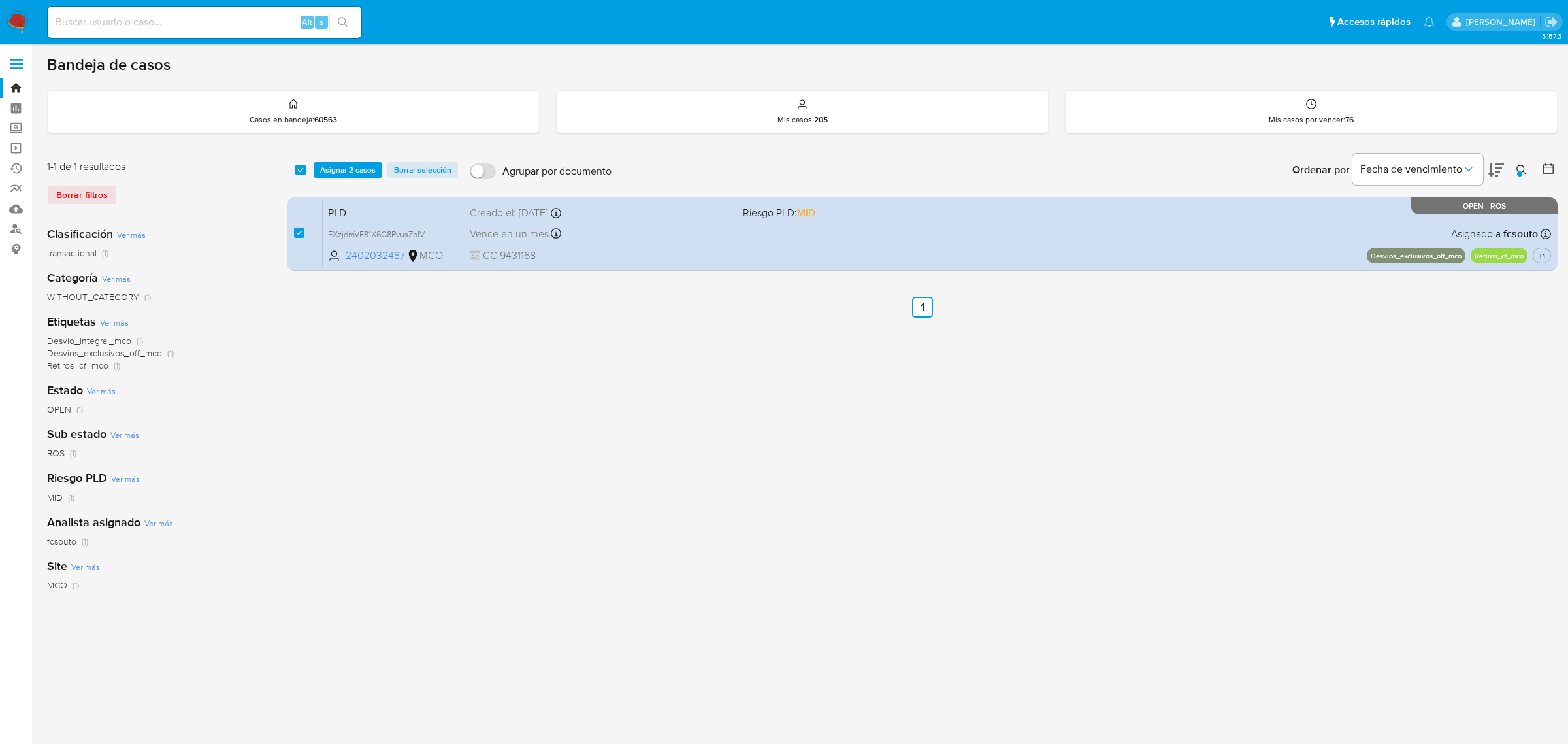
click at [1520, 173] on div at bounding box center [1520, 174] width 5 height 5
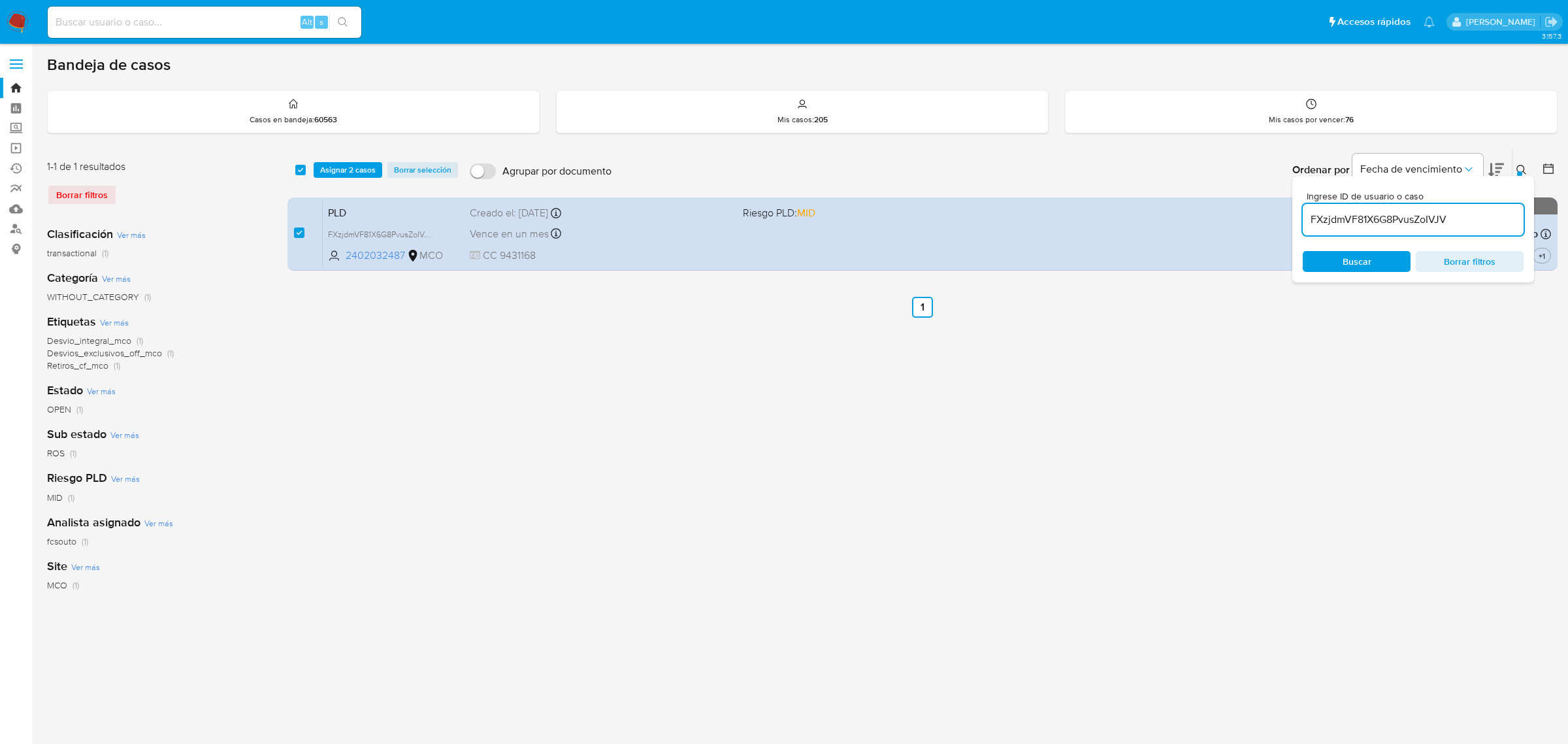
click at [1461, 216] on input "FXzjdmVF81X6G8PvusZoIVJV" at bounding box center [1413, 220] width 221 height 17
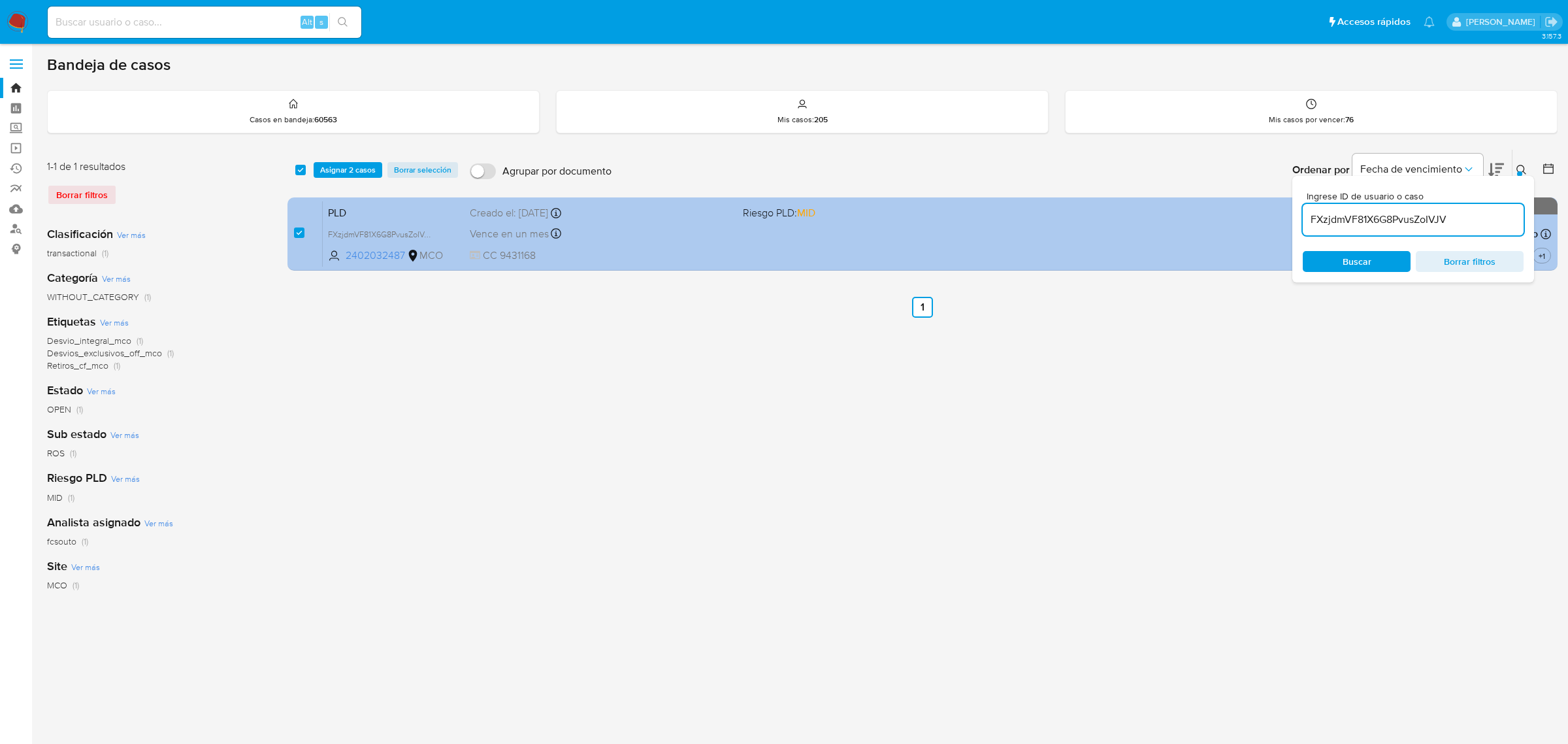
drag, startPoint x: 1480, startPoint y: 220, endPoint x: 1263, endPoint y: 212, distance: 217.1
click at [1271, 213] on div "select-all-cases-checkbox Asignar 2 casos Borrar selección Agrupar por document…" at bounding box center [922, 212] width 1270 height 127
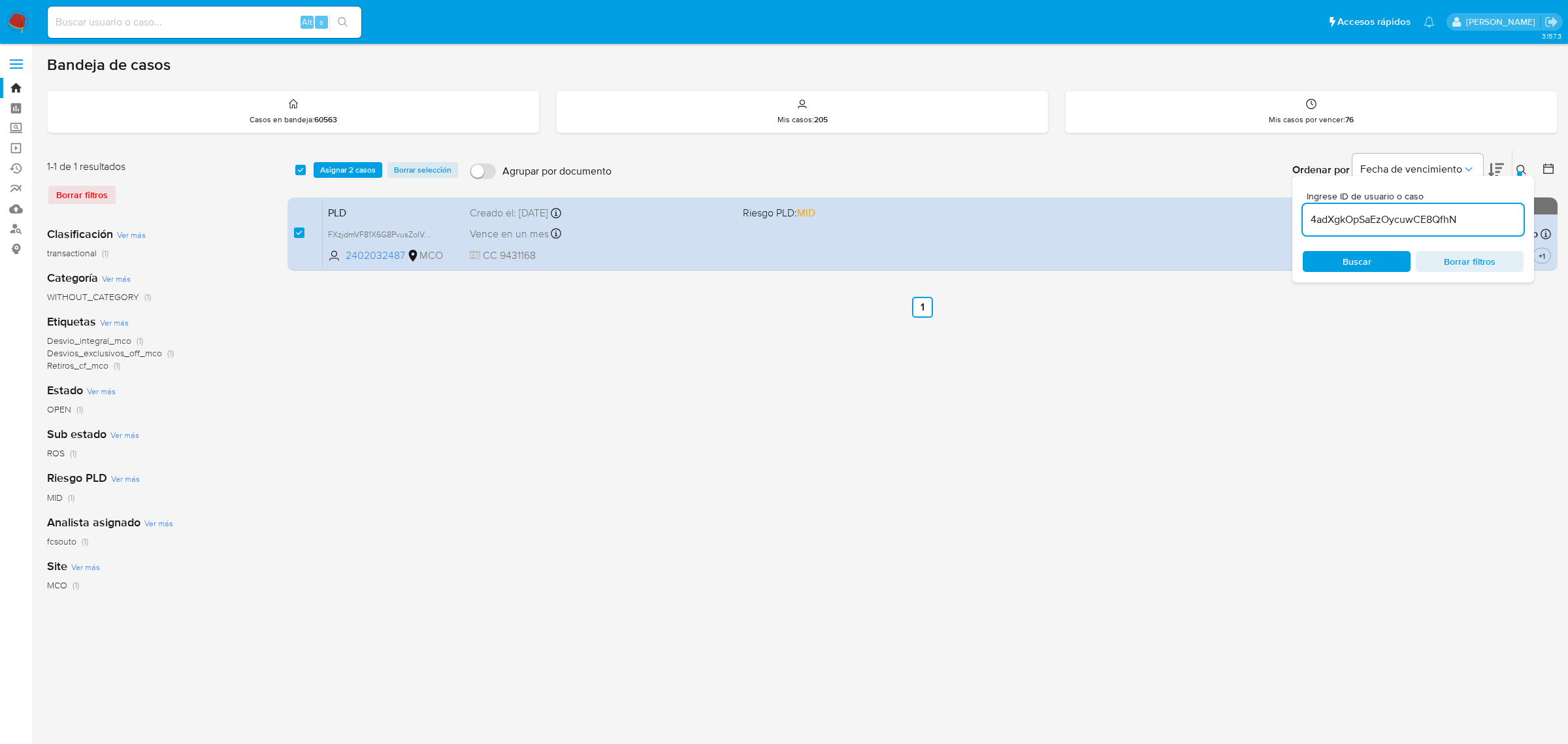
type input "4adXgkOpSaEzOycuwCE8QfhN"
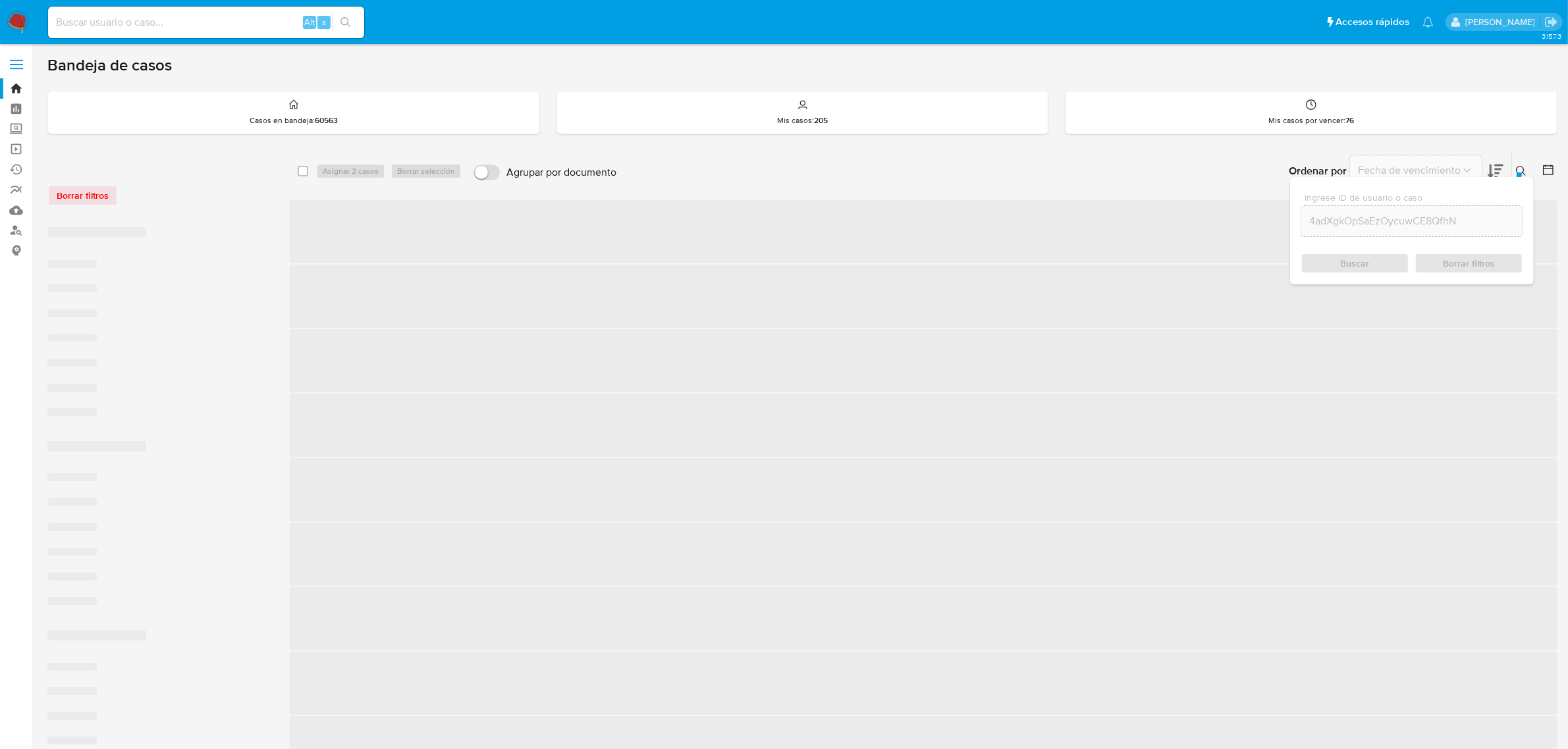
checkbox input "false"
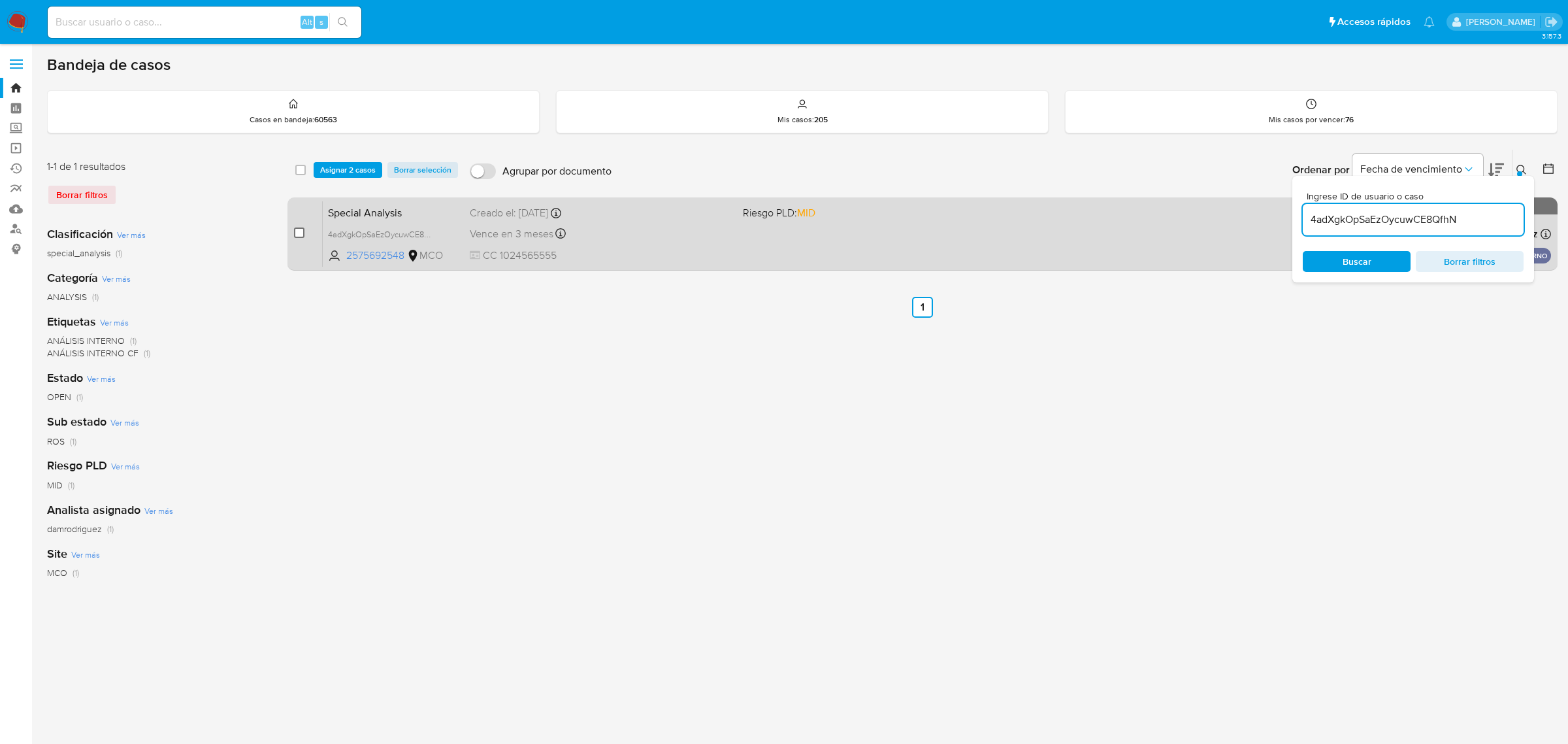
click at [298, 234] on input "checkbox" at bounding box center [299, 233] width 10 height 10
checkbox input "true"
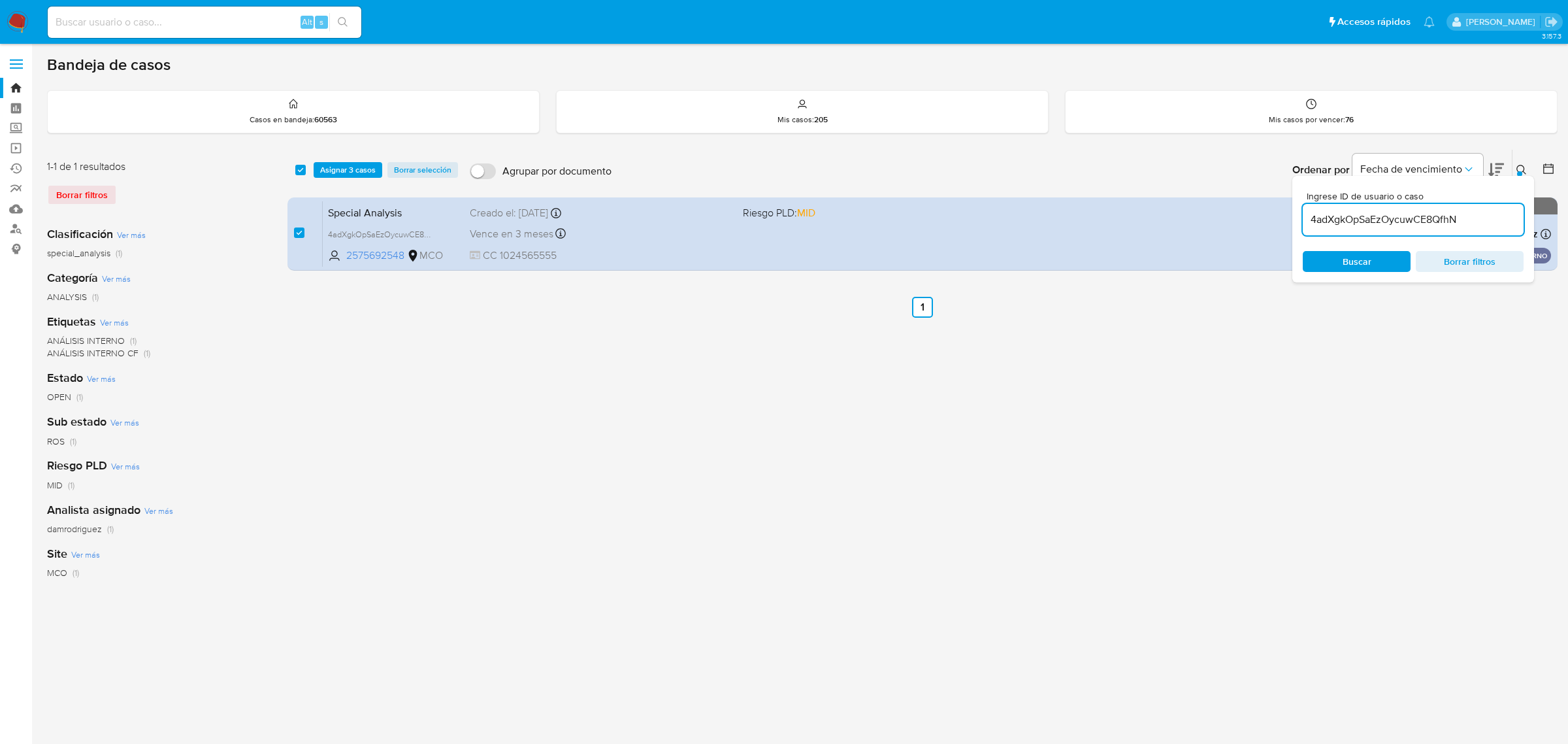
click at [1527, 167] on button at bounding box center [1524, 169] width 22 height 16
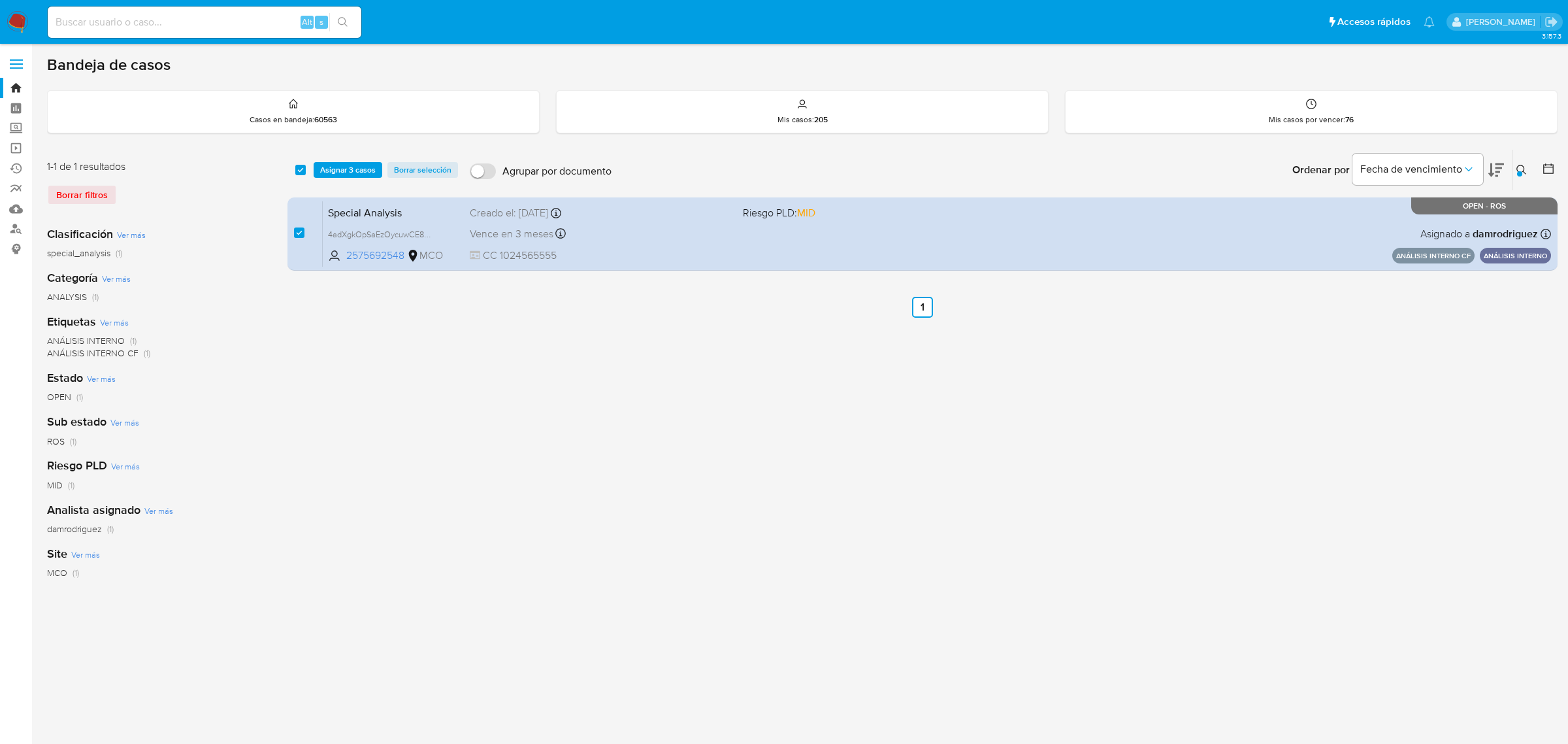
click at [1525, 165] on icon at bounding box center [1521, 169] width 10 height 10
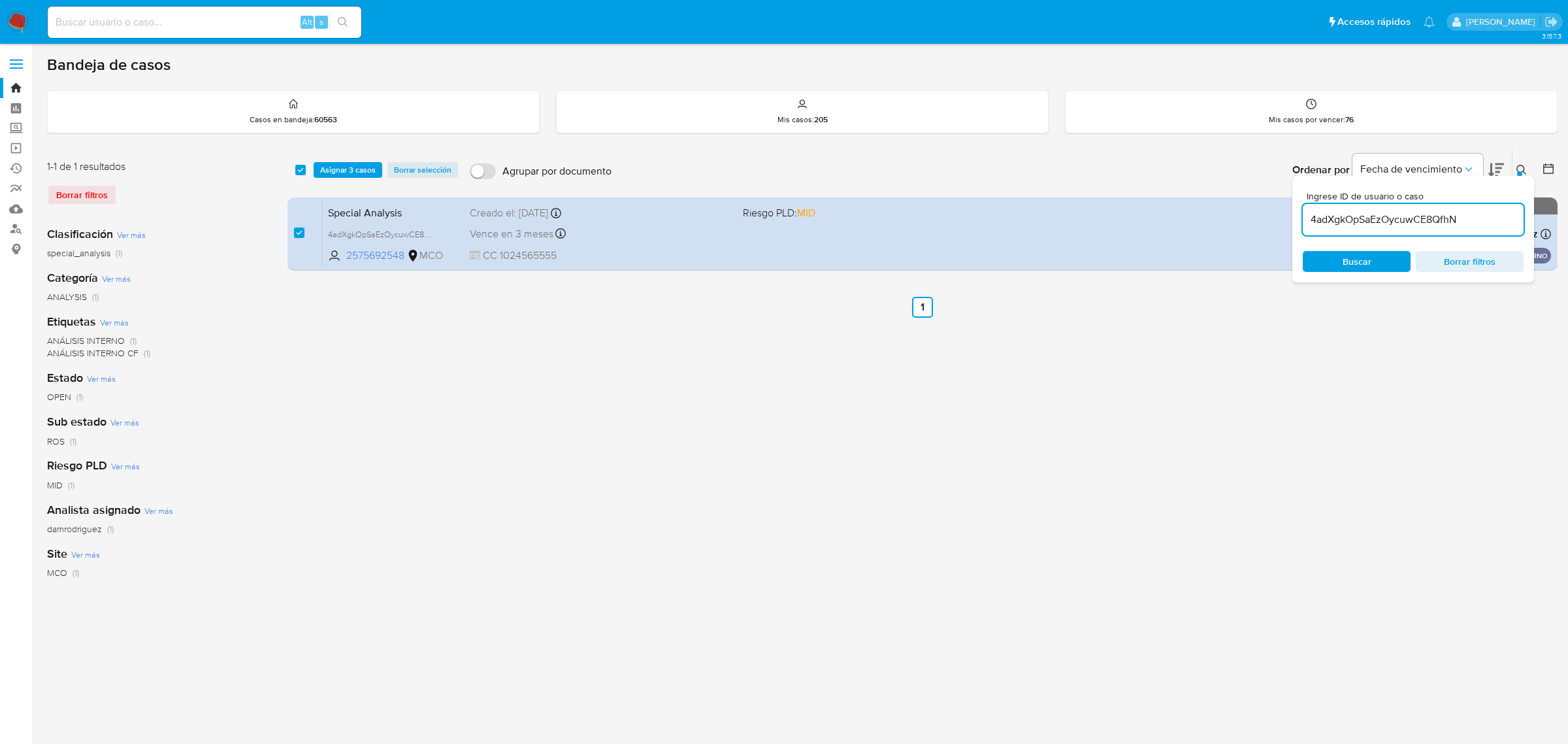
click at [1501, 226] on input "4adXgkOpSaEzOycuwCE8QfhN" at bounding box center [1413, 220] width 221 height 17
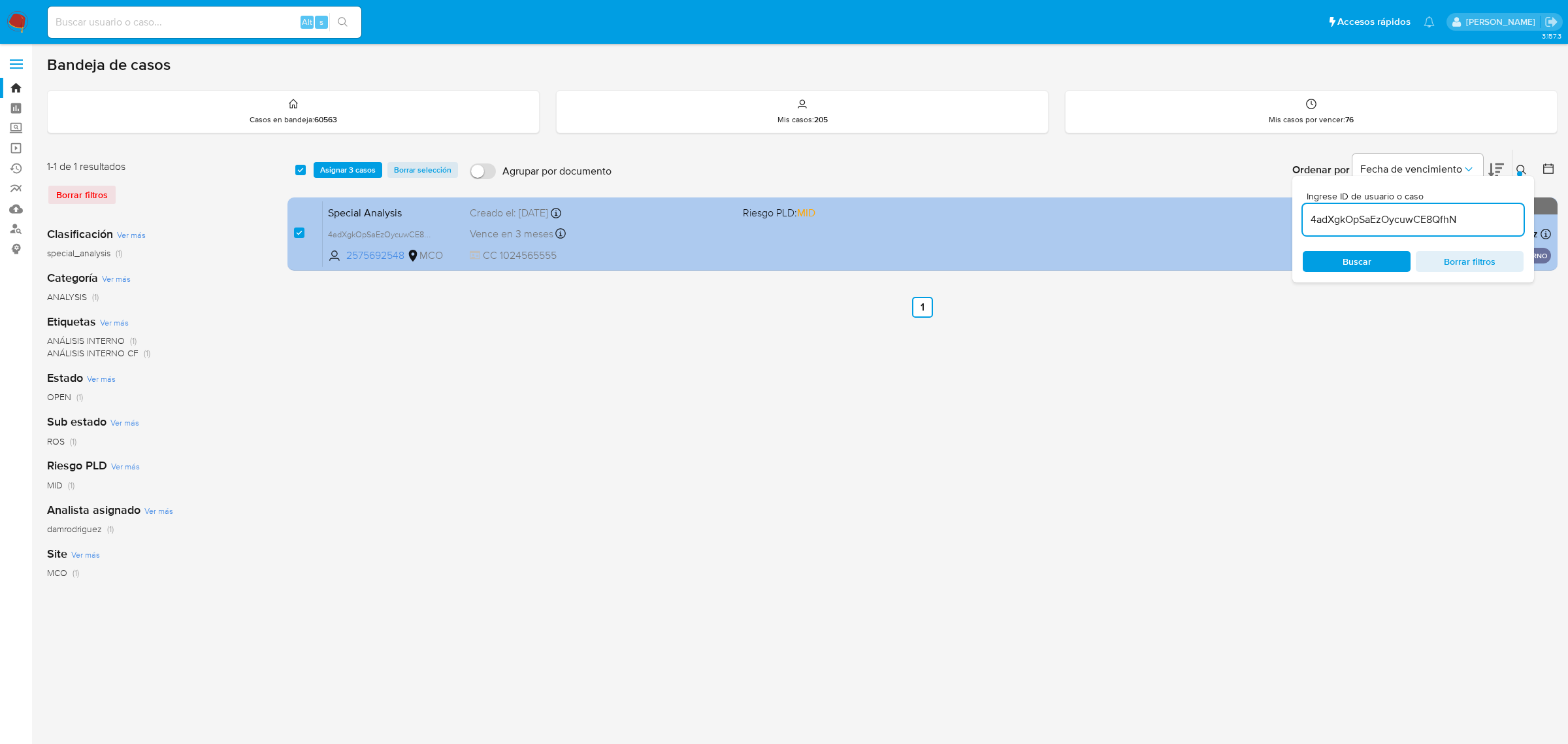
drag, startPoint x: 1476, startPoint y: 220, endPoint x: 1221, endPoint y: 207, distance: 255.3
click at [1242, 208] on div "select-all-cases-checkbox Asignar 3 casos Borrar selección Agrupar por document…" at bounding box center [922, 212] width 1270 height 127
type input "2SumDmgoEIRJZaHTIWJePEjZ"
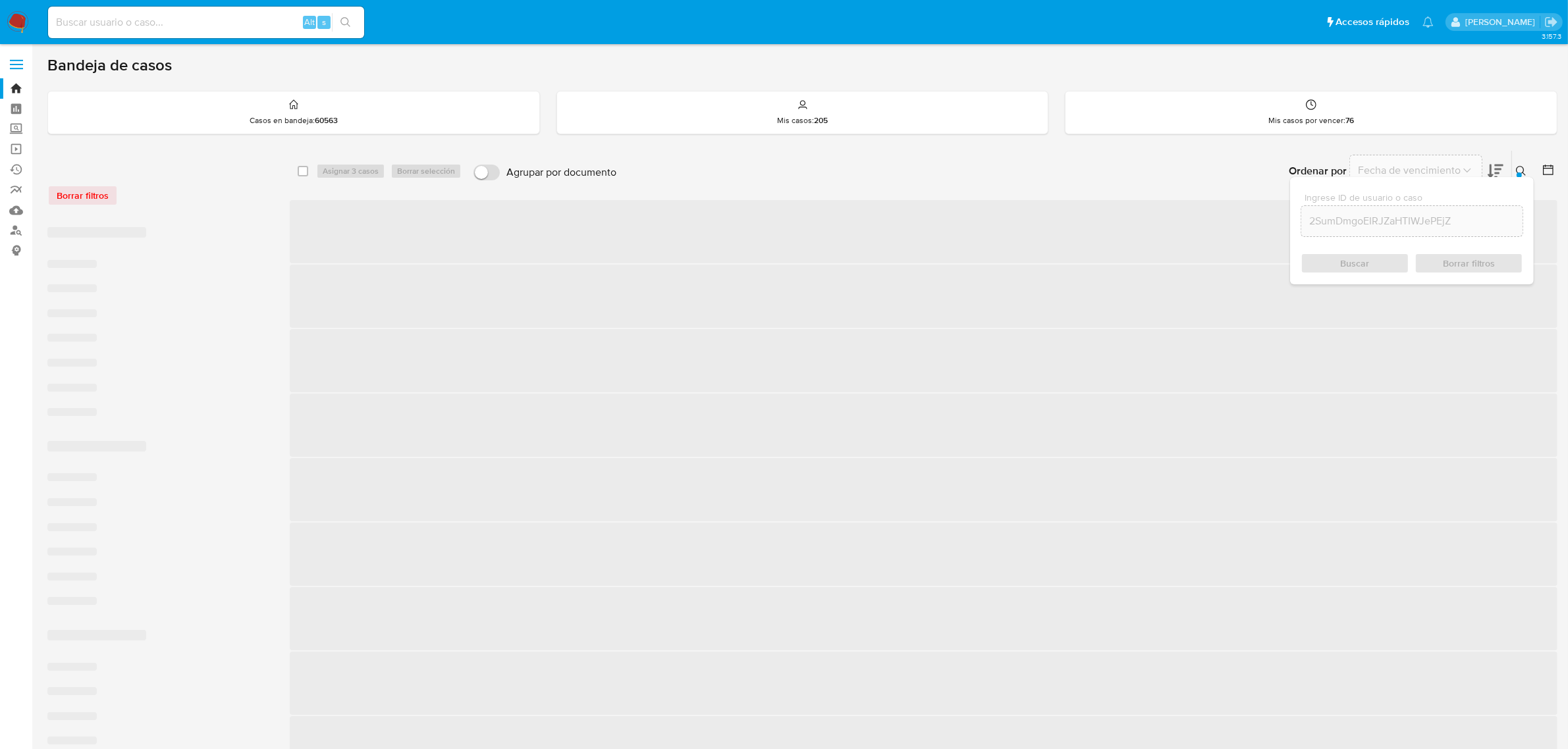
checkbox input "false"
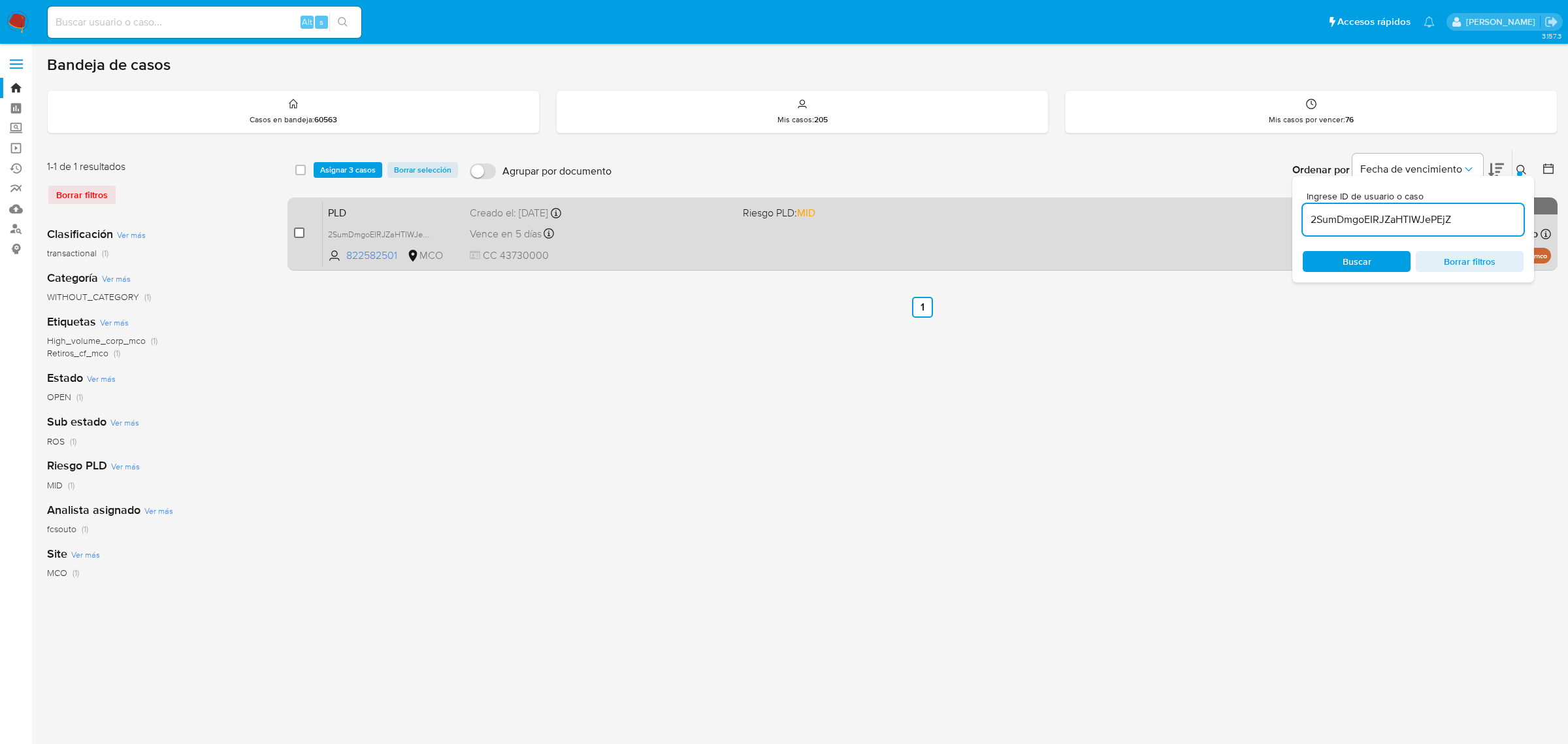
click at [304, 233] on input "checkbox" at bounding box center [299, 233] width 10 height 10
checkbox input "true"
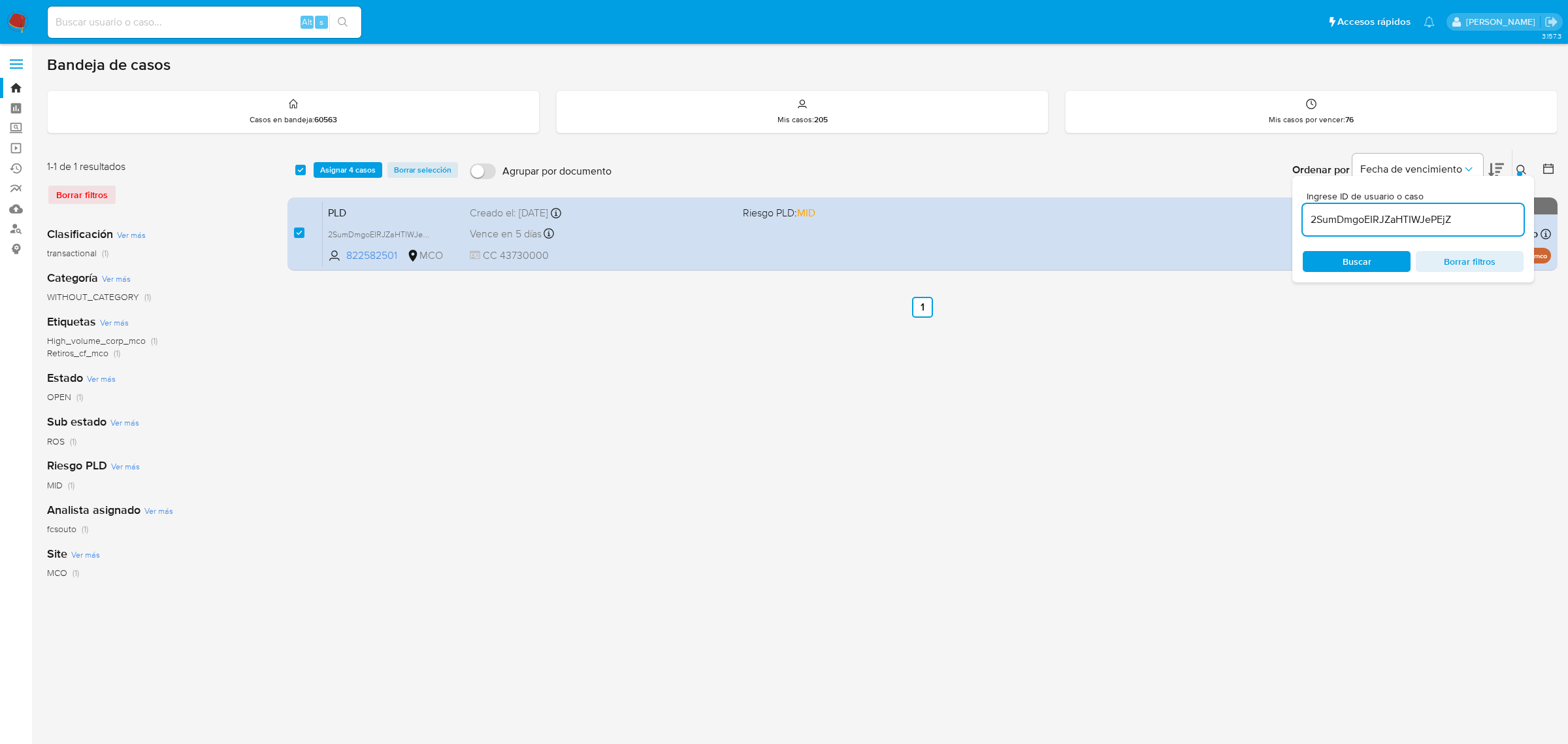
click at [1520, 160] on div "Ingrese ID de usuario o caso 2SumDmgoEIRJZaHTIWJePEjZ Buscar Borrar filtros" at bounding box center [1523, 170] width 22 height 41
click at [1521, 171] on div at bounding box center [1520, 174] width 5 height 5
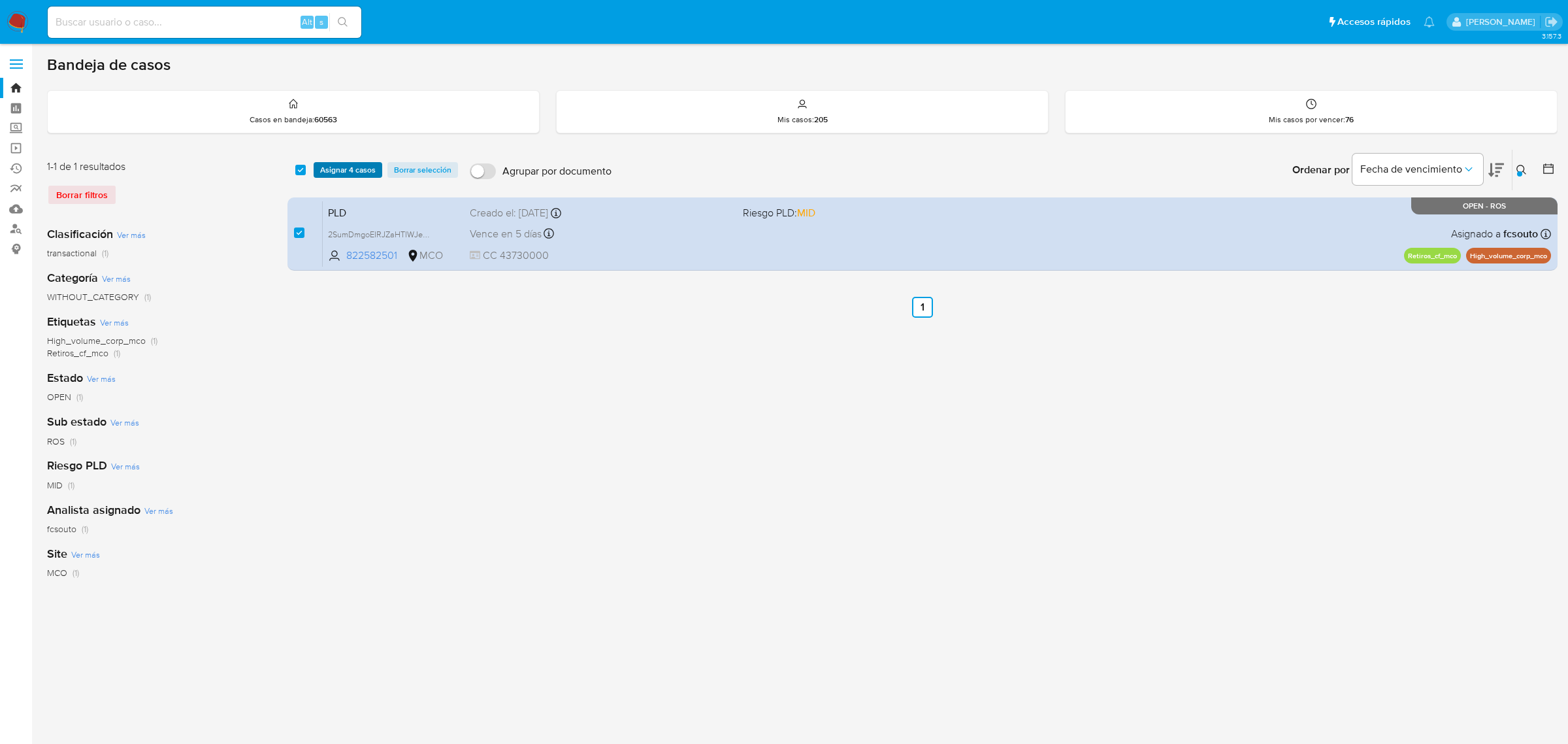
click at [360, 169] on span "Asignar 4 casos" at bounding box center [348, 169] width 56 height 13
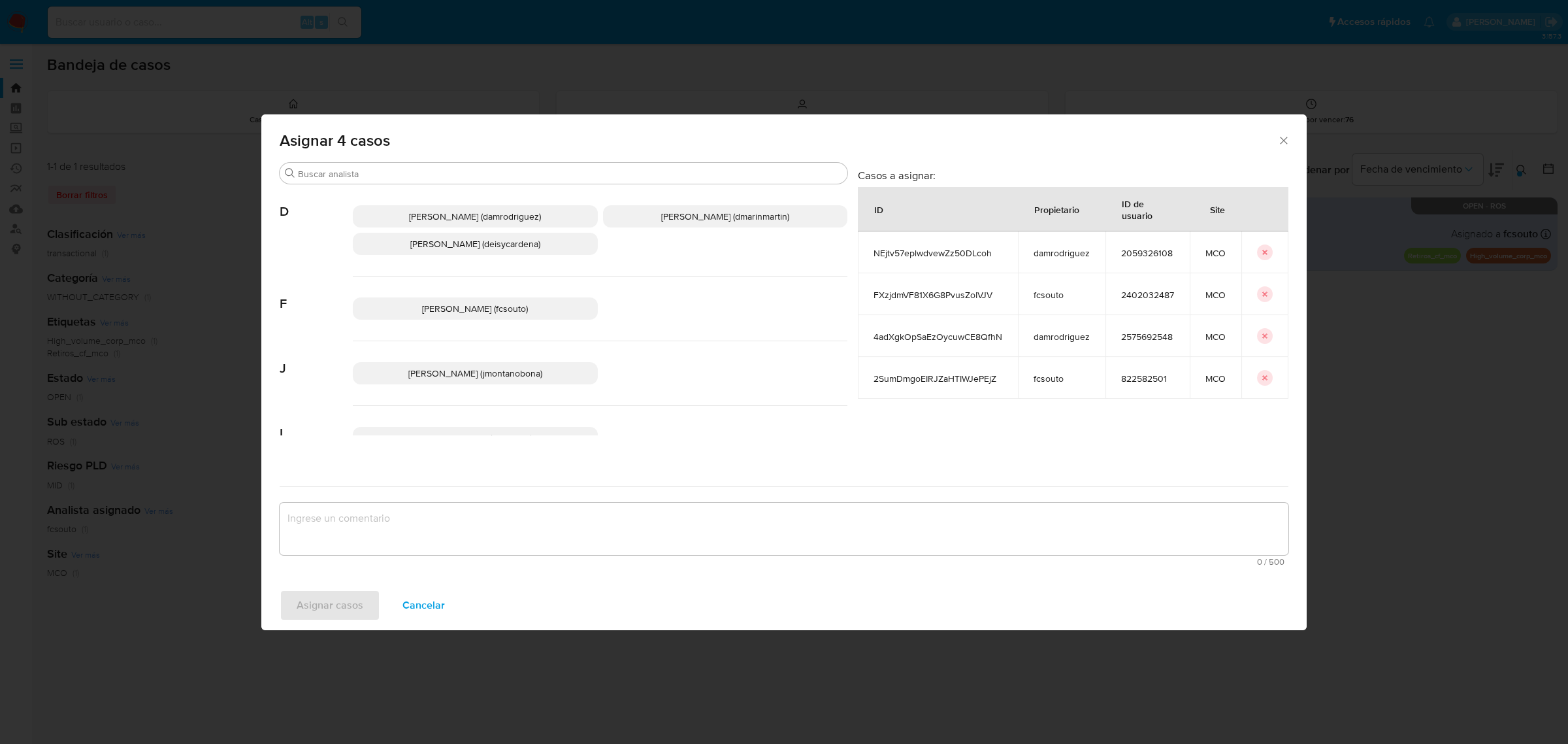
click at [680, 219] on span "David Esteban Marin Martinez (dmarinmartin)" at bounding box center [725, 216] width 128 height 13
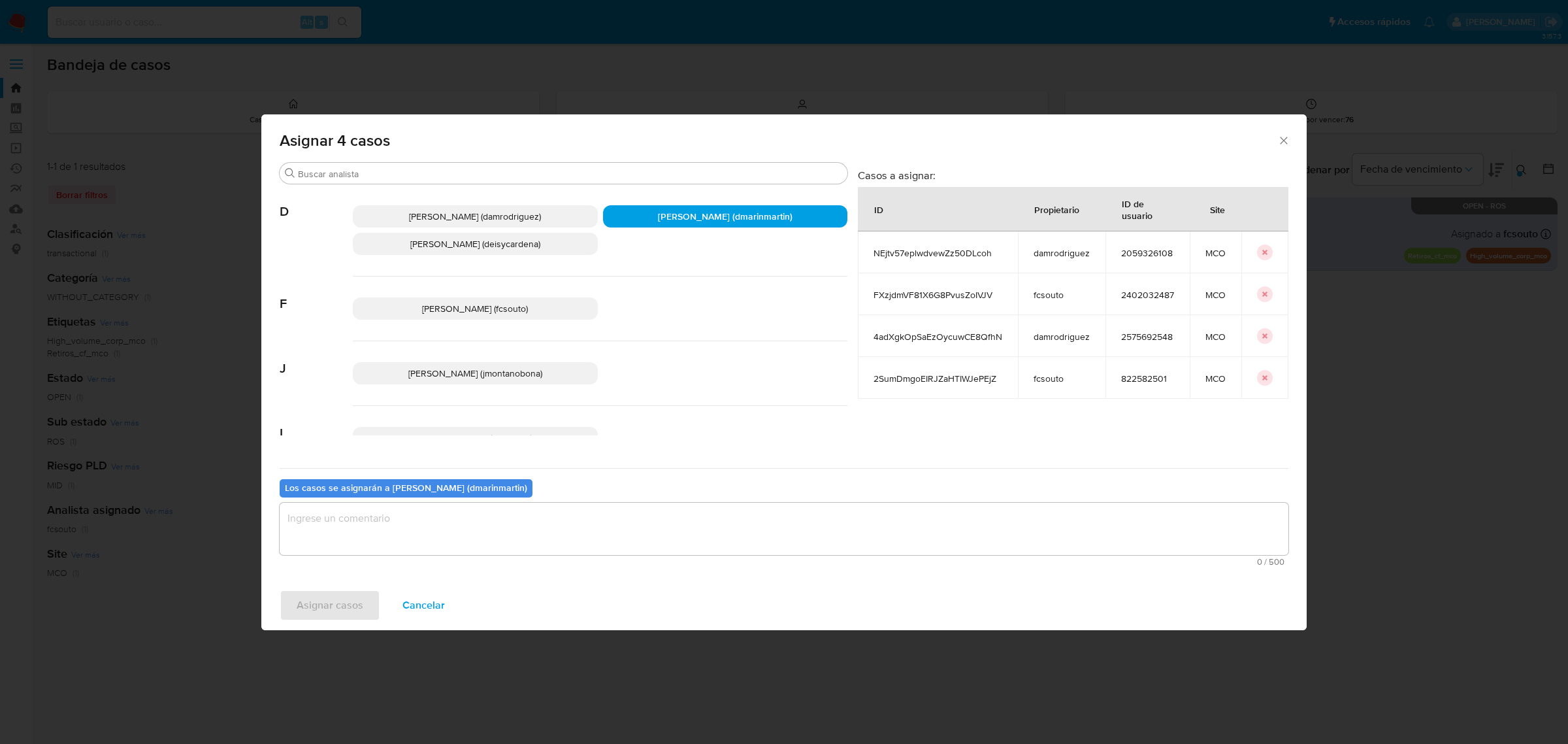
click at [475, 517] on textarea "assign-modal" at bounding box center [784, 528] width 1009 height 52
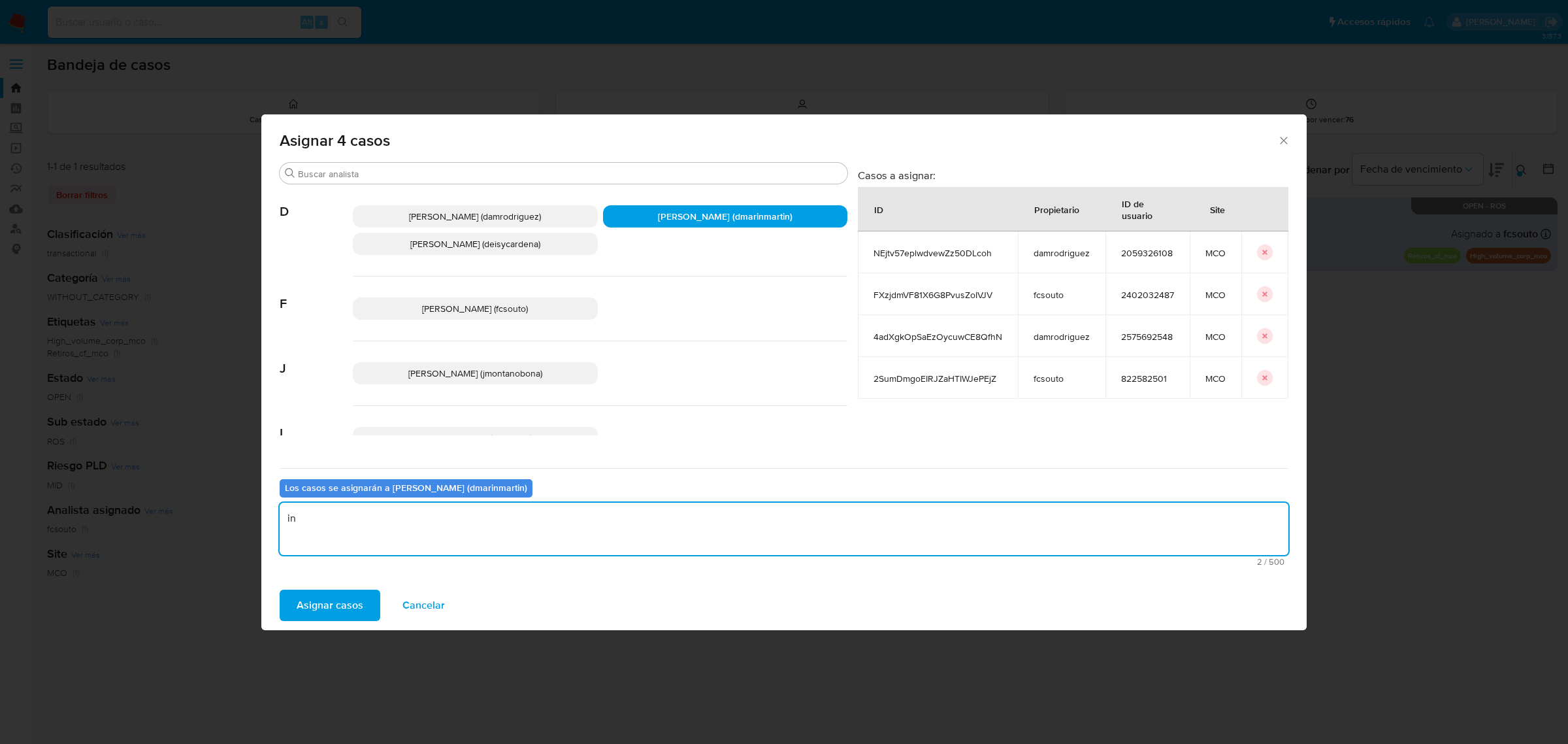
type textarea "i"
type textarea "asignación"
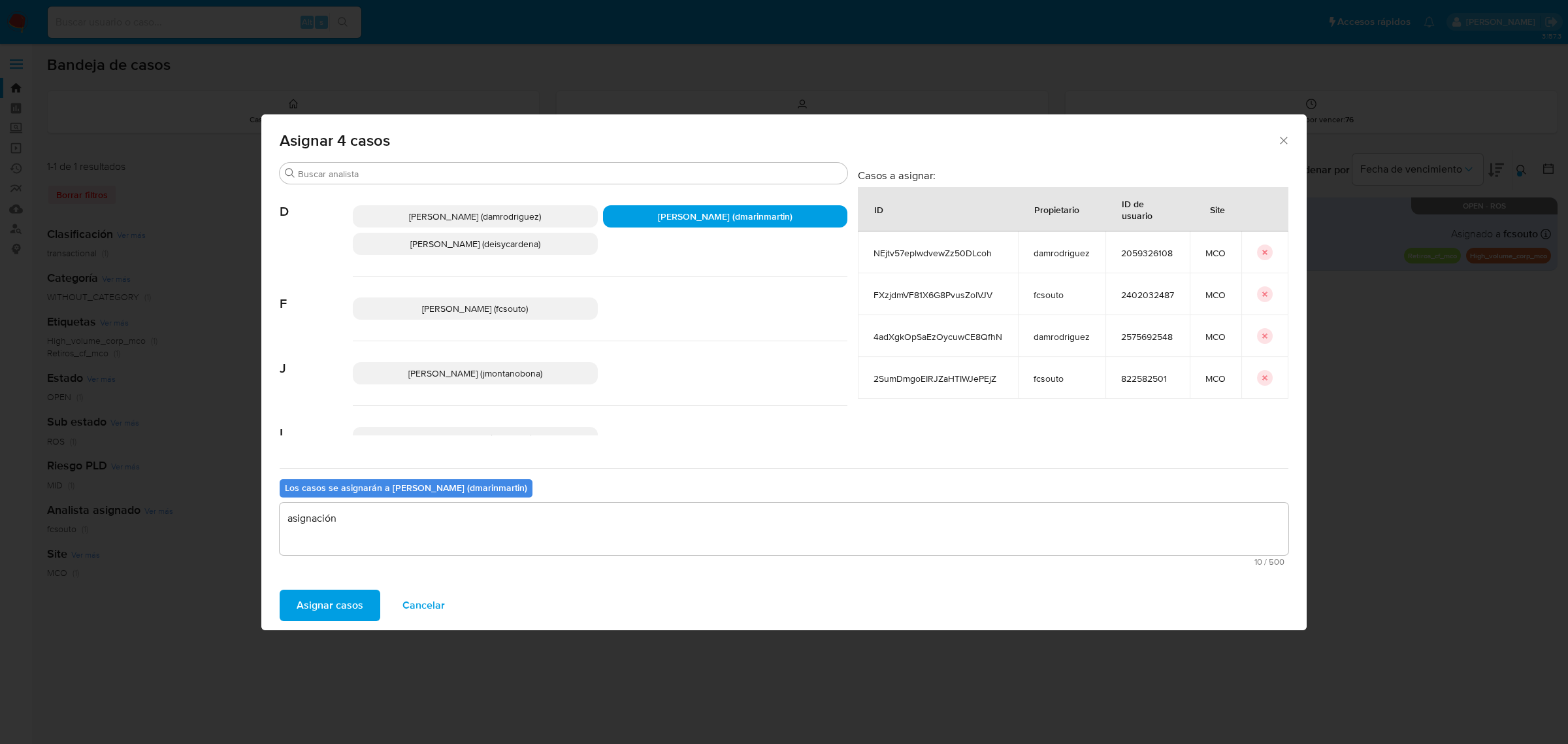
click at [347, 602] on span "Asignar casos" at bounding box center [330, 605] width 67 height 29
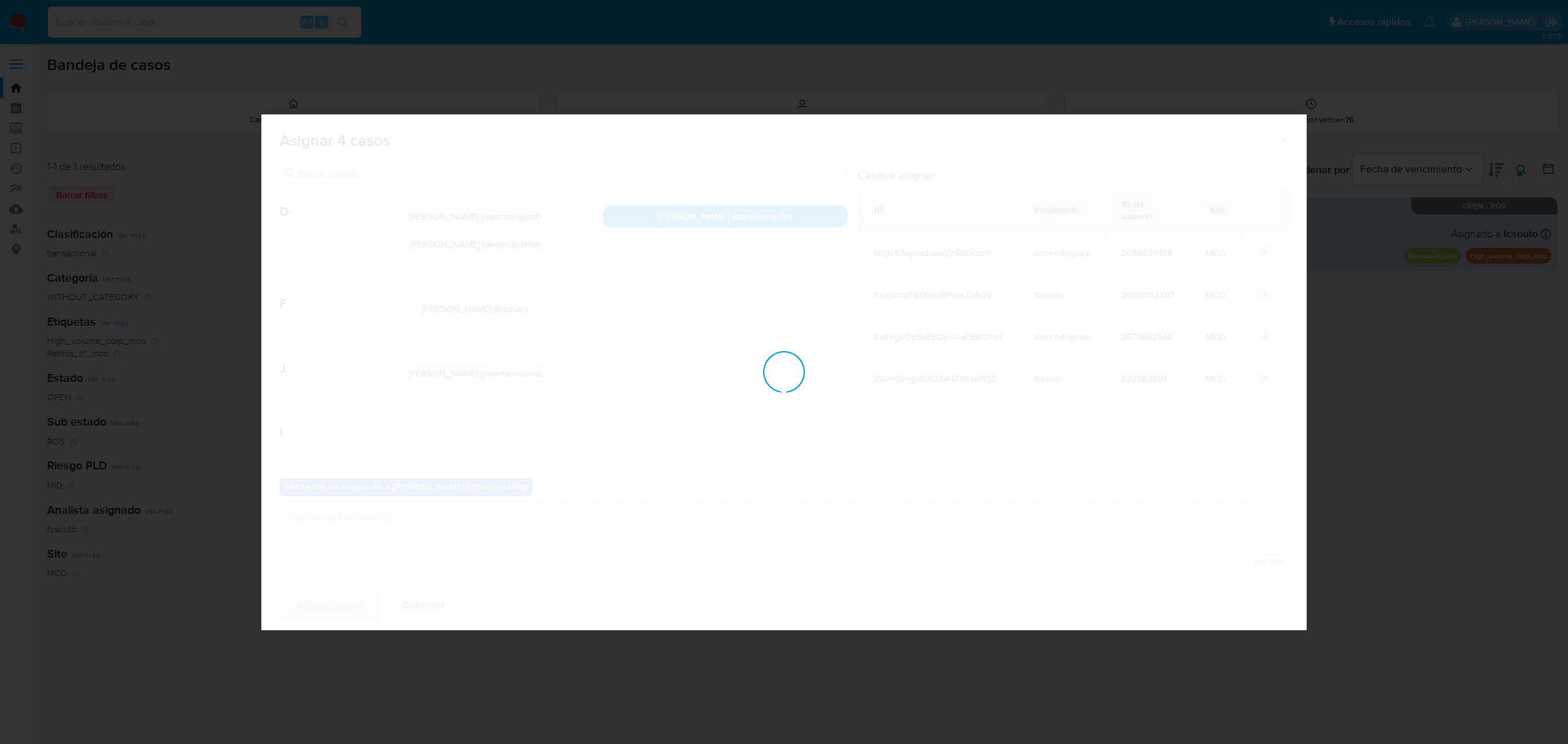
checkbox input "false"
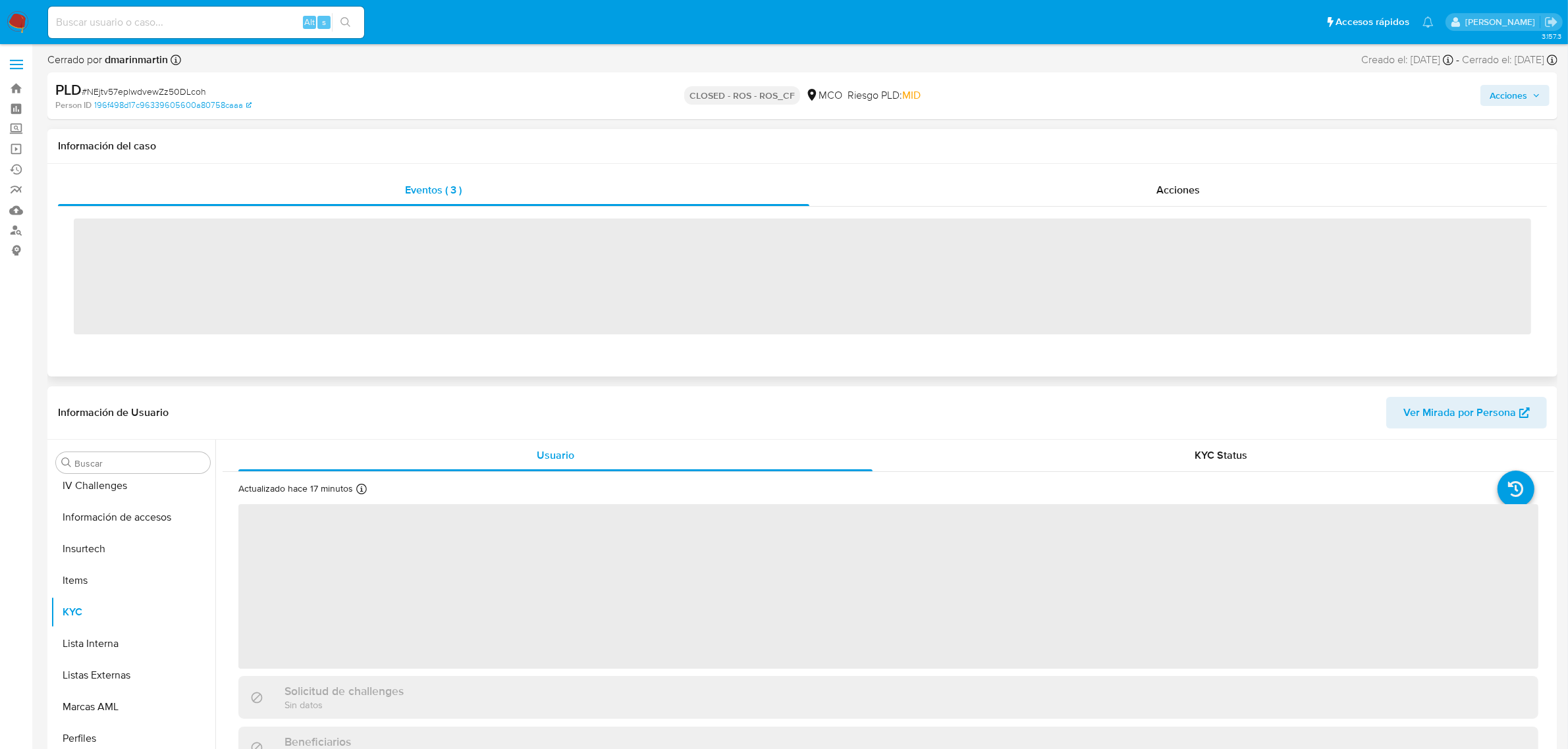
scroll to position [555, 0]
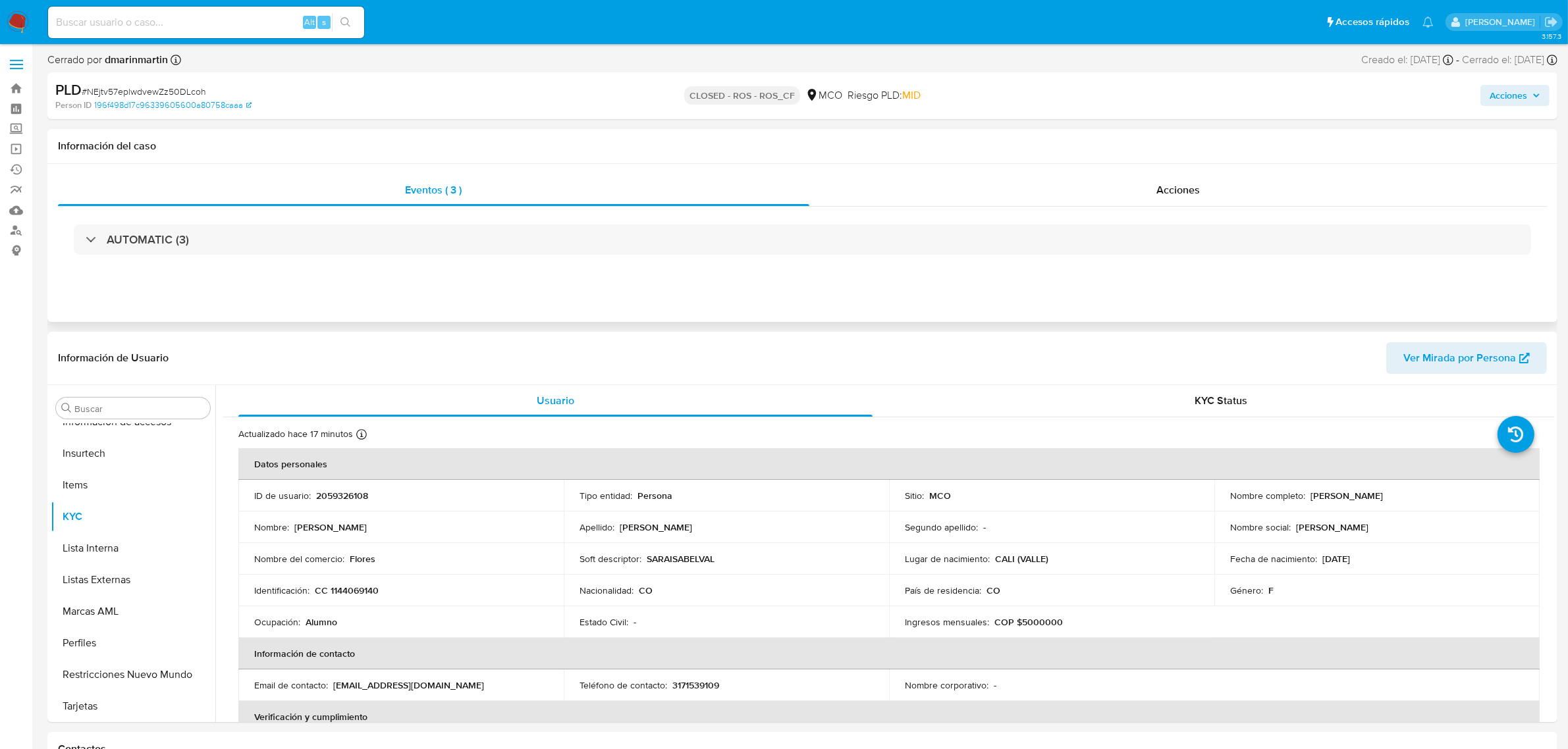
select select "10"
click at [1167, 169] on div "Eventos ( 3 ) Acciones AUTOMATIC (3)" at bounding box center [802, 242] width 1510 height 158
click at [1167, 188] on span "Acciones" at bounding box center [1178, 190] width 43 height 15
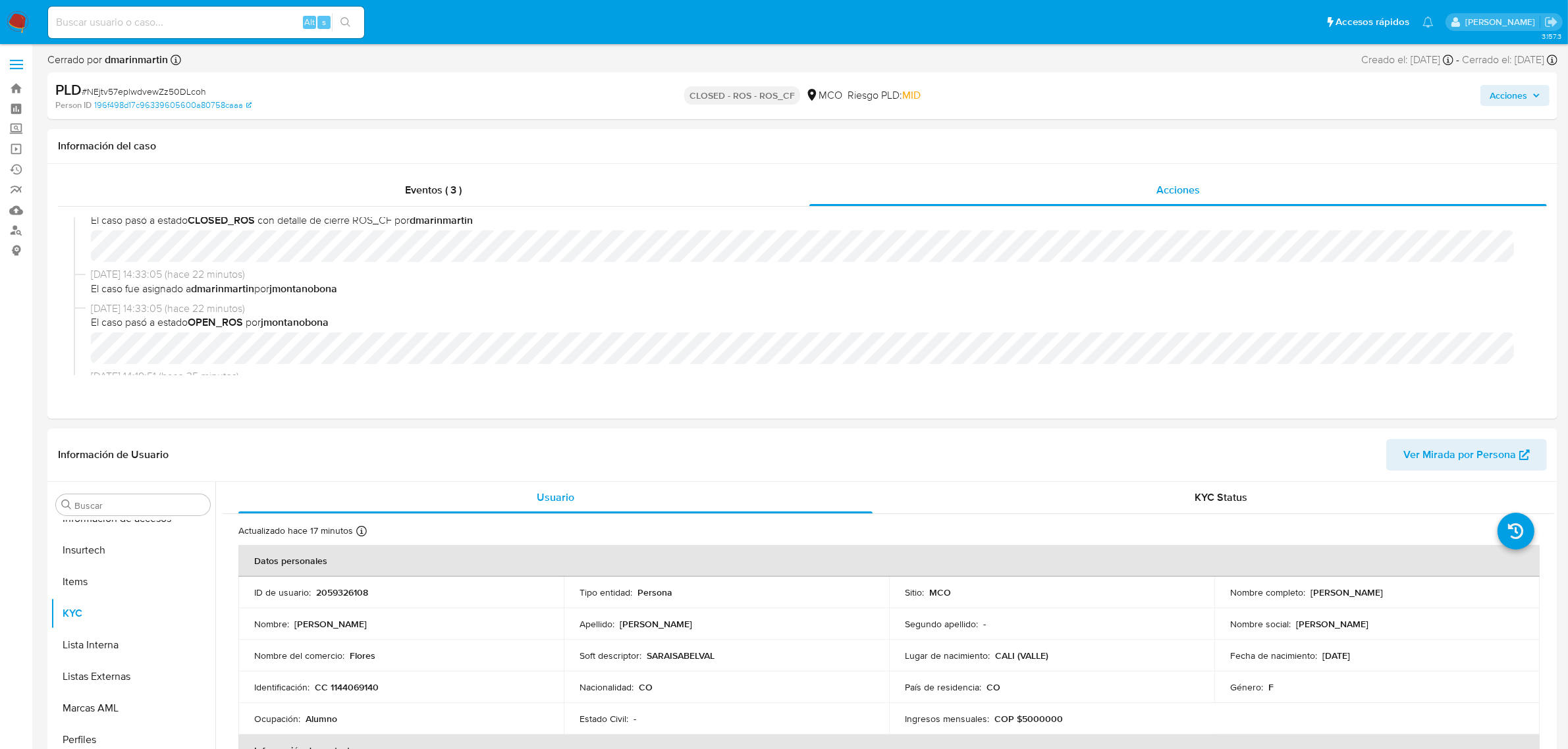
scroll to position [0, 0]
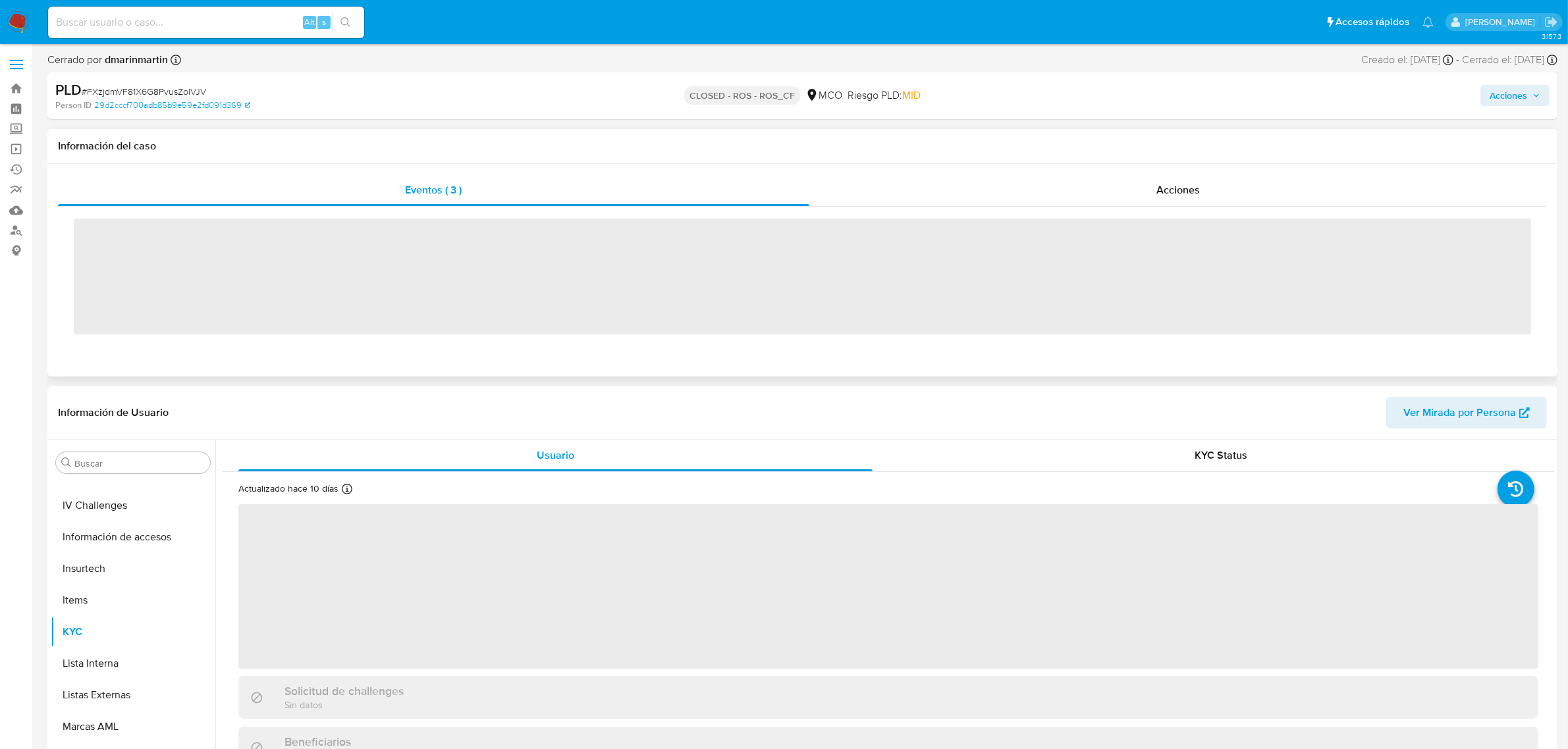
scroll to position [555, 0]
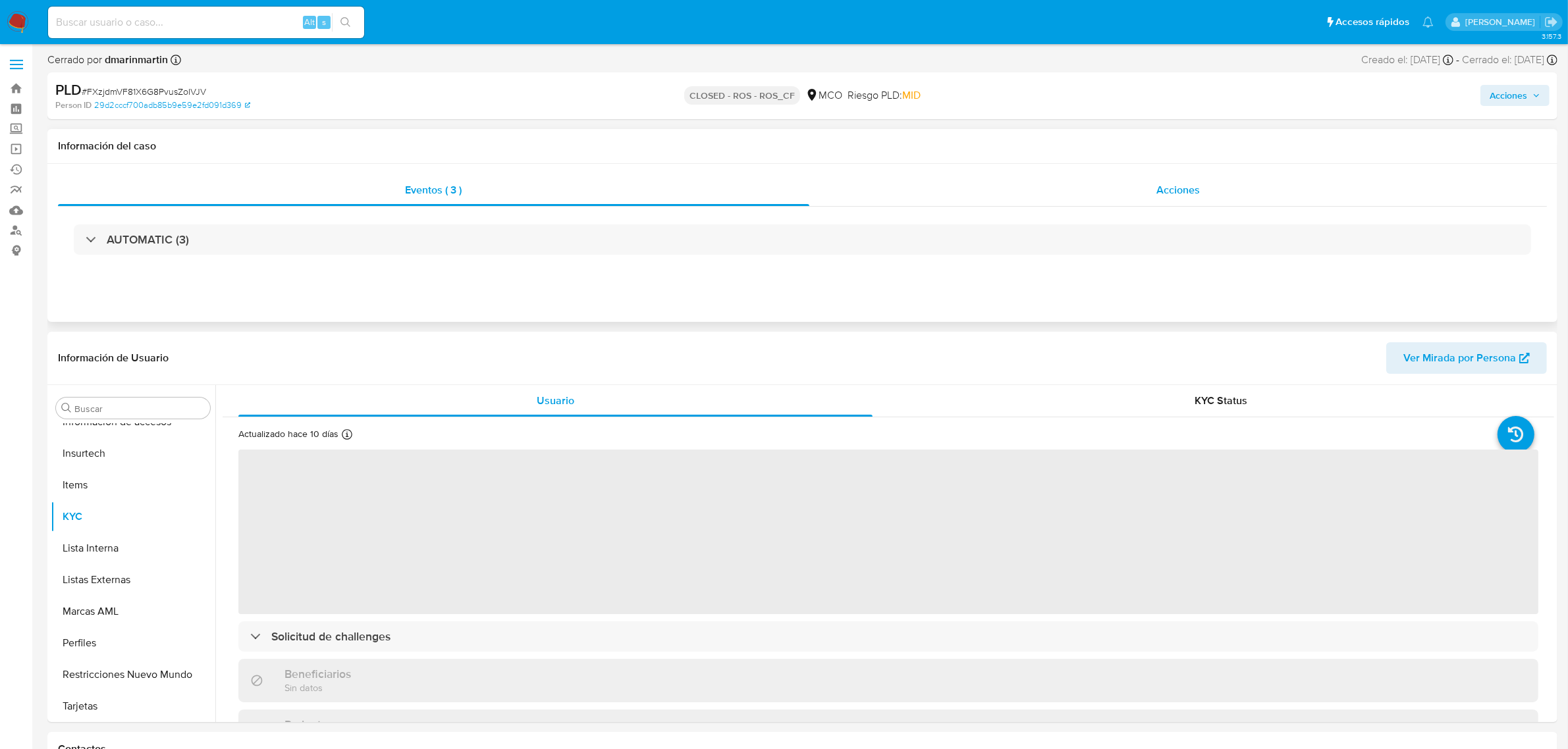
click at [1171, 206] on div "Acciones" at bounding box center [1179, 190] width 738 height 31
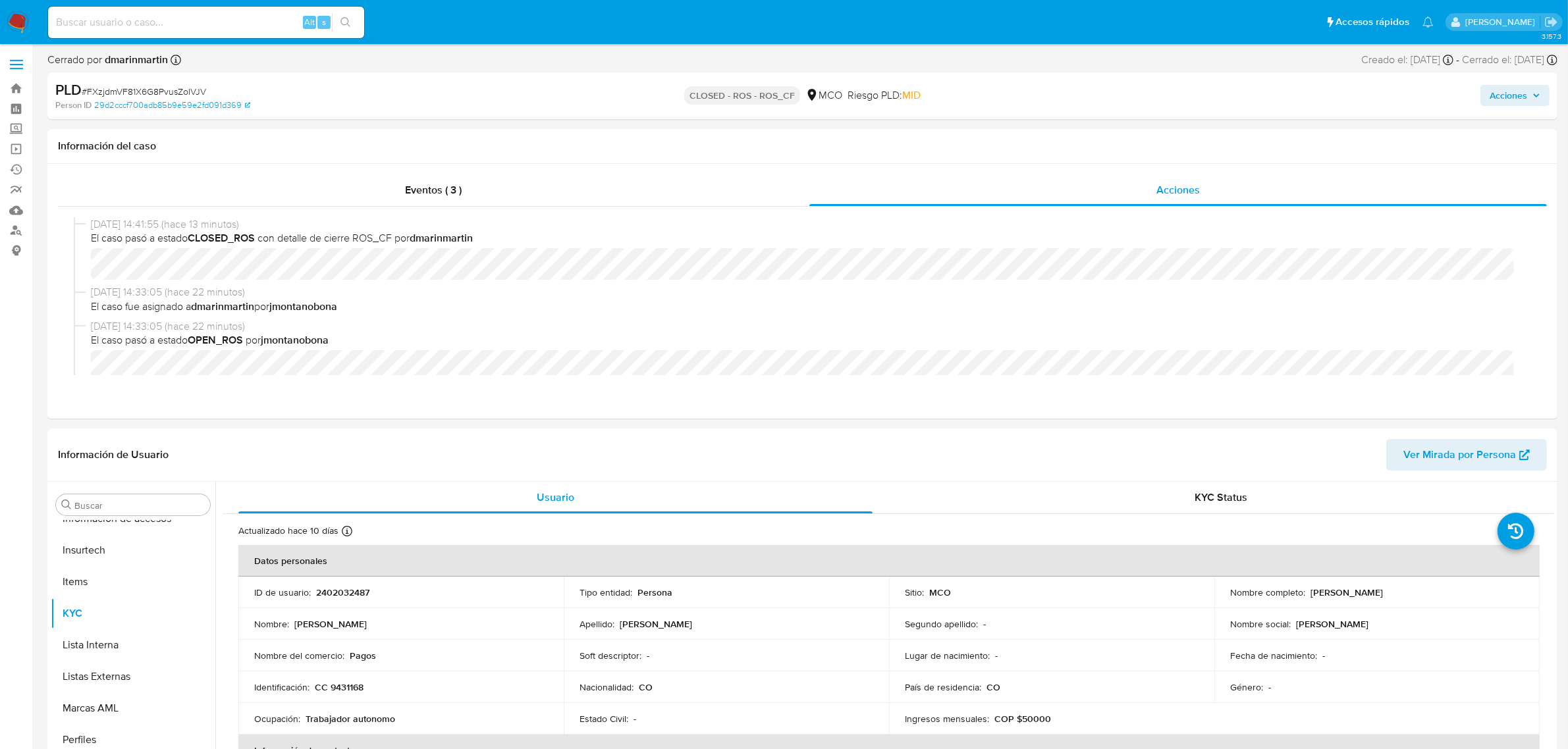
select select "10"
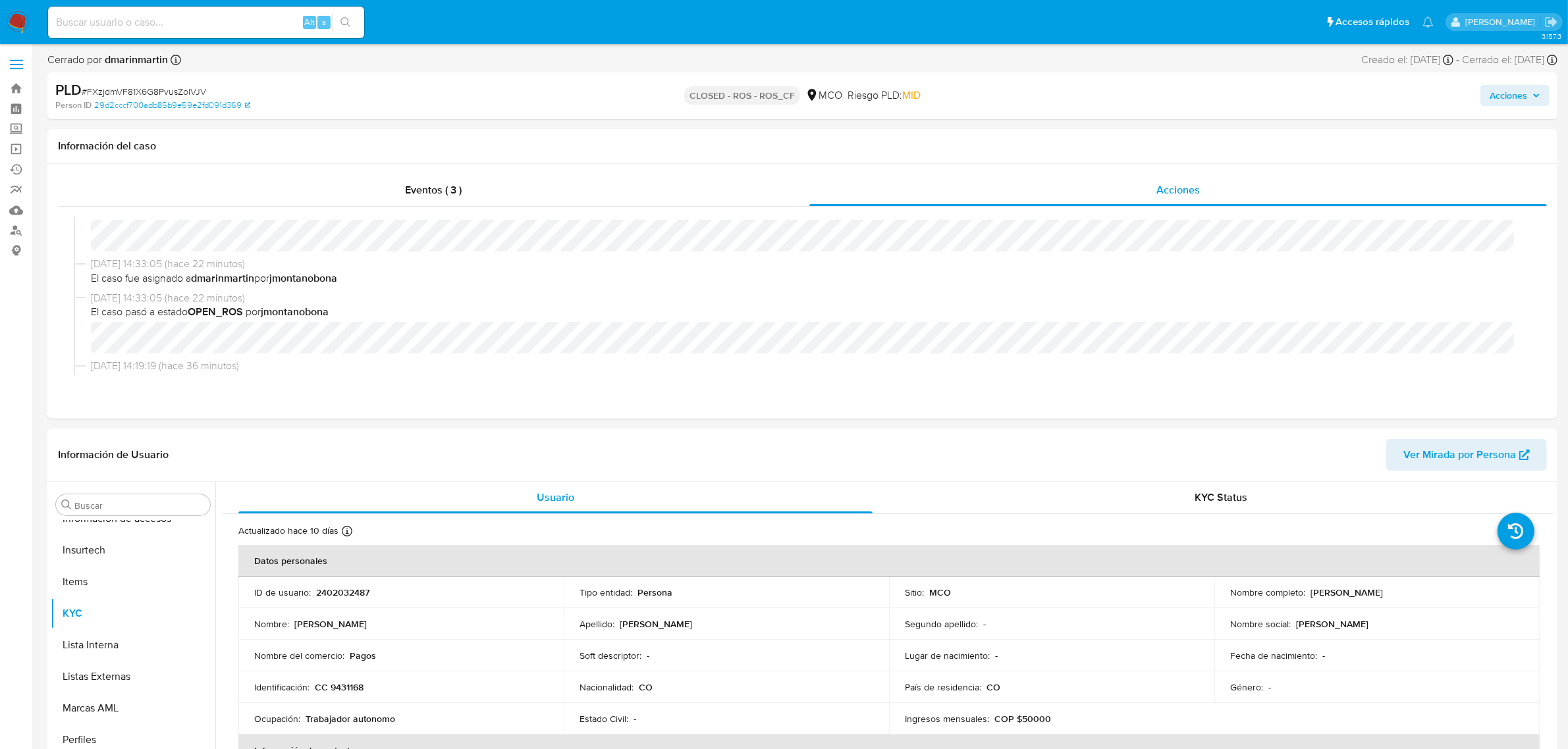
scroll to position [0, 0]
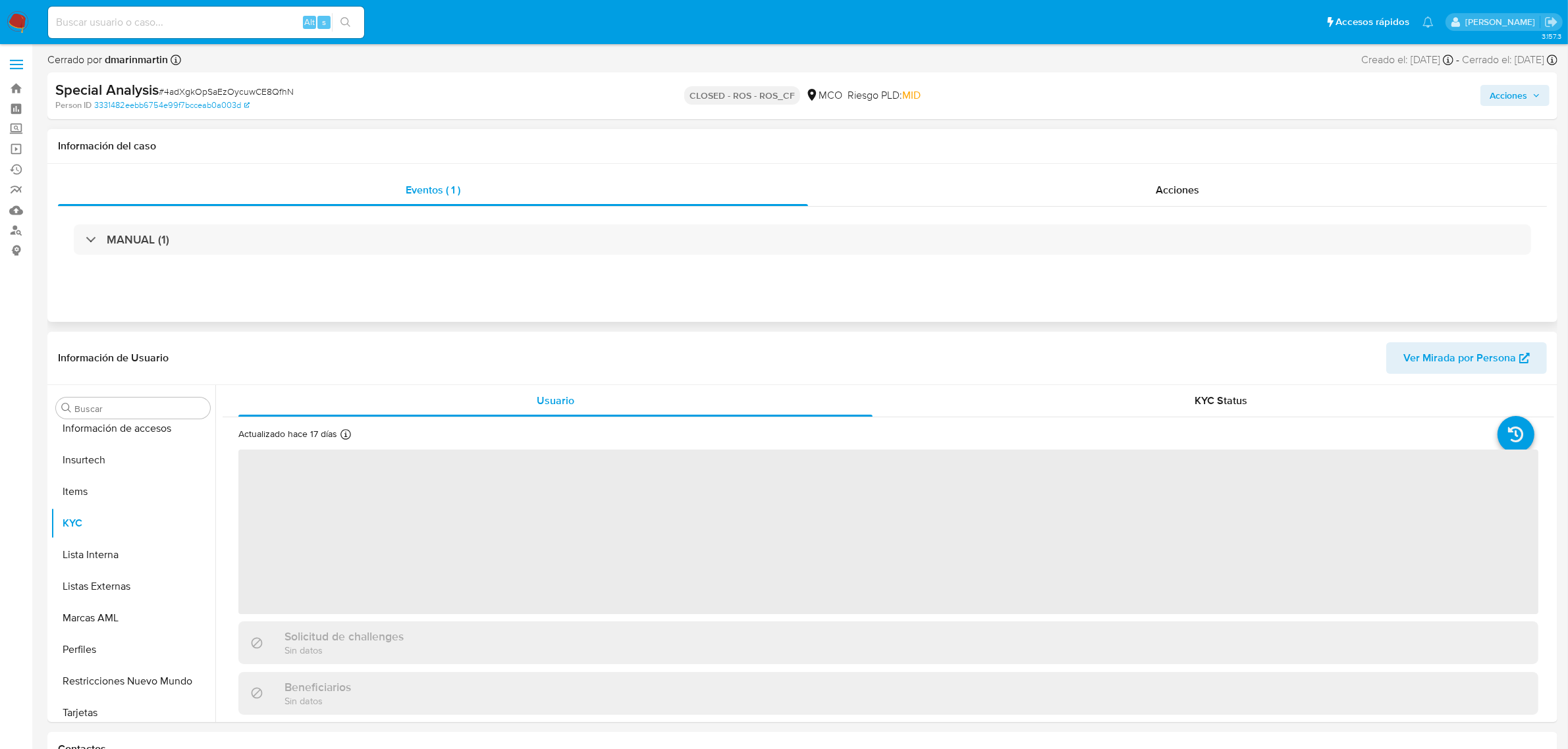
scroll to position [555, 0]
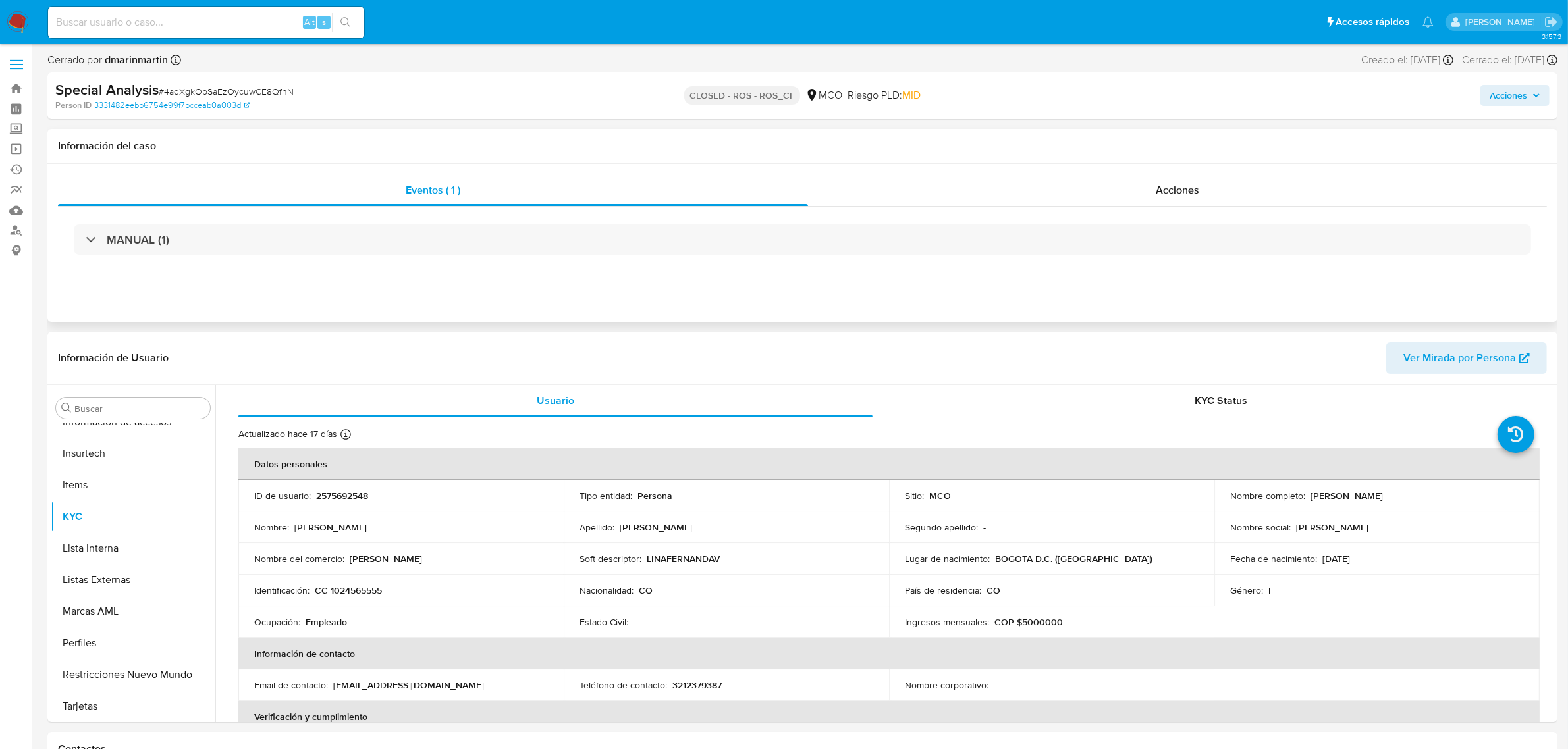
select select "10"
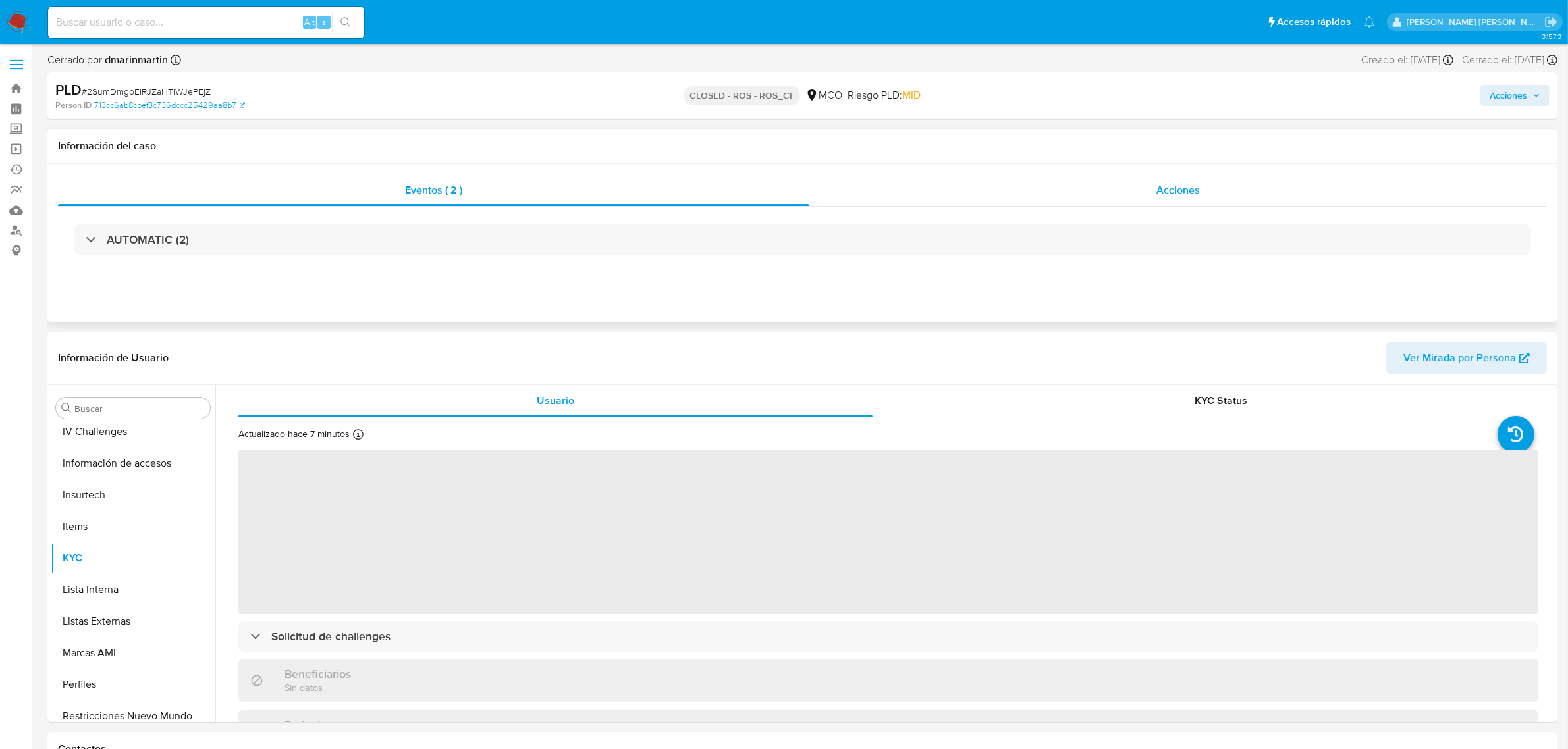
scroll to position [555, 0]
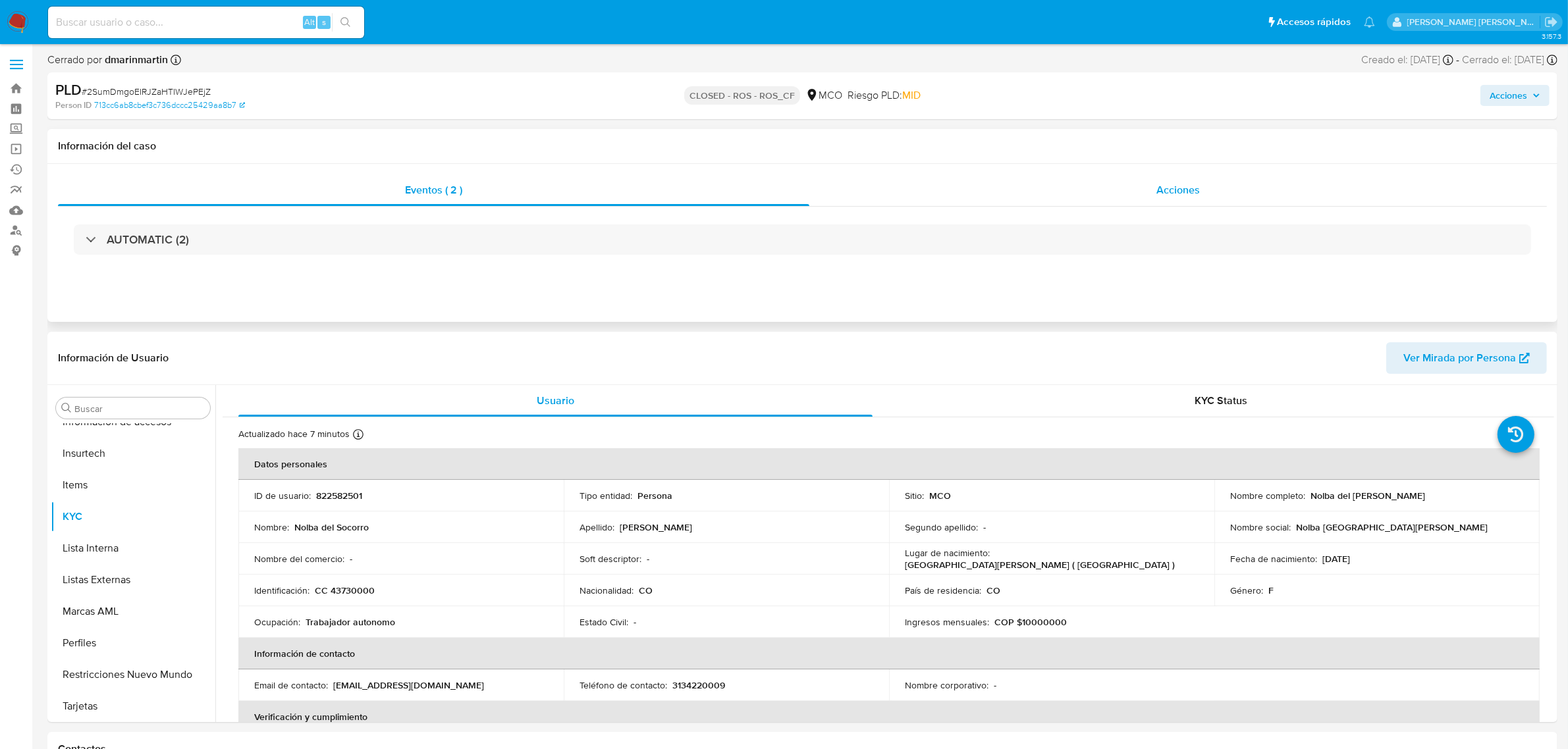
select select "10"
